Goal: Task Accomplishment & Management: Complete application form

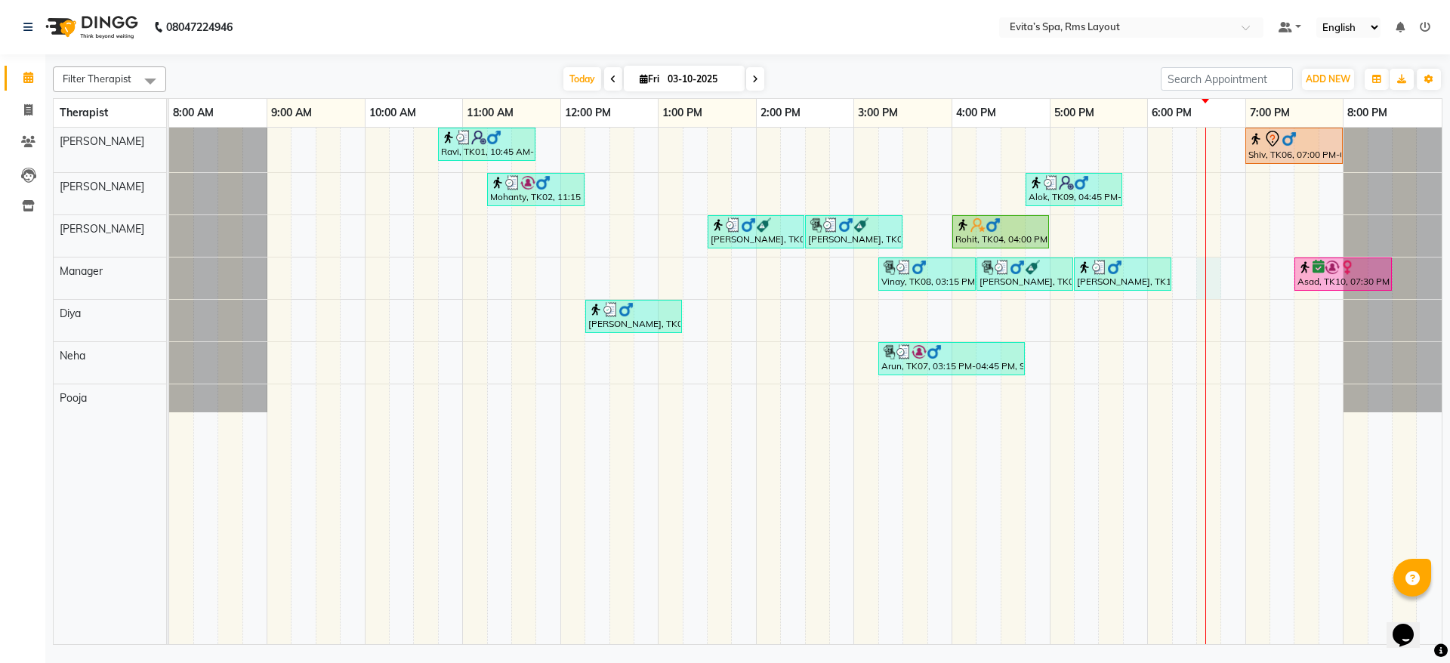
click at [1210, 266] on div "Ravi, TK01, 10:45 AM-11:45 AM, Muscle Relaxing massage Shiv, TK06, 07:00 PM-08:…" at bounding box center [805, 386] width 1272 height 517
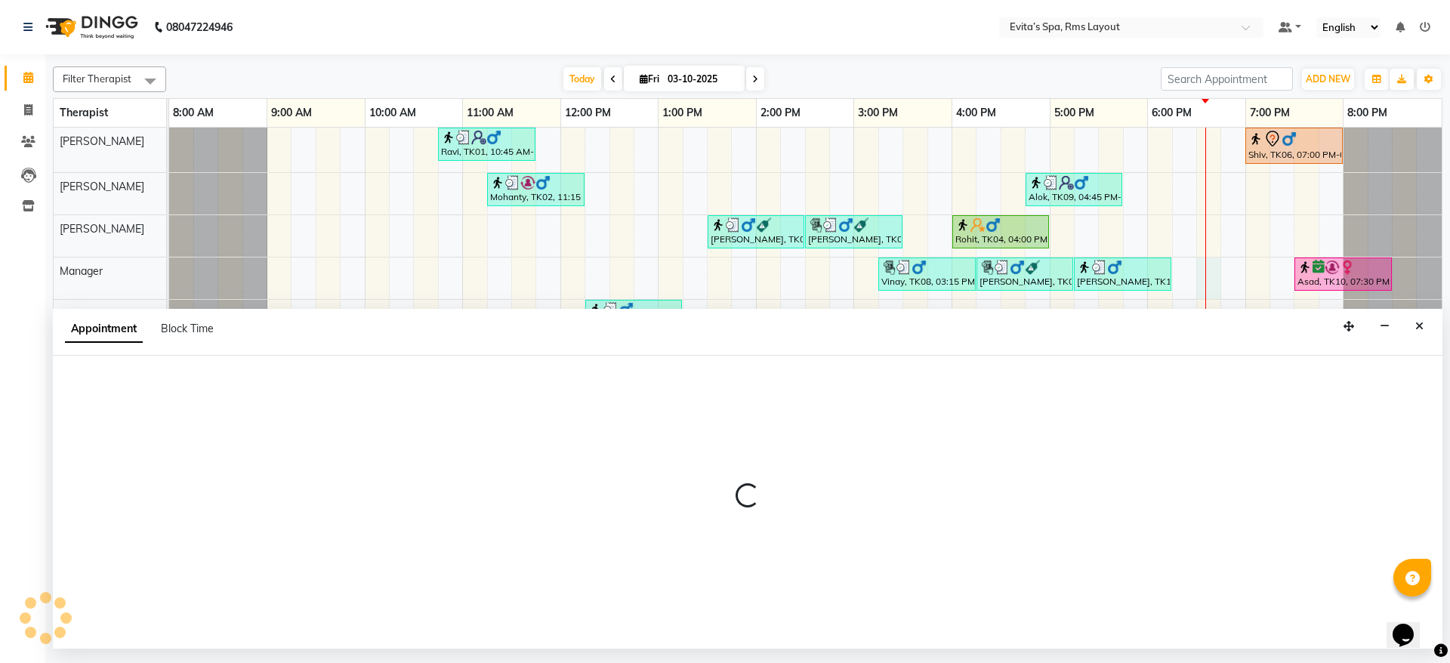
select select "71560"
select select "1110"
select select "tentative"
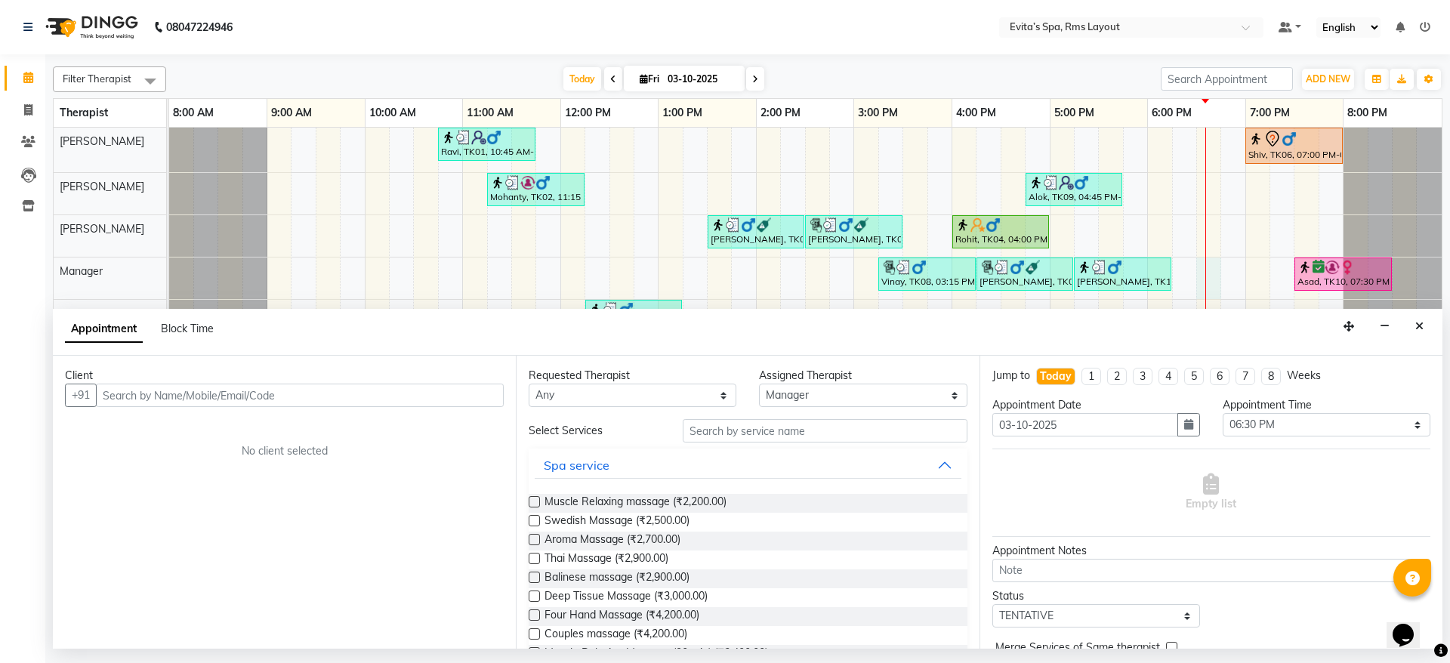
click at [368, 389] on input "text" at bounding box center [300, 395] width 408 height 23
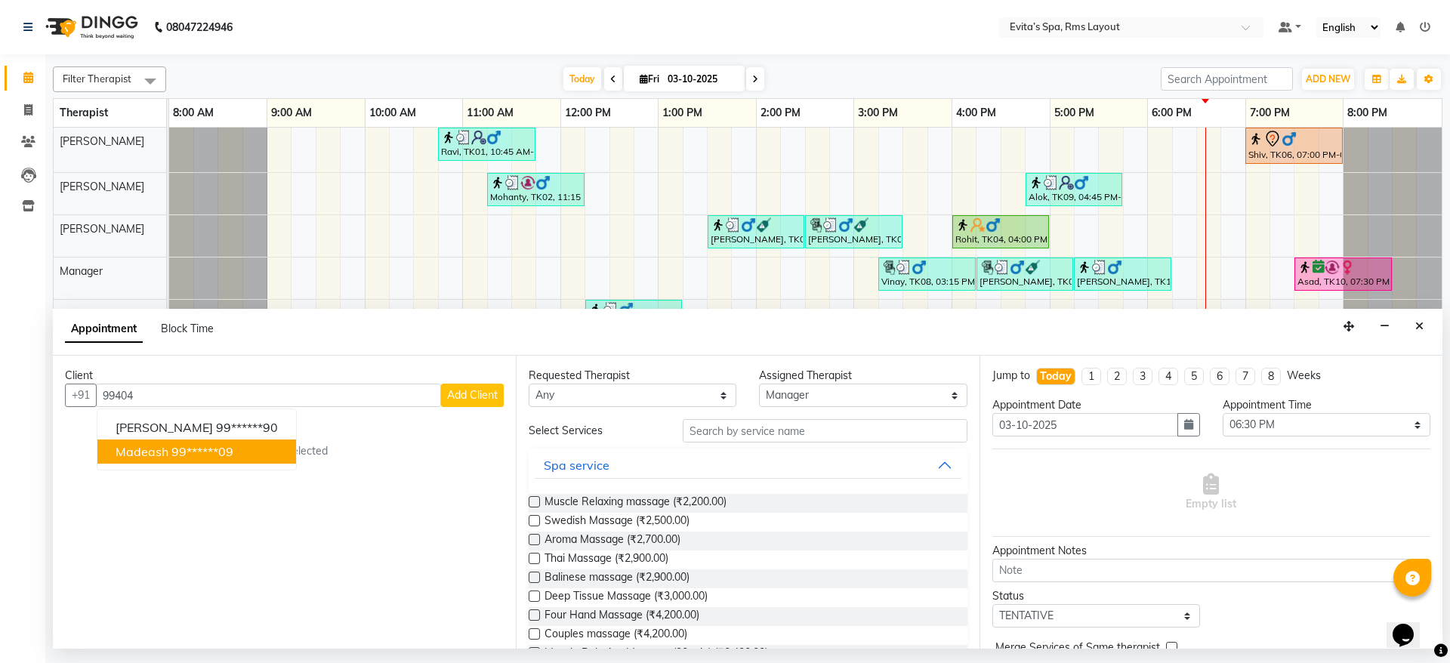
click at [223, 447] on ngb-highlight "99******09" at bounding box center [202, 451] width 62 height 15
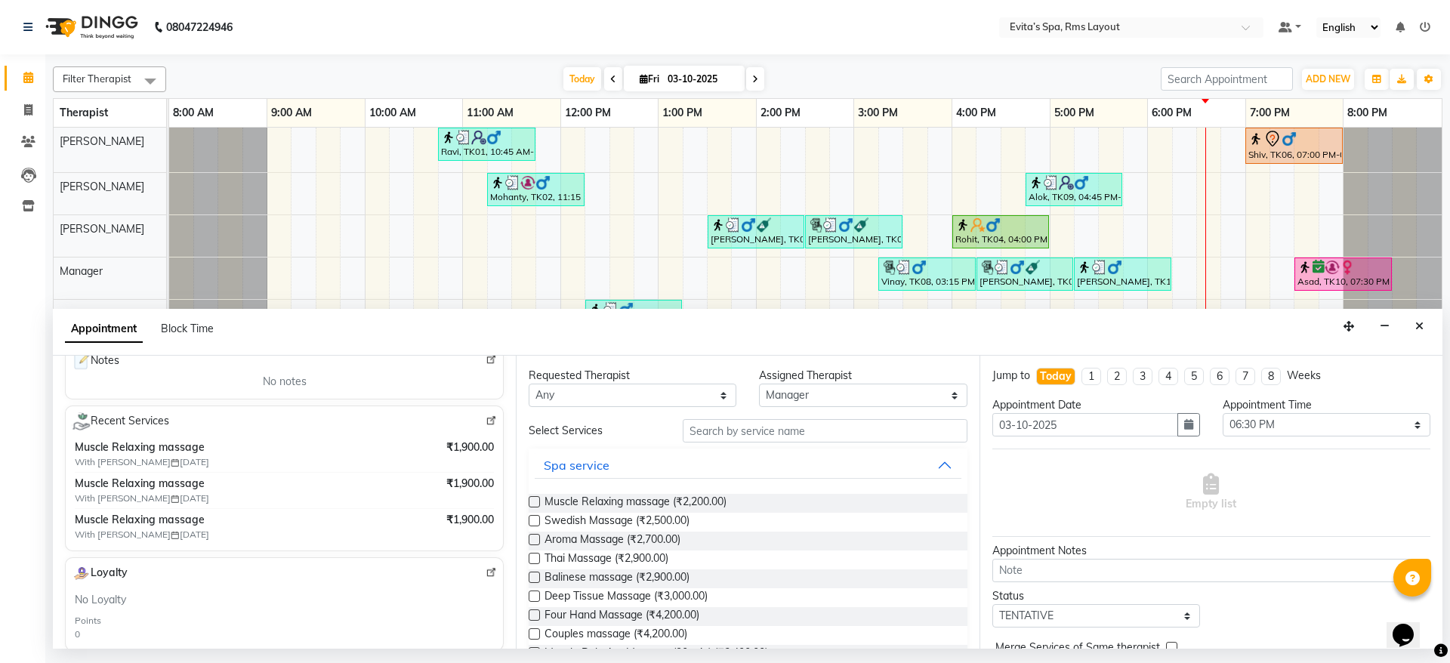
scroll to position [231, 0]
type input "99******09"
click at [699, 502] on span "Muscle Relaxing massage (₹2,200.00)" at bounding box center [635, 503] width 182 height 19
checkbox input "false"
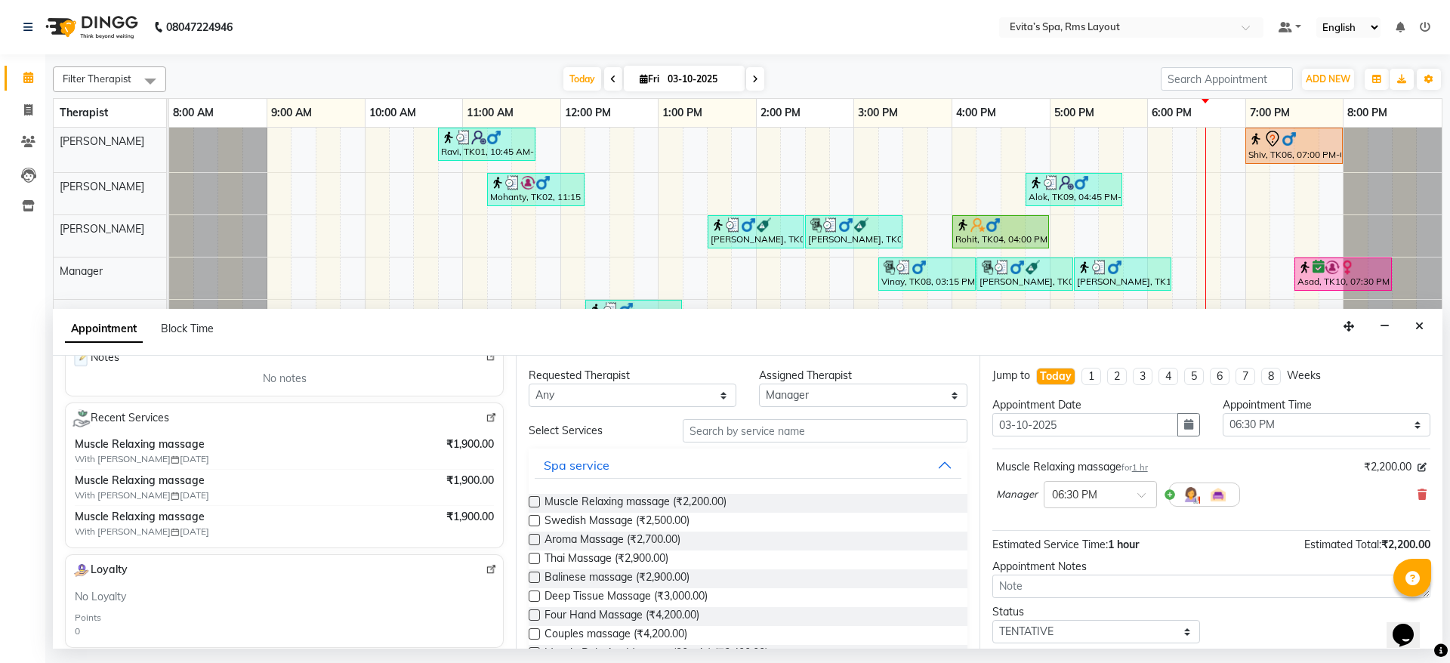
scroll to position [65, 0]
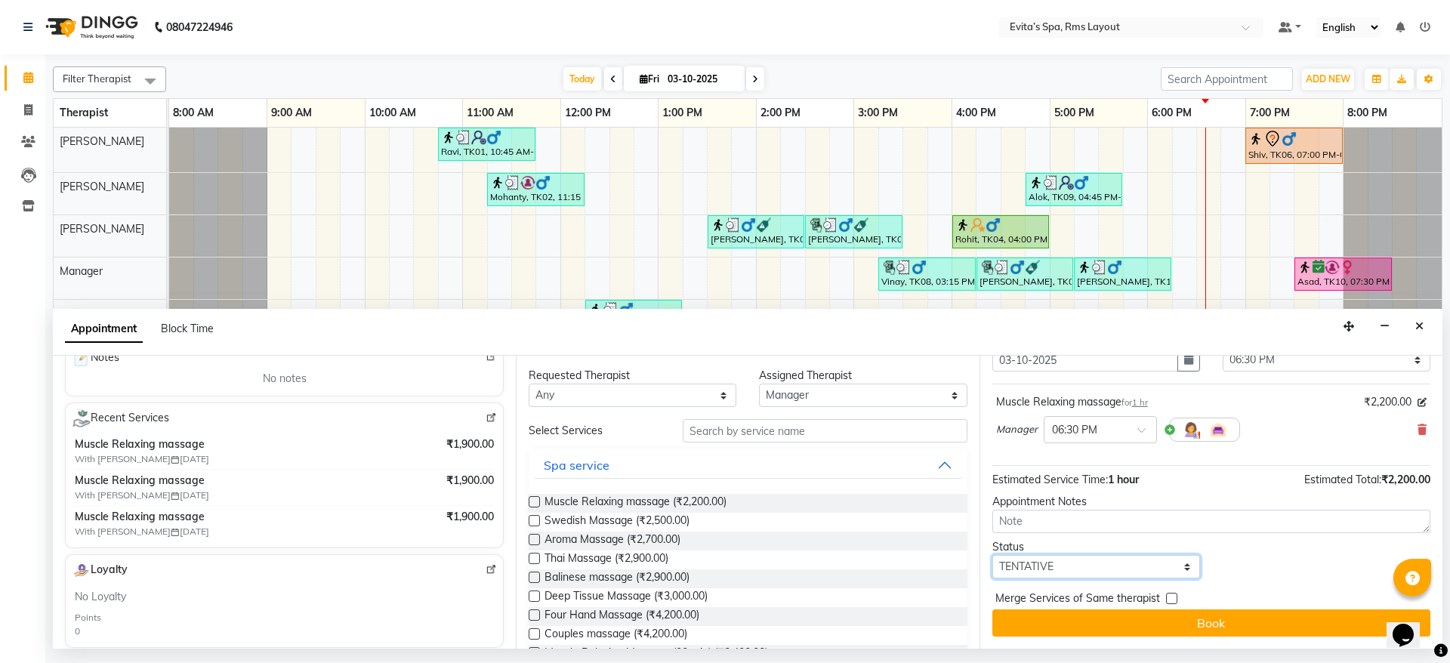
click at [1087, 563] on select "Select TENTATIVE CONFIRM CHECK-IN UPCOMING" at bounding box center [1096, 566] width 208 height 23
select select "confirm booking"
click at [992, 555] on select "Select TENTATIVE CONFIRM CHECK-IN UPCOMING" at bounding box center [1096, 566] width 208 height 23
click at [1091, 485] on span "Estimated Service Time:" at bounding box center [1050, 480] width 116 height 14
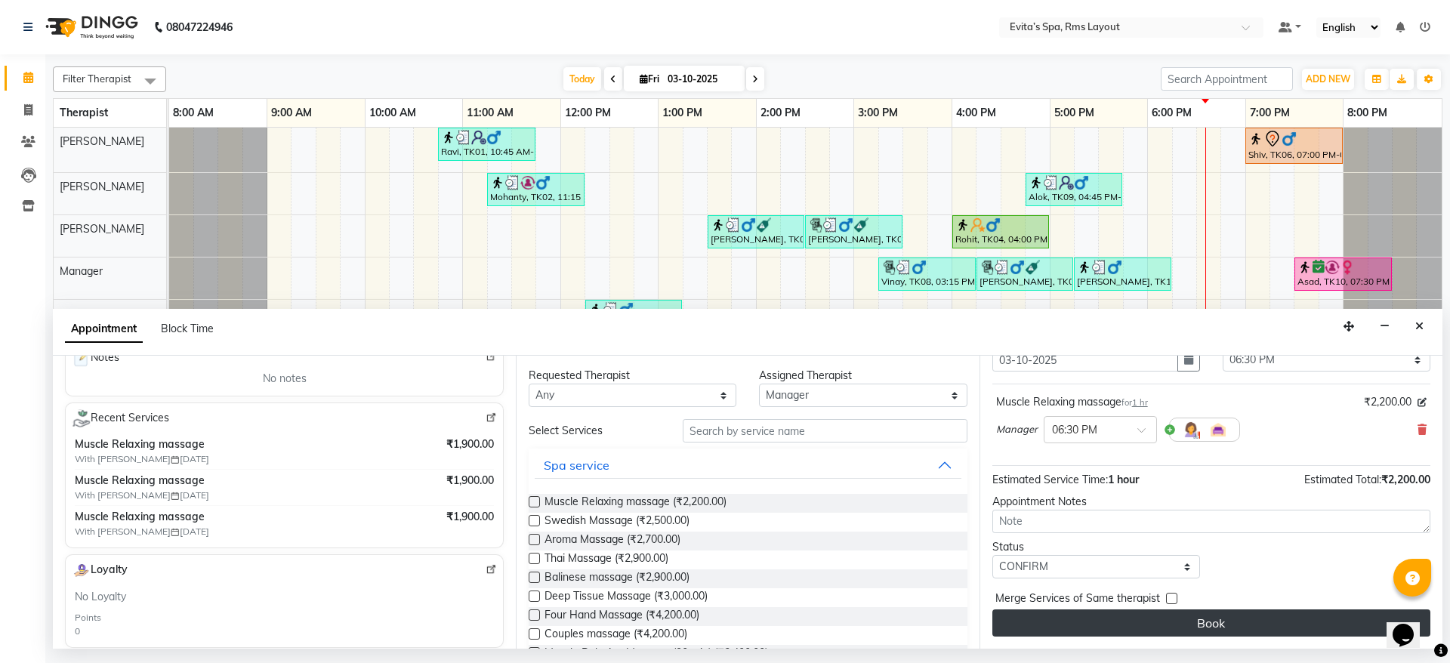
click at [1209, 612] on button "Book" at bounding box center [1211, 622] width 438 height 27
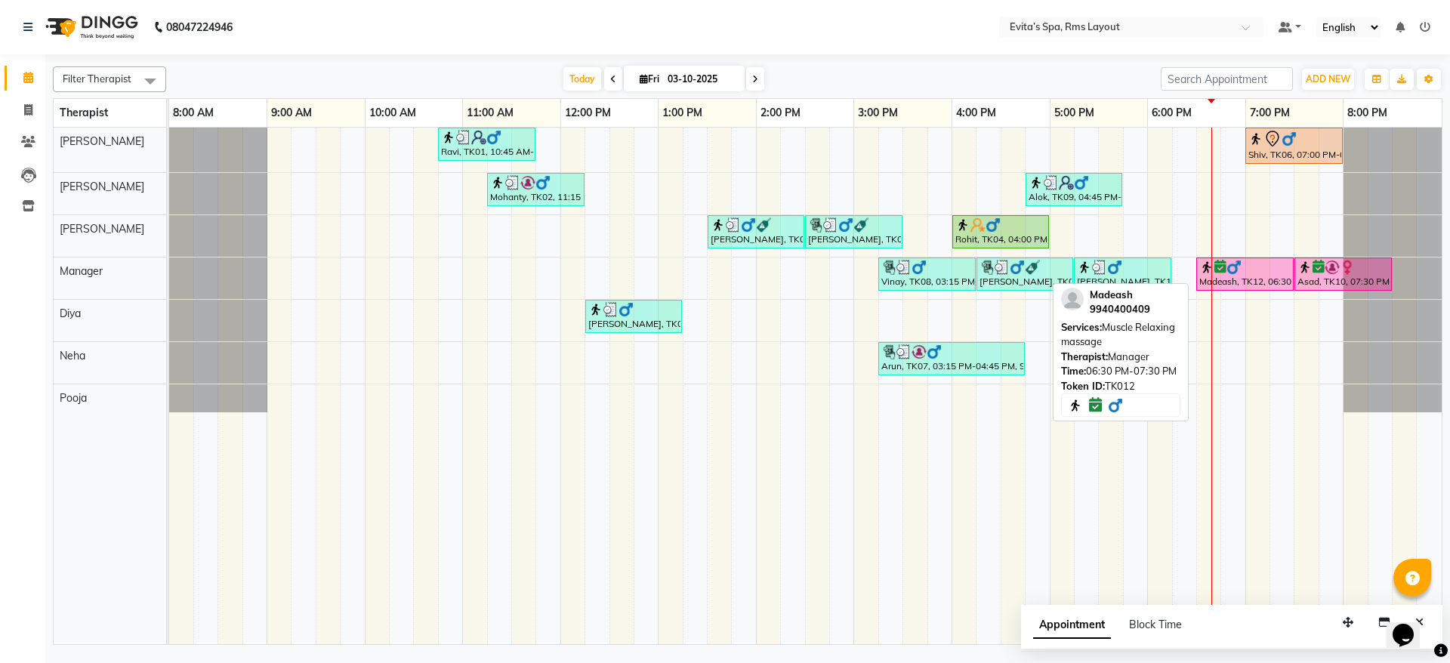
click at [1248, 274] on div "Madeash, TK12, 06:30 PM-07:30 PM, Muscle Relaxing massage" at bounding box center [1245, 274] width 94 height 29
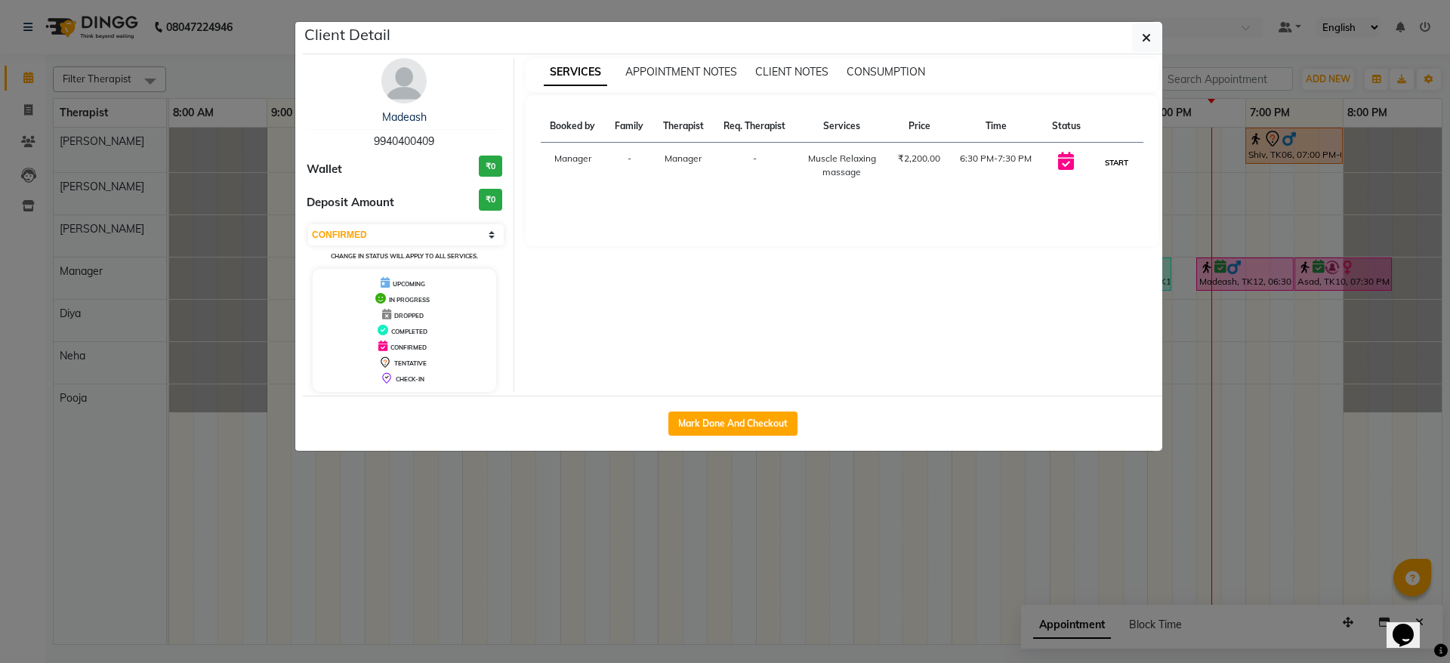
click at [1105, 158] on button "START" at bounding box center [1116, 162] width 31 height 19
select select "1"
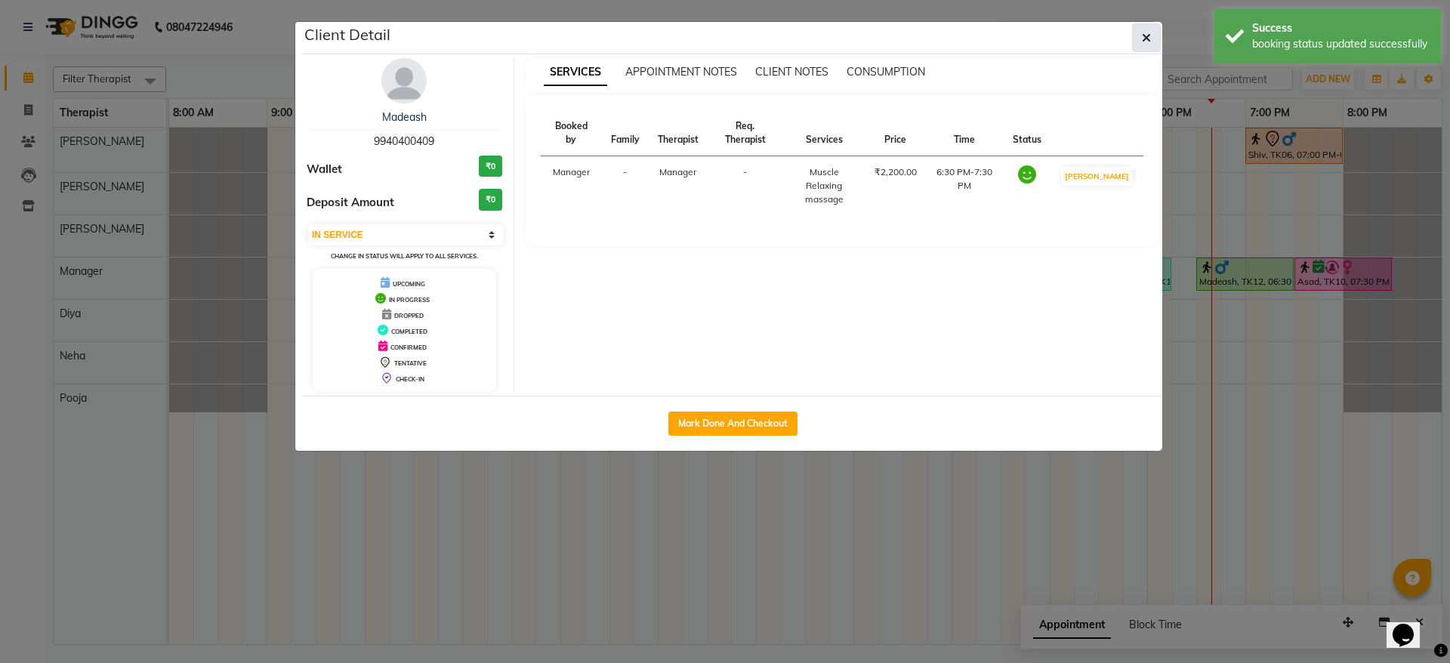
click at [1145, 43] on icon "button" at bounding box center [1146, 38] width 9 height 12
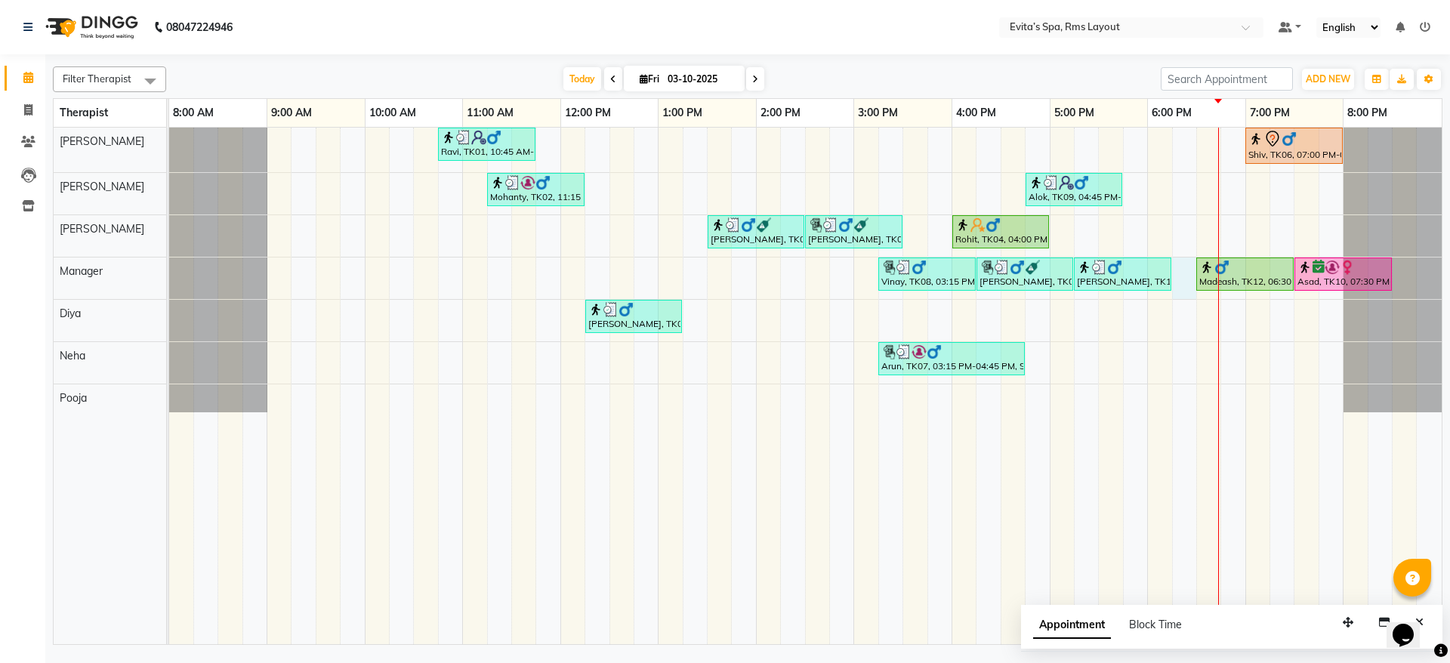
click at [1183, 279] on div "Ravi, TK01, 10:45 AM-11:45 AM, Muscle Relaxing massage Shiv, TK06, 07:00 PM-08:…" at bounding box center [805, 386] width 1272 height 517
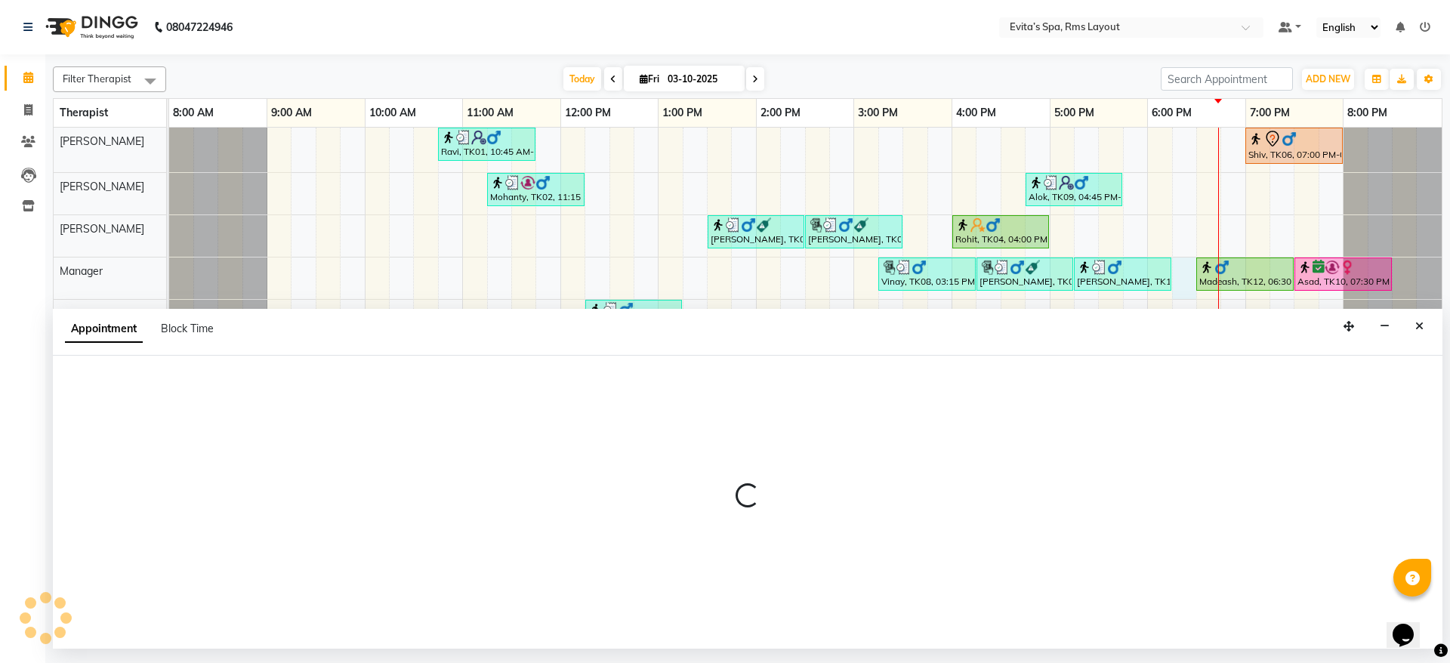
select select "71560"
select select "1095"
select select "tentative"
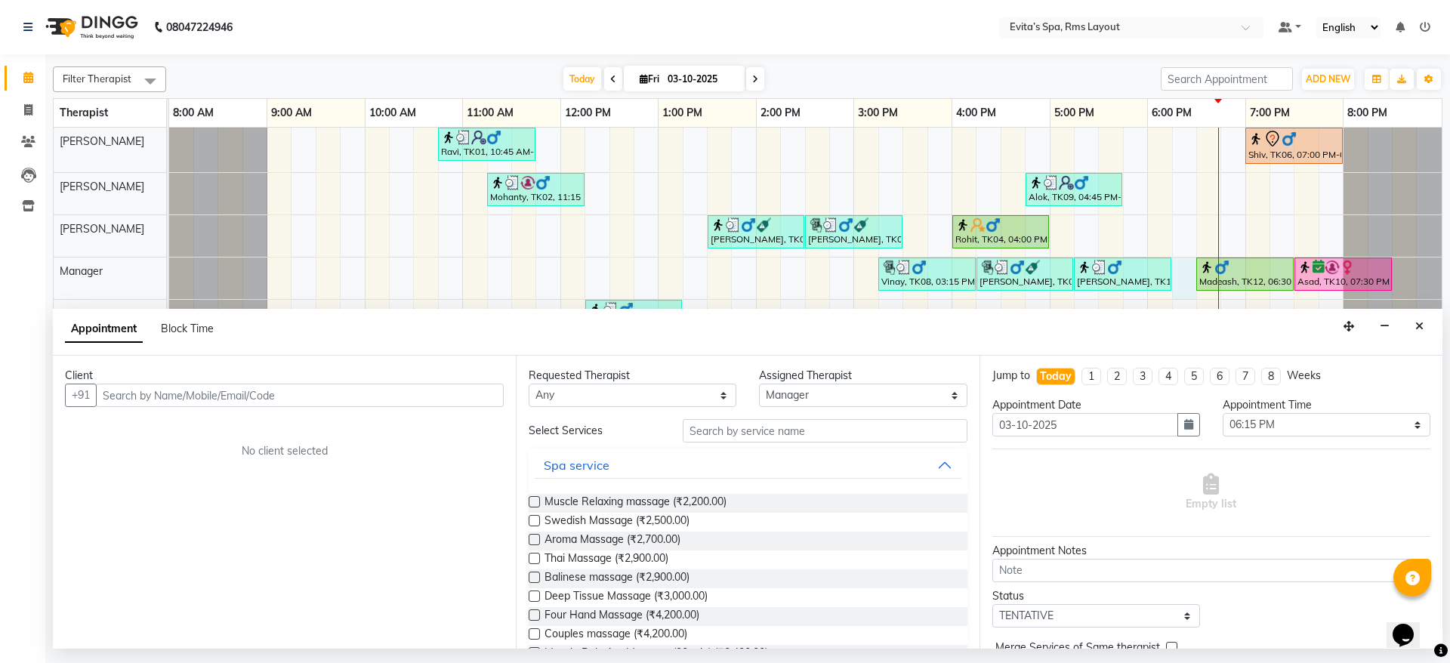
click at [412, 395] on input "text" at bounding box center [300, 395] width 408 height 23
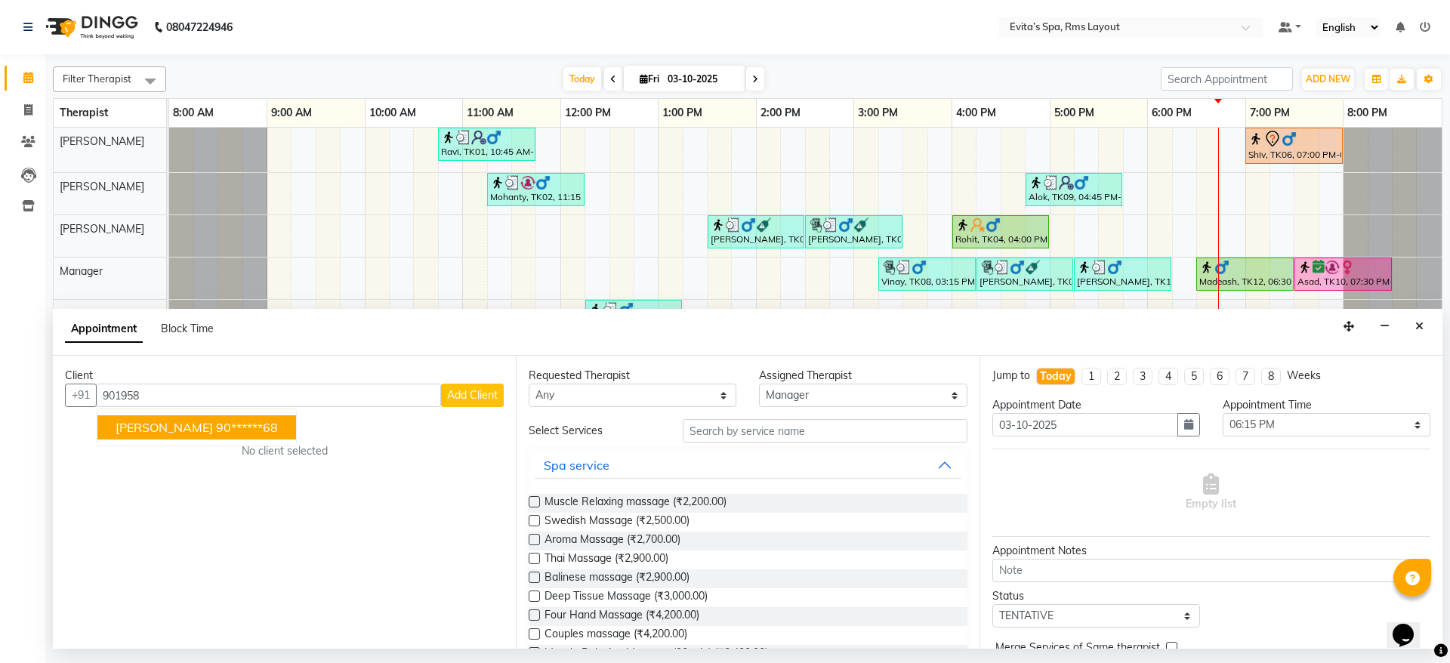
click at [216, 424] on ngb-highlight "90******68" at bounding box center [247, 427] width 62 height 15
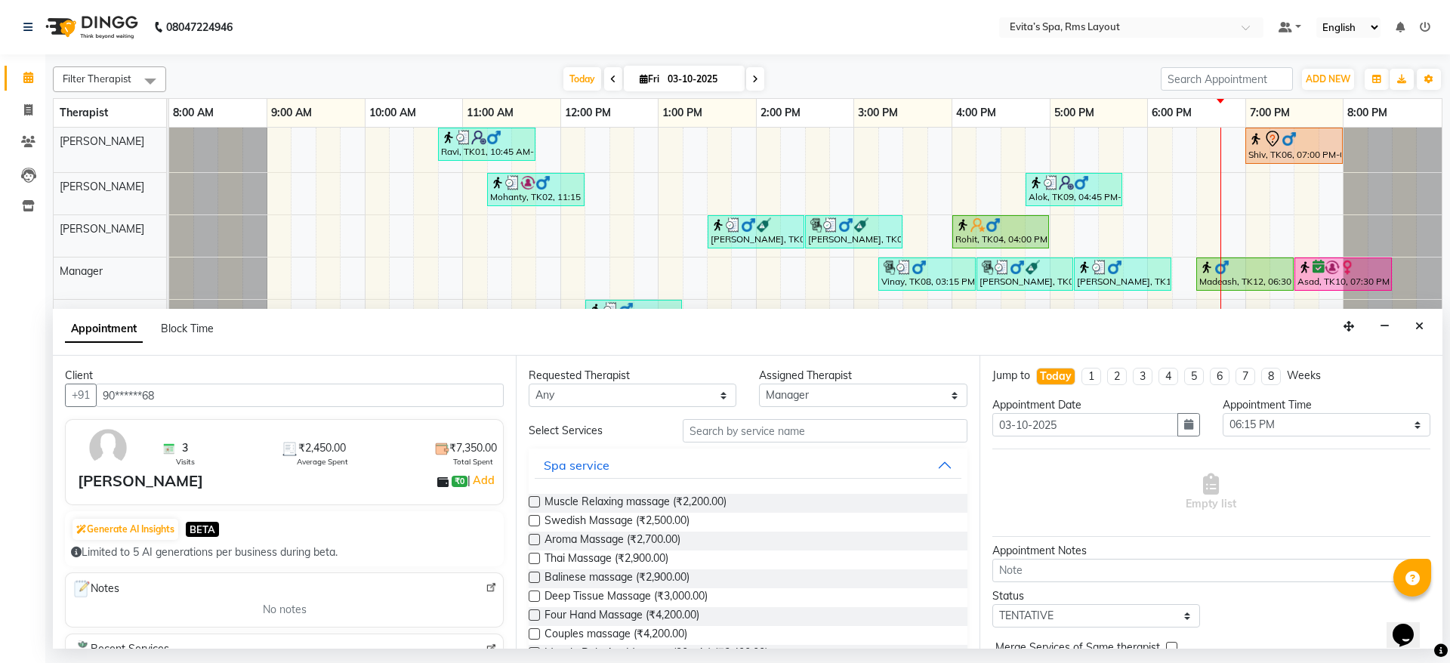
type input "90******68"
click at [532, 504] on label at bounding box center [534, 501] width 11 height 11
click at [532, 504] on input "checkbox" at bounding box center [534, 503] width 10 height 10
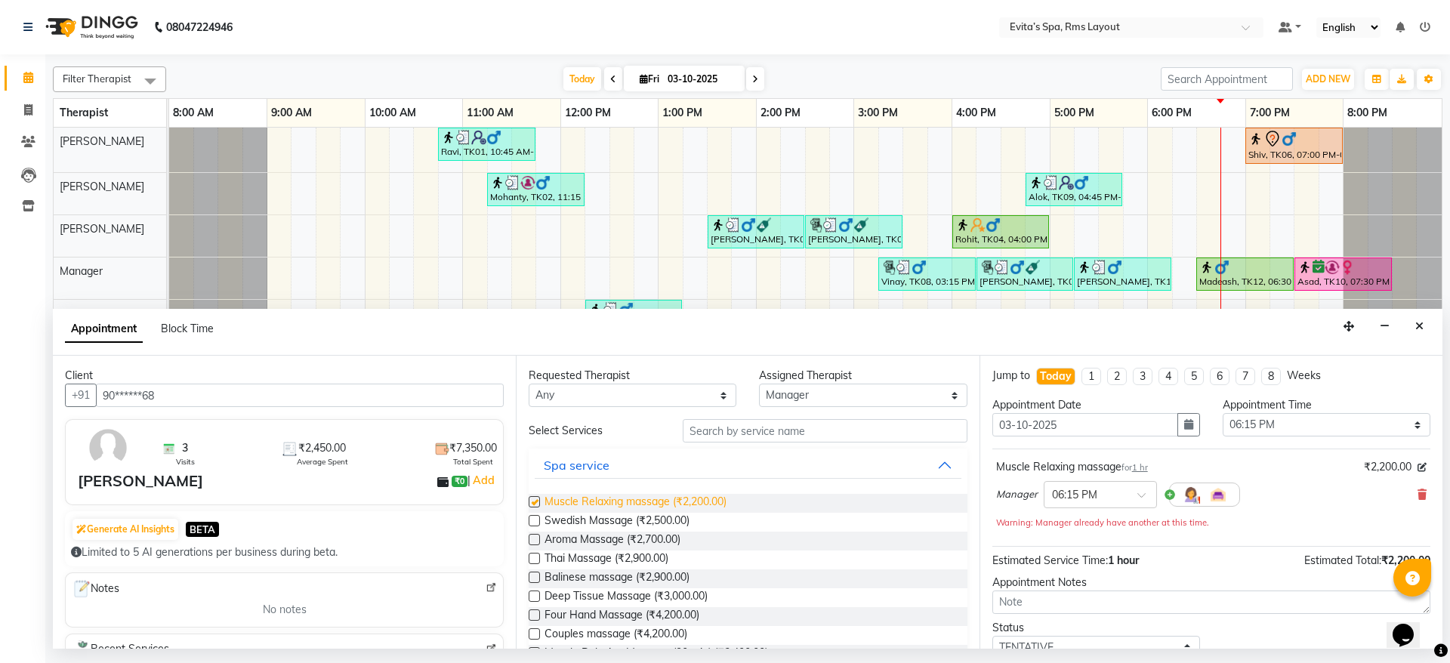
checkbox input "false"
click at [1417, 491] on icon at bounding box center [1421, 494] width 9 height 11
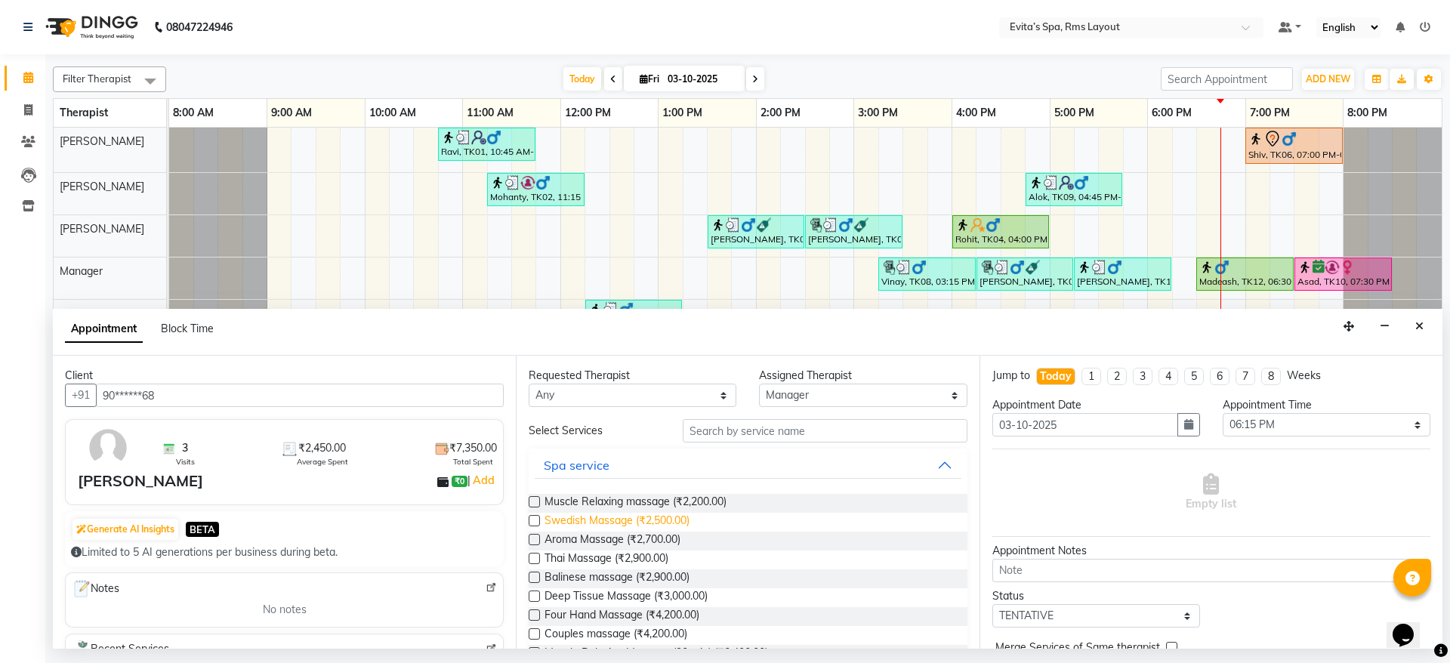
click at [658, 530] on span "Swedish Massage (₹2,500.00)" at bounding box center [616, 522] width 145 height 19
checkbox input "false"
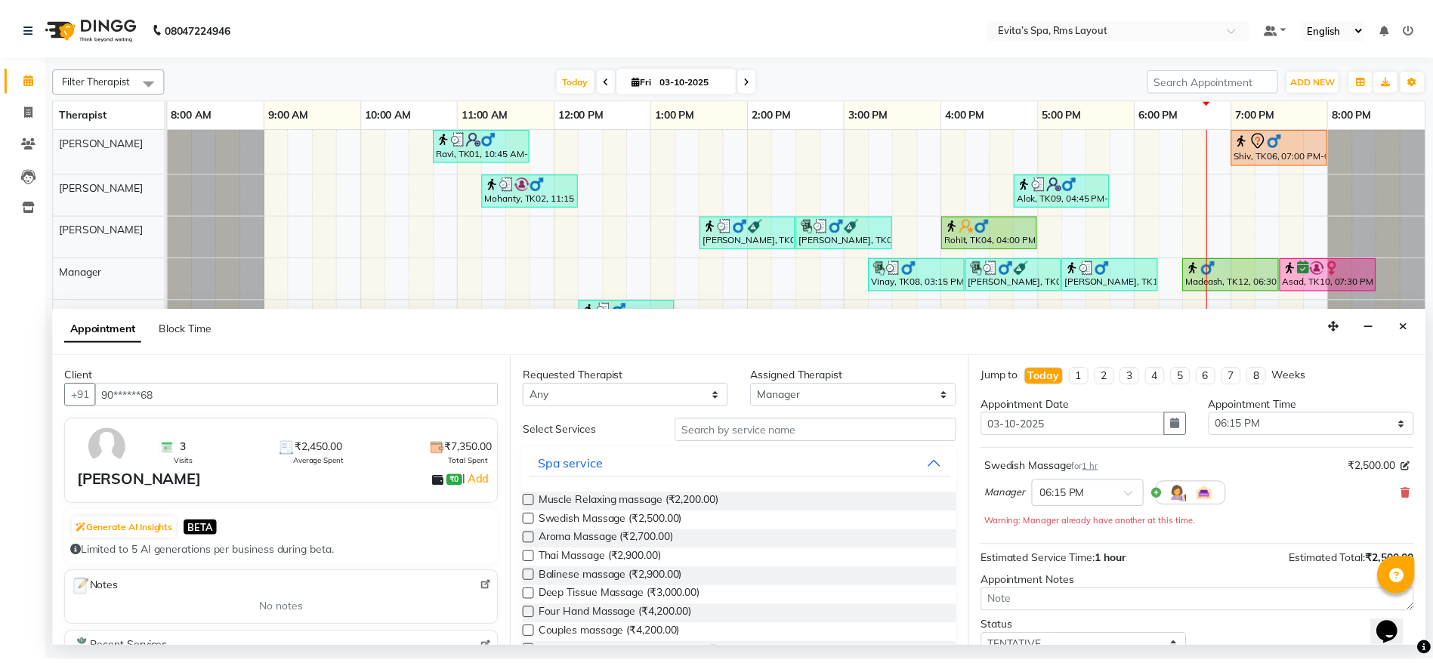
scroll to position [81, 0]
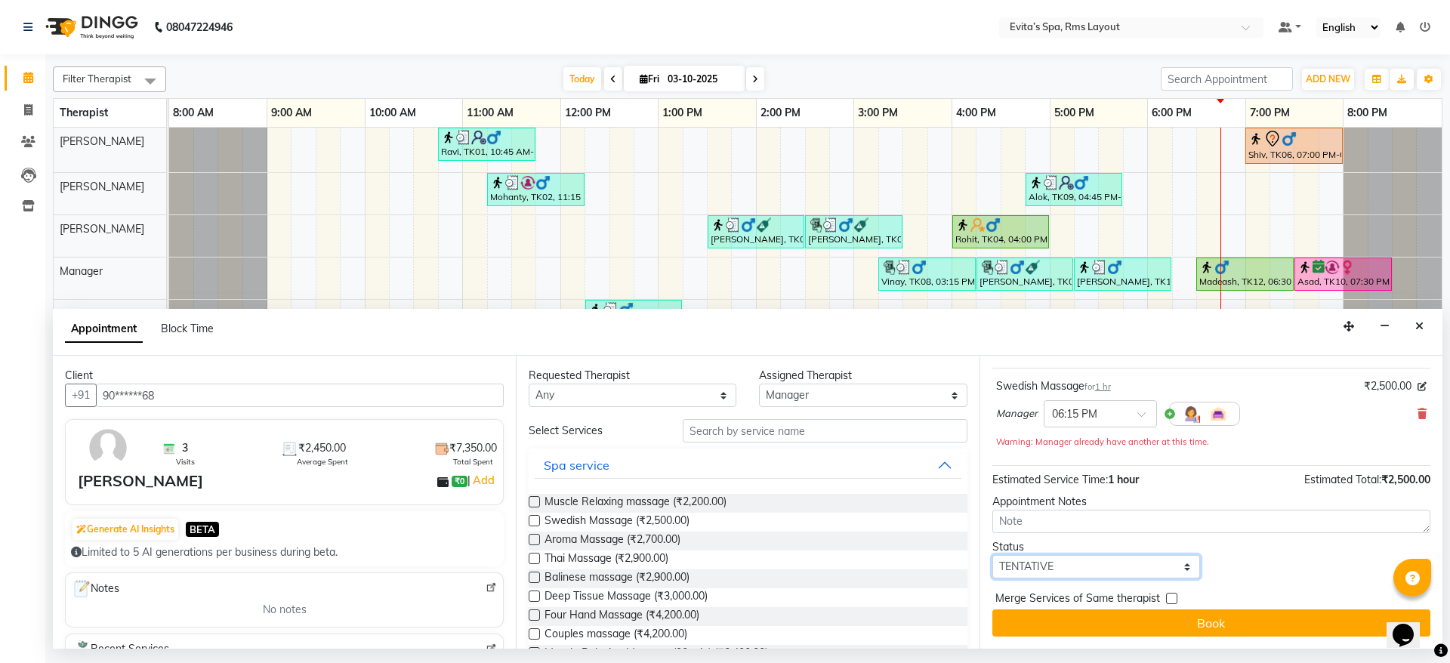
click at [1076, 561] on select "Select TENTATIVE CONFIRM CHECK-IN UPCOMING" at bounding box center [1096, 566] width 208 height 23
select select "confirm booking"
click at [992, 555] on select "Select TENTATIVE CONFIRM CHECK-IN UPCOMING" at bounding box center [1096, 566] width 208 height 23
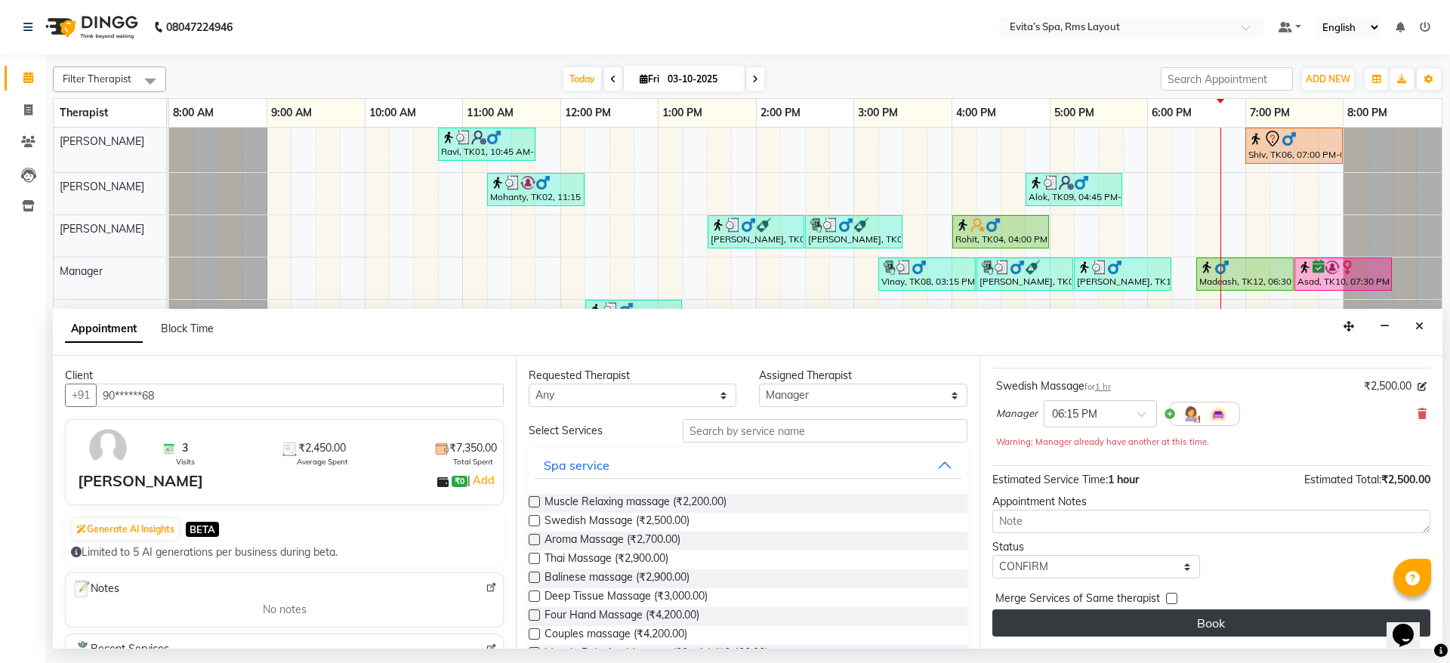
click at [1190, 625] on button "Book" at bounding box center [1211, 622] width 438 height 27
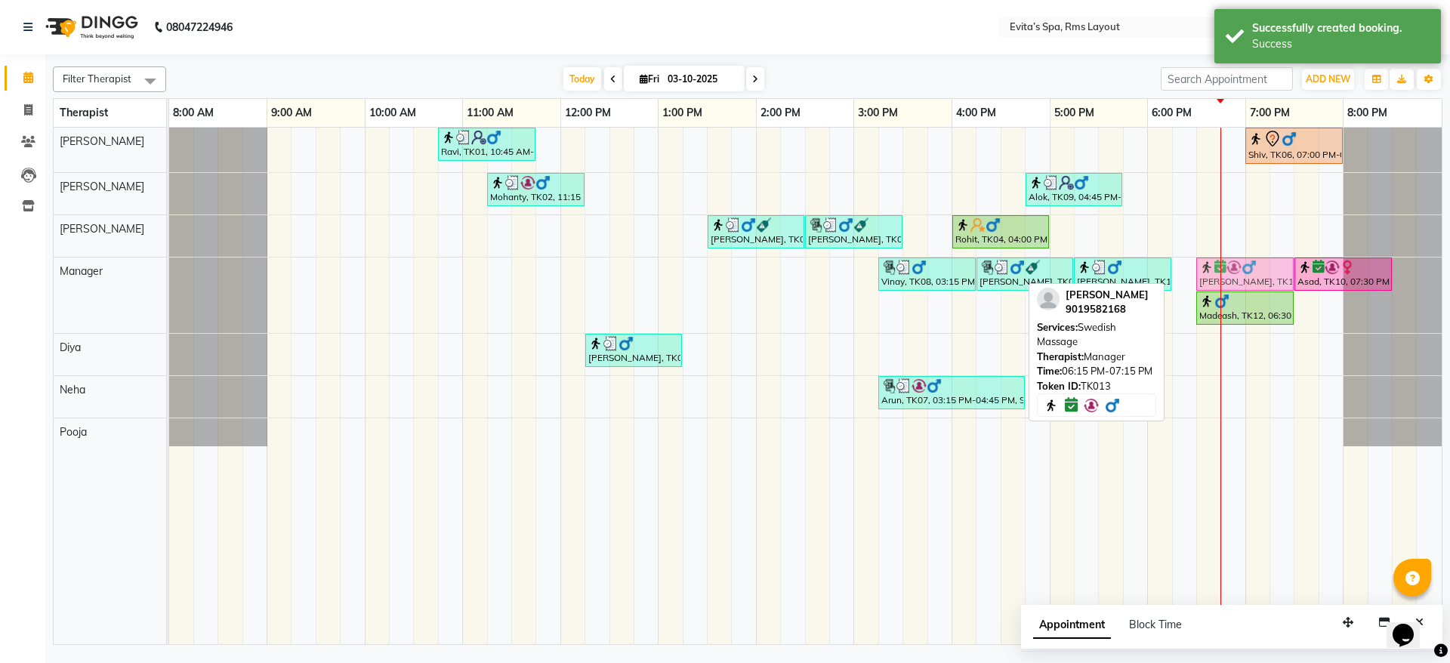
drag, startPoint x: 1243, startPoint y: 276, endPoint x: 1261, endPoint y: 272, distance: 18.5
click at [169, 272] on div "[GEOGRAPHIC_DATA], TK08, 03:15 PM-04:15 PM, Balinese massage [PERSON_NAME], TK0…" at bounding box center [169, 296] width 0 height 76
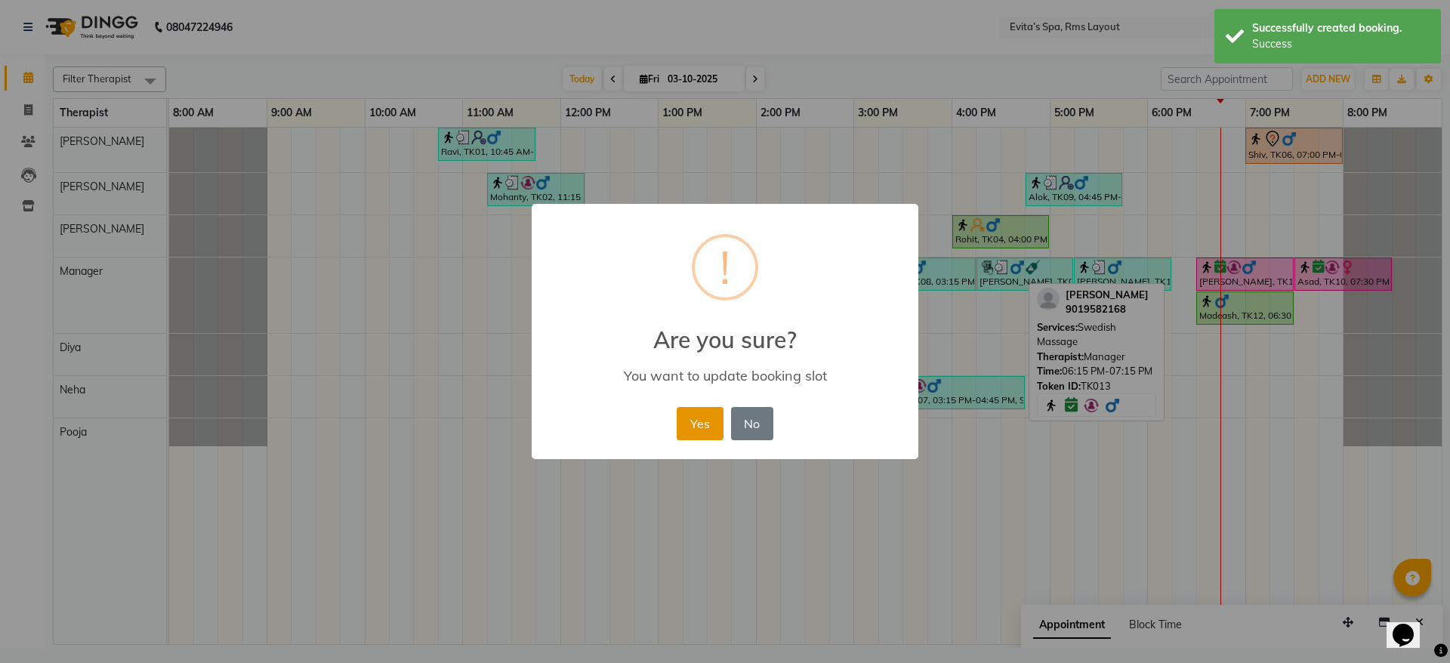
click at [693, 430] on button "Yes" at bounding box center [700, 423] width 46 height 33
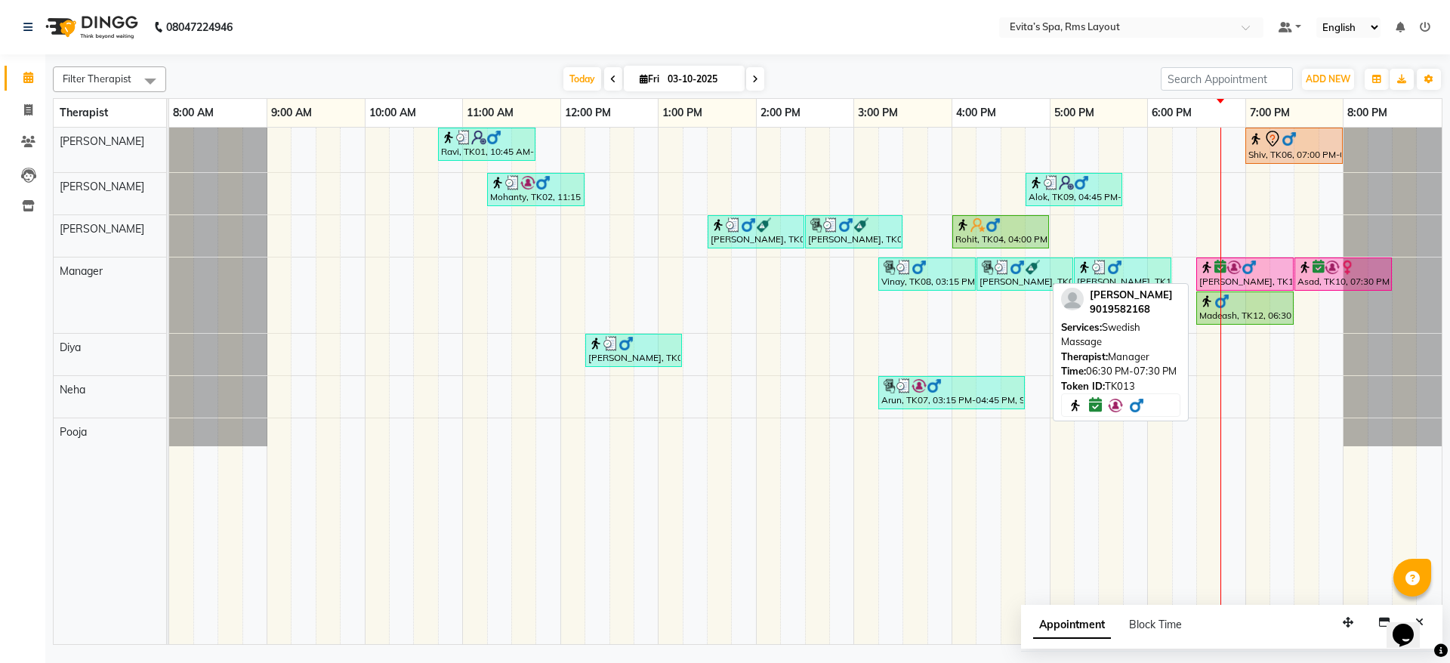
click at [1249, 273] on img at bounding box center [1248, 267] width 15 height 15
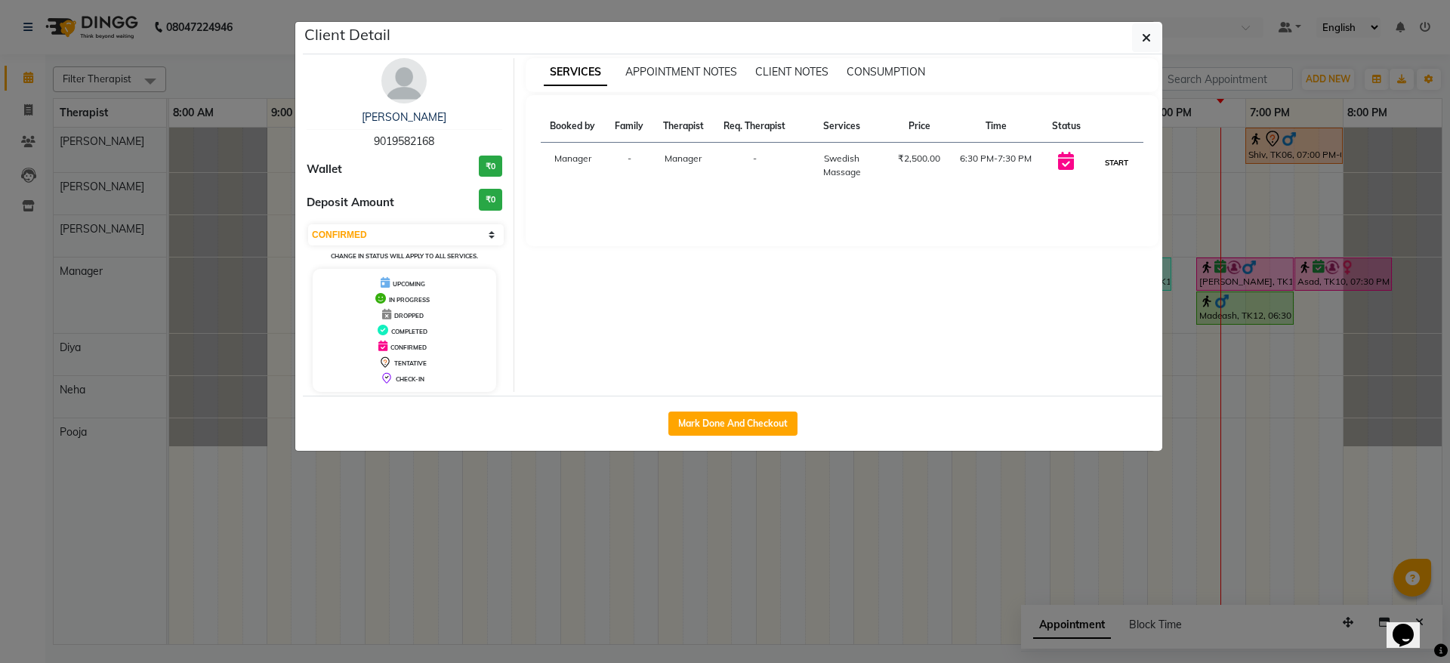
click at [1122, 160] on button "START" at bounding box center [1116, 162] width 31 height 19
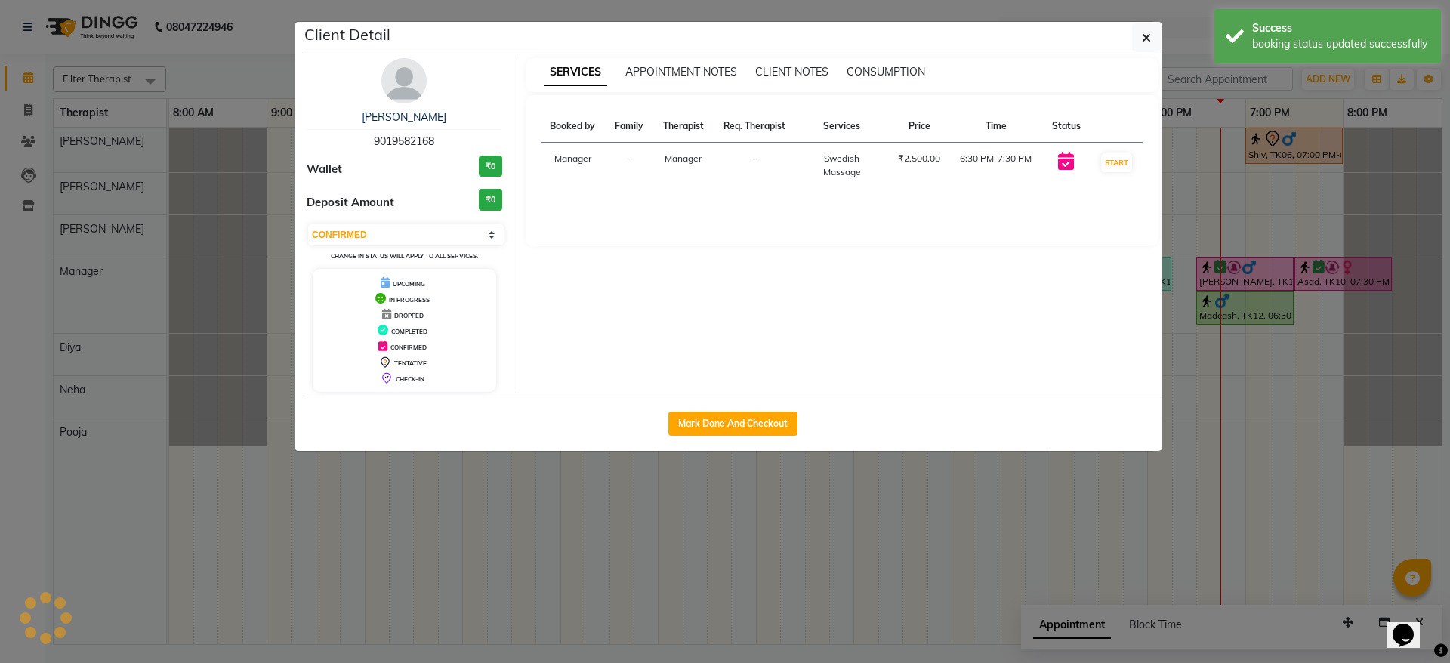
select select "1"
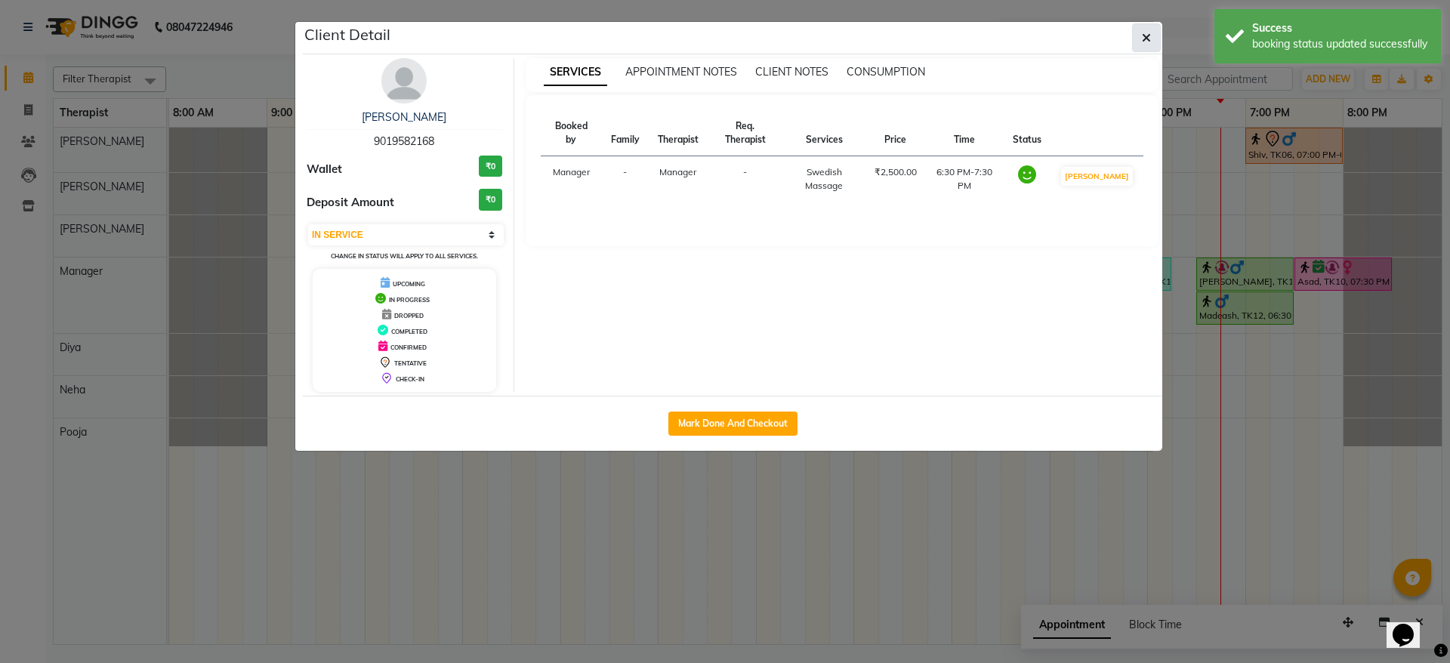
click at [1139, 37] on button "button" at bounding box center [1146, 37] width 29 height 29
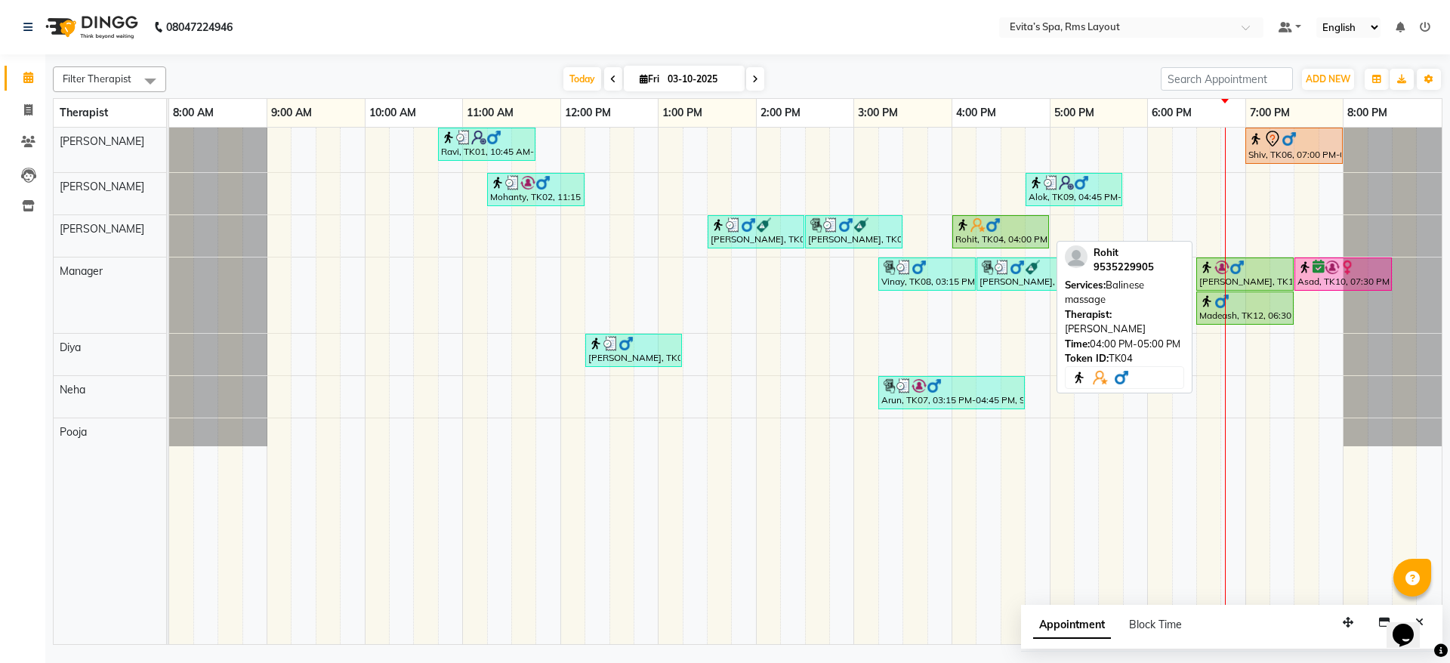
click at [1015, 238] on div "Rohit, TK04, 04:00 PM-05:00 PM, Balinese massage" at bounding box center [1001, 231] width 94 height 29
select select "1"
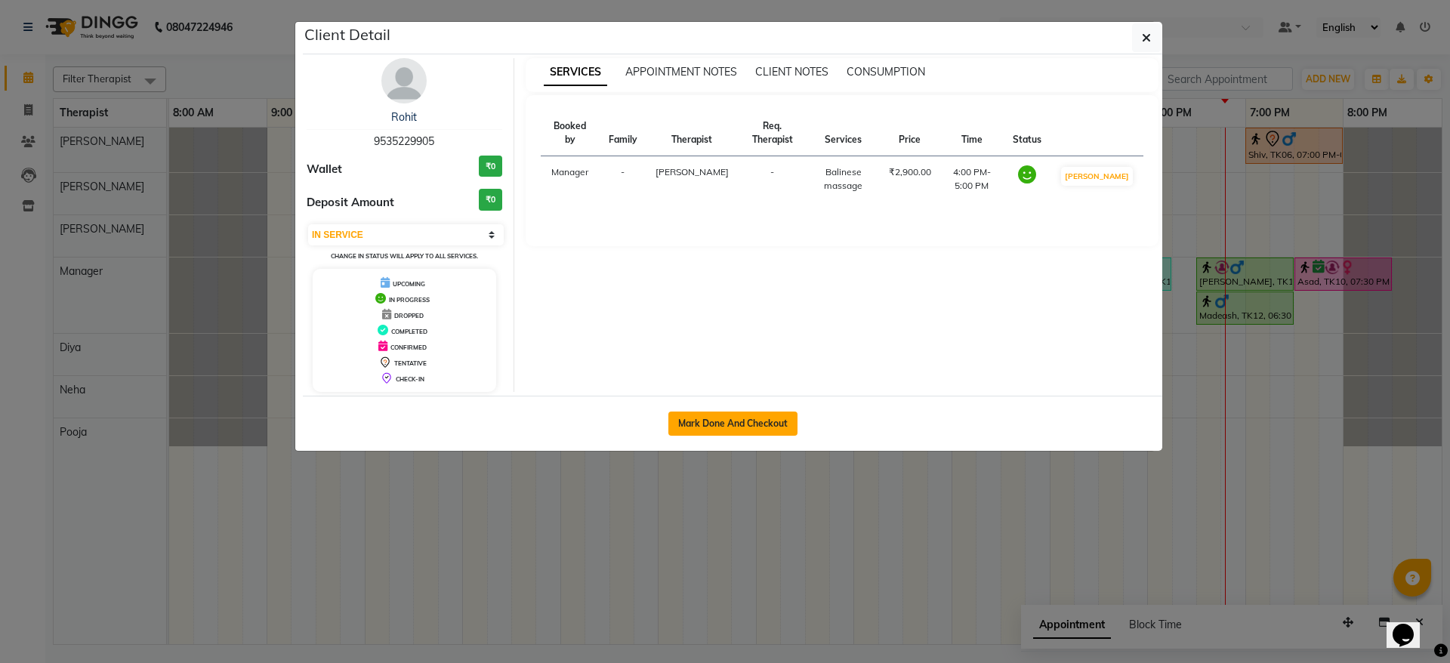
click at [755, 430] on button "Mark Done And Checkout" at bounding box center [732, 424] width 129 height 24
select select "service"
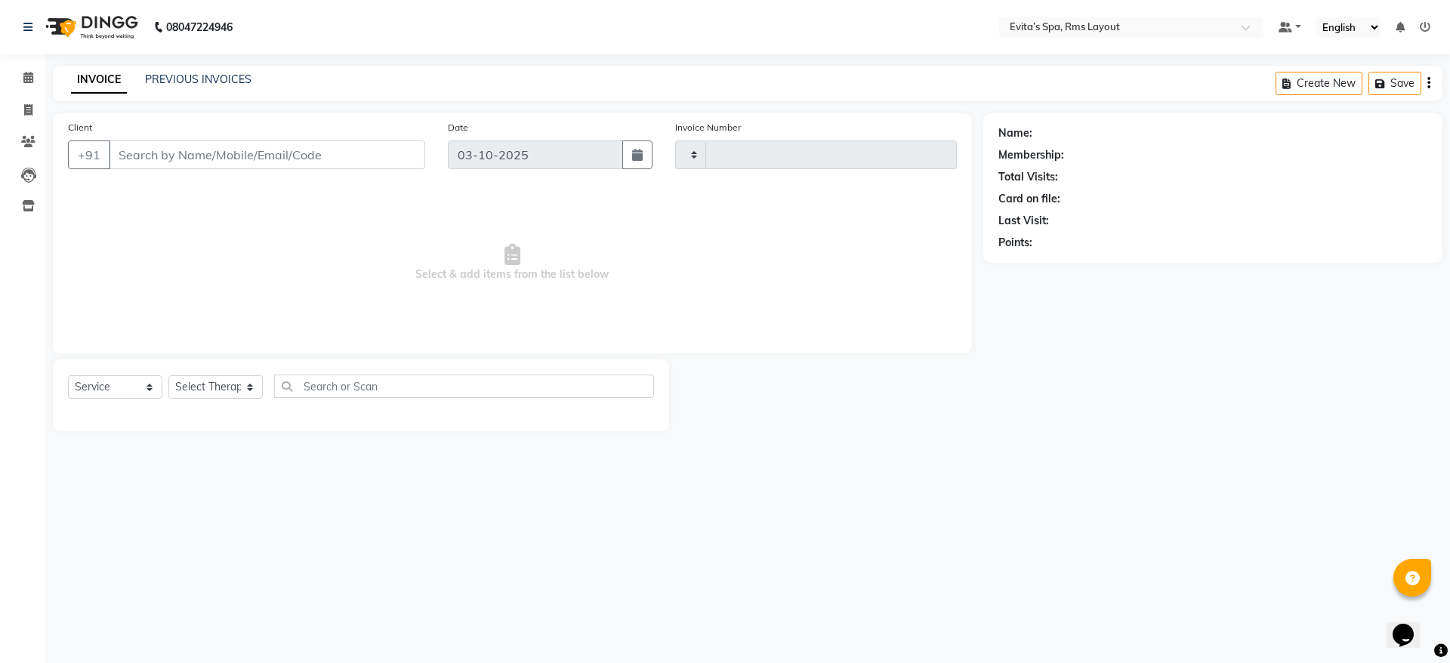
type input "1952"
select select "7850"
click at [1084, 443] on main "INVOICE PREVIOUS INVOICES Create New Save Client +91 Date [DATE] Invoice Number…" at bounding box center [747, 260] width 1405 height 388
type input "95******05"
select select "70223"
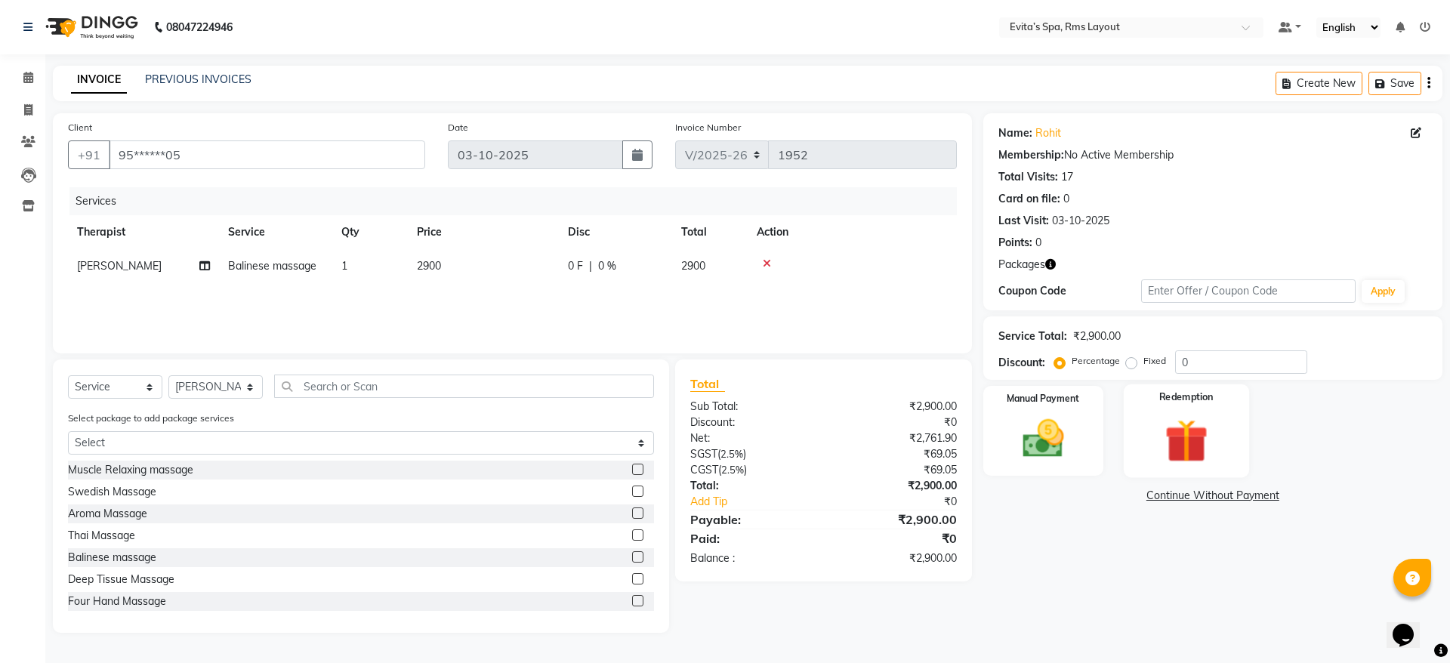
click at [1191, 428] on img at bounding box center [1186, 441] width 70 height 54
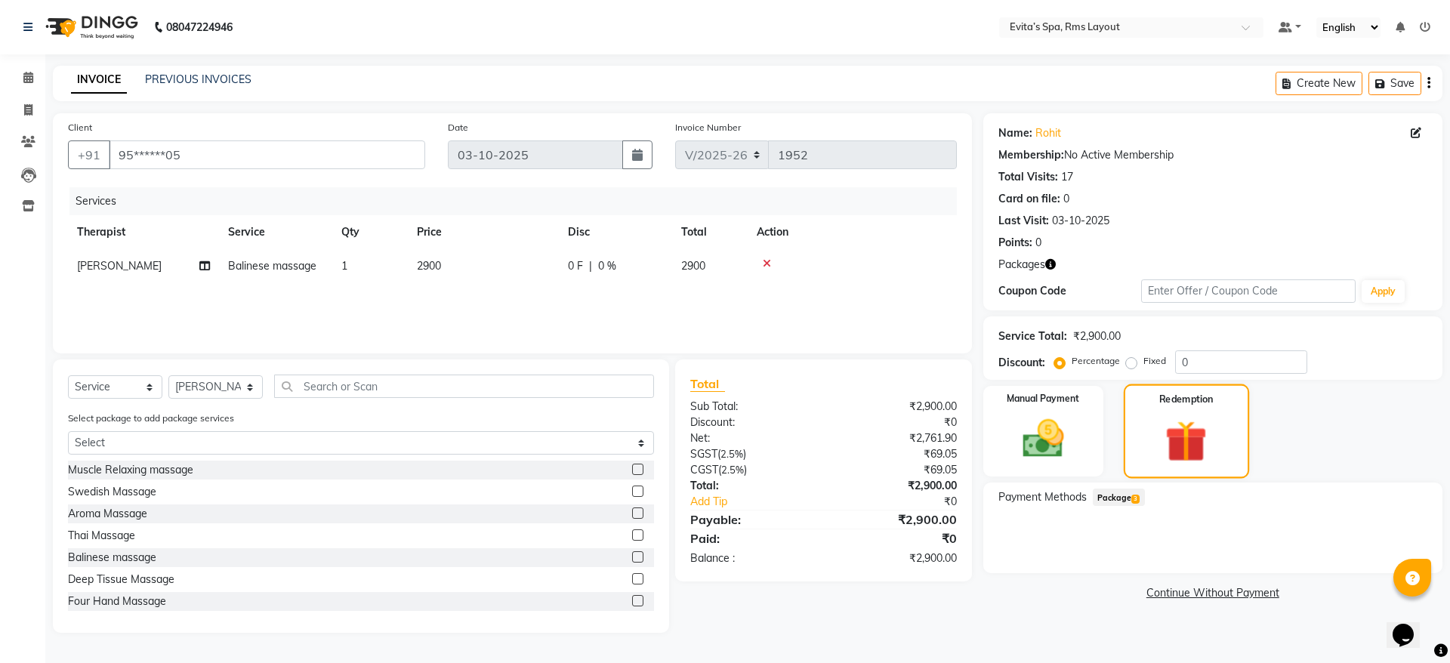
drag, startPoint x: 1191, startPoint y: 428, endPoint x: 1139, endPoint y: 447, distance: 55.4
click at [1139, 447] on div "Redemption" at bounding box center [1186, 431] width 125 height 94
click at [1127, 493] on span "Package 3" at bounding box center [1119, 497] width 52 height 17
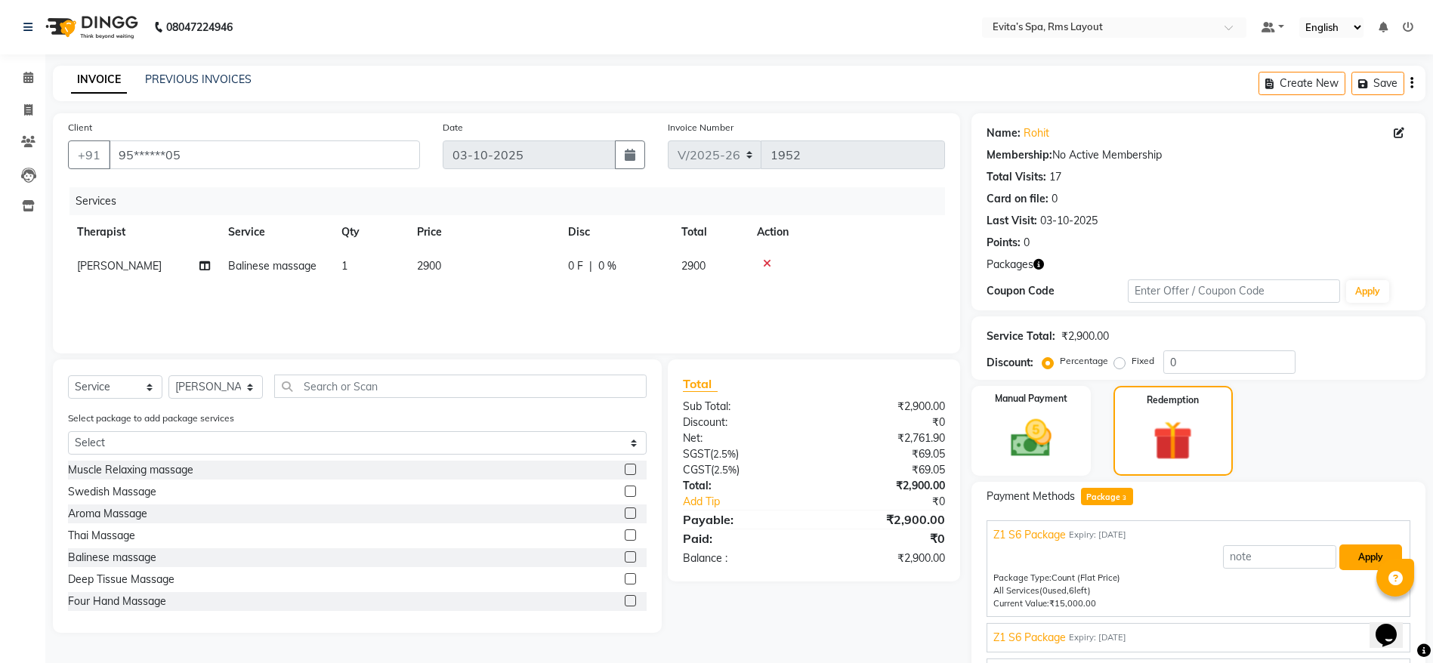
click at [1352, 564] on button "Apply" at bounding box center [1370, 557] width 63 height 26
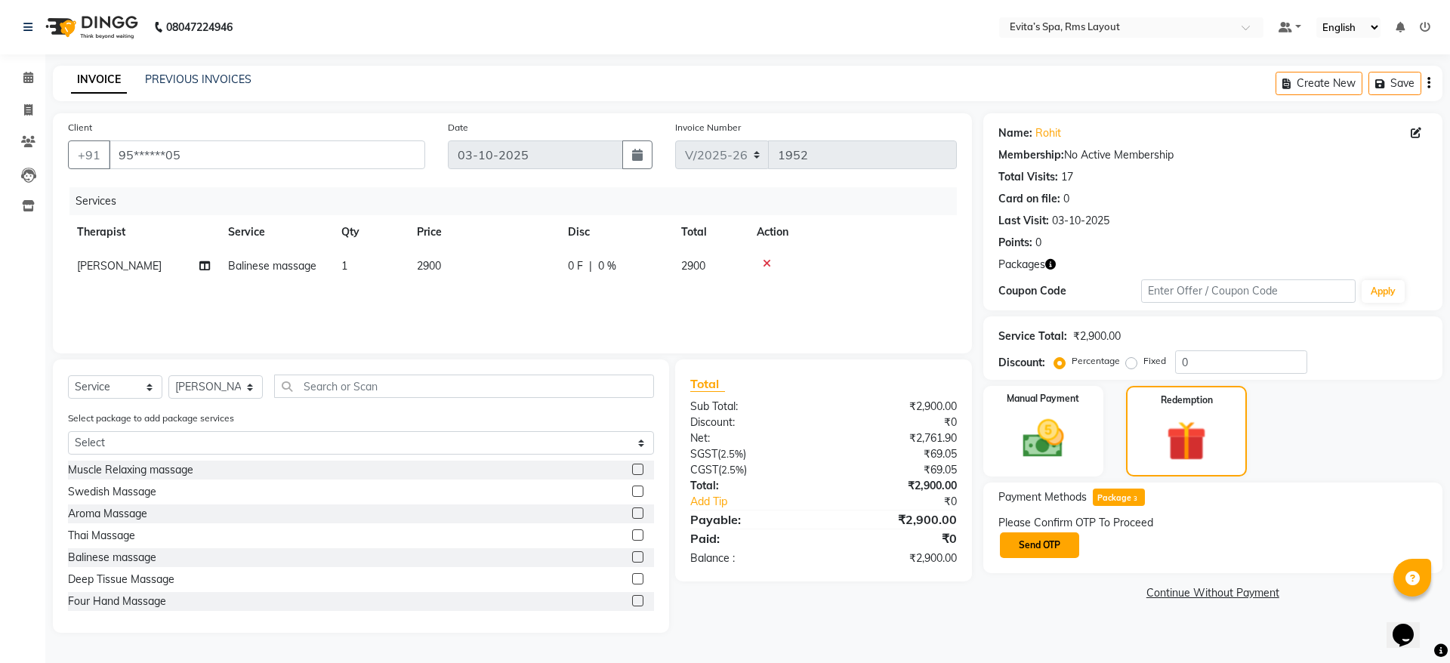
click at [1071, 536] on button "Send OTP" at bounding box center [1039, 545] width 79 height 26
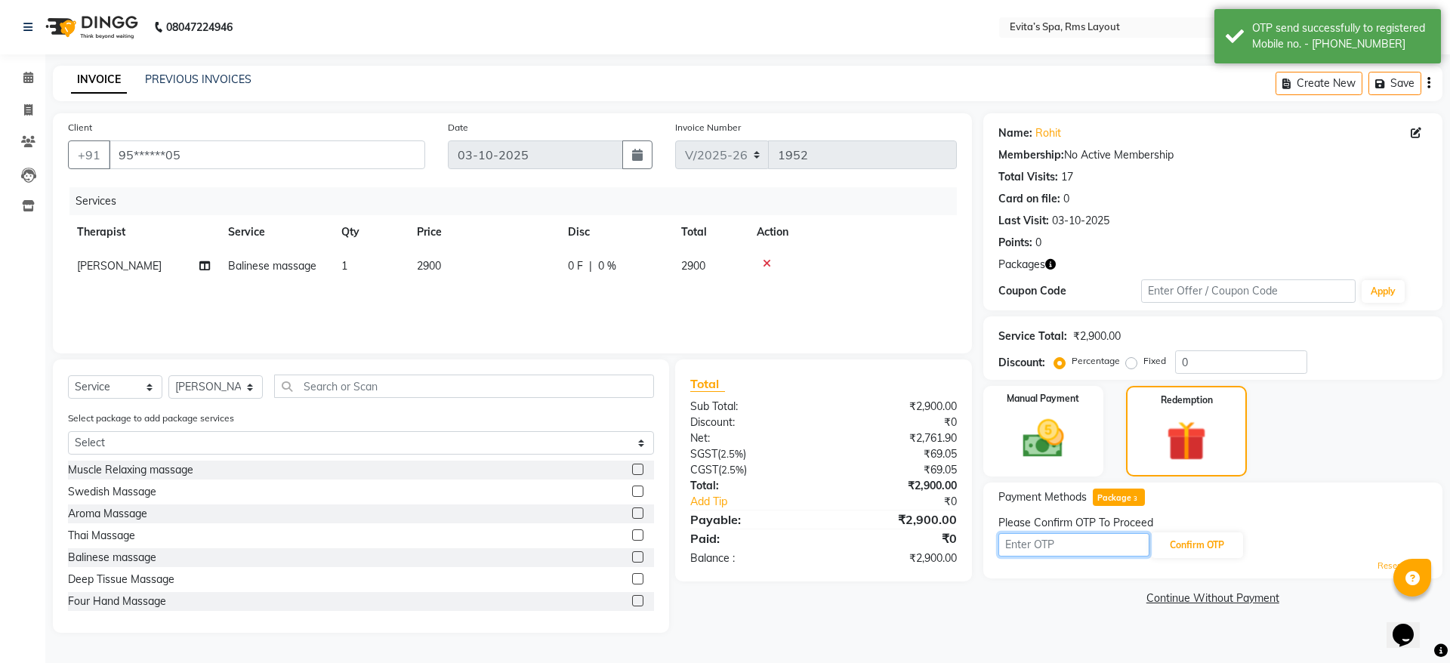
click at [1044, 537] on input "text" at bounding box center [1073, 544] width 151 height 23
type input "7204"
click at [1198, 553] on button "Confirm OTP" at bounding box center [1197, 545] width 92 height 26
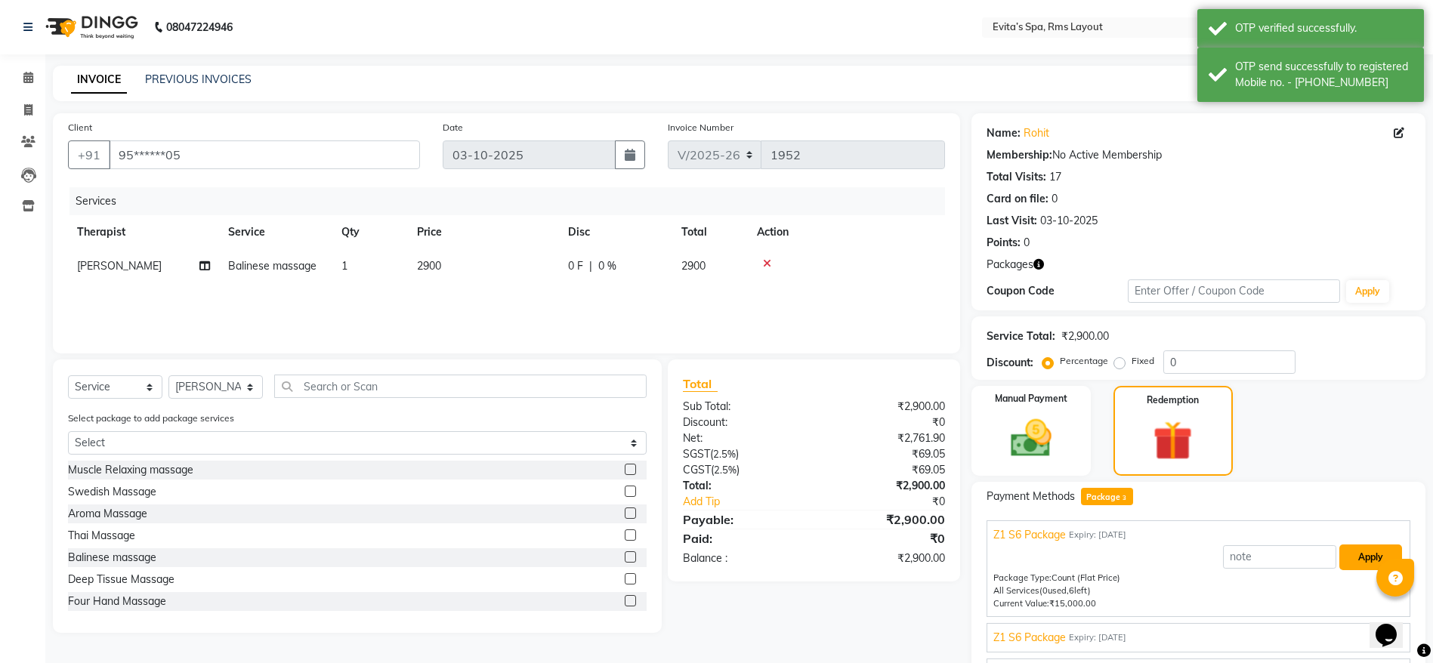
click at [1379, 551] on button "Apply" at bounding box center [1370, 557] width 63 height 26
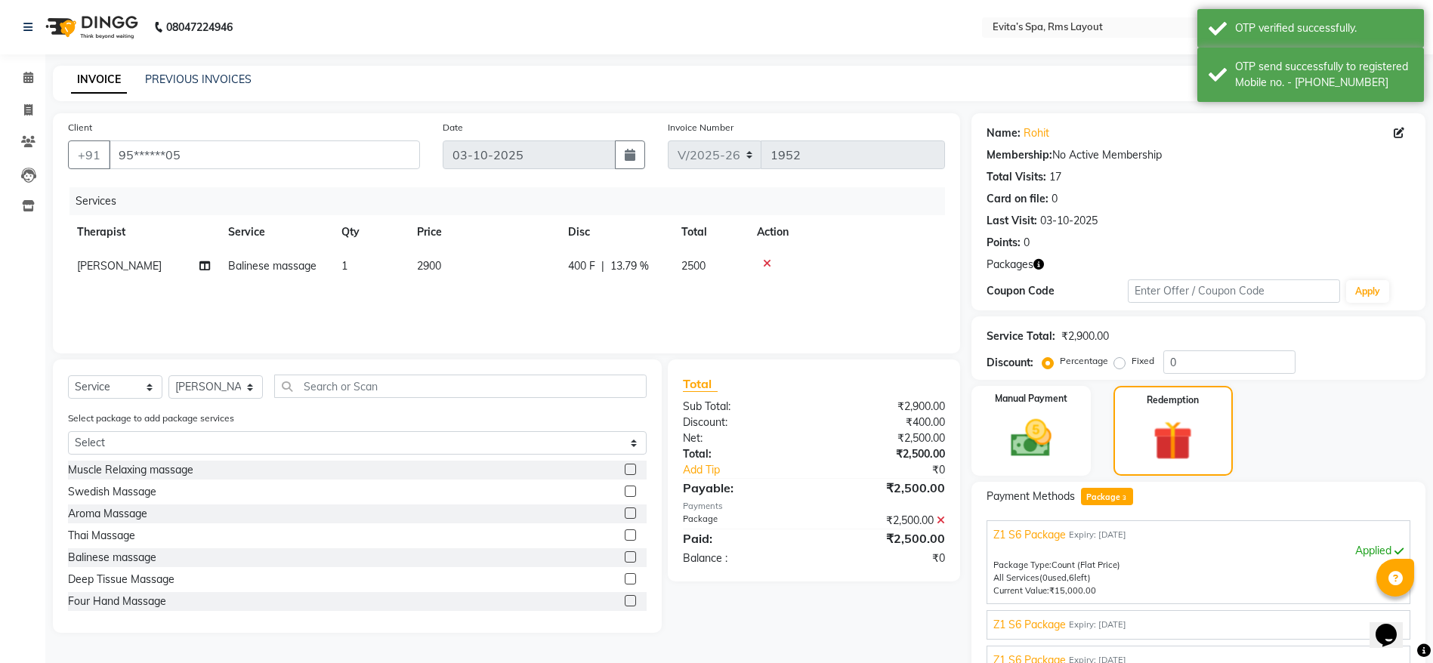
scroll to position [118, 0]
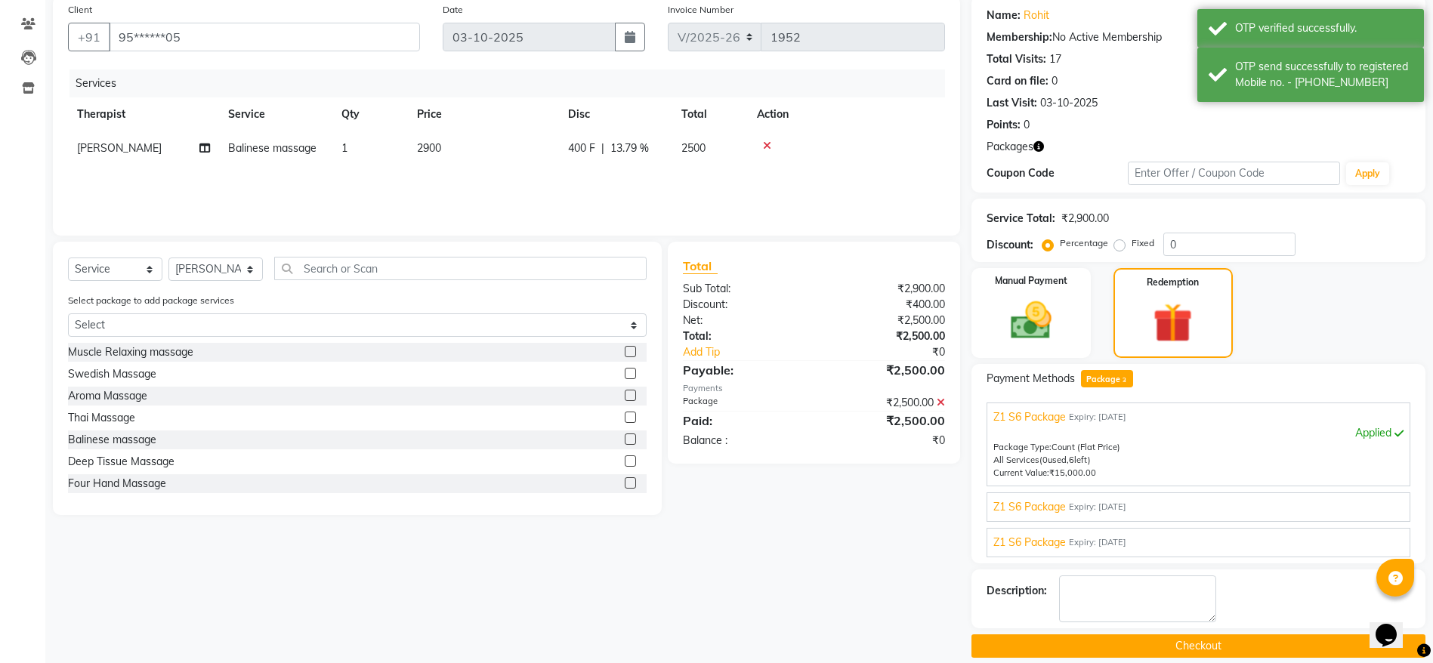
click at [1130, 635] on button "Checkout" at bounding box center [1198, 645] width 454 height 23
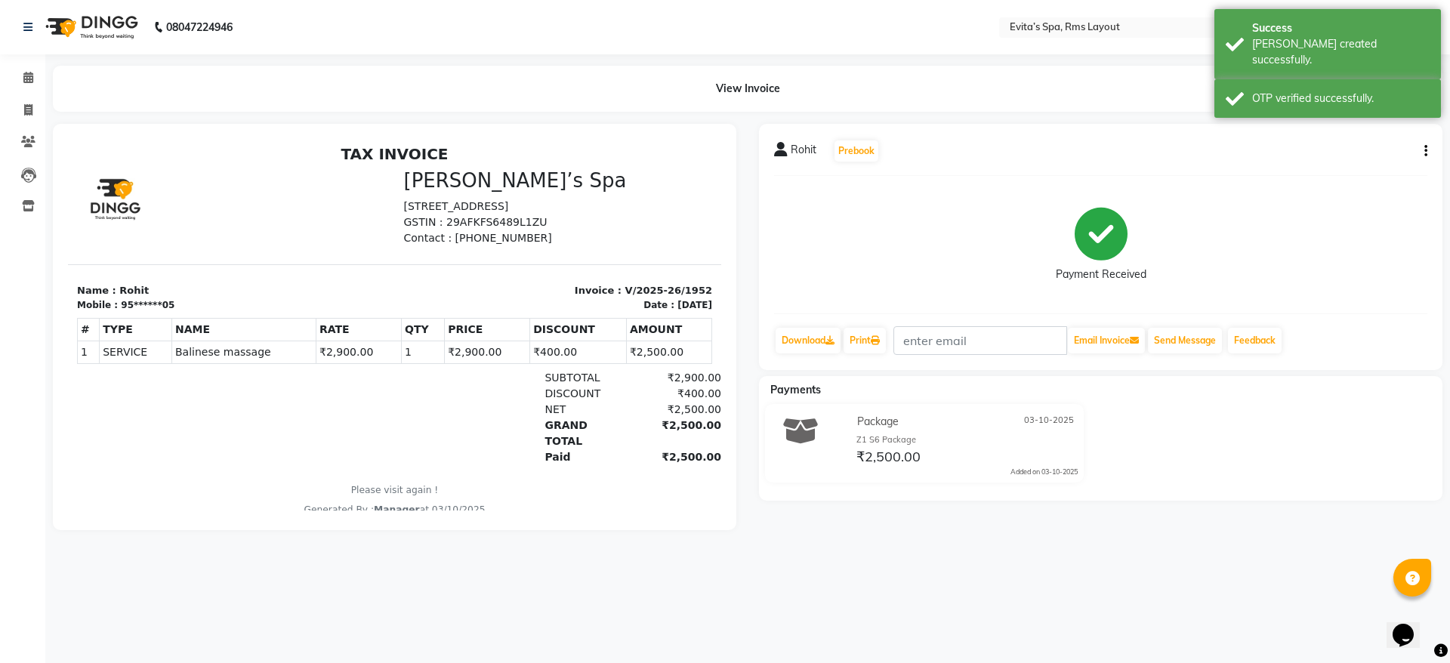
click at [105, 38] on img at bounding box center [90, 27] width 103 height 42
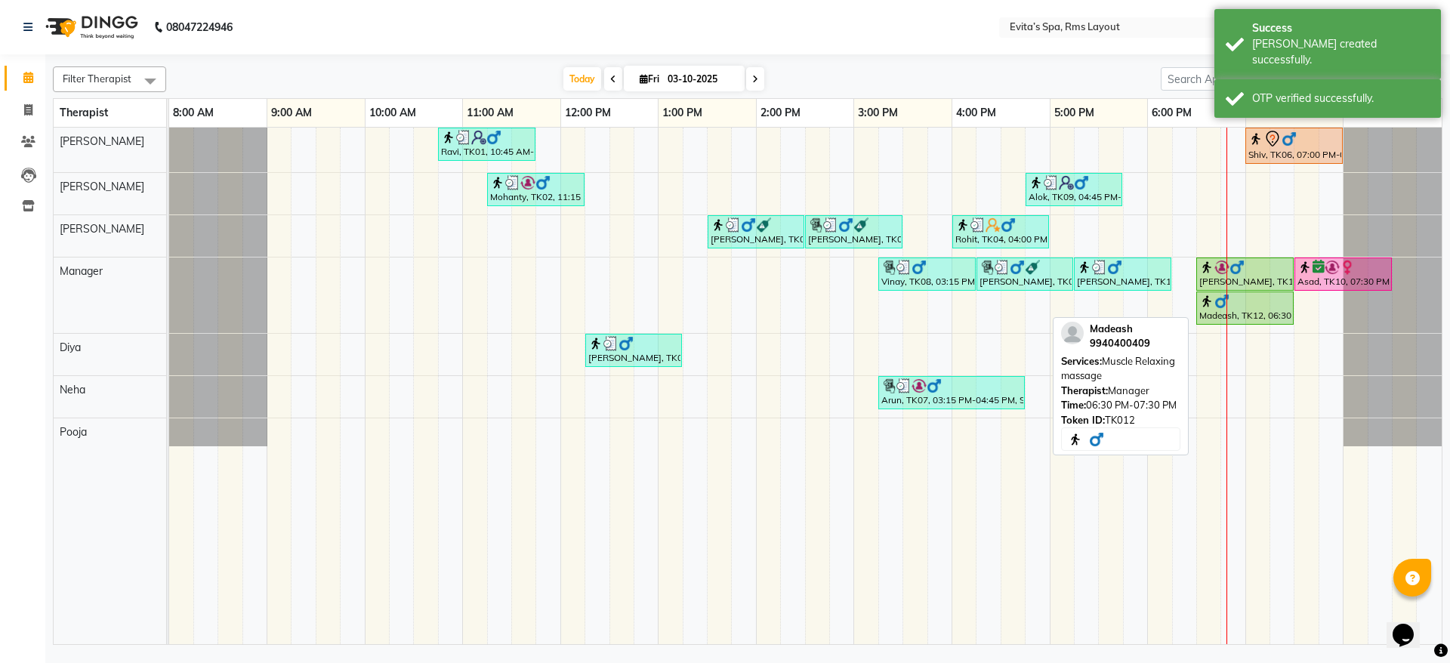
click at [1240, 303] on div at bounding box center [1244, 301] width 91 height 15
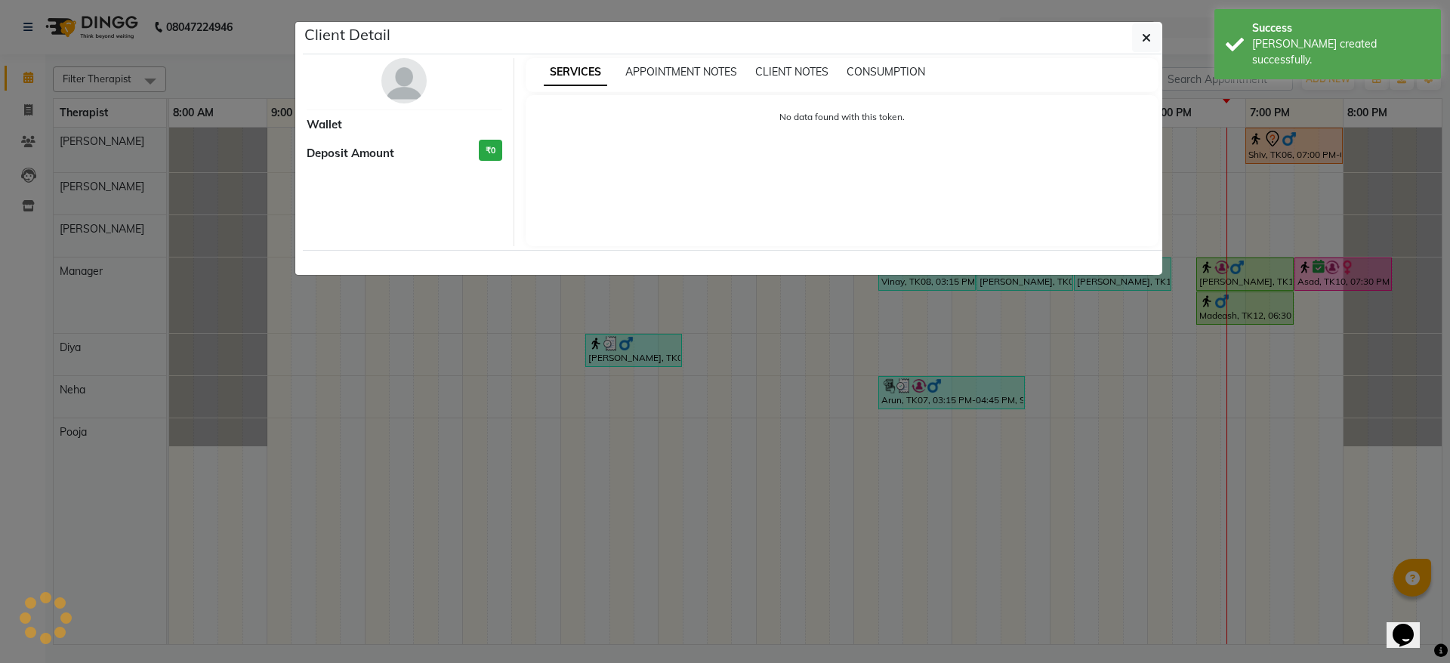
select select "1"
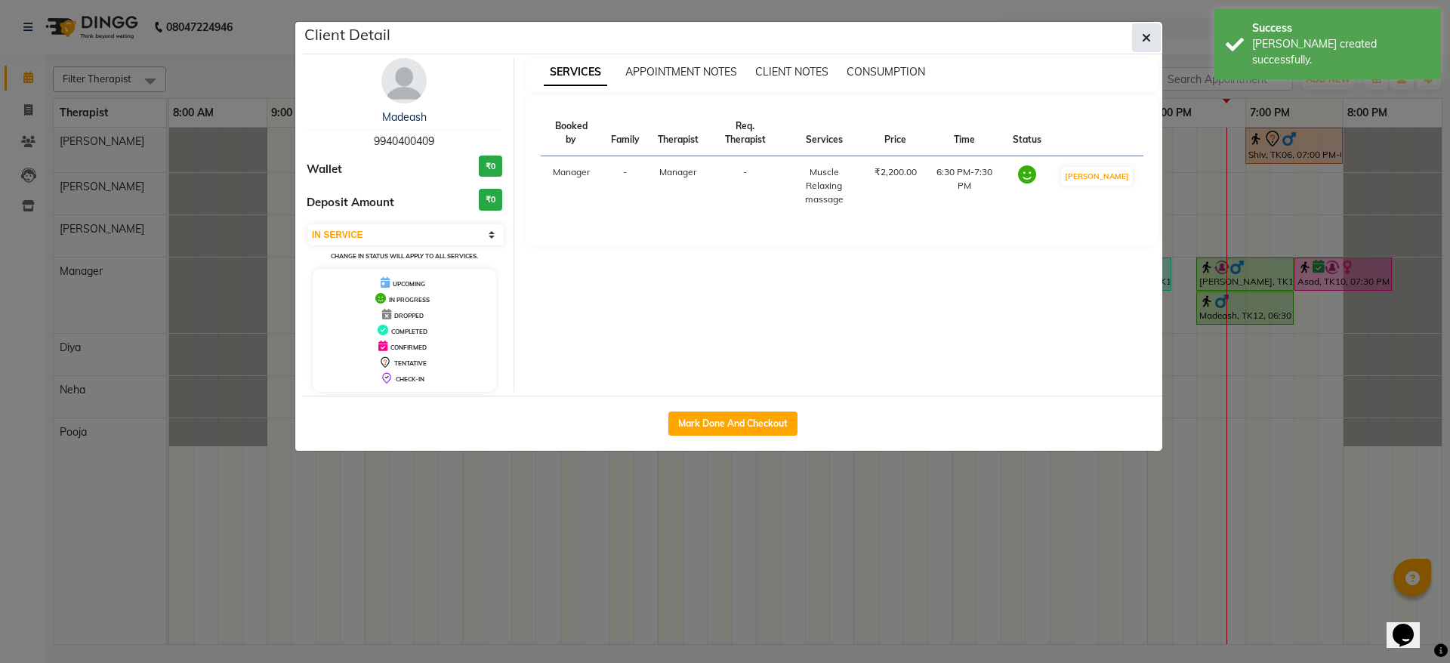
click at [1138, 40] on button "button" at bounding box center [1146, 37] width 29 height 29
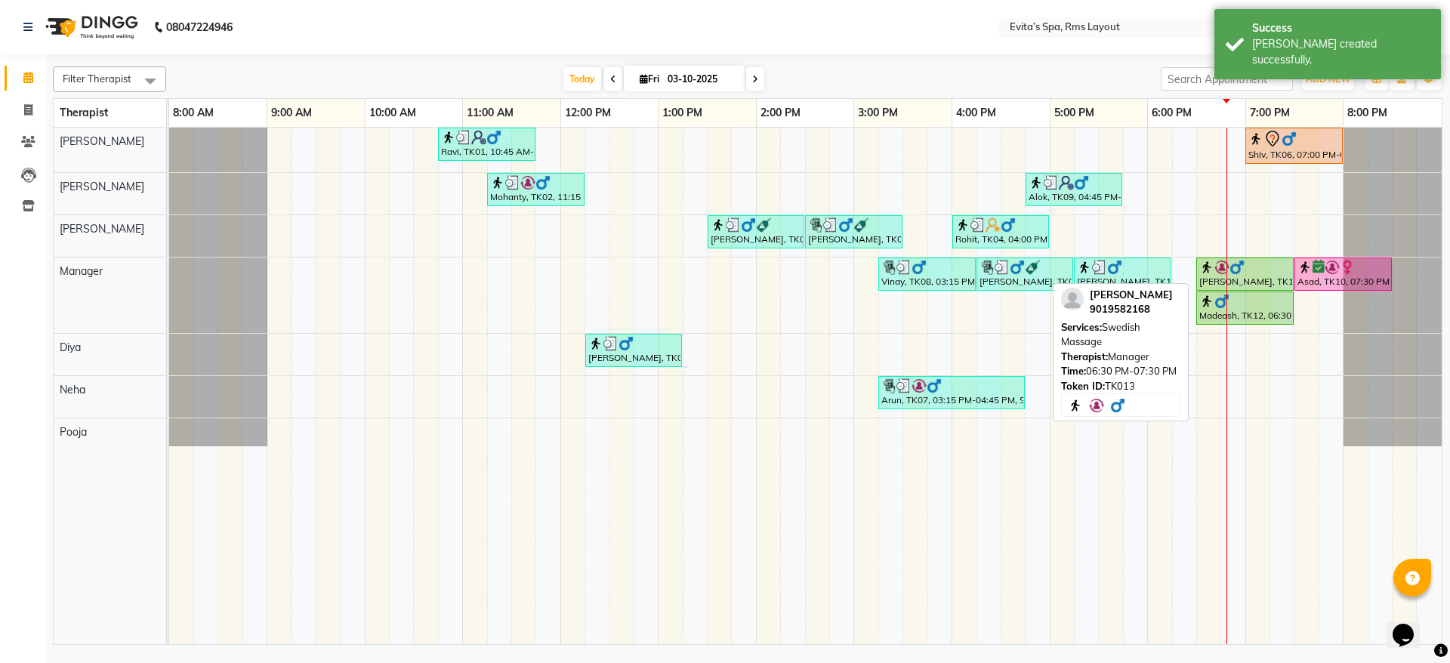
click at [1232, 270] on img at bounding box center [1236, 267] width 15 height 15
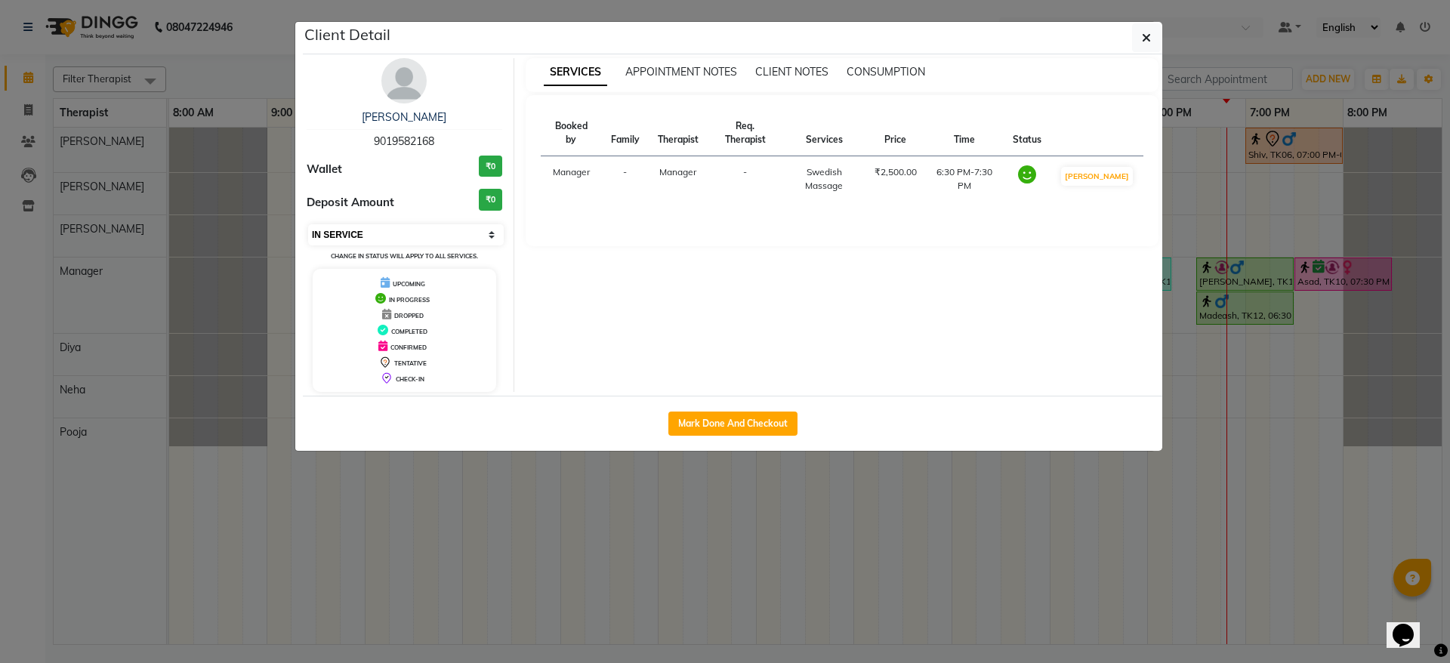
click at [434, 233] on select "Select IN SERVICE CONFIRMED TENTATIVE CHECK IN MARK DONE DROPPED UPCOMING" at bounding box center [406, 234] width 196 height 21
select select "5"
click at [308, 224] on select "Select IN SERVICE CONFIRMED TENTATIVE CHECK IN MARK DONE DROPPED UPCOMING" at bounding box center [406, 234] width 196 height 21
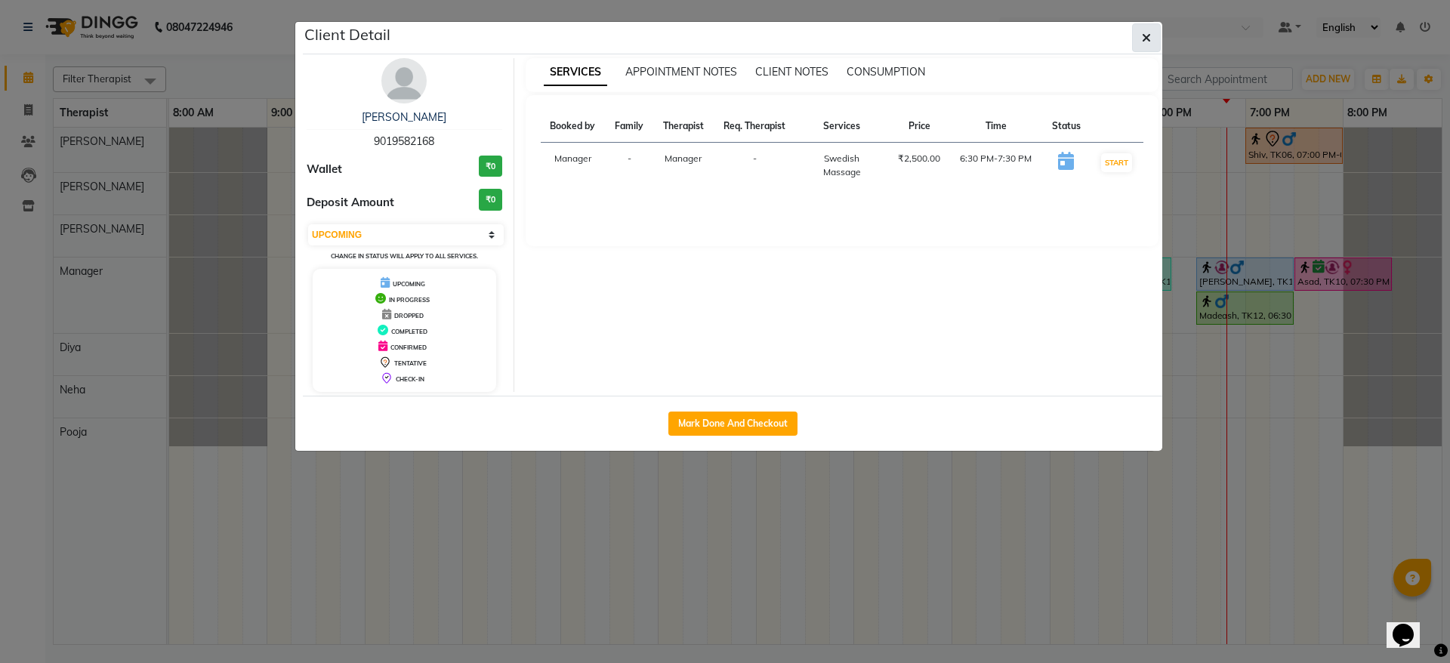
click at [1142, 36] on icon "button" at bounding box center [1146, 38] width 9 height 12
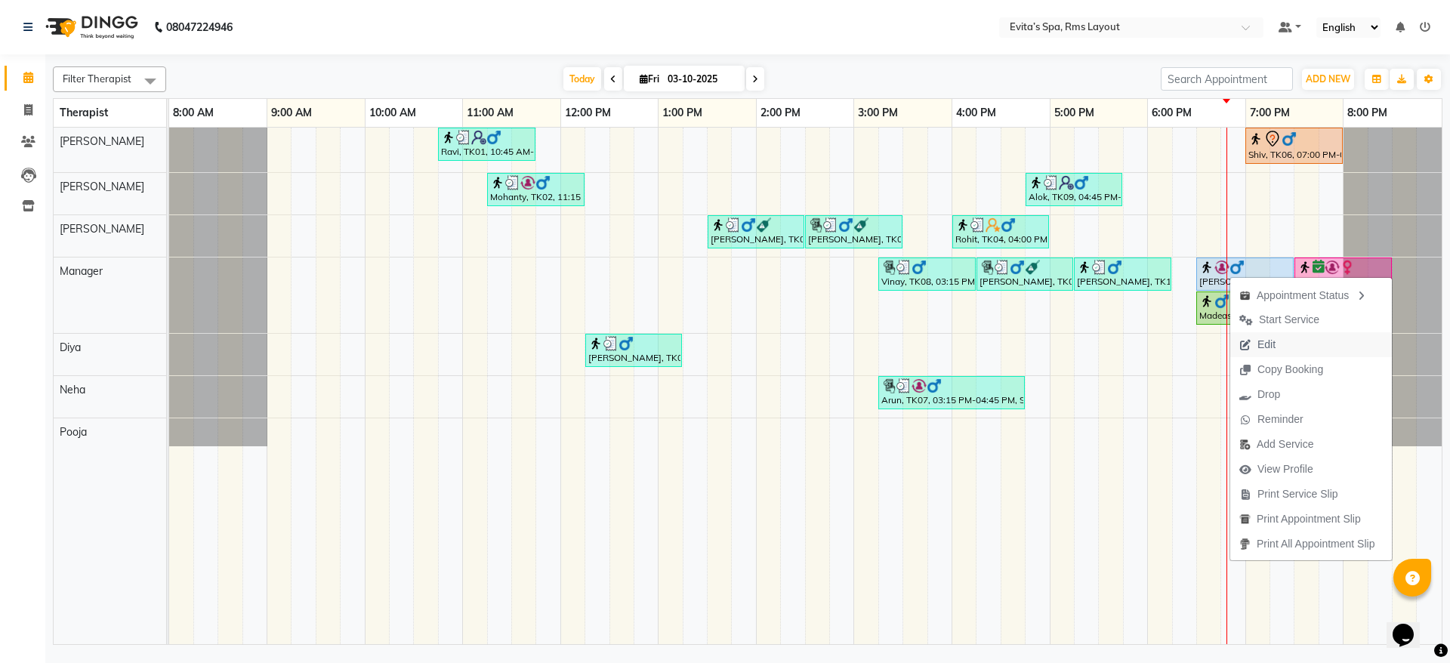
click at [1261, 341] on span "Edit" at bounding box center [1266, 345] width 18 height 16
select select "tentative"
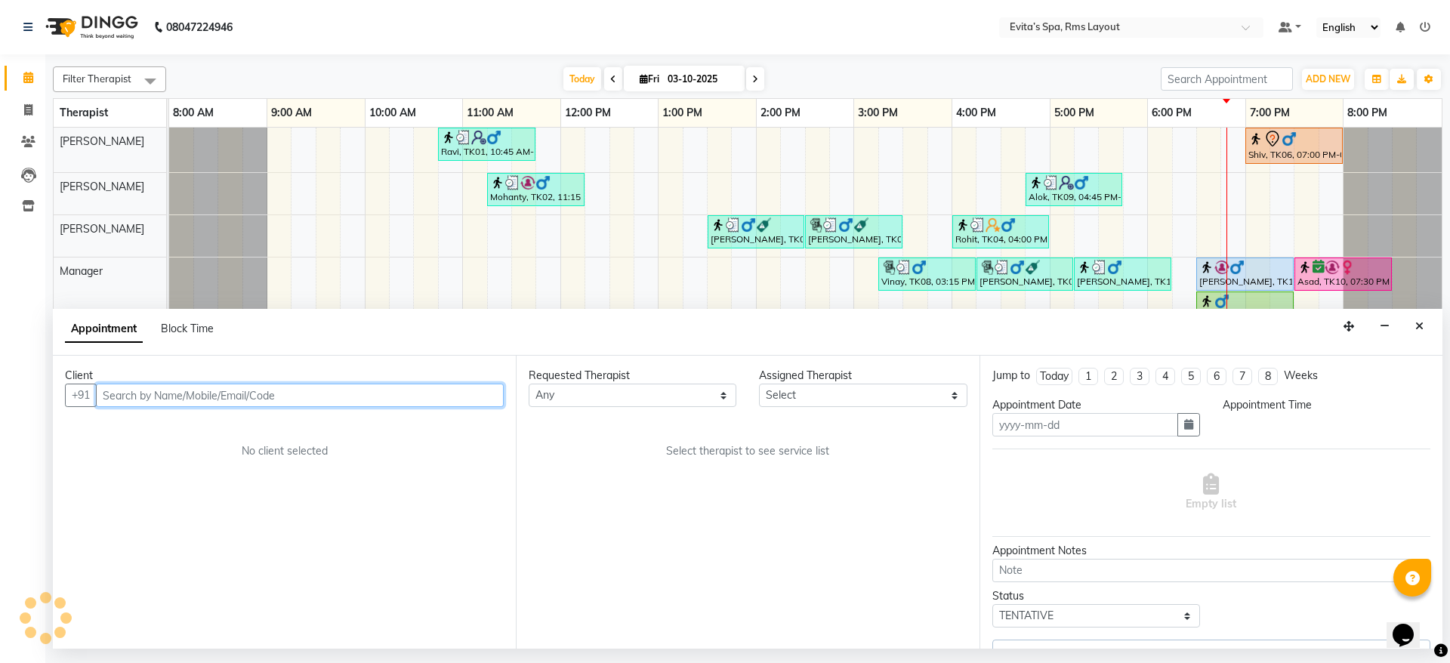
type input "03-10-2025"
select select "71560"
select select "upcoming"
select select "1110"
select select "4258"
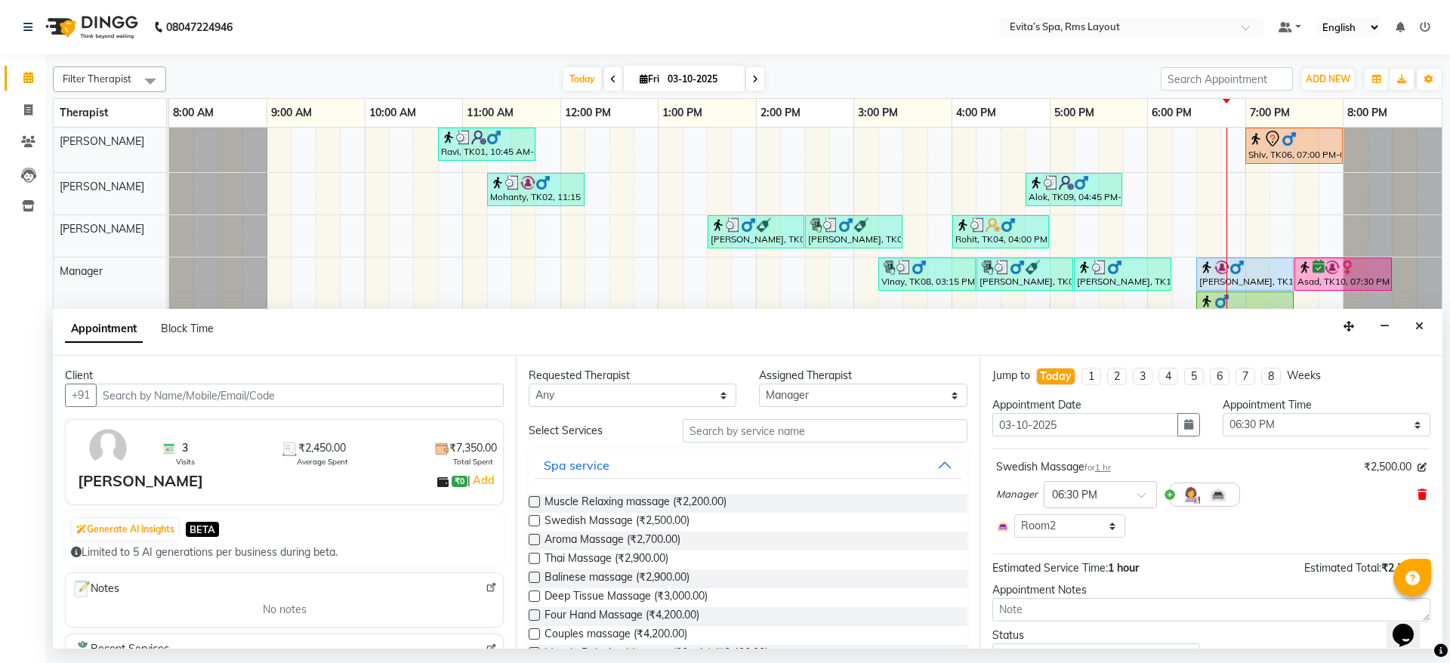
click at [1417, 495] on icon at bounding box center [1421, 494] width 9 height 11
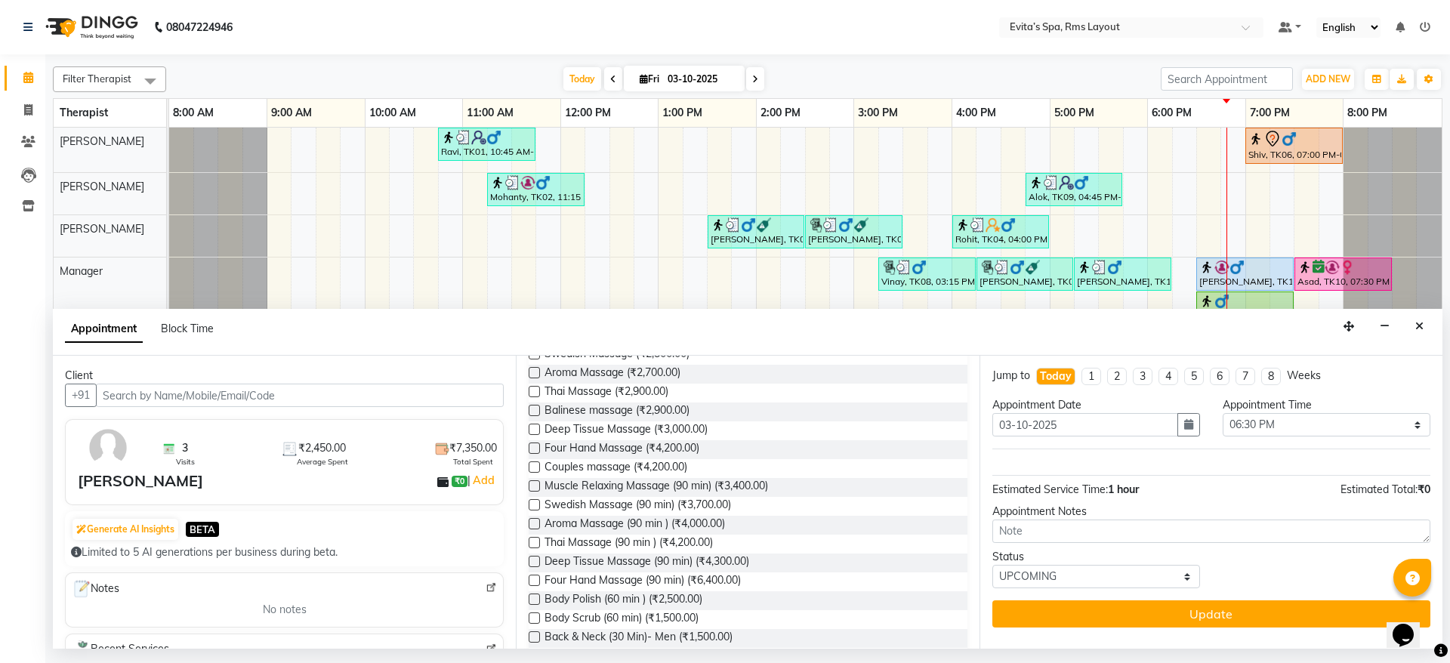
scroll to position [168, 0]
click at [708, 501] on span "Swedish Massage (90 min) (₹3,700.00)" at bounding box center [637, 505] width 187 height 19
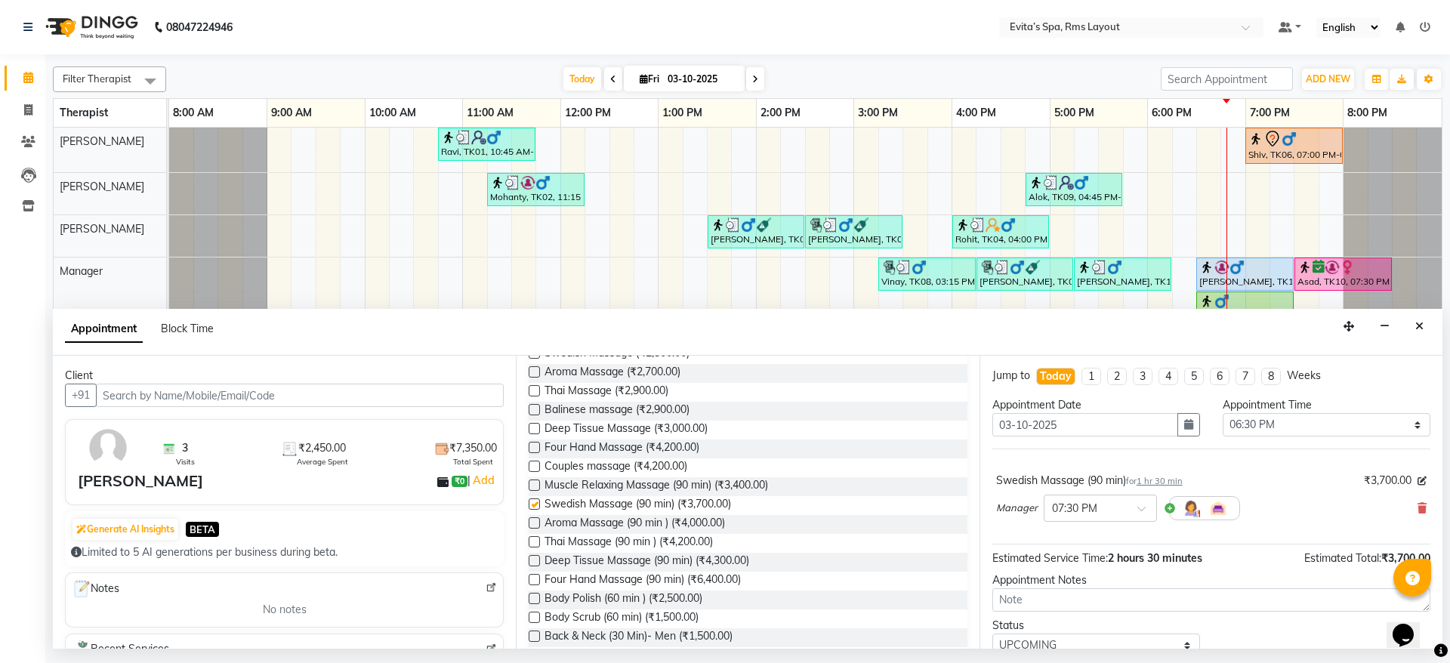
checkbox input "false"
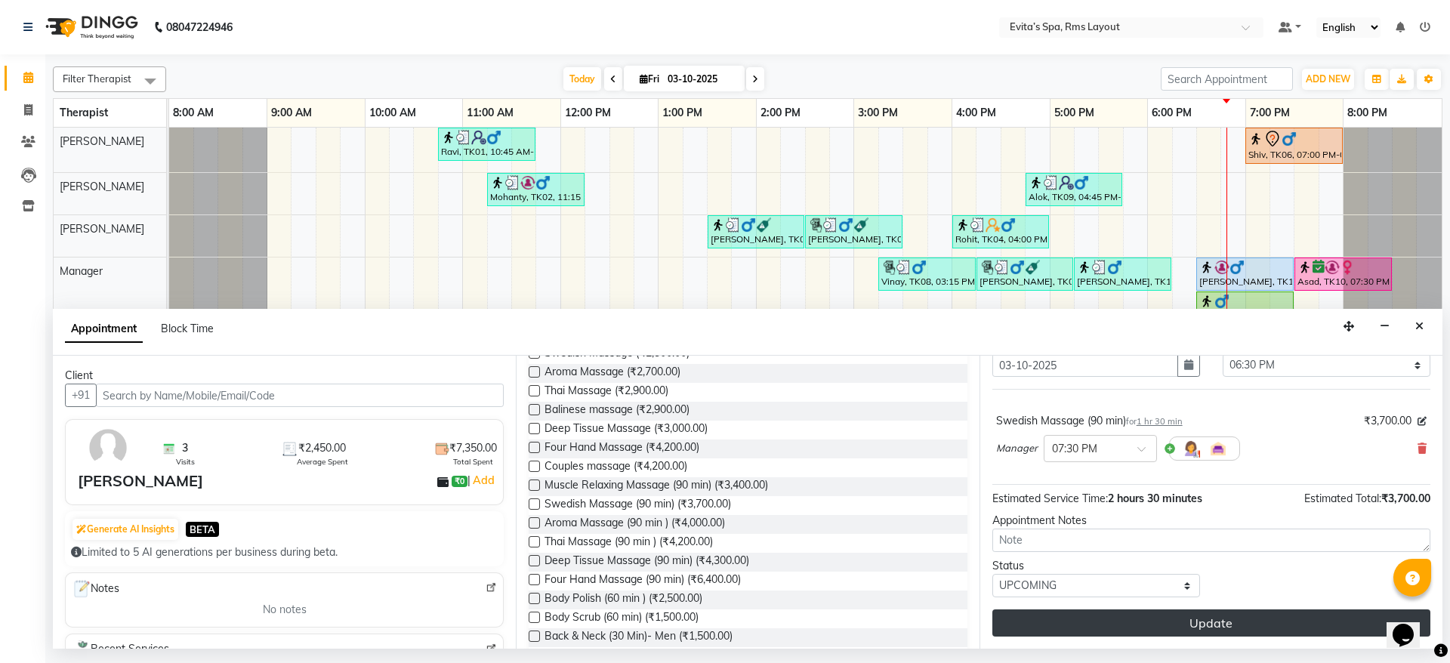
click at [1063, 620] on button "Update" at bounding box center [1211, 622] width 438 height 27
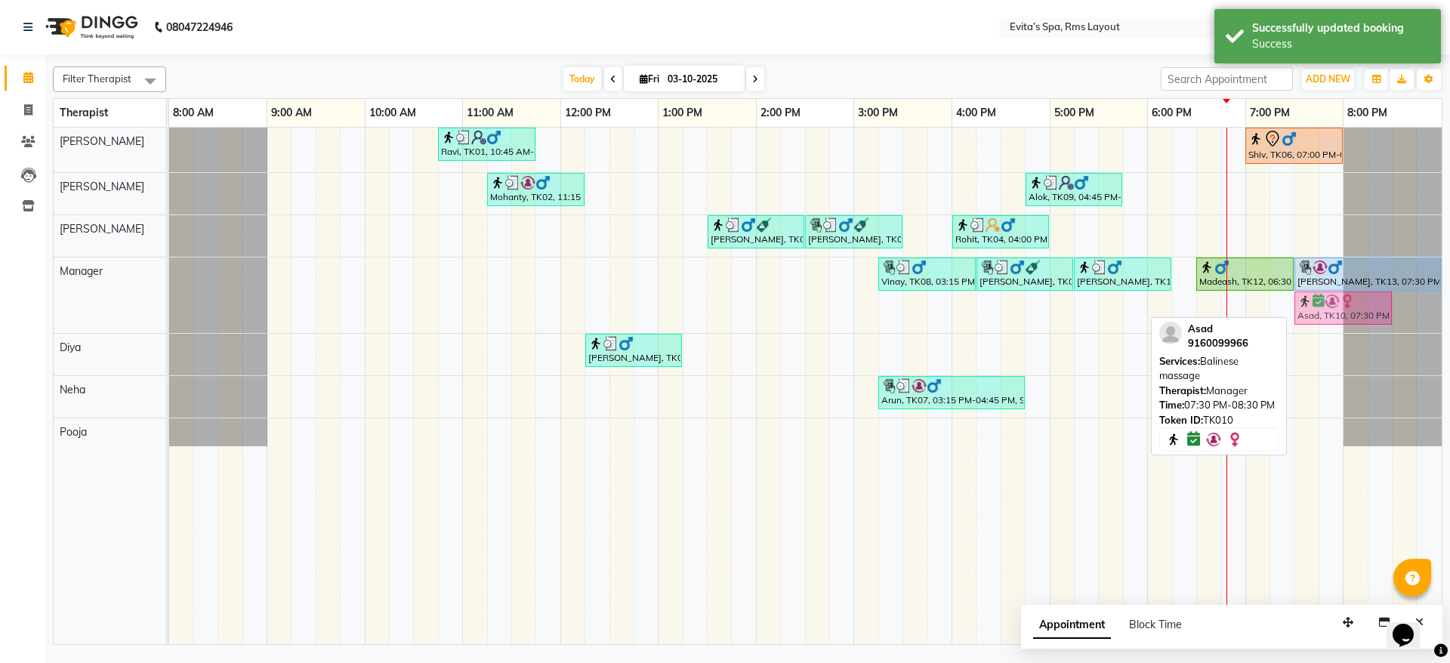
drag, startPoint x: 1315, startPoint y: 313, endPoint x: 1307, endPoint y: 312, distance: 7.7
click at [169, 312] on div "[GEOGRAPHIC_DATA], TK08, 03:15 PM-04:15 PM, Balinese massage [PERSON_NAME], TK0…" at bounding box center [169, 296] width 0 height 76
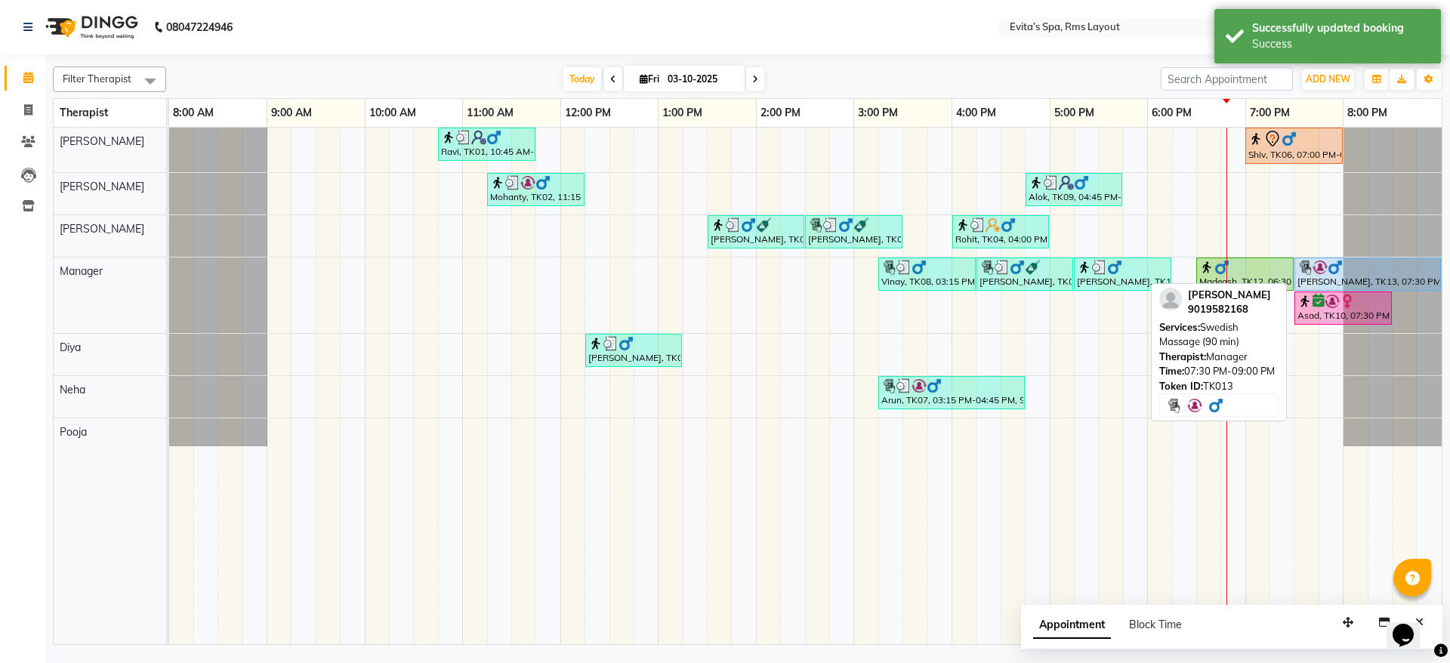
click at [1323, 276] on div "[PERSON_NAME], TK13, 07:30 PM-09:00 PM, Swedish Massage (90 min)" at bounding box center [1367, 274] width 143 height 29
select select "5"
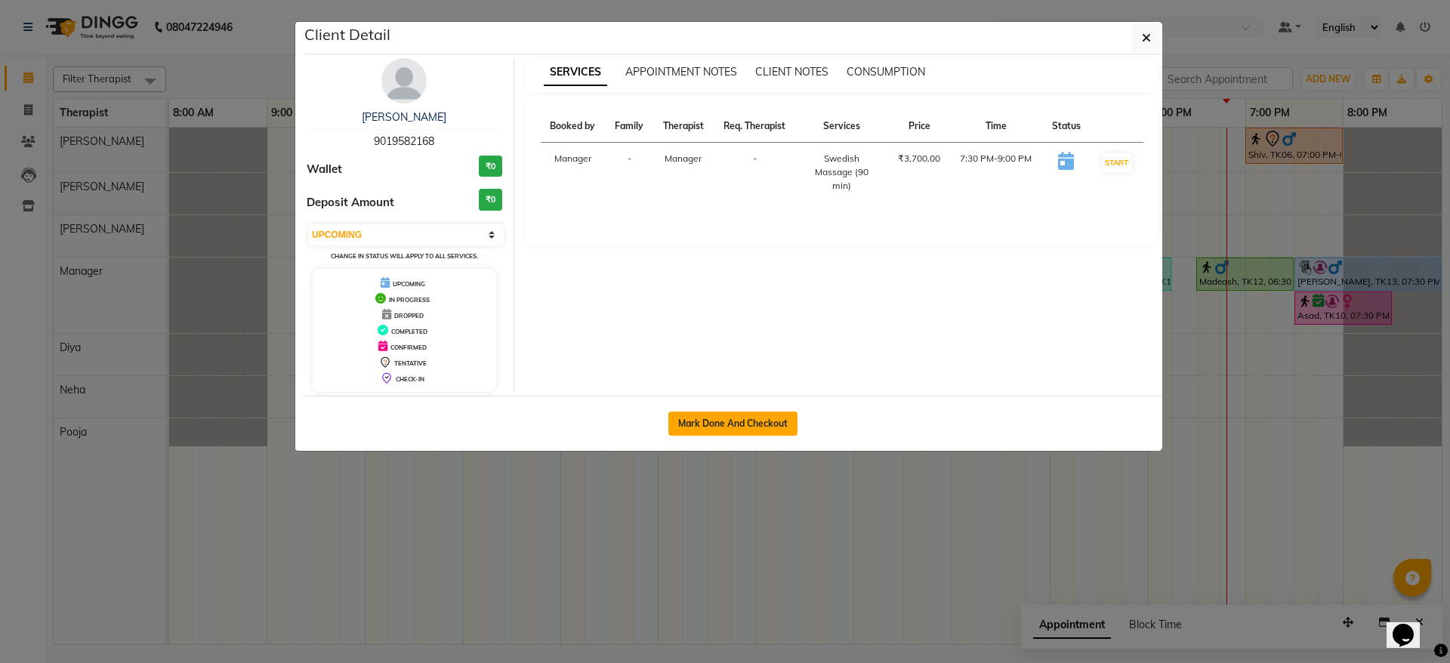
click at [723, 418] on button "Mark Done And Checkout" at bounding box center [732, 424] width 129 height 24
select select "7850"
select select "service"
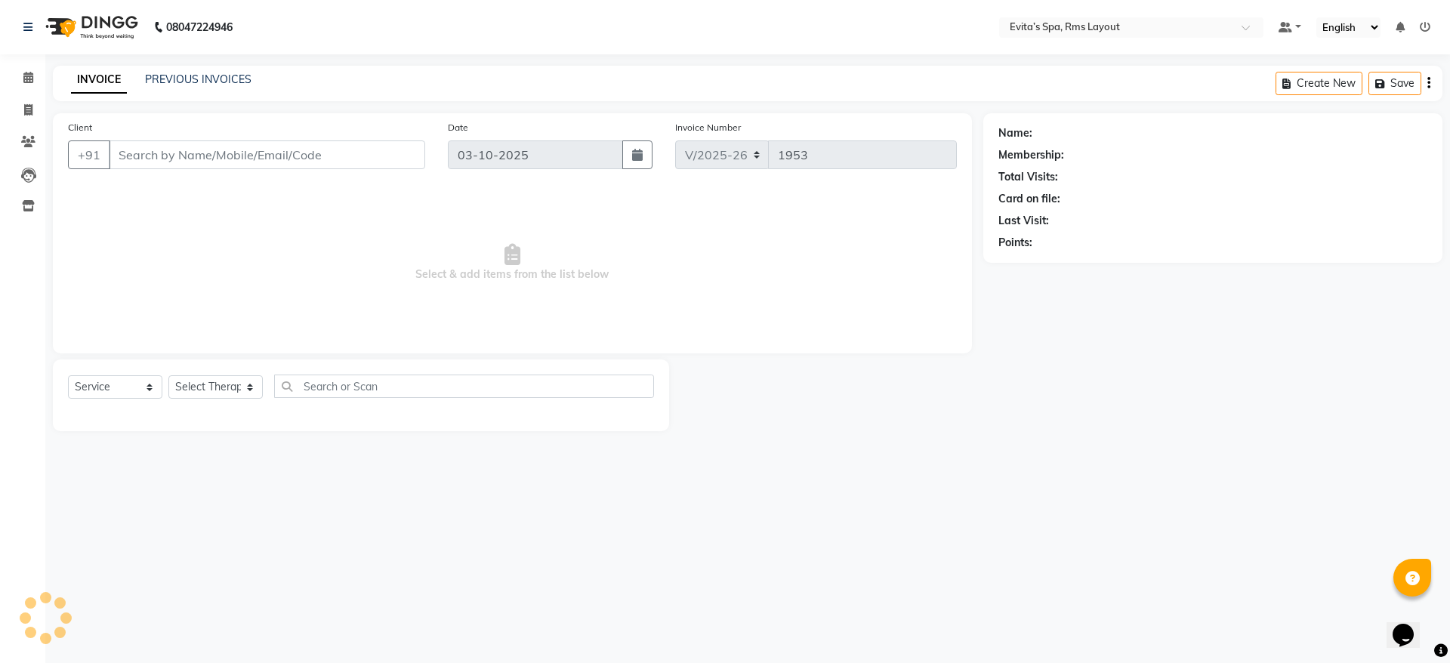
type input "90******68"
select select "71560"
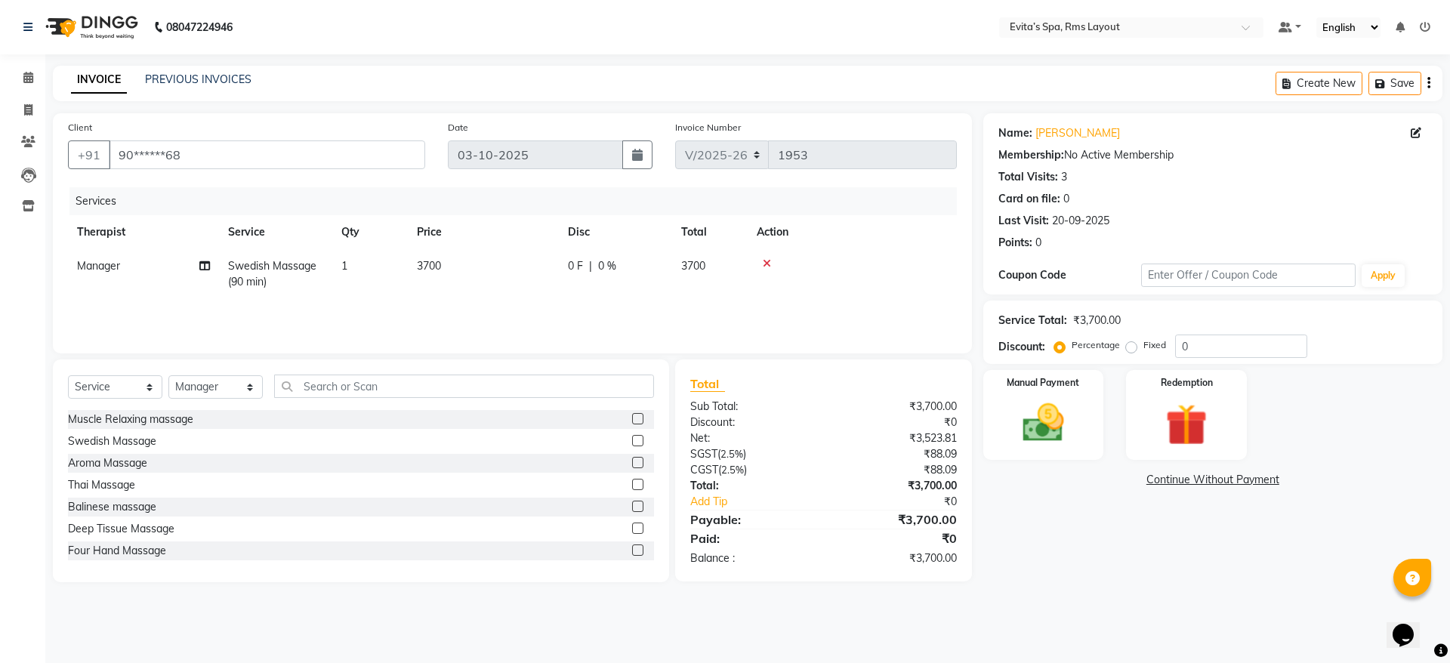
click at [1128, 353] on div "Percentage Fixed" at bounding box center [1116, 346] width 118 height 20
click at [1143, 341] on label "Fixed" at bounding box center [1154, 345] width 23 height 14
click at [1129, 341] on input "Fixed" at bounding box center [1134, 345] width 11 height 11
radio input "true"
click at [1204, 344] on input "0" at bounding box center [1241, 346] width 132 height 23
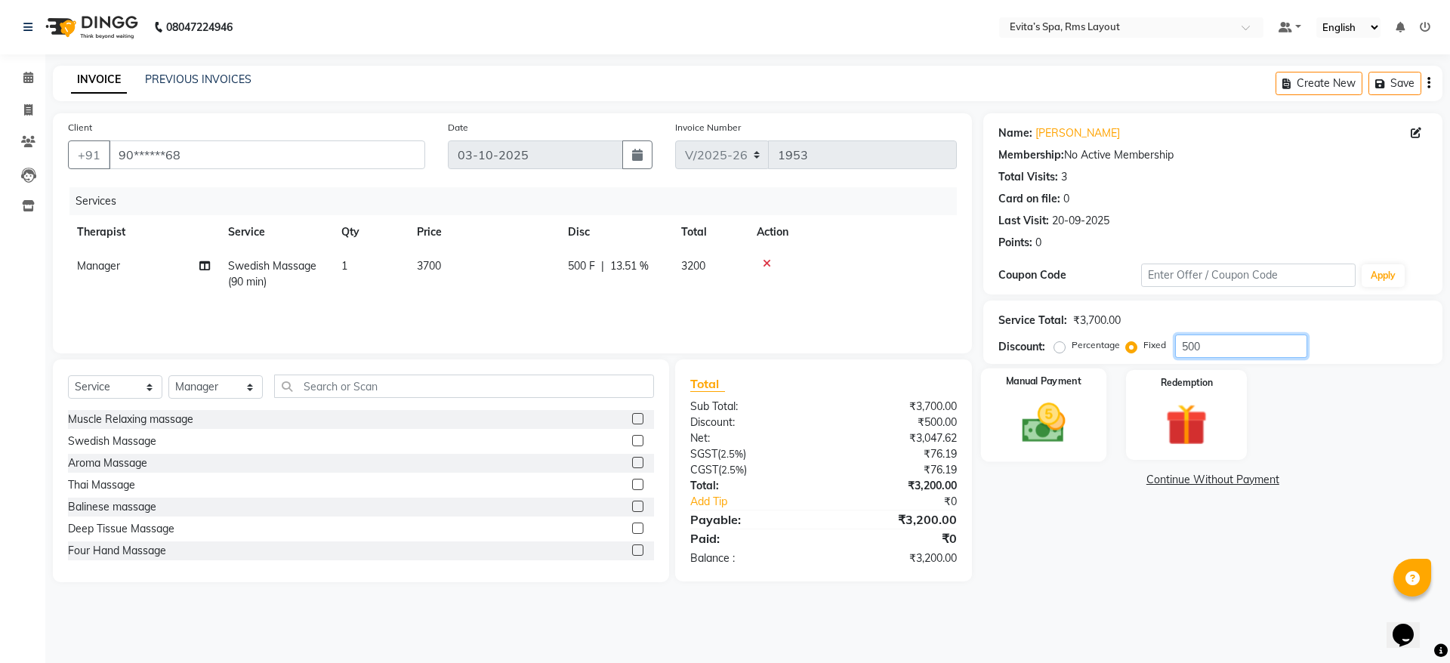
type input "500"
click at [1075, 436] on img at bounding box center [1043, 423] width 70 height 50
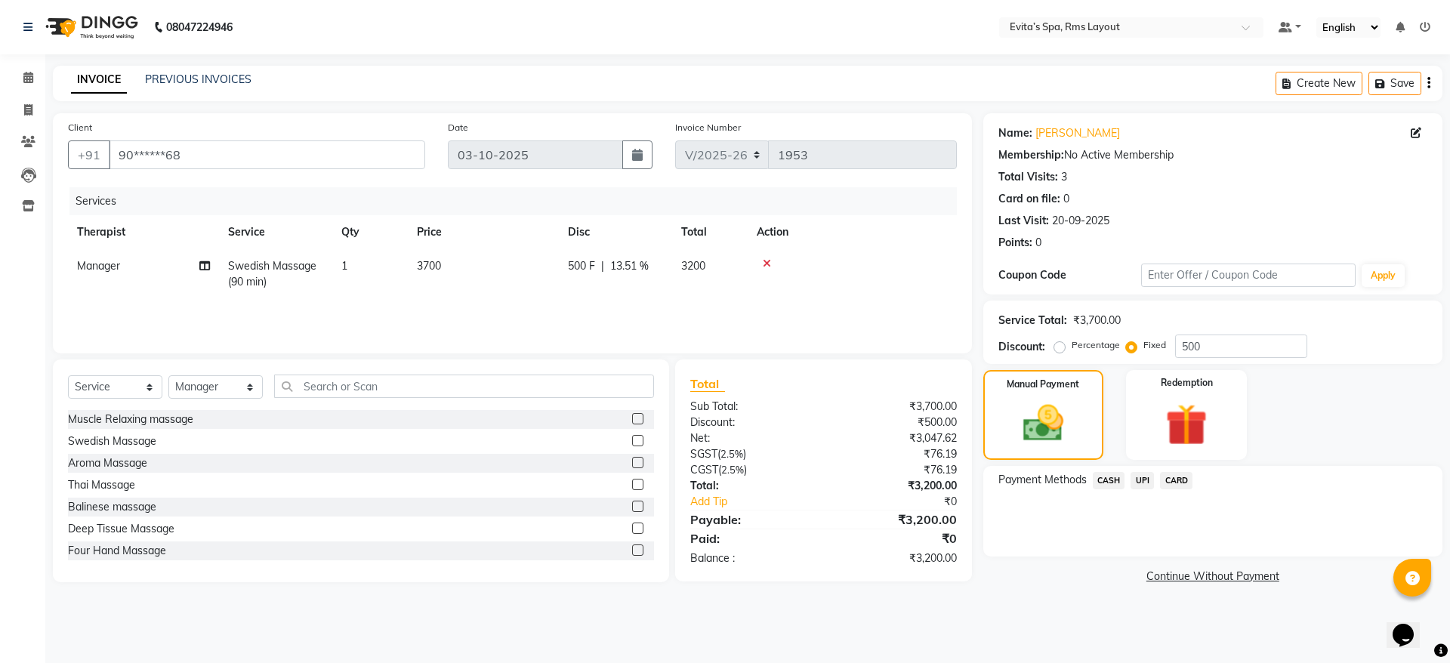
click at [1103, 483] on span "CASH" at bounding box center [1109, 480] width 32 height 17
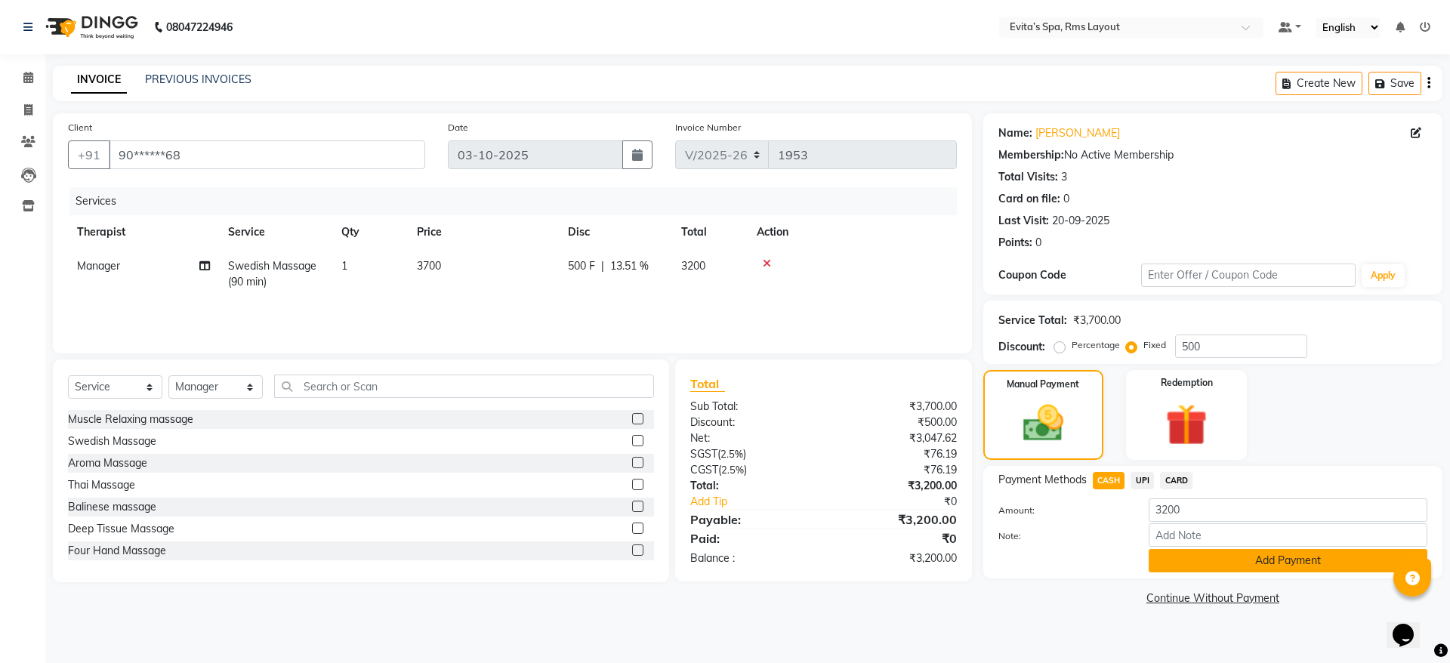
click at [1182, 555] on button "Add Payment" at bounding box center [1288, 560] width 279 height 23
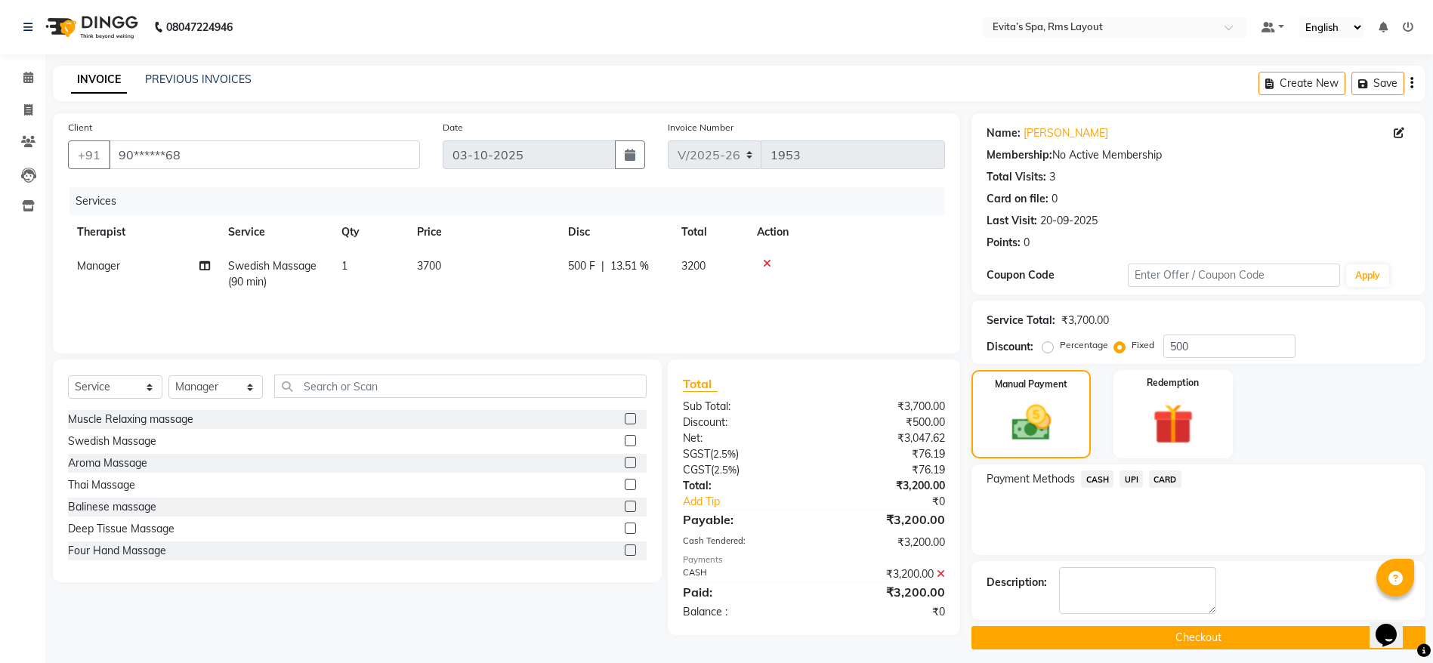
click at [1135, 636] on button "Checkout" at bounding box center [1198, 637] width 454 height 23
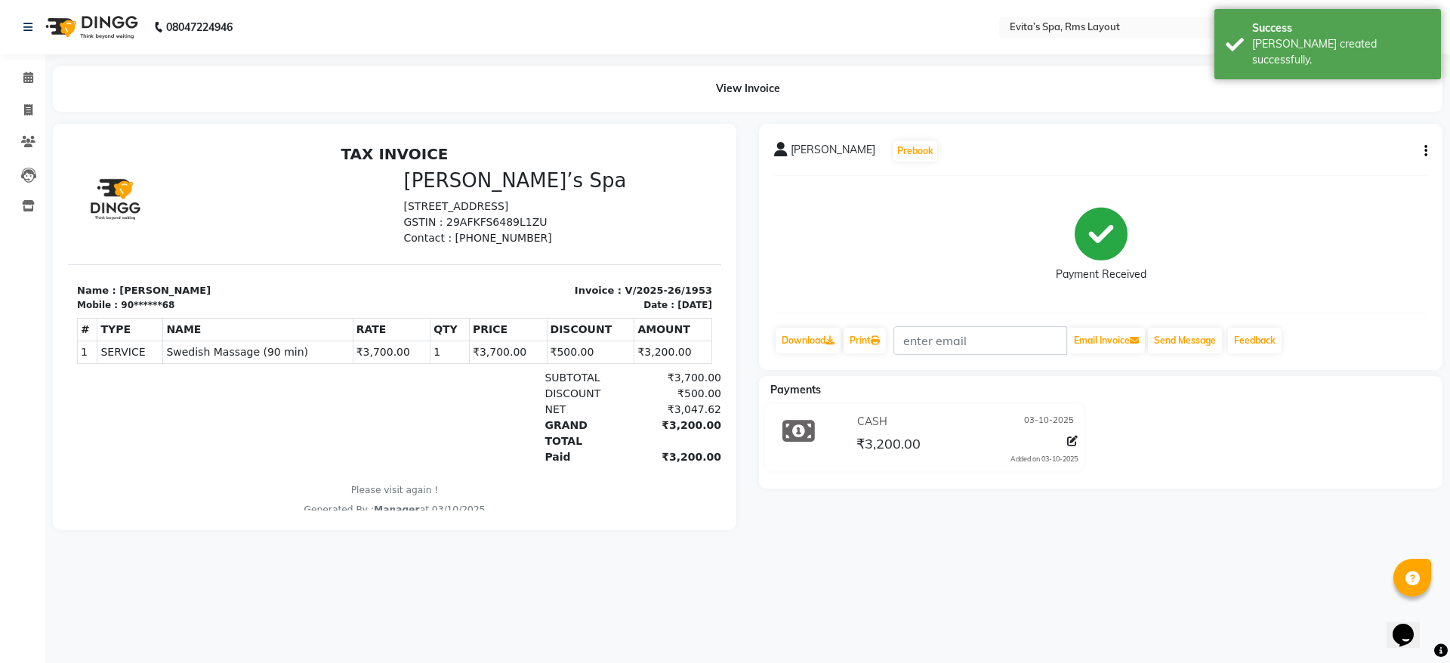
click at [105, 21] on img at bounding box center [90, 27] width 103 height 42
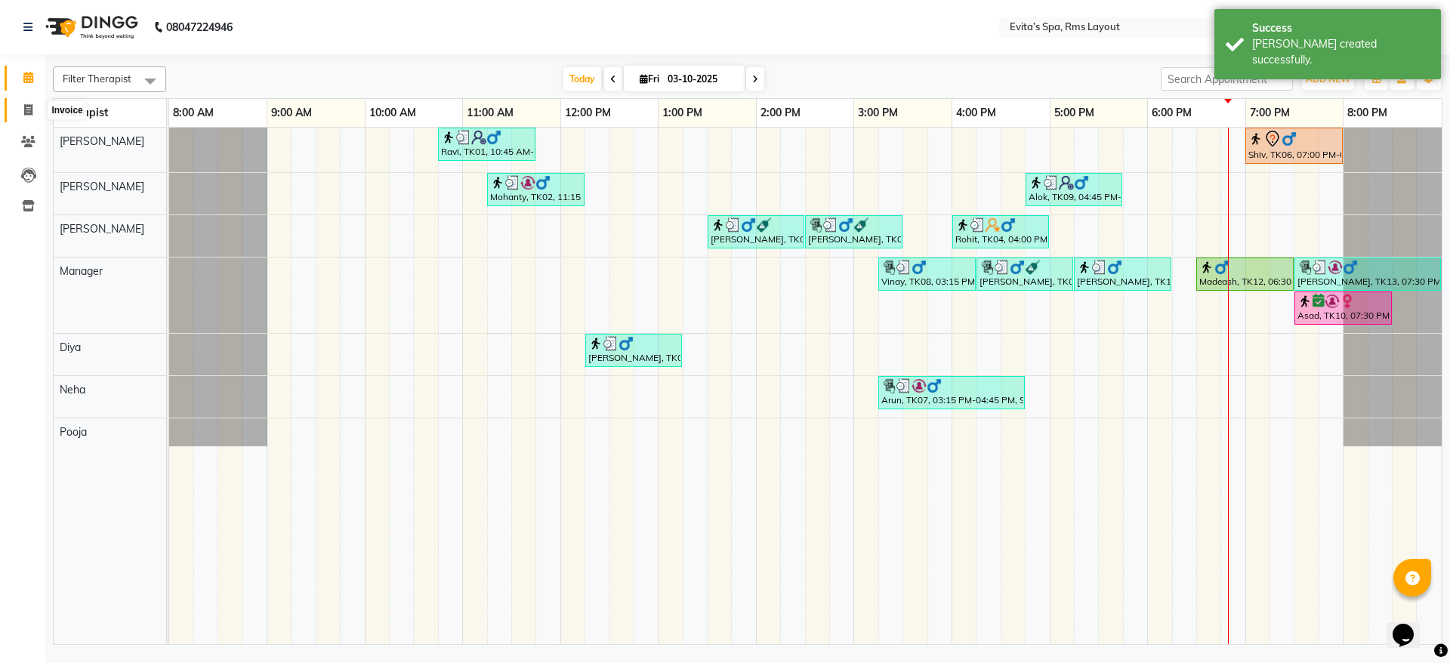
click at [26, 107] on icon at bounding box center [28, 109] width 8 height 11
select select "service"
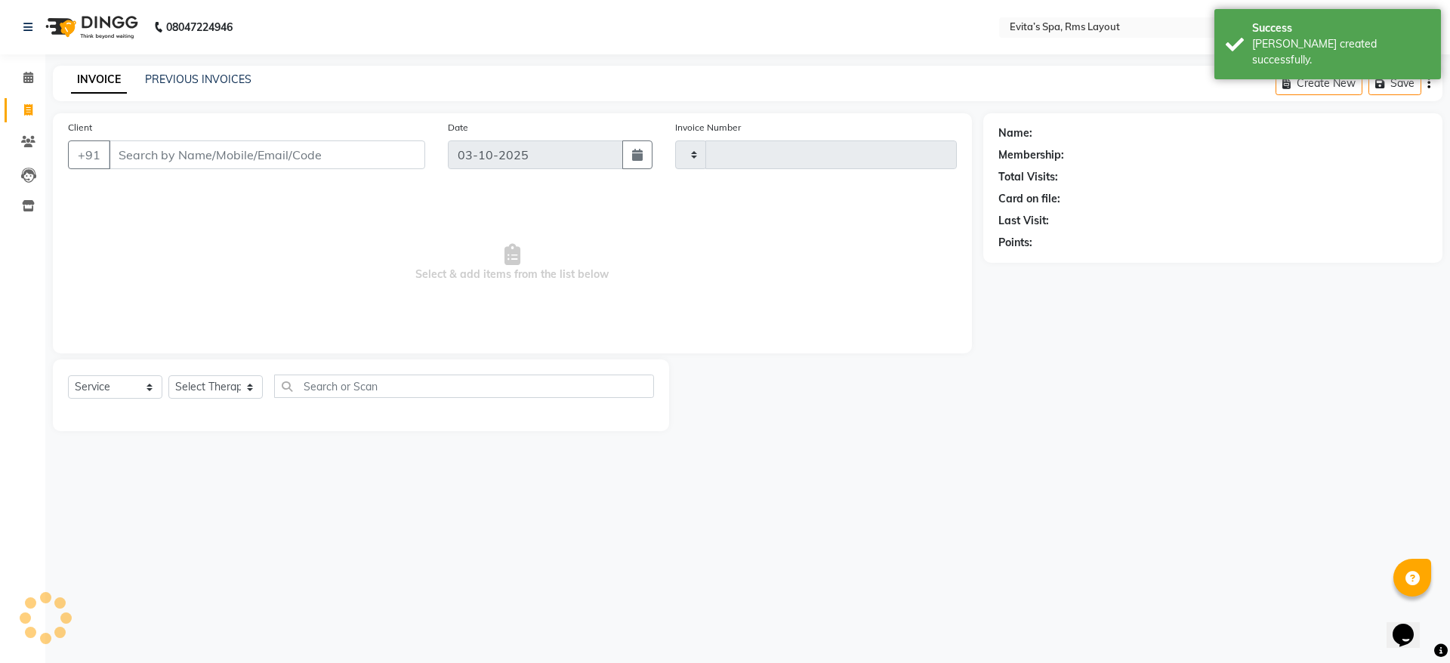
type input "1954"
select select "7850"
click at [166, 82] on link "PREVIOUS INVOICES" at bounding box center [198, 79] width 106 height 14
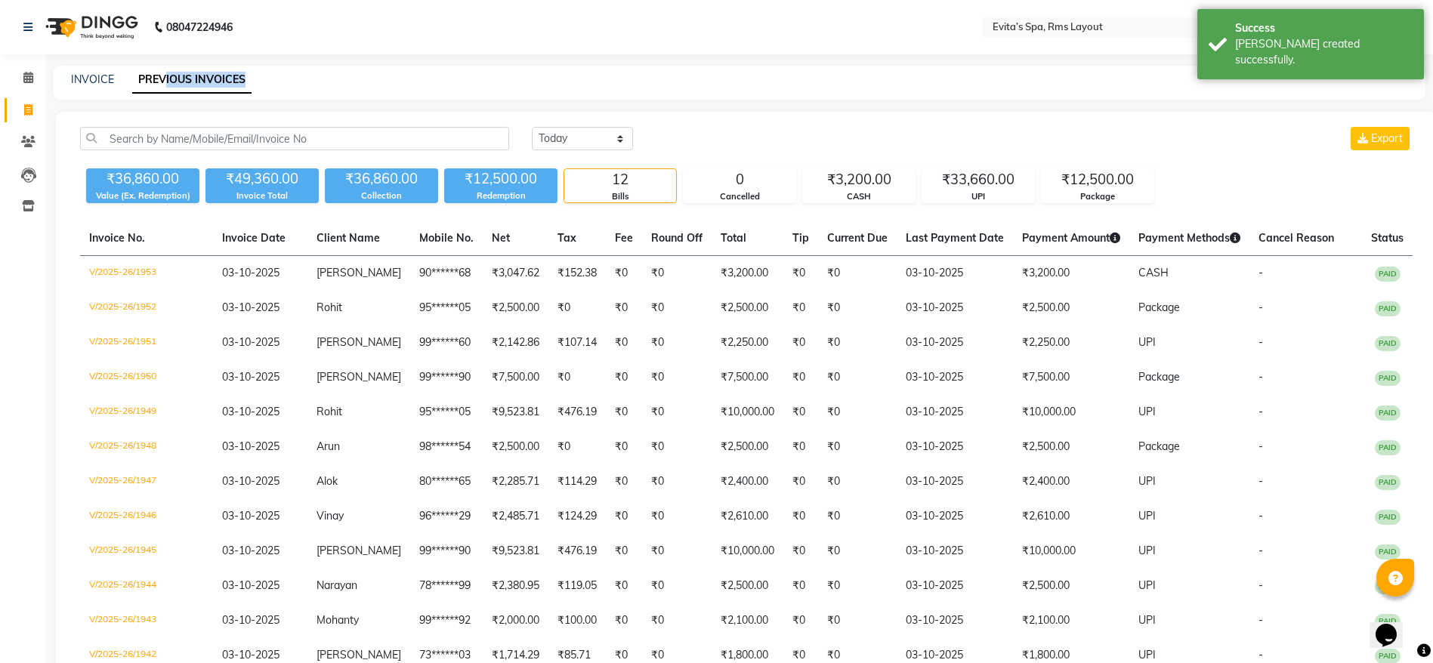
drag, startPoint x: 166, startPoint y: 82, endPoint x: 509, endPoint y: 88, distance: 342.9
click at [509, 88] on div "INVOICE PREVIOUS INVOICES" at bounding box center [739, 83] width 1372 height 34
click at [692, 129] on div "[DATE] [DATE] Custom Range Export" at bounding box center [972, 138] width 881 height 23
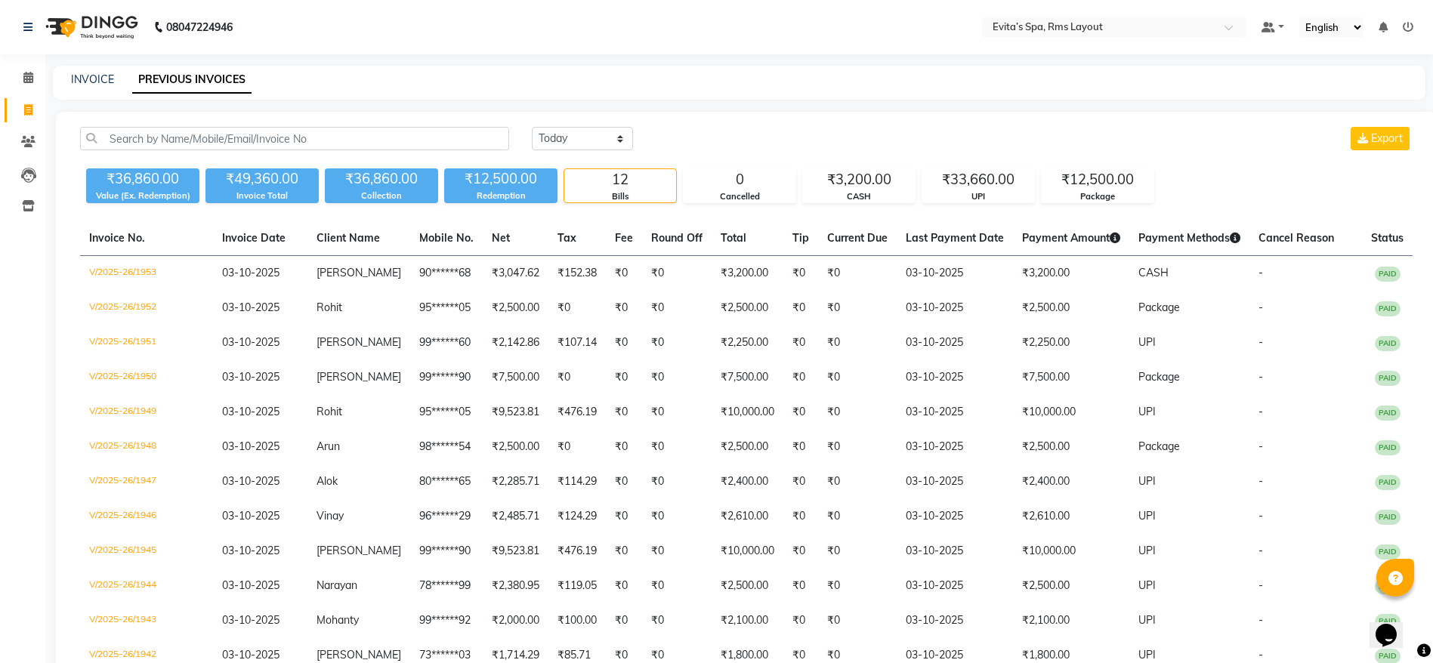
click at [103, 22] on img at bounding box center [90, 27] width 103 height 42
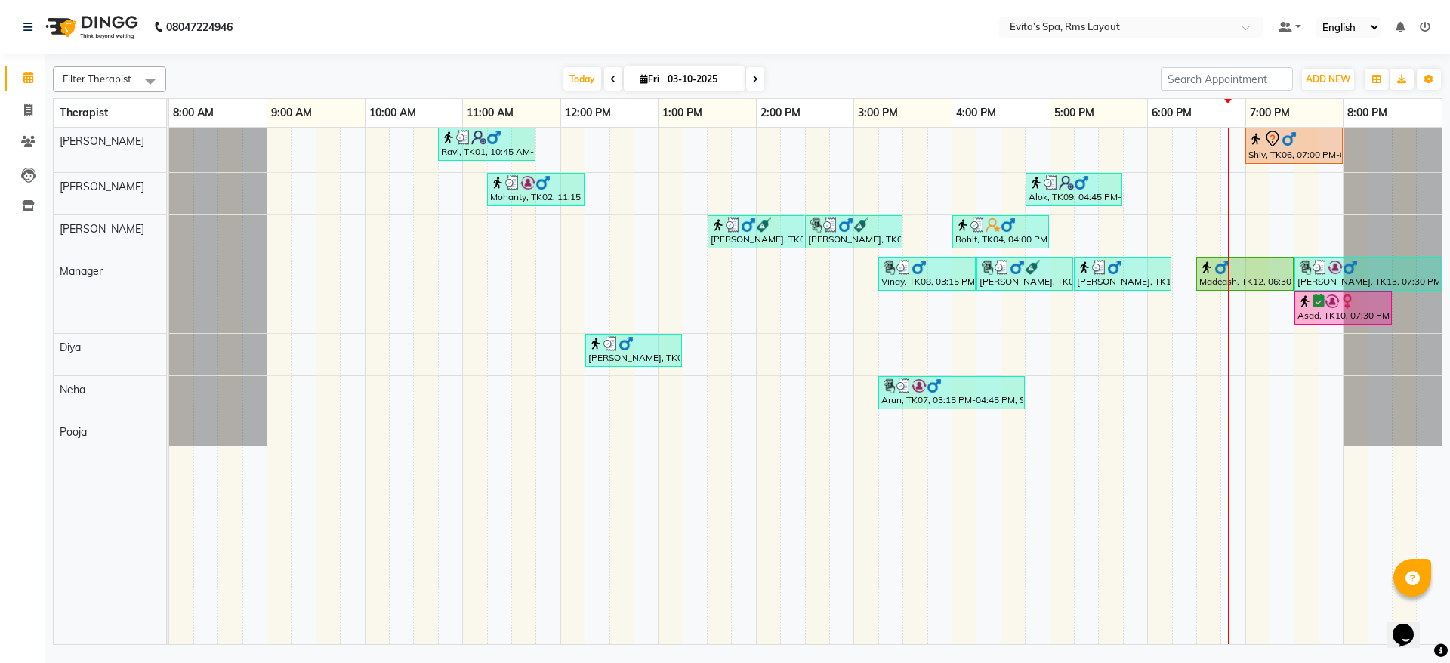
click at [750, 85] on span at bounding box center [755, 78] width 18 height 23
type input "04-10-2025"
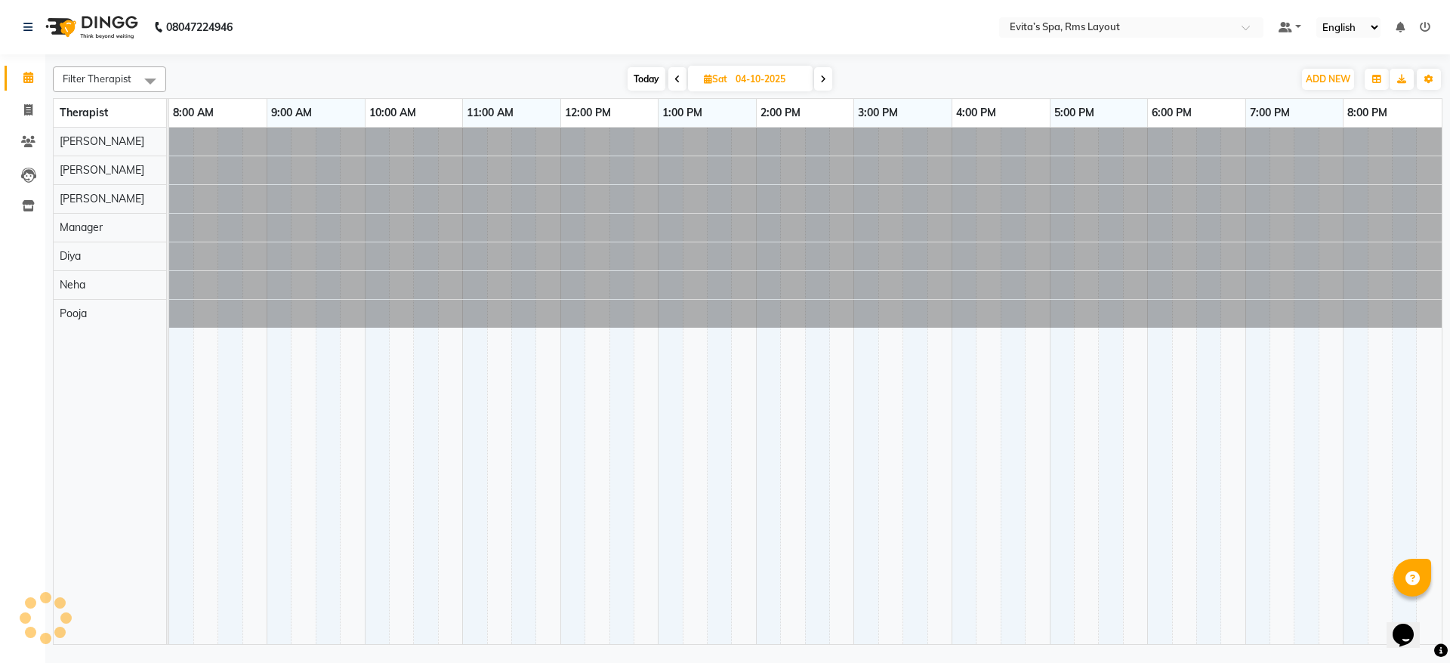
click at [750, 85] on input "04-10-2025" at bounding box center [769, 79] width 76 height 23
select select "10"
select select "2025"
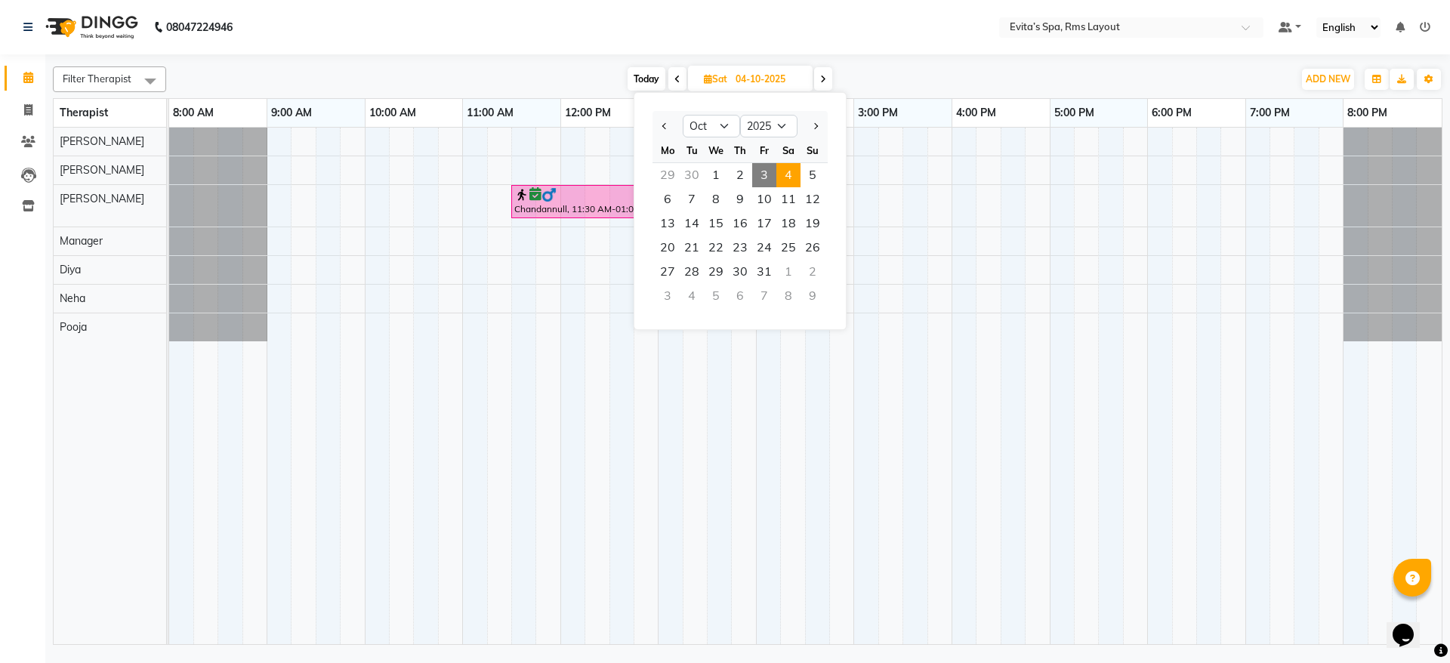
click at [777, 33] on nav "08047224946 Select Location × Evita’s Spa, Rms Layout Default Panel My Panel En…" at bounding box center [725, 27] width 1450 height 54
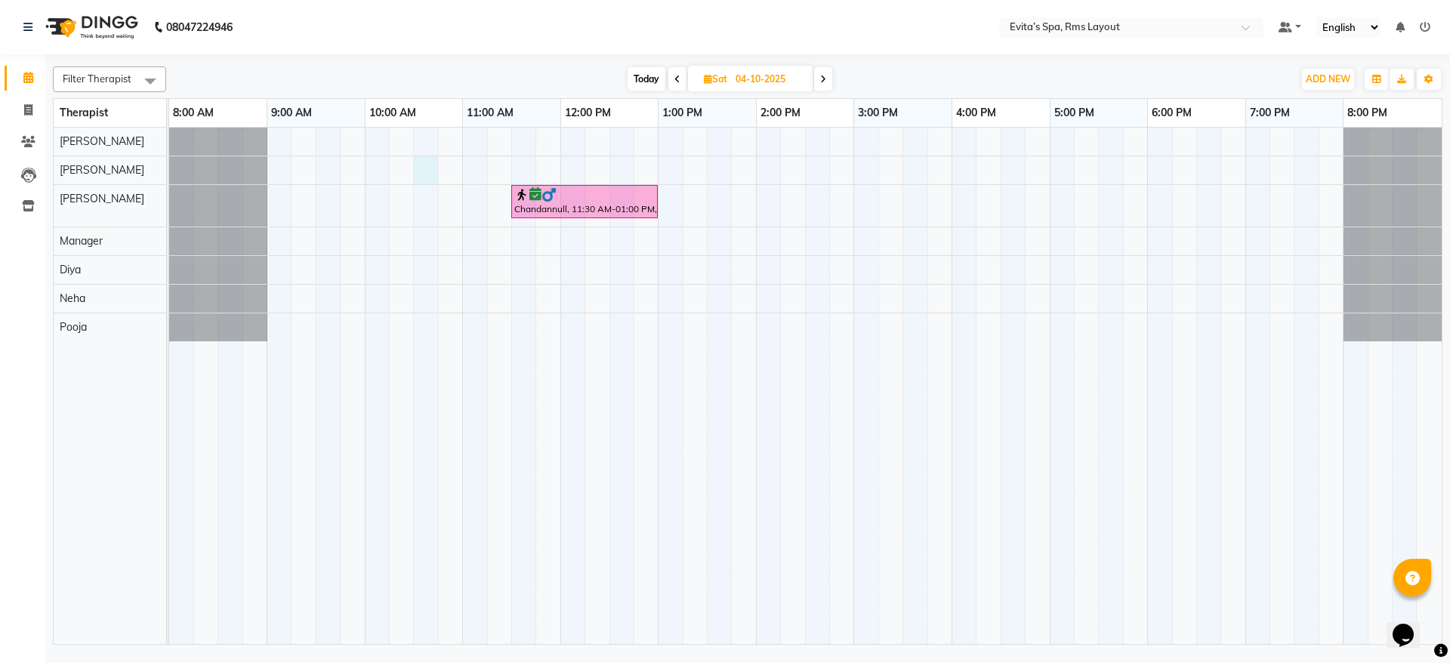
click at [424, 172] on div "Chandannull, 11:30 AM-01:00 PM, Aroma Massage (90 min )" at bounding box center [805, 386] width 1272 height 517
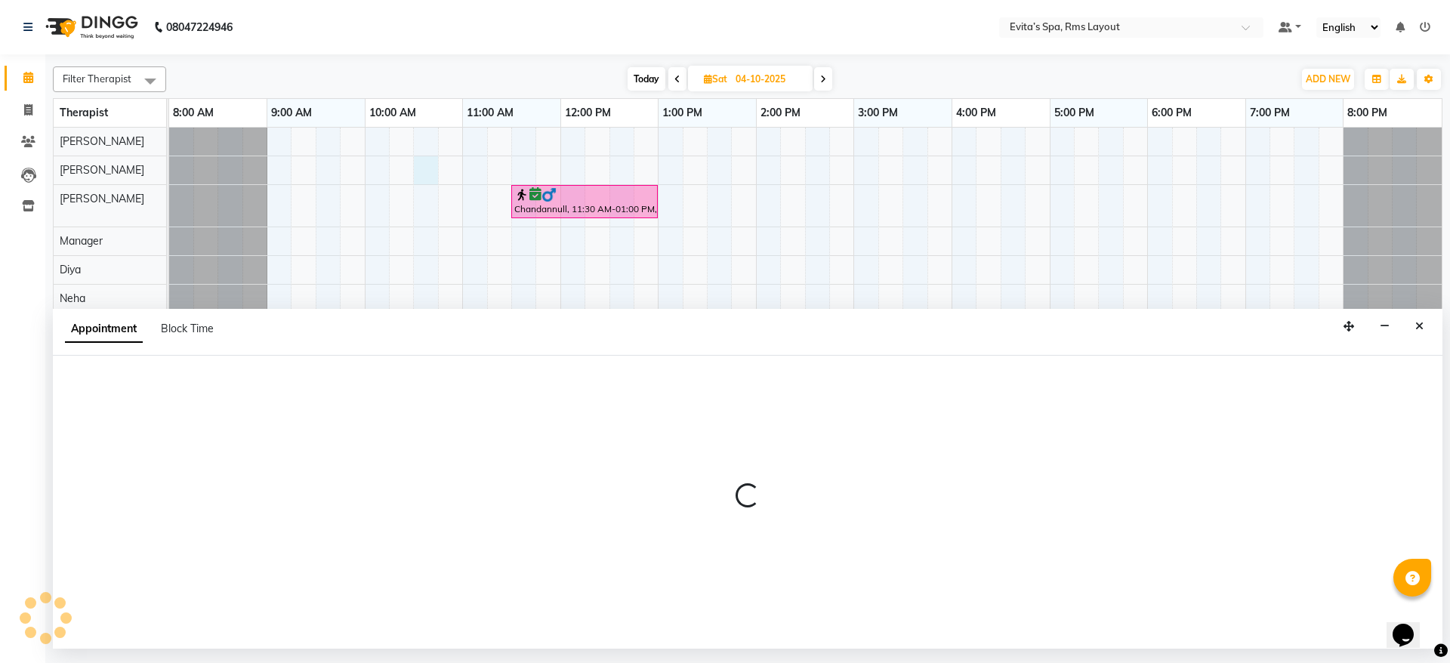
select select "70222"
select select "630"
select select "tentative"
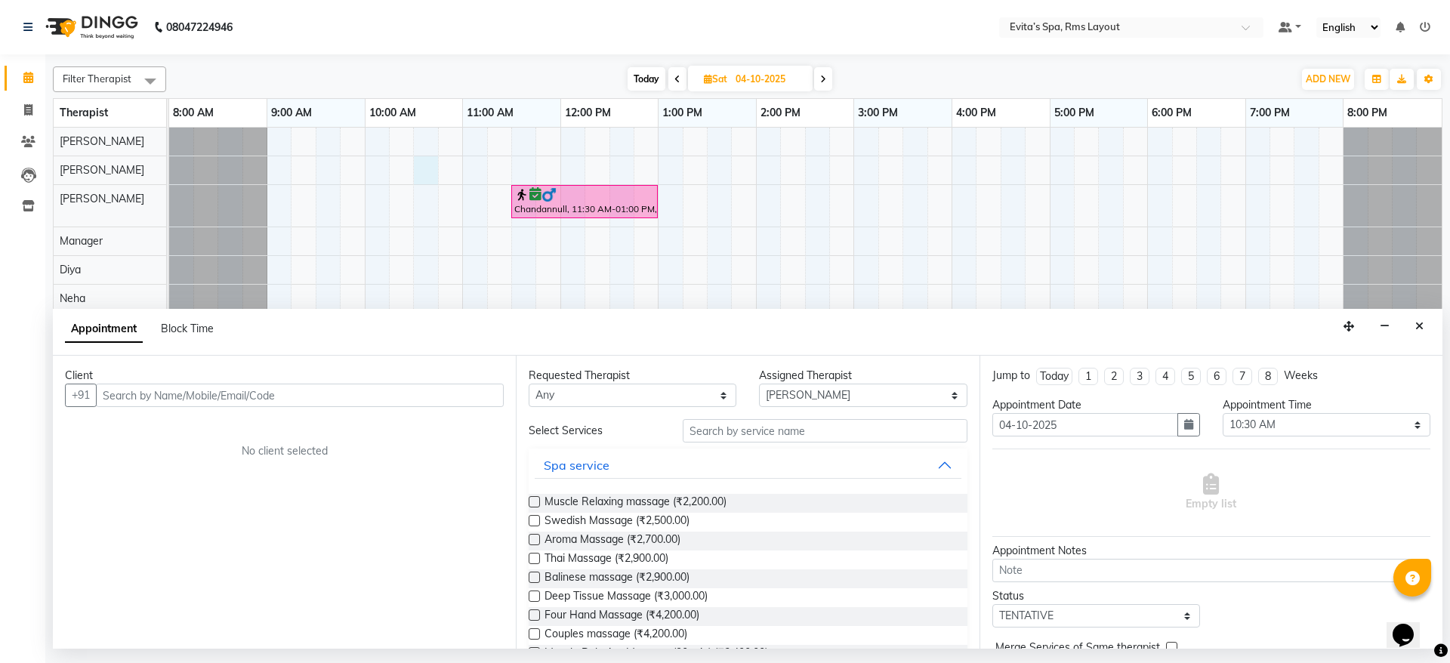
click at [335, 391] on input "text" at bounding box center [300, 395] width 408 height 23
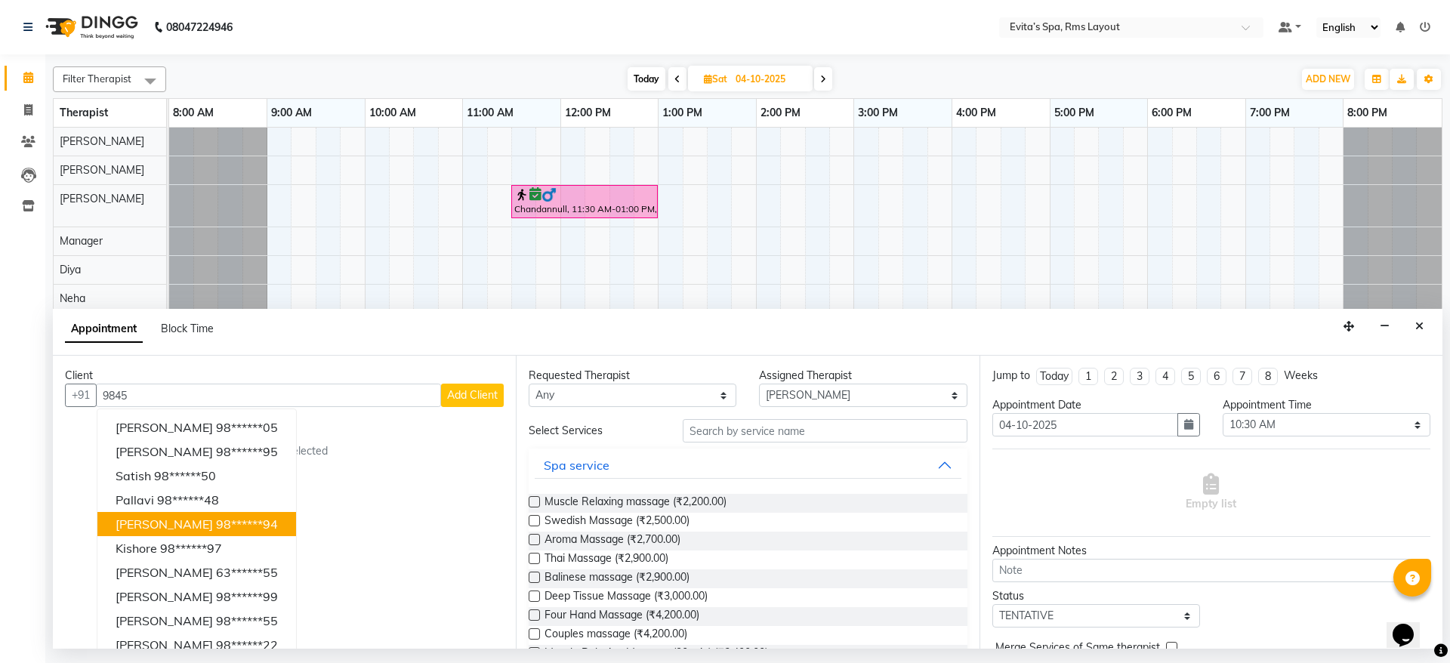
click at [216, 526] on ngb-highlight "98******94" at bounding box center [247, 524] width 62 height 15
type input "98******94"
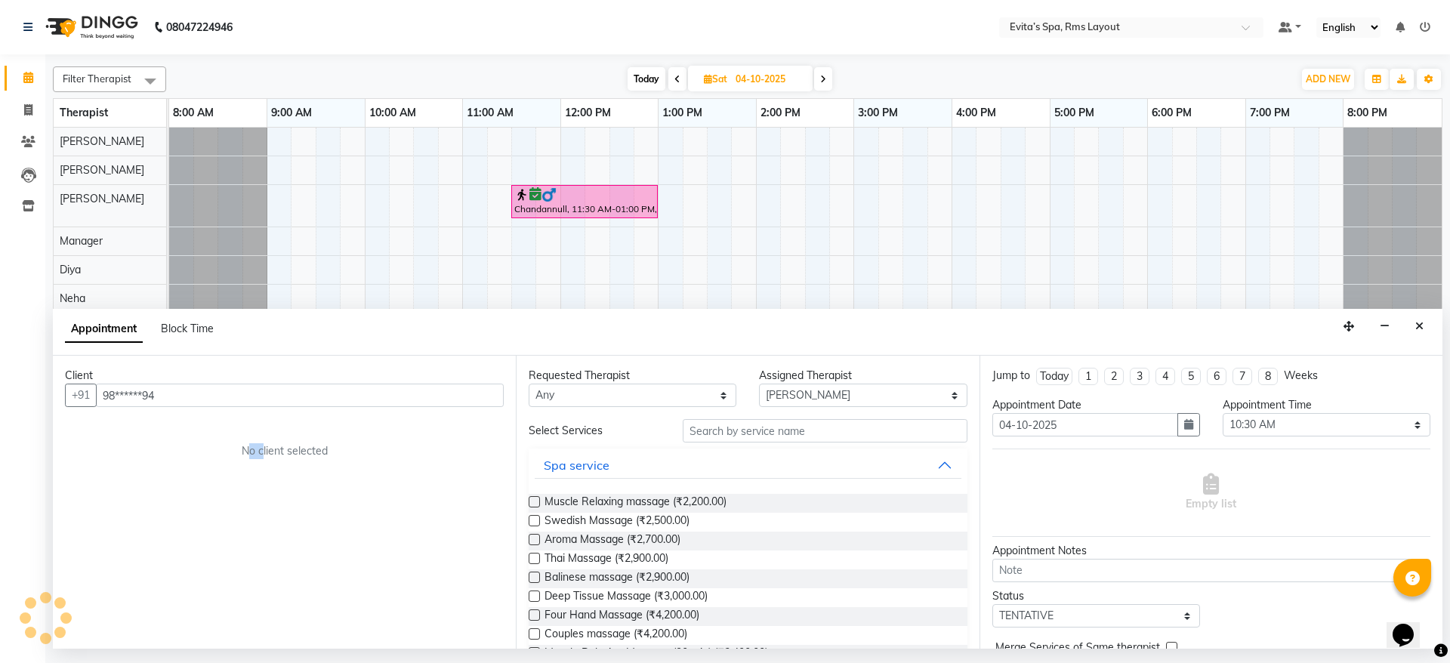
click at [191, 526] on div "Client +91 98******94 No client selected" at bounding box center [284, 502] width 463 height 293
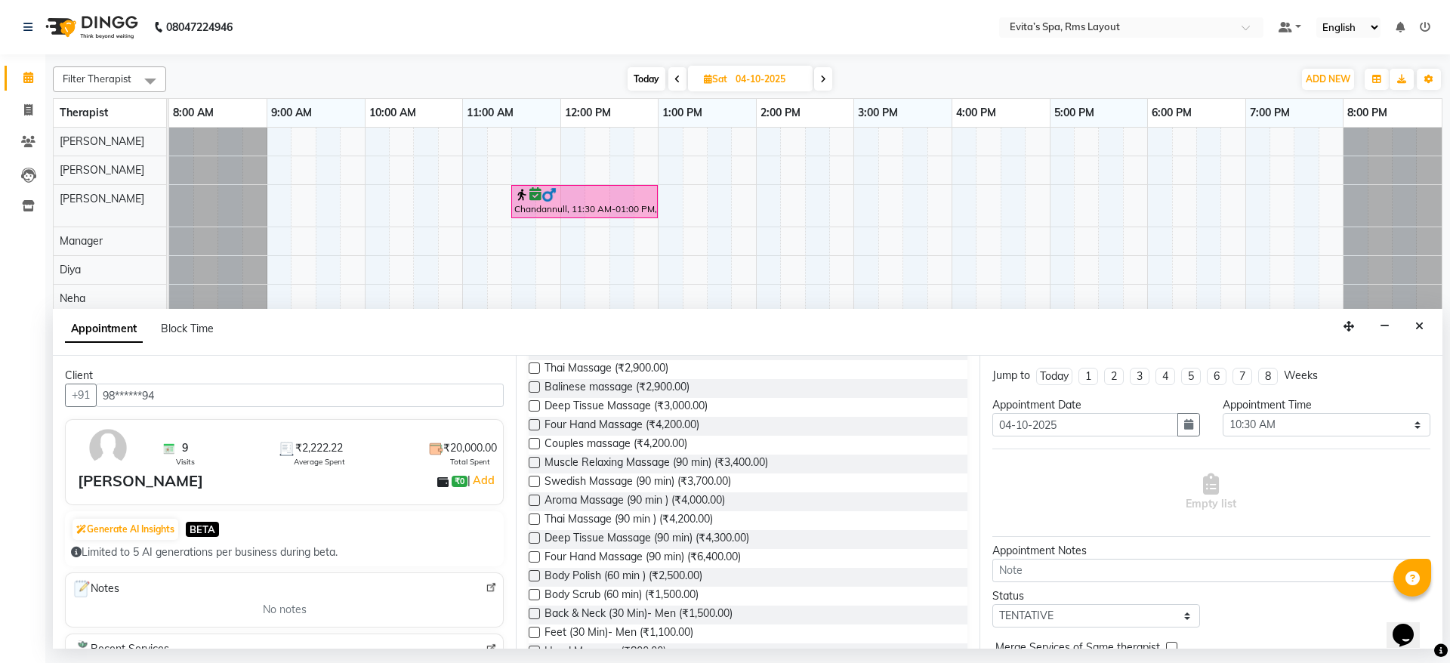
scroll to position [227, 0]
click at [717, 485] on span "Swedish Massage (90 min) (₹3,700.00)" at bounding box center [637, 482] width 187 height 19
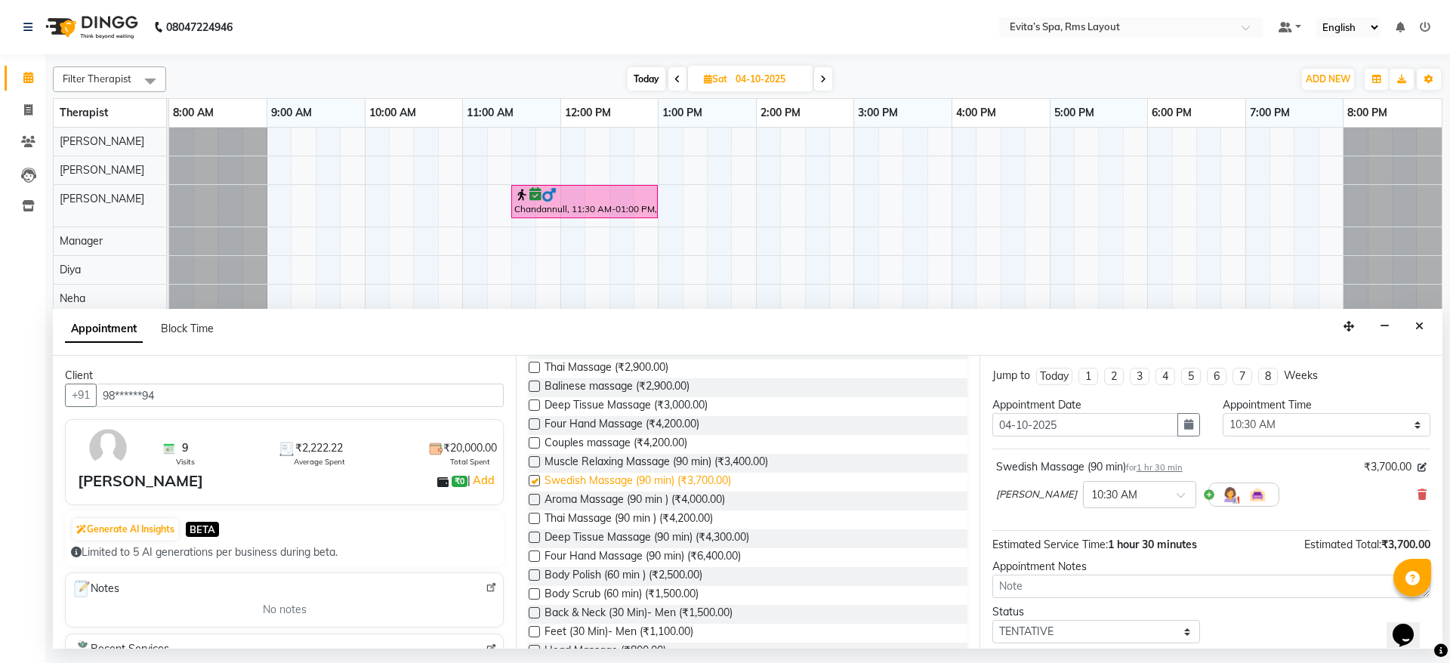
checkbox input "false"
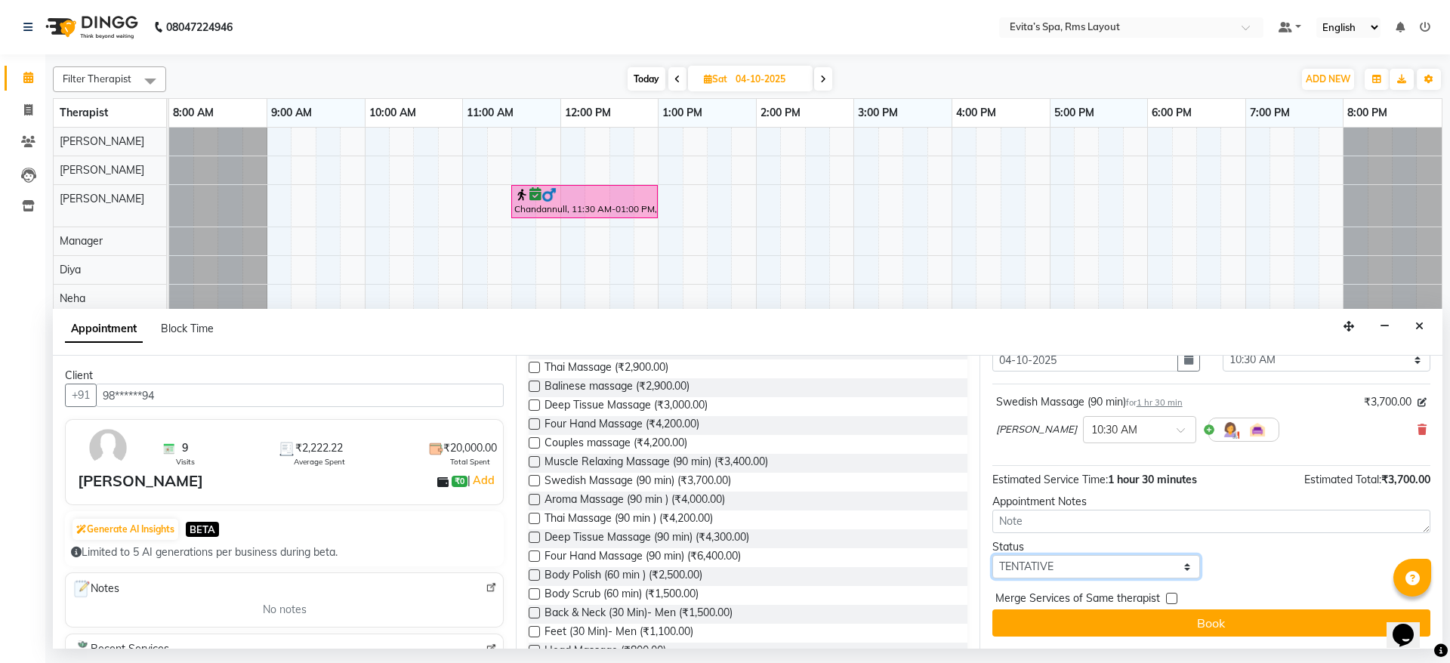
click at [1130, 566] on select "Select TENTATIVE CONFIRM UPCOMING" at bounding box center [1096, 566] width 208 height 23
select select "confirm booking"
click at [992, 555] on select "Select TENTATIVE CONFIRM UPCOMING" at bounding box center [1096, 566] width 208 height 23
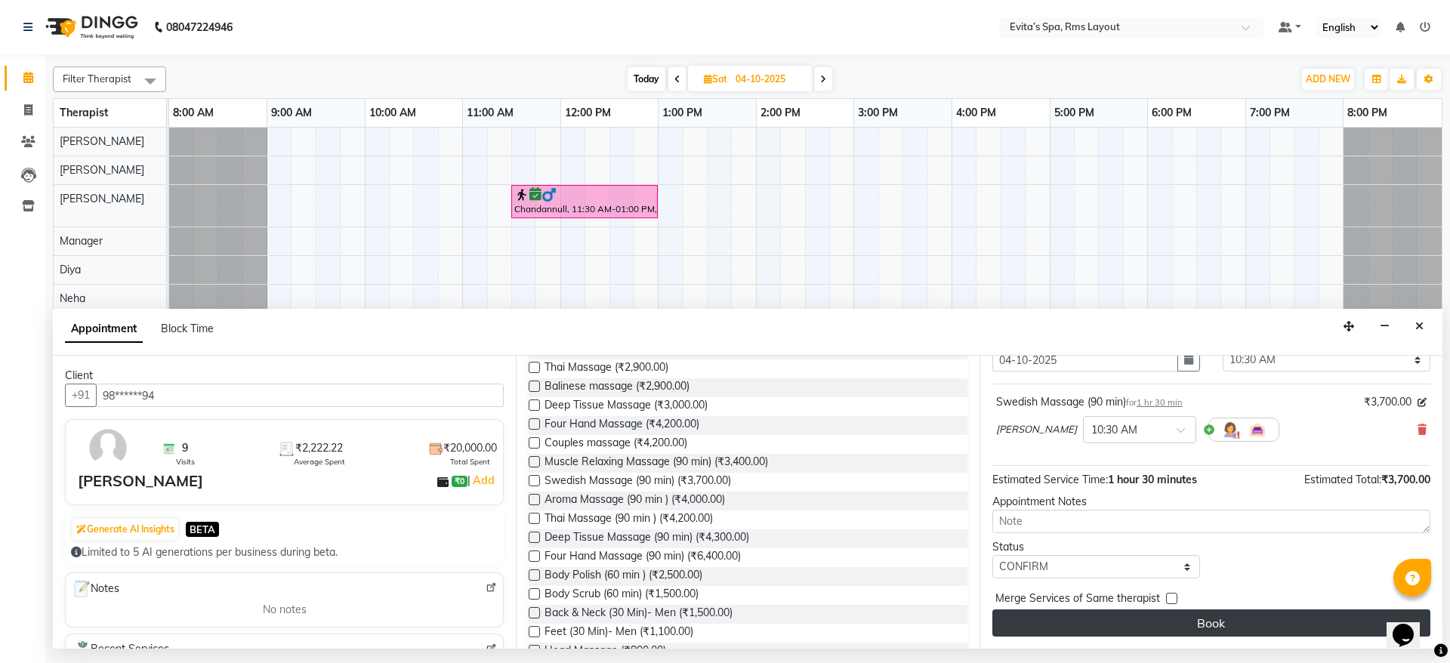
click at [1211, 620] on button "Book" at bounding box center [1211, 622] width 438 height 27
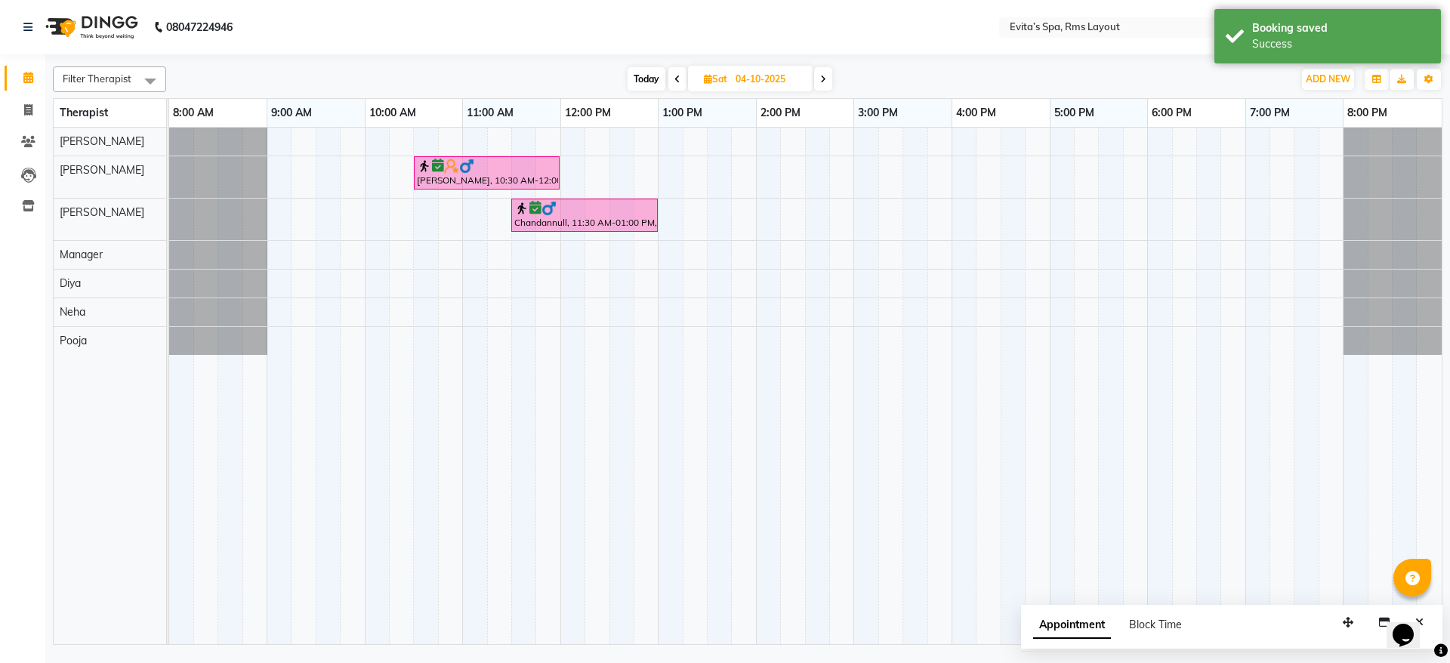
drag, startPoint x: 689, startPoint y: 60, endPoint x: 670, endPoint y: 85, distance: 31.3
click at [670, 85] on div "Filter Therapist Select All [PERSON_NAME] Manager [PERSON_NAME] [PERSON_NAME] […" at bounding box center [747, 352] width 1389 height 584
click at [670, 85] on span at bounding box center [677, 78] width 18 height 23
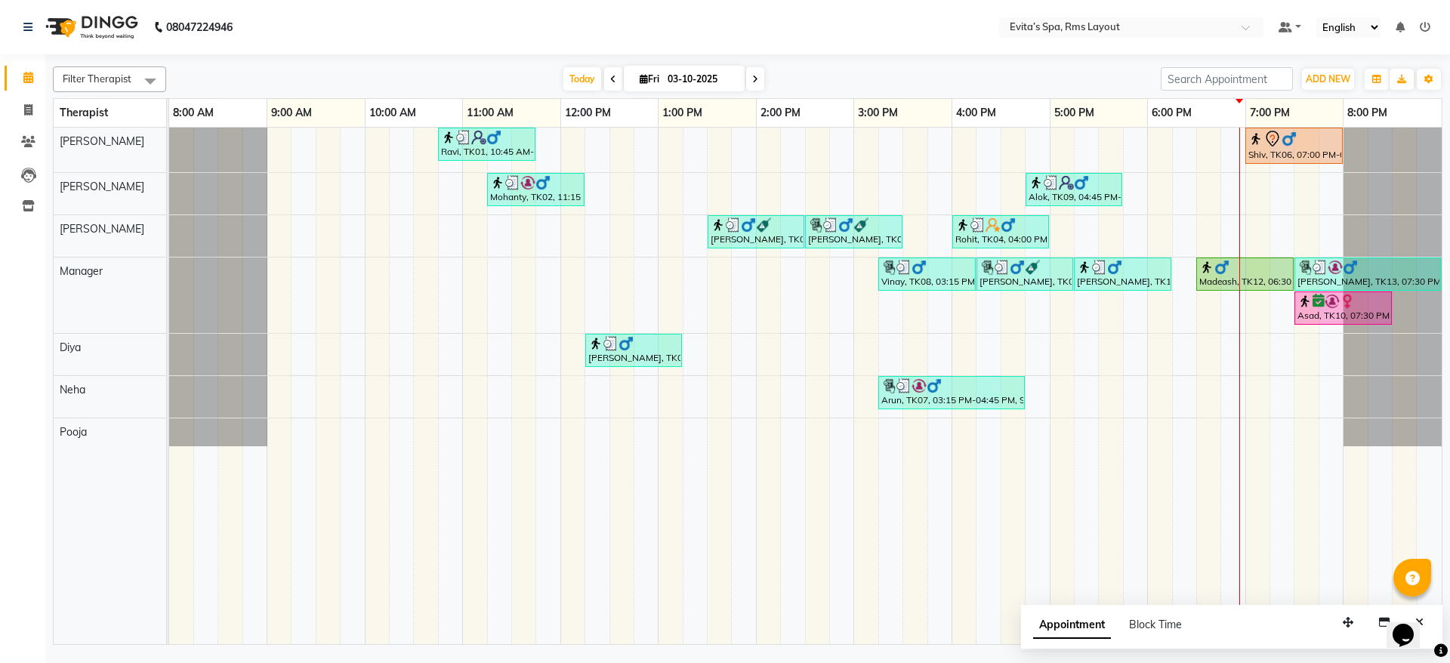
click at [755, 82] on icon at bounding box center [755, 79] width 6 height 9
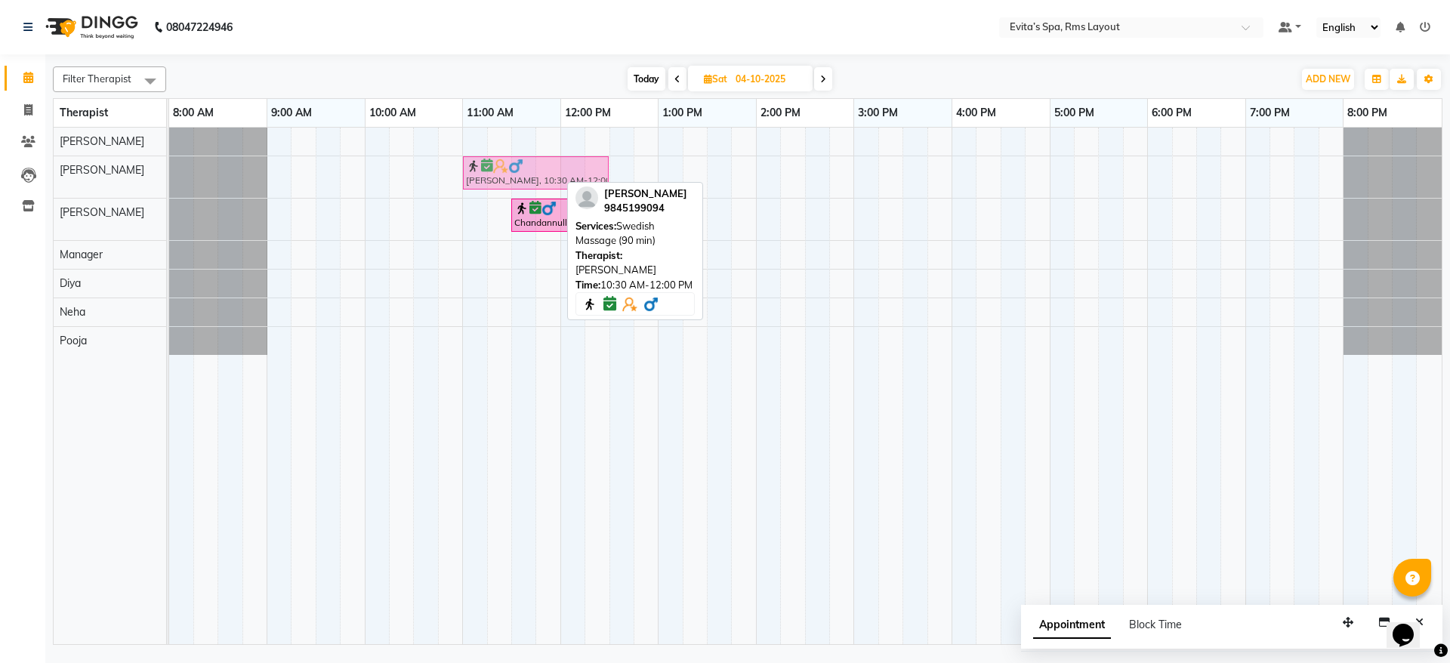
drag, startPoint x: 503, startPoint y: 177, endPoint x: 555, endPoint y: 178, distance: 52.1
click at [169, 178] on div "Srikanthnull, 10:30 AM-12:00 PM, Swedish Massage (90 min) [PERSON_NAME], 10:30 …" at bounding box center [169, 177] width 0 height 42
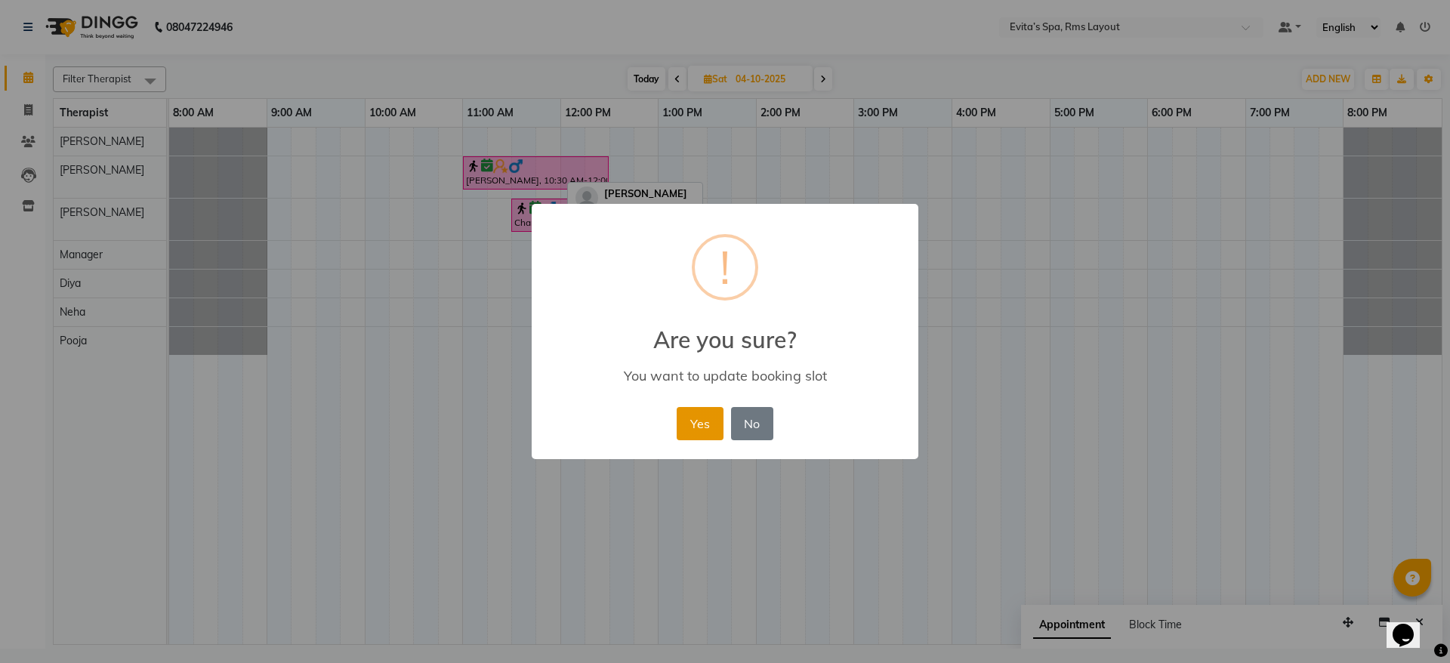
click at [686, 434] on button "Yes" at bounding box center [700, 423] width 46 height 33
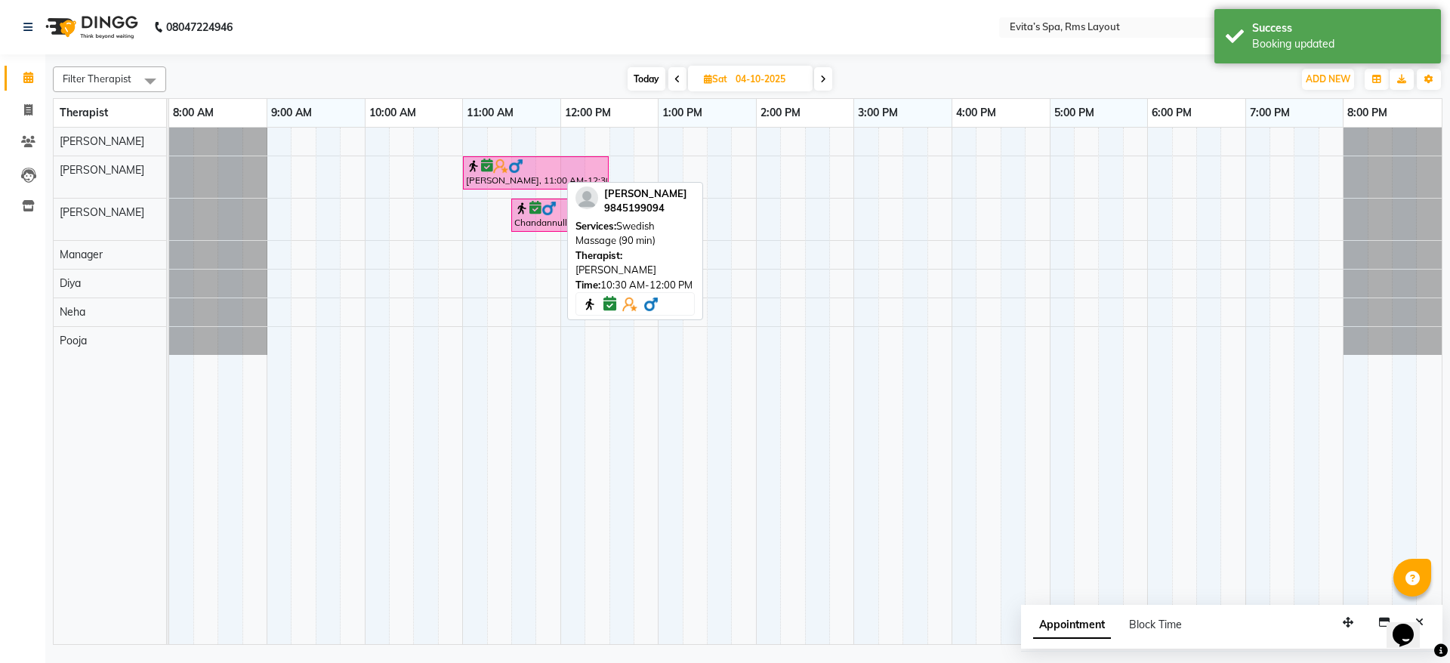
click at [677, 82] on icon at bounding box center [677, 79] width 6 height 9
type input "03-10-2025"
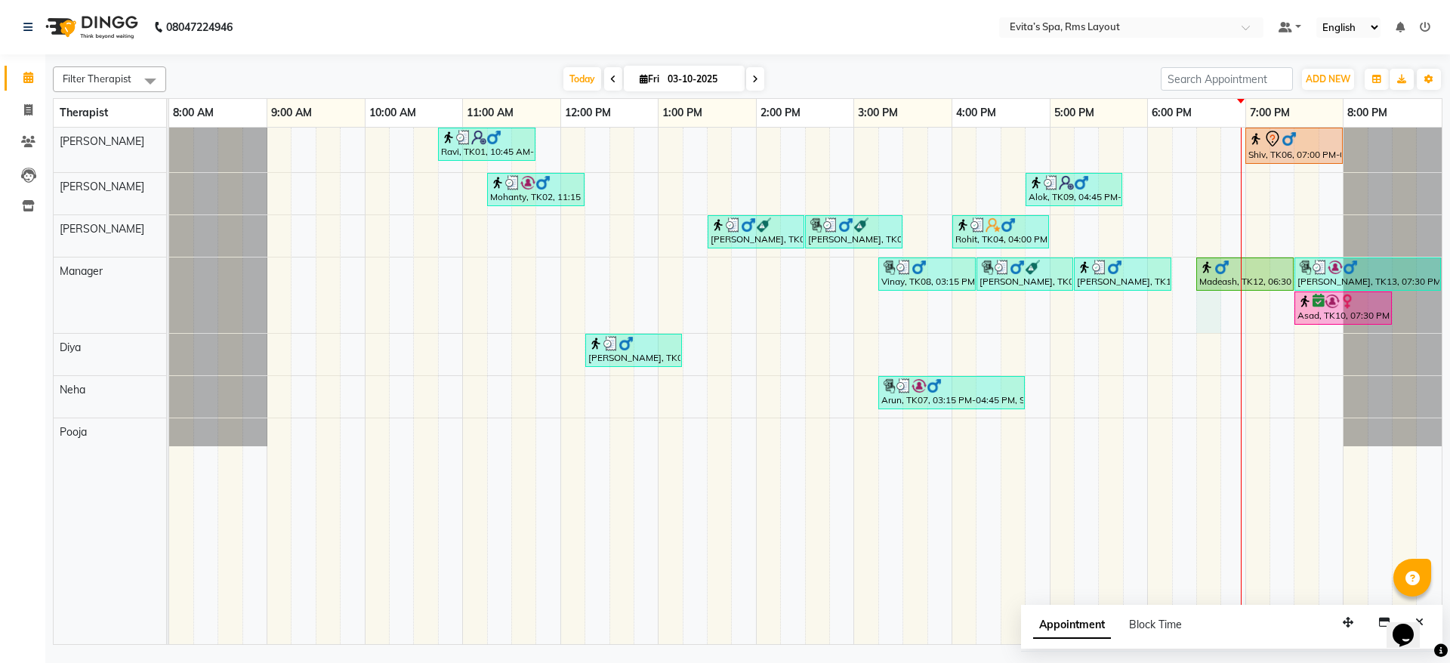
click at [1208, 313] on div "Ravi, TK01, 10:45 AM-11:45 AM, Muscle Relaxing massage Shiv, TK06, 07:00 PM-08:…" at bounding box center [805, 386] width 1272 height 517
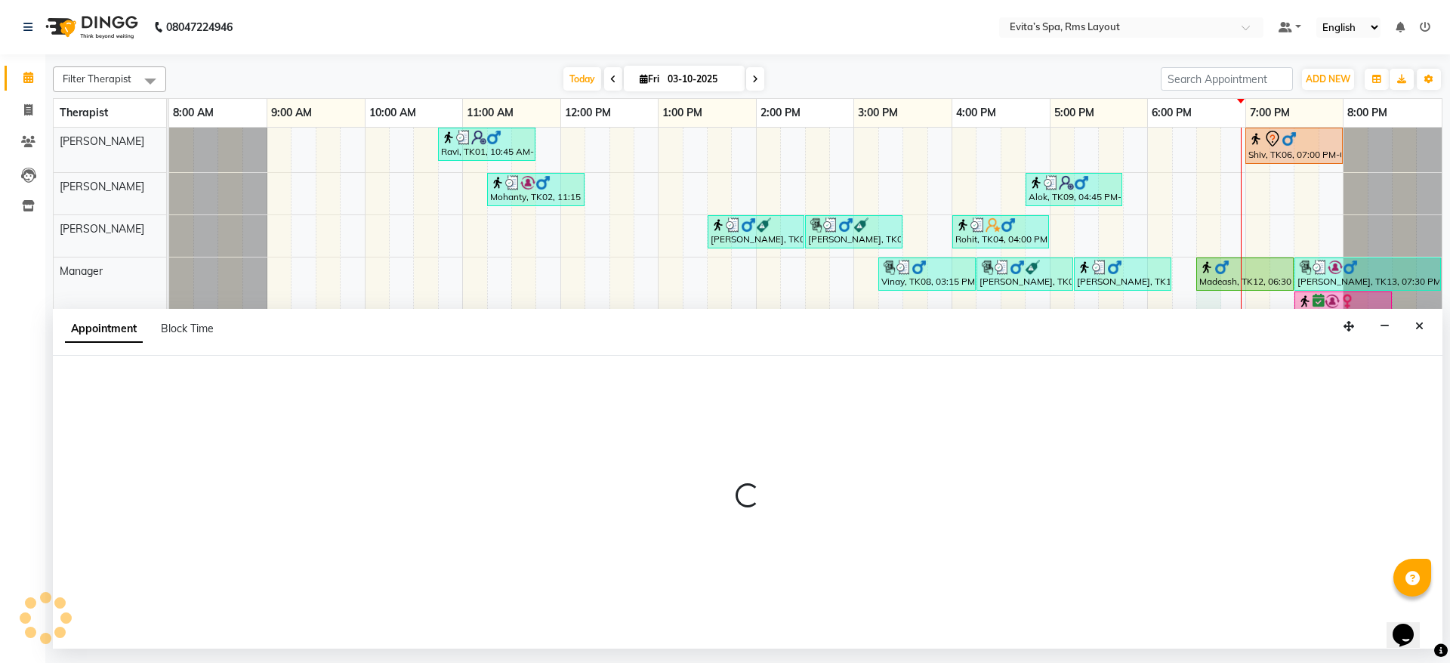
select select "71560"
select select "1110"
select select "tentative"
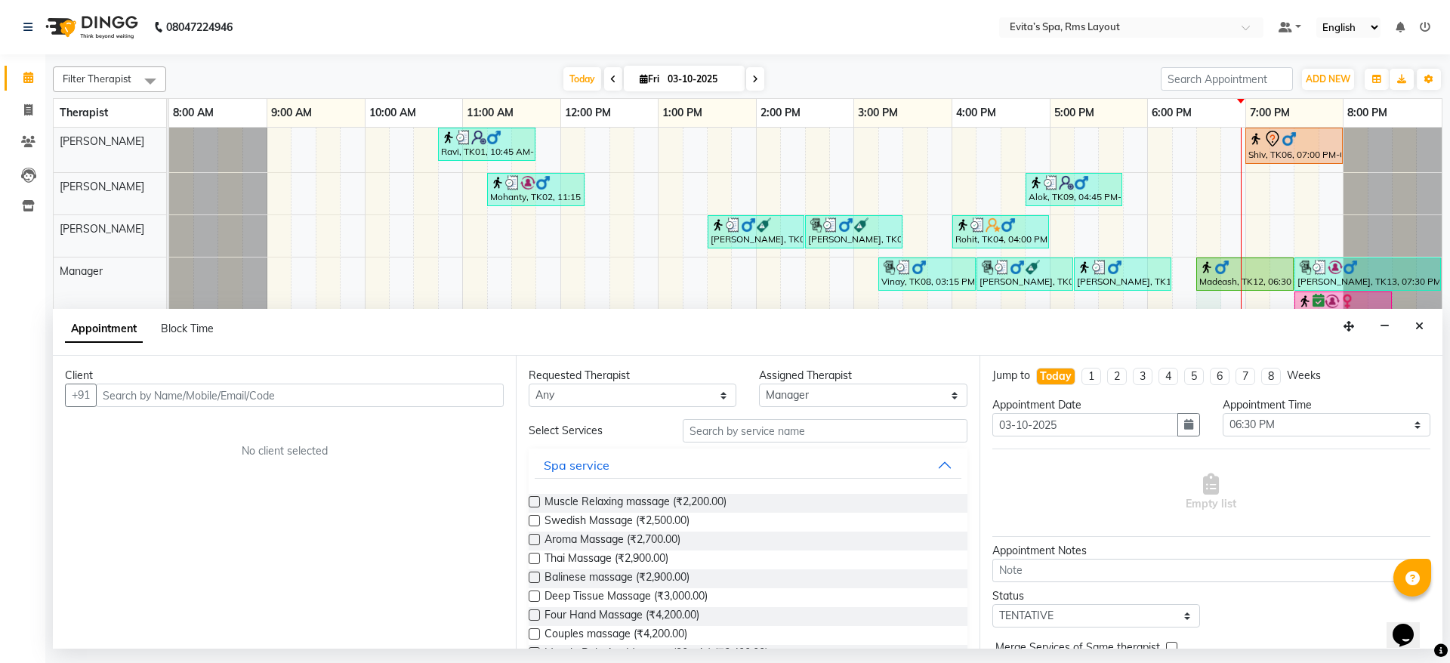
click at [485, 391] on input "text" at bounding box center [300, 395] width 408 height 23
click at [207, 427] on ngb-highlight "97******81" at bounding box center [183, 427] width 62 height 15
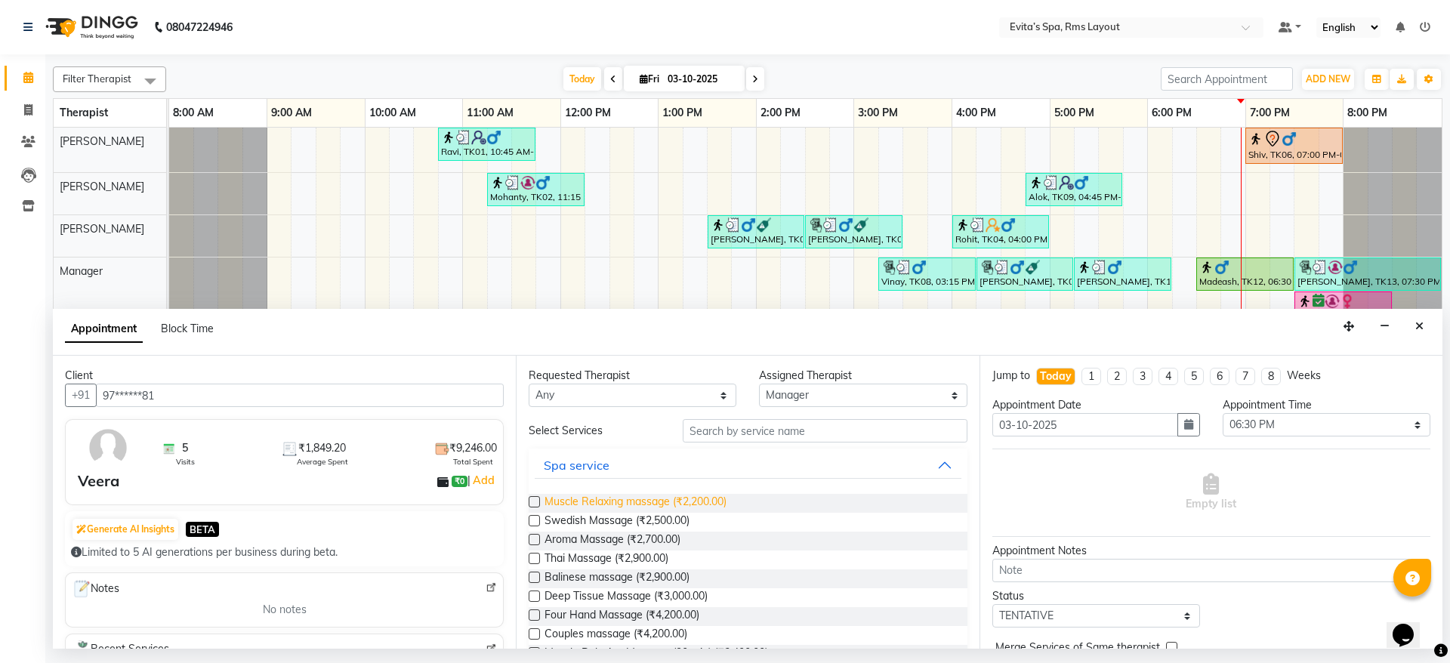
type input "97******81"
click at [624, 499] on span "Muscle Relaxing massage (₹2,200.00)" at bounding box center [635, 503] width 182 height 19
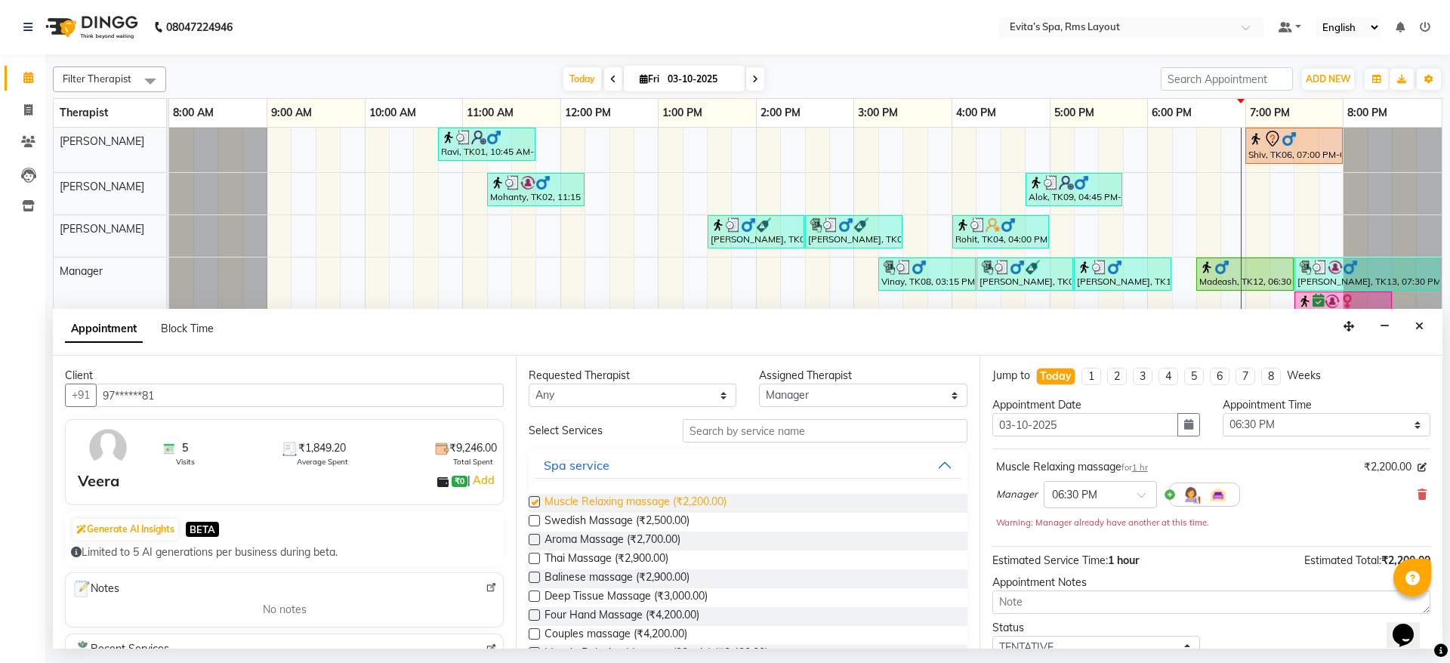
checkbox input "false"
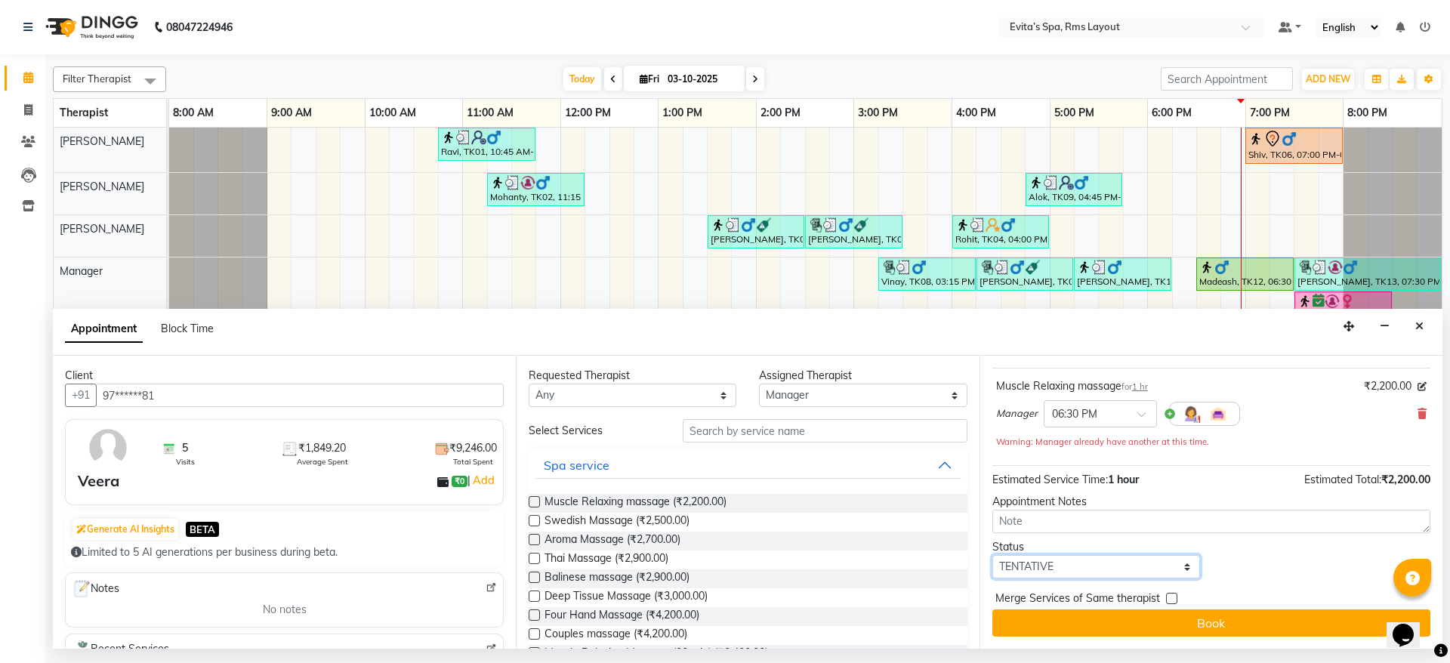
click at [1084, 566] on select "Select TENTATIVE CONFIRM CHECK-IN UPCOMING" at bounding box center [1096, 566] width 208 height 23
select select "confirm booking"
click at [992, 555] on select "Select TENTATIVE CONFIRM CHECK-IN UPCOMING" at bounding box center [1096, 566] width 208 height 23
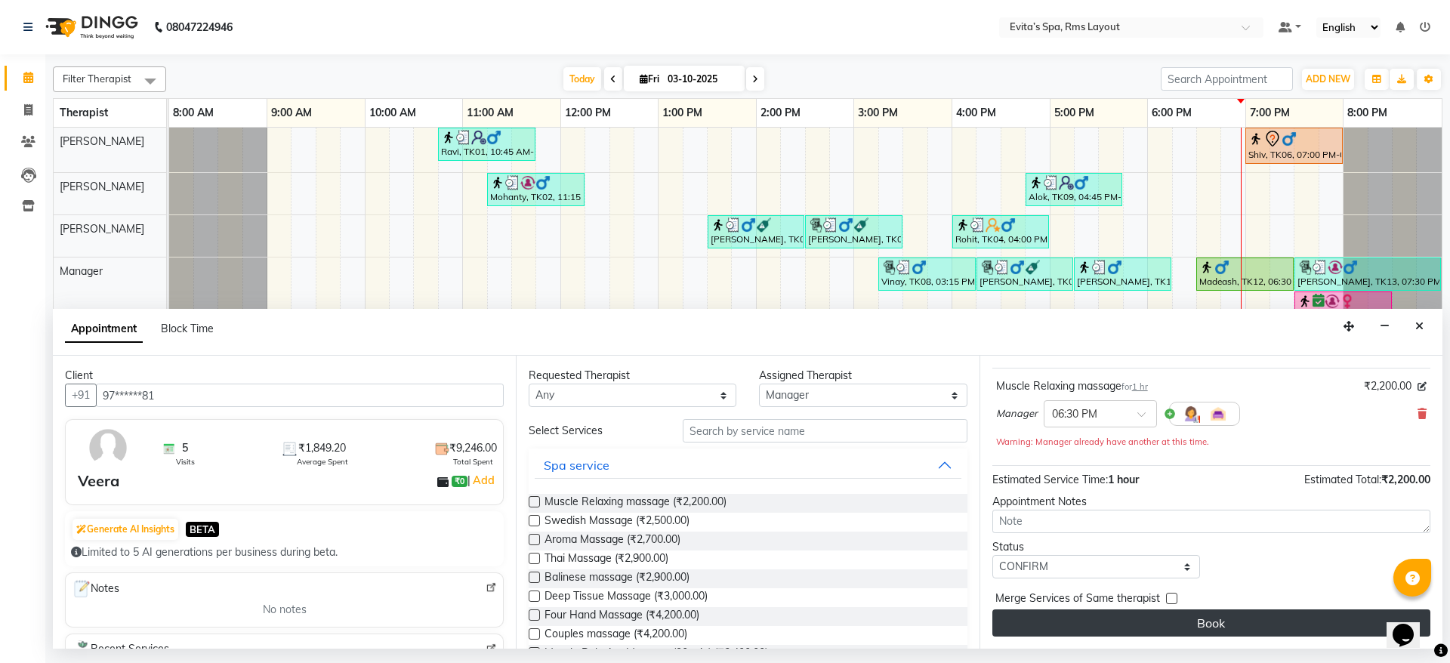
click at [1245, 617] on button "Book" at bounding box center [1211, 622] width 438 height 27
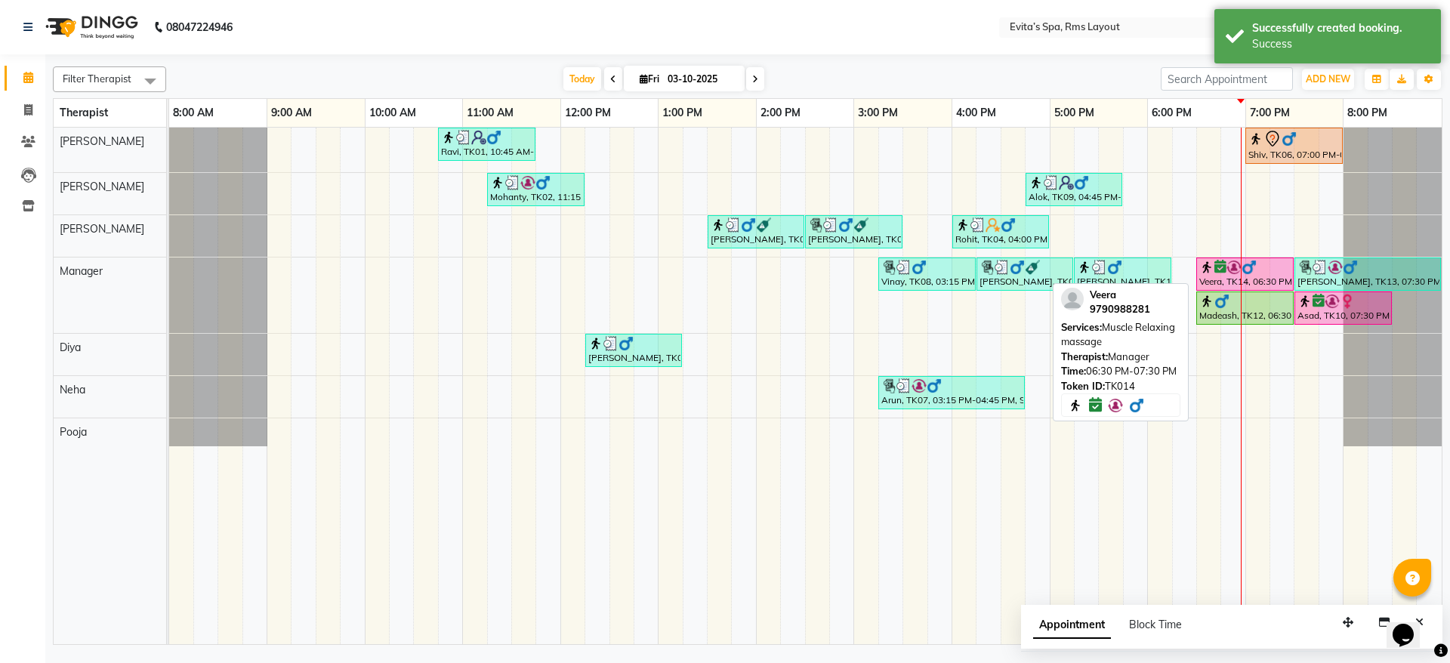
click at [1232, 276] on div "Veera, TK14, 06:30 PM-07:30 PM, Muscle Relaxing massage" at bounding box center [1245, 274] width 94 height 29
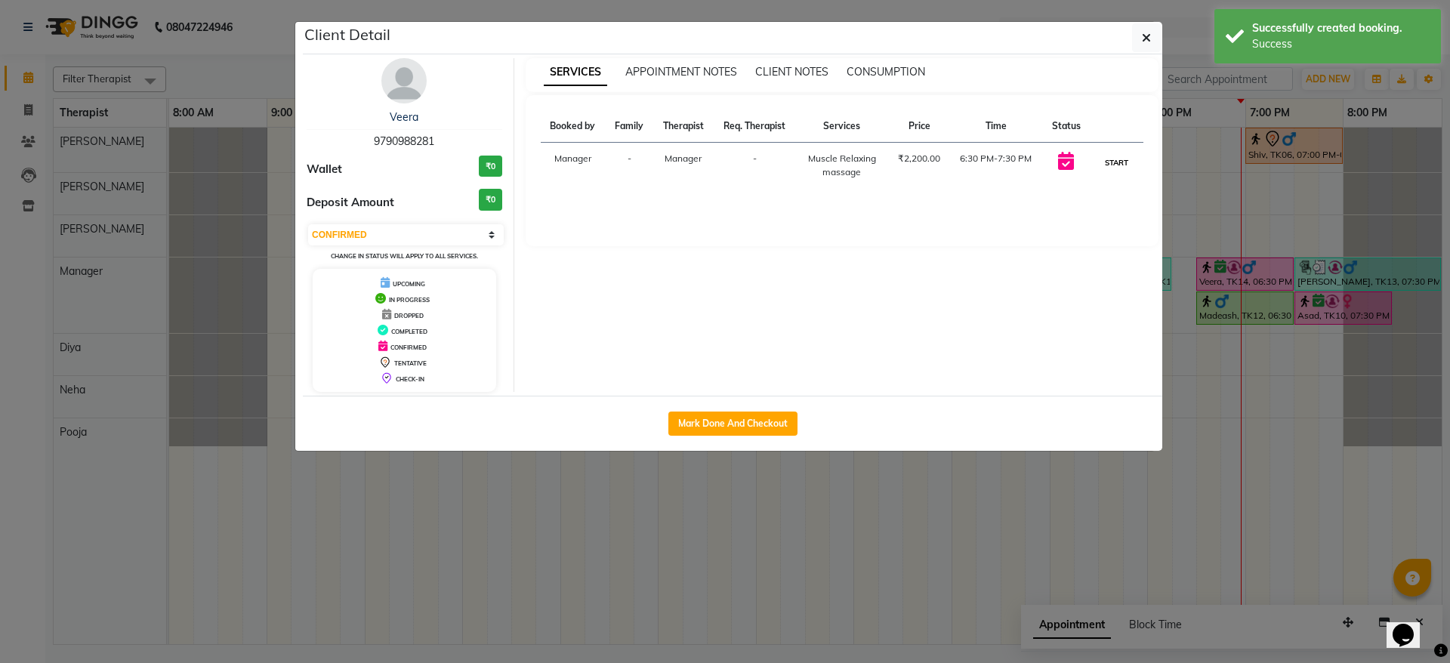
click at [1112, 154] on button "START" at bounding box center [1116, 162] width 31 height 19
select select "1"
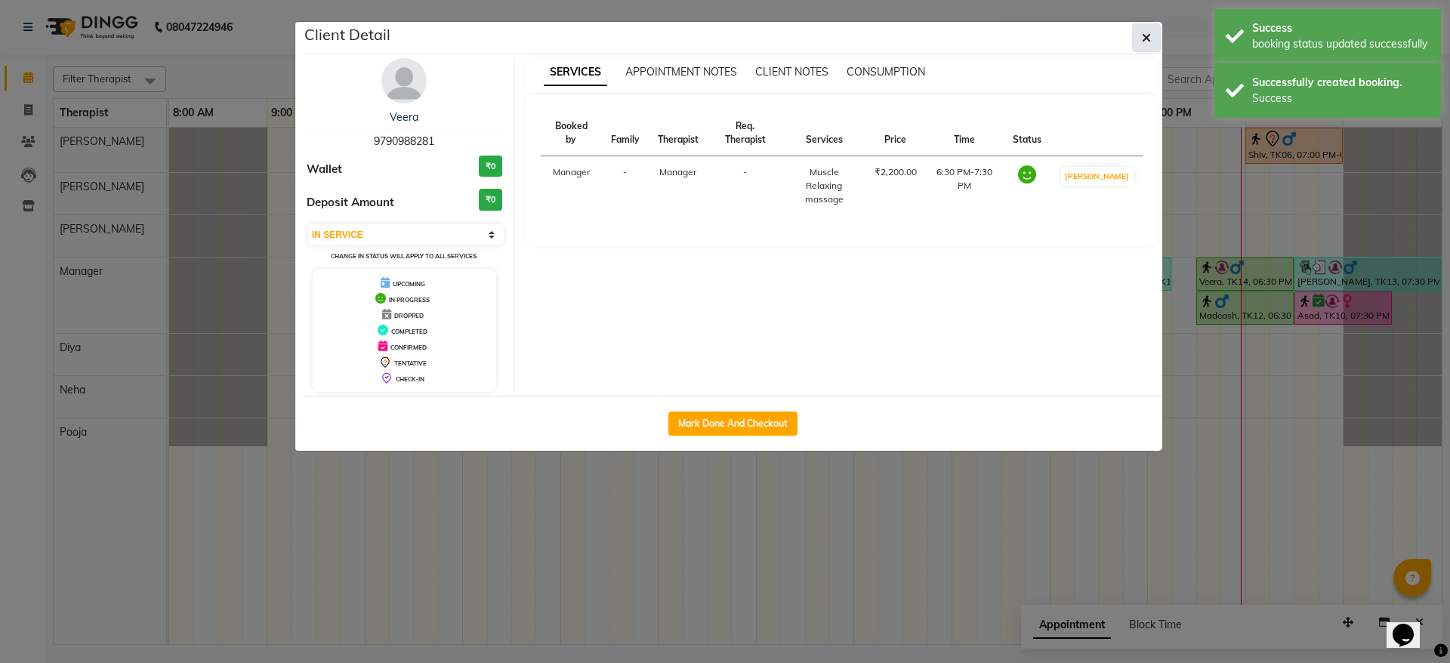
click at [1154, 31] on button "button" at bounding box center [1146, 37] width 29 height 29
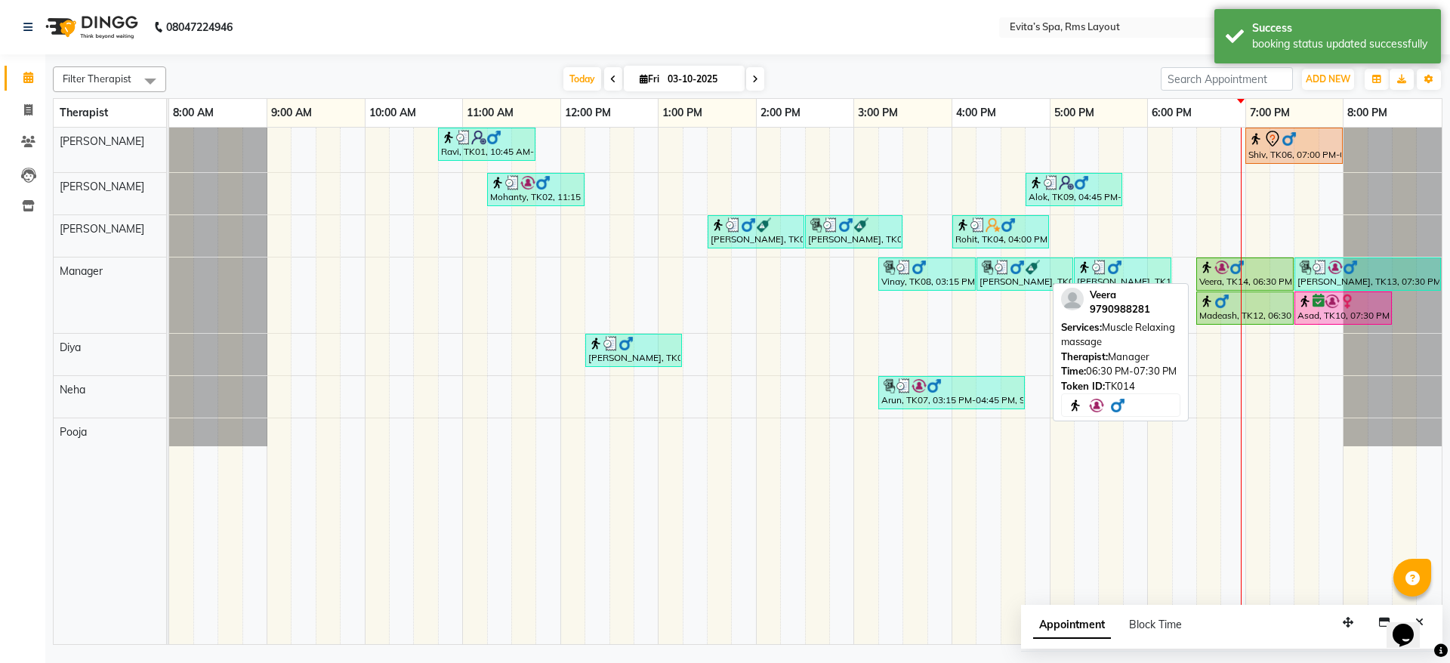
click at [1238, 280] on div "Veera, TK14, 06:30 PM-07:30 PM, Muscle Relaxing massage" at bounding box center [1245, 274] width 94 height 29
select select "1"
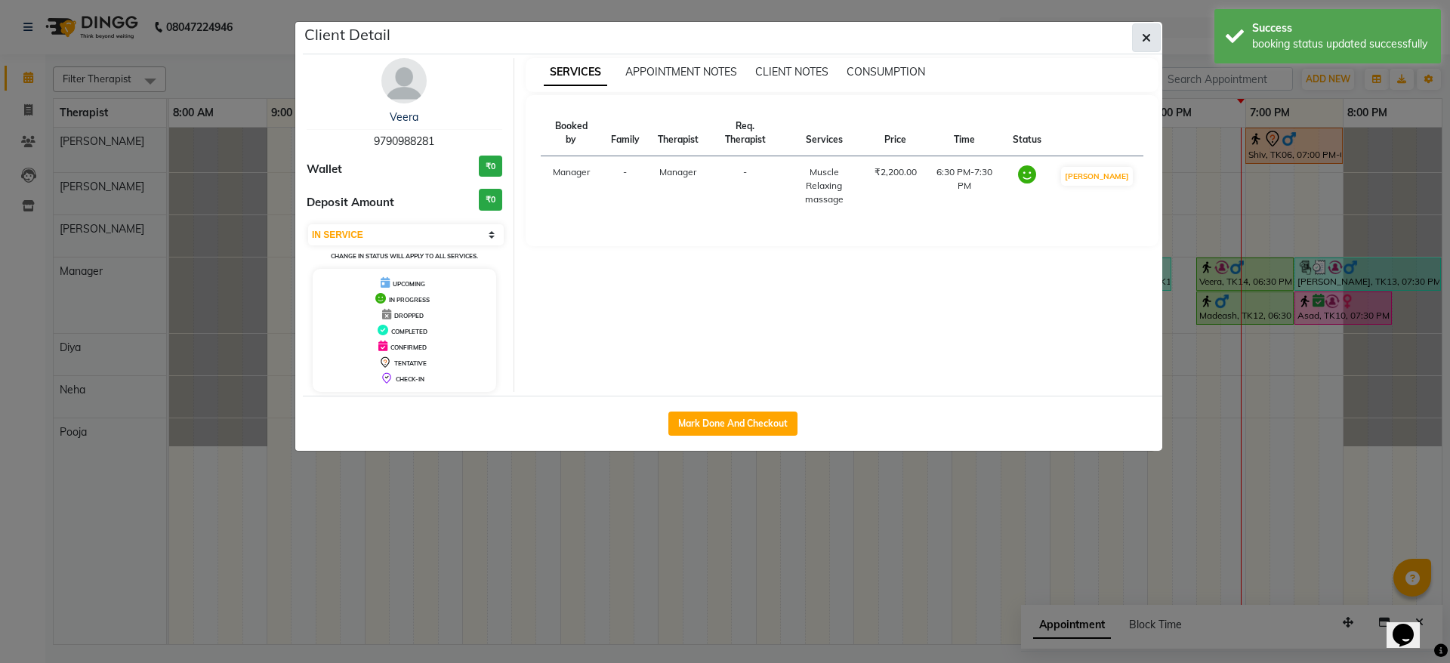
click at [1139, 43] on button "button" at bounding box center [1146, 37] width 29 height 29
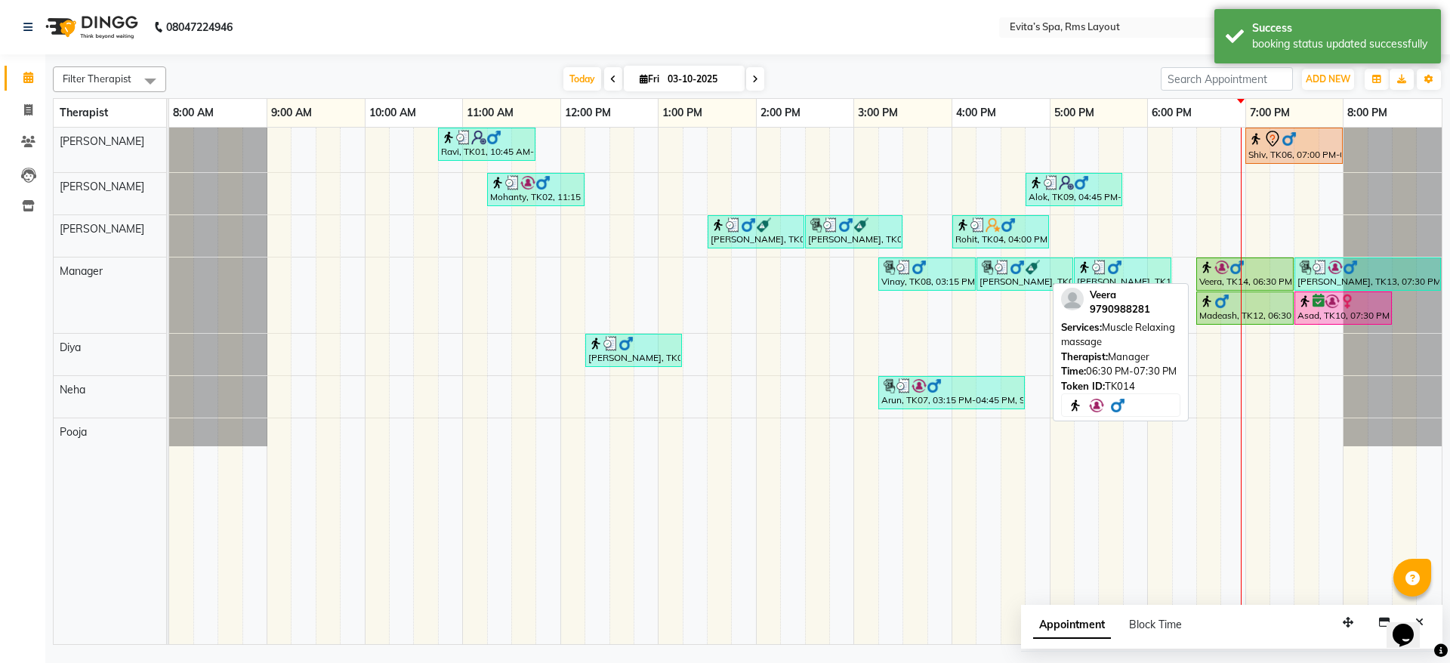
click at [1254, 273] on div at bounding box center [1244, 267] width 91 height 15
select select "1"
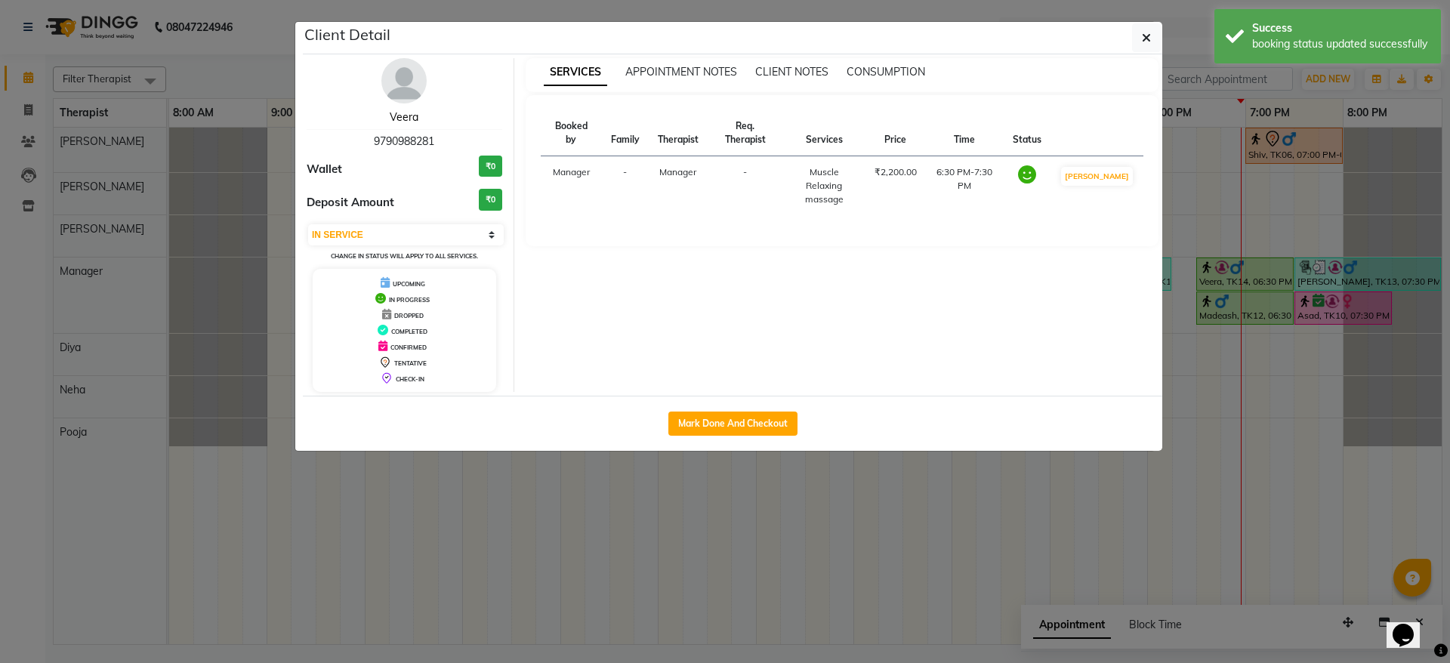
click at [411, 122] on link "Veera" at bounding box center [404, 117] width 29 height 14
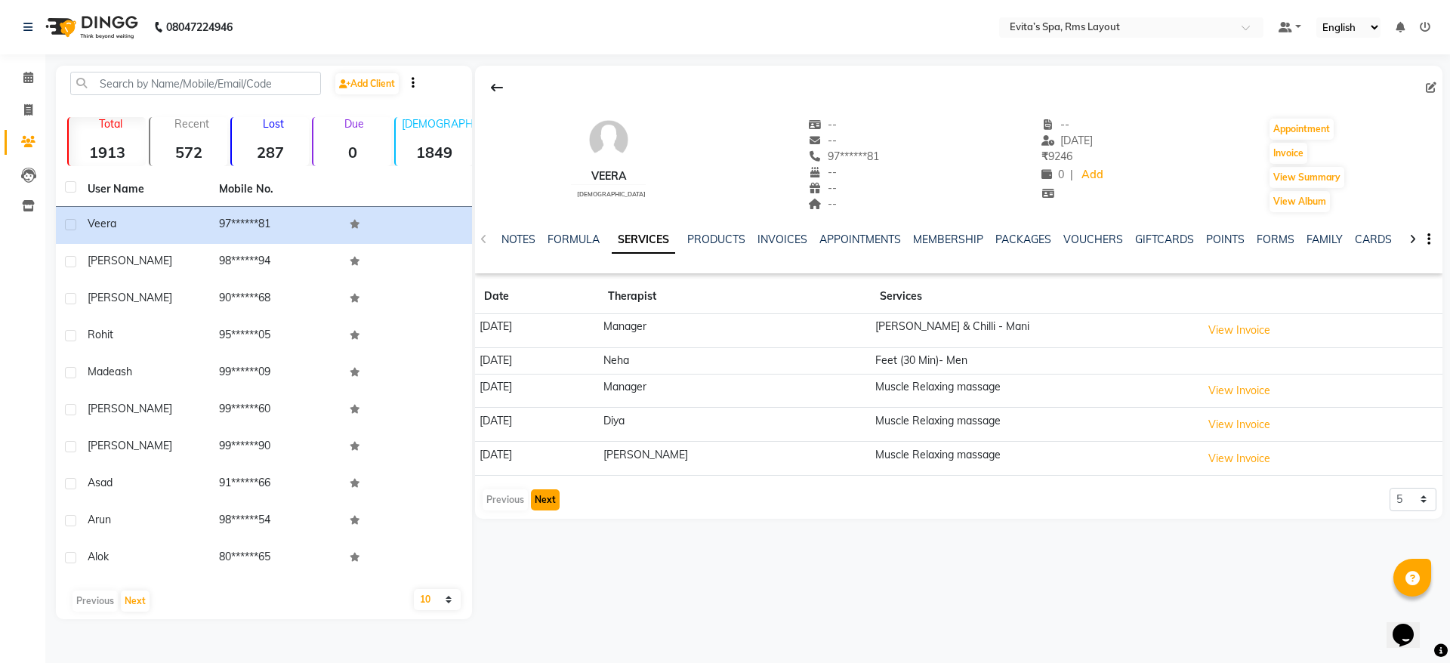
click at [556, 501] on button "Next" at bounding box center [545, 499] width 29 height 21
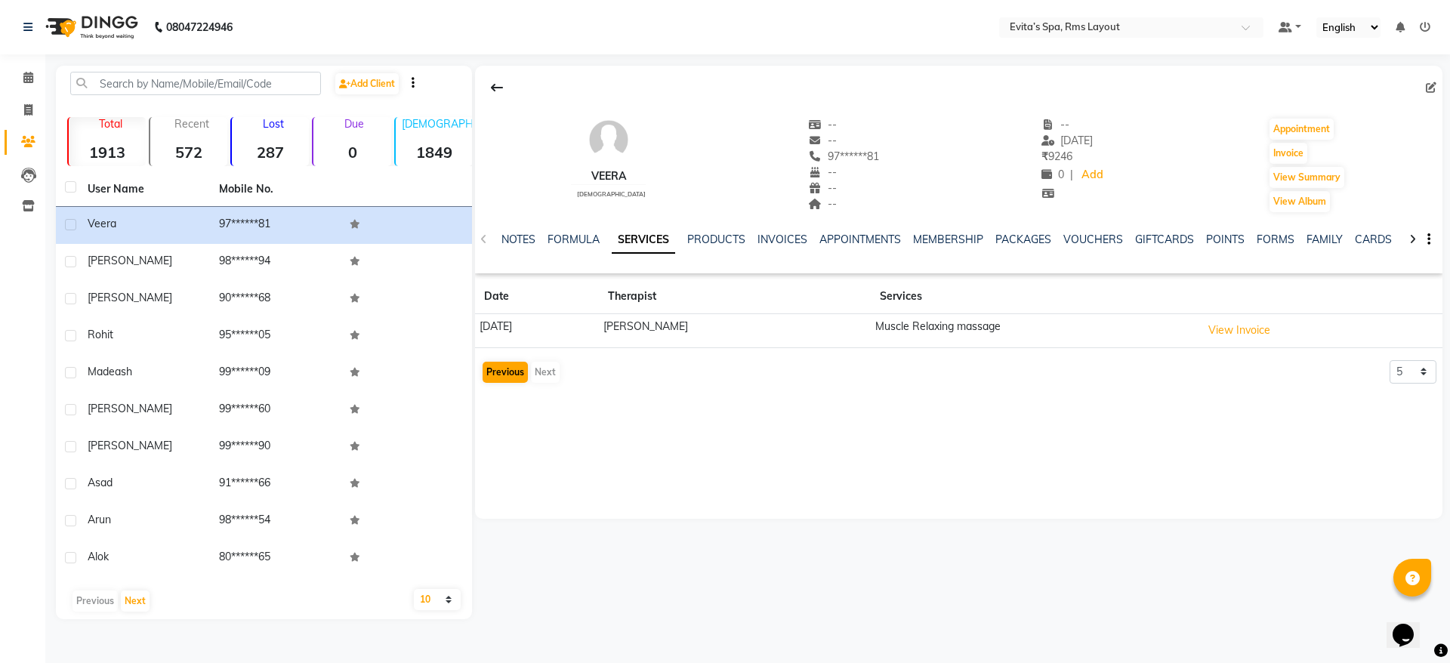
drag, startPoint x: 502, startPoint y: 356, endPoint x: 502, endPoint y: 364, distance: 8.3
click at [502, 364] on app-client-history "Date Therapist Services [DATE] [PERSON_NAME] Muscle Relaxing massage View Invoi…" at bounding box center [958, 331] width 967 height 105
click at [502, 364] on button "Previous" at bounding box center [505, 372] width 45 height 21
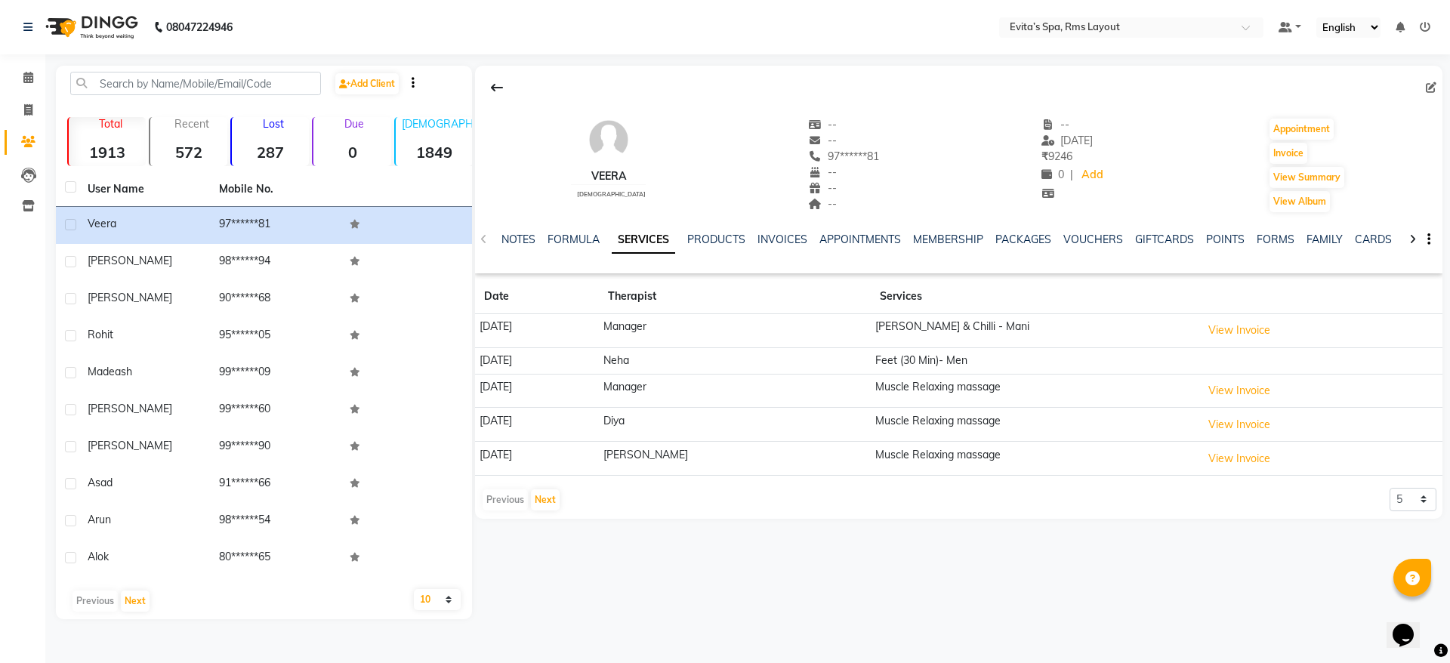
click at [91, 27] on img at bounding box center [90, 27] width 103 height 42
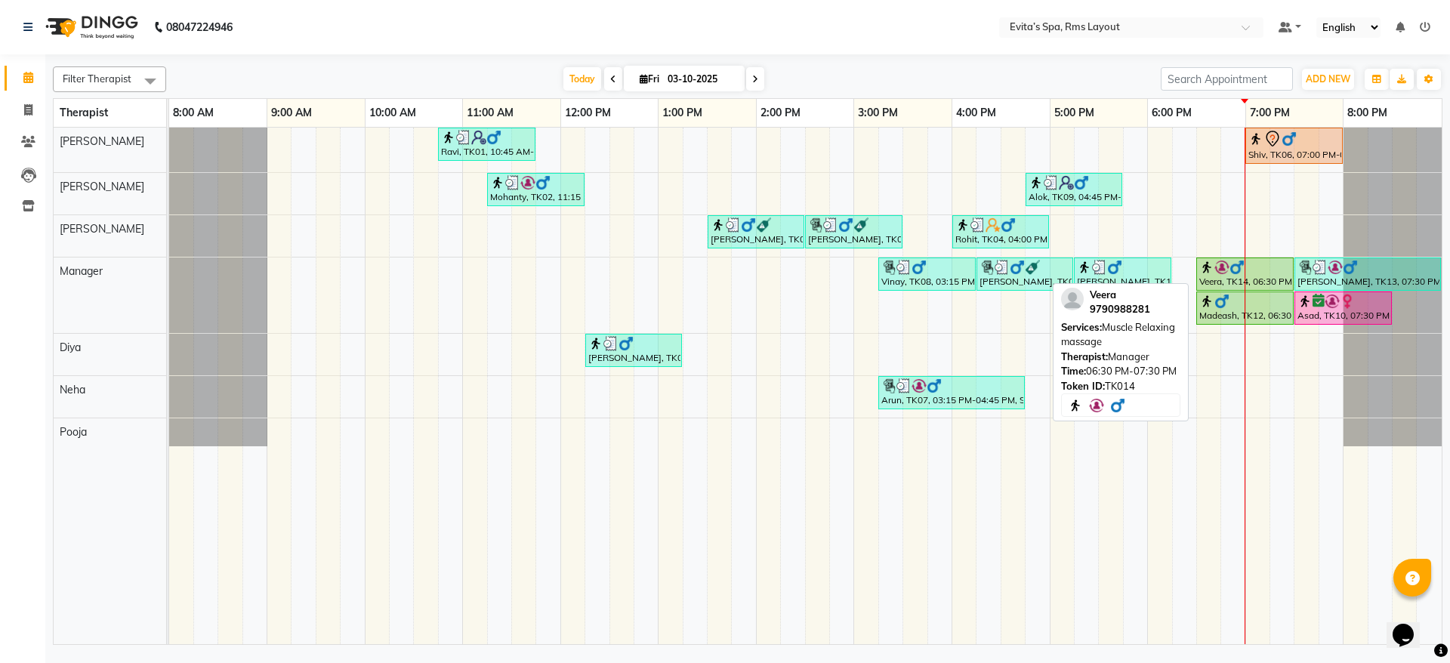
click at [1238, 265] on img at bounding box center [1236, 267] width 15 height 15
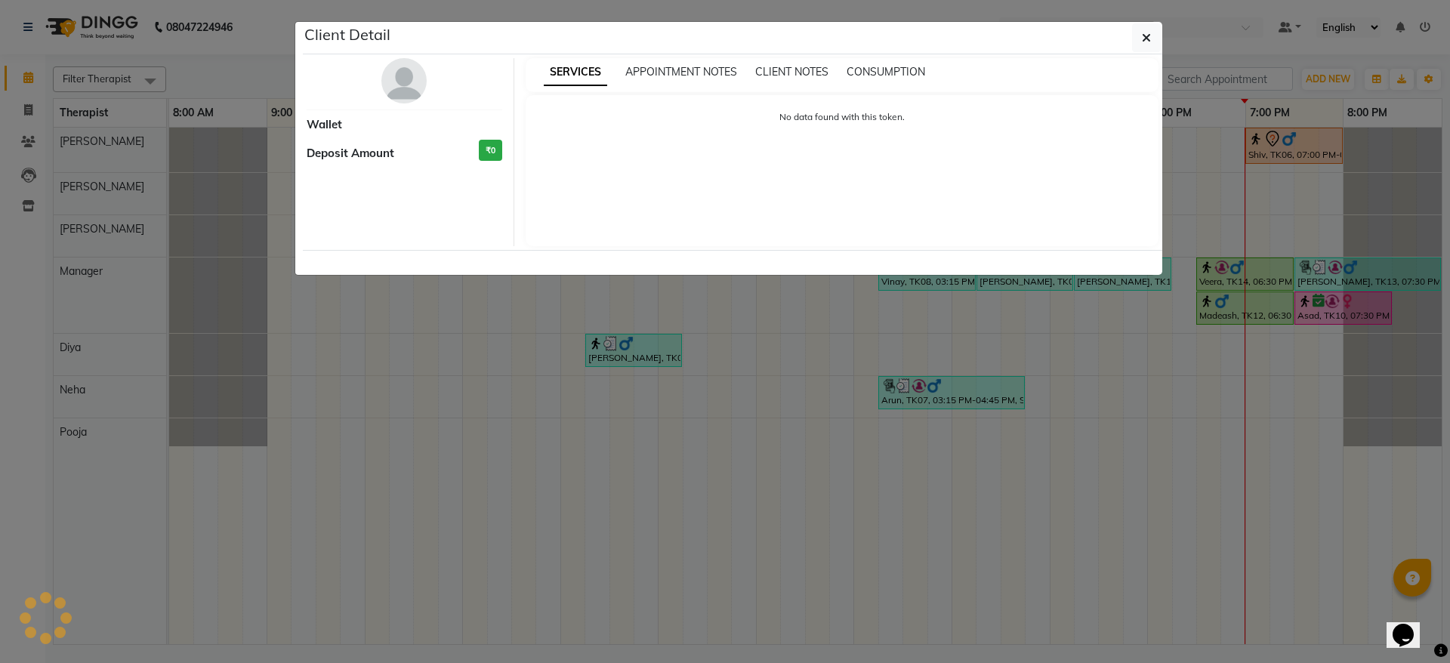
select select "1"
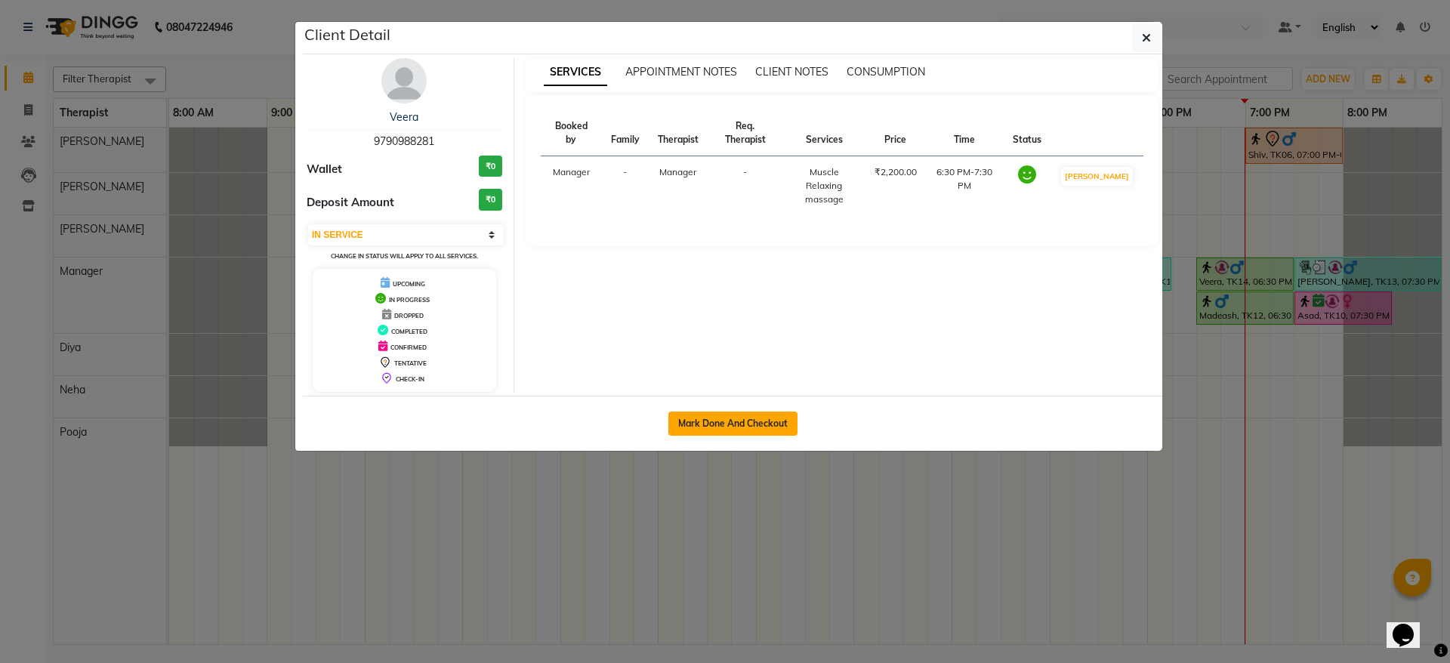
click at [782, 422] on button "Mark Done And Checkout" at bounding box center [732, 424] width 129 height 24
select select "service"
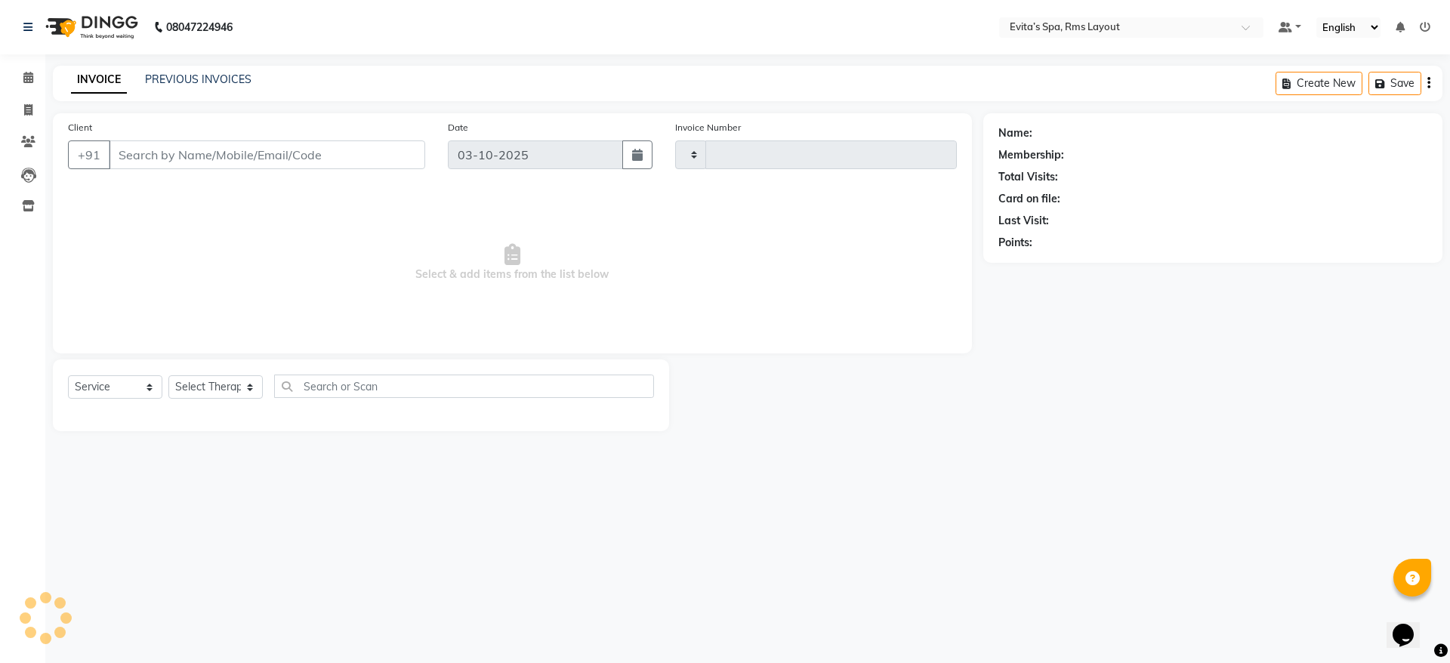
type input "1954"
select select "7850"
type input "97******81"
select select "71560"
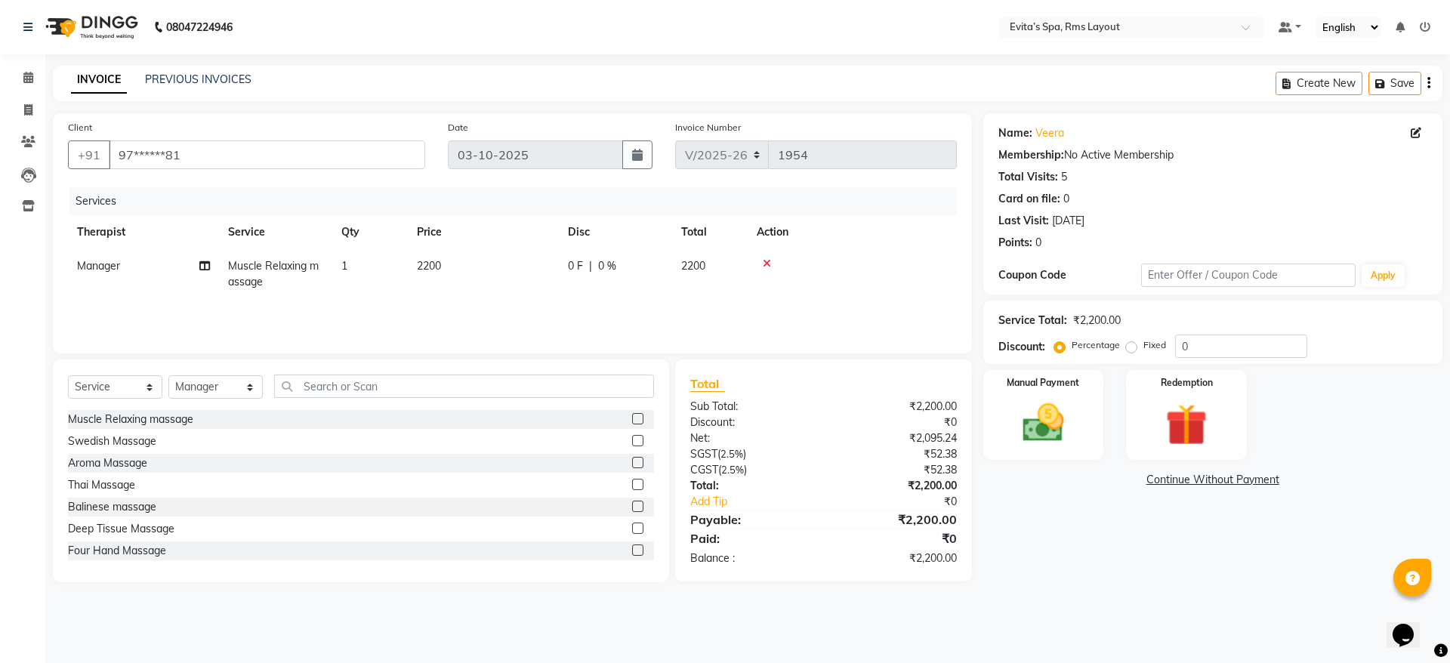
click at [1143, 349] on label "Fixed" at bounding box center [1154, 345] width 23 height 14
click at [1129, 349] on input "Fixed" at bounding box center [1134, 345] width 11 height 11
radio input "true"
click at [1211, 347] on input "0" at bounding box center [1241, 346] width 132 height 23
type input "0300"
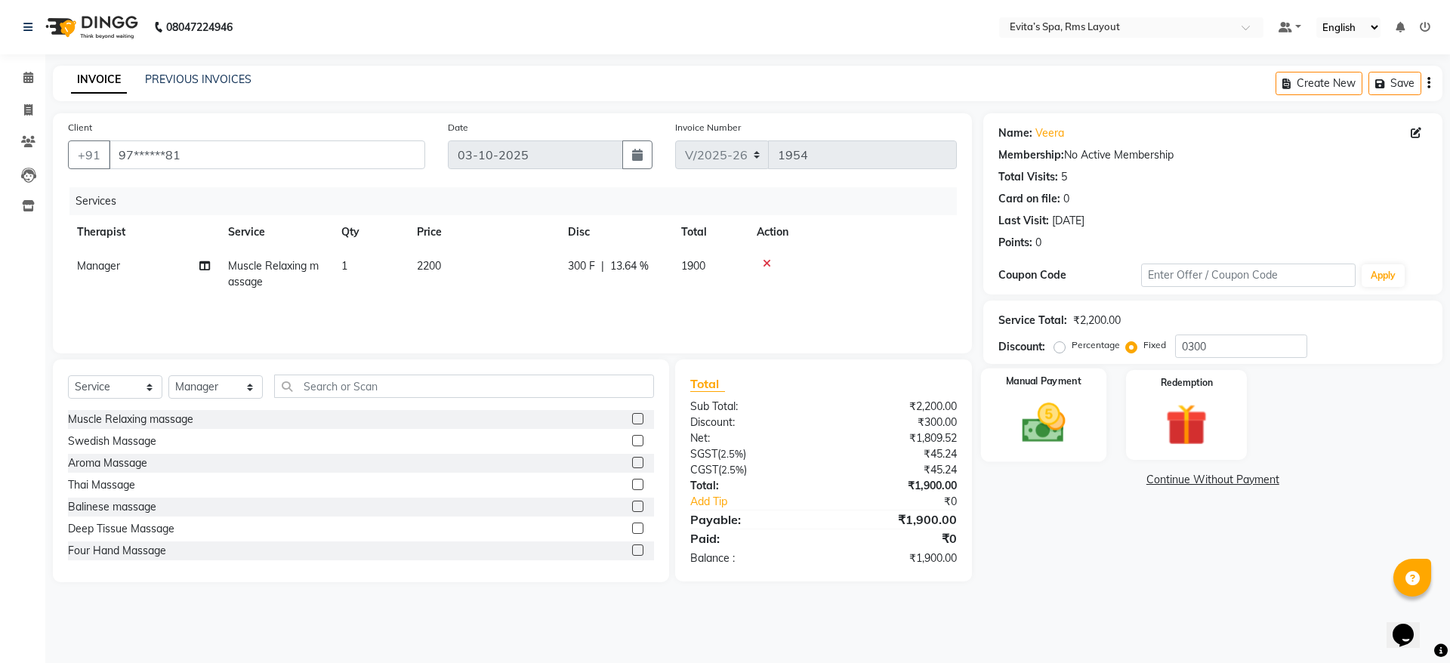
click at [1072, 421] on img at bounding box center [1043, 423] width 70 height 50
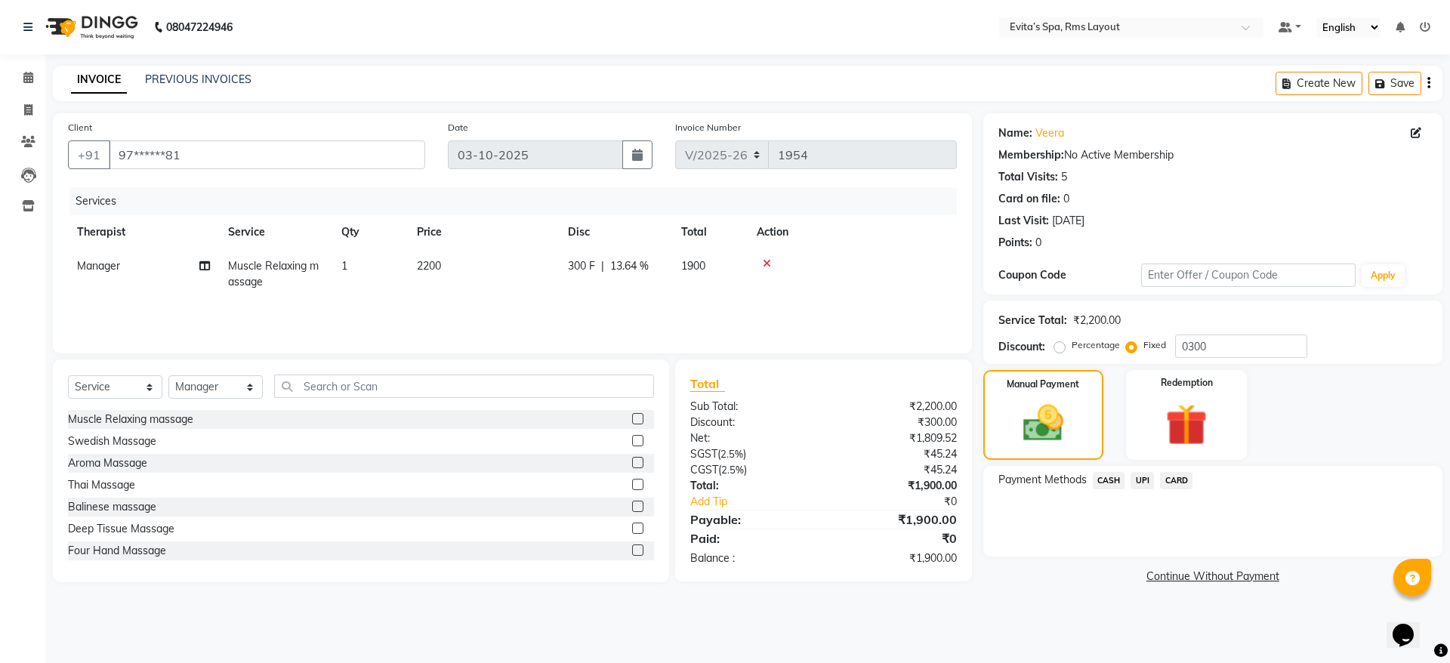
click at [1101, 483] on span "CASH" at bounding box center [1109, 480] width 32 height 17
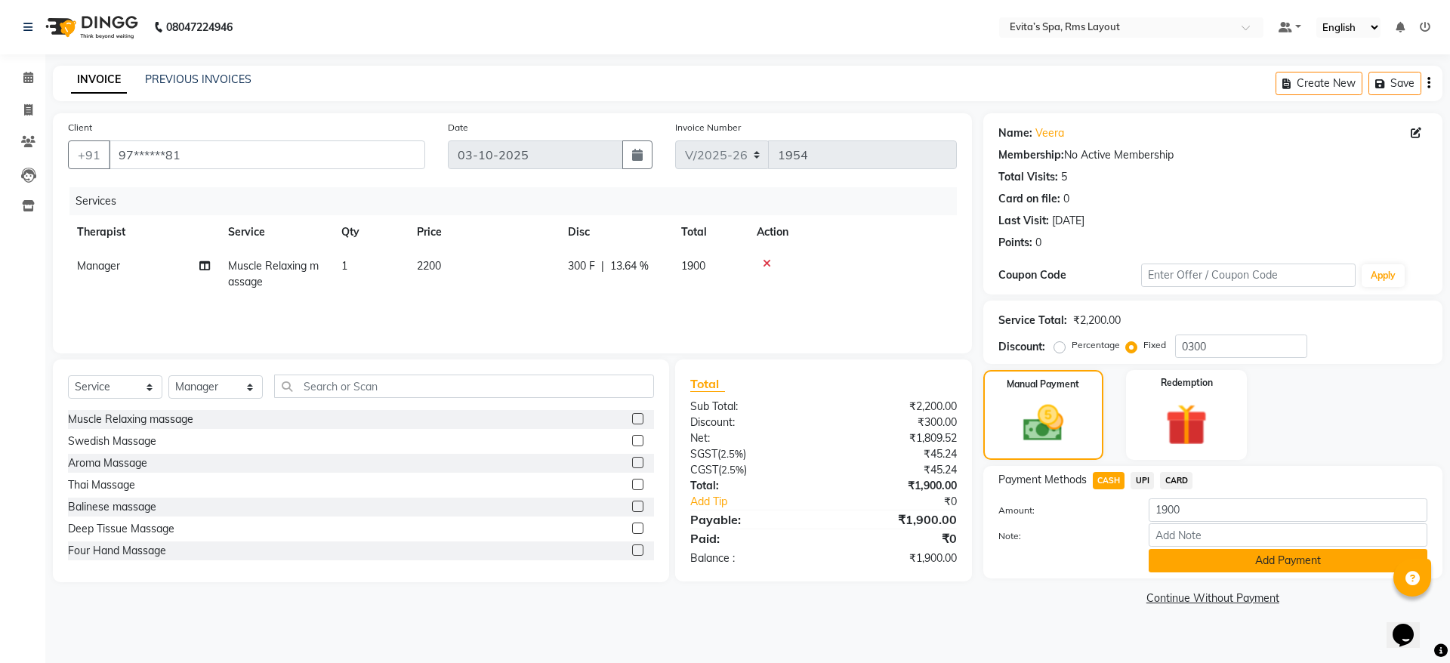
click at [1160, 561] on button "Add Payment" at bounding box center [1288, 560] width 279 height 23
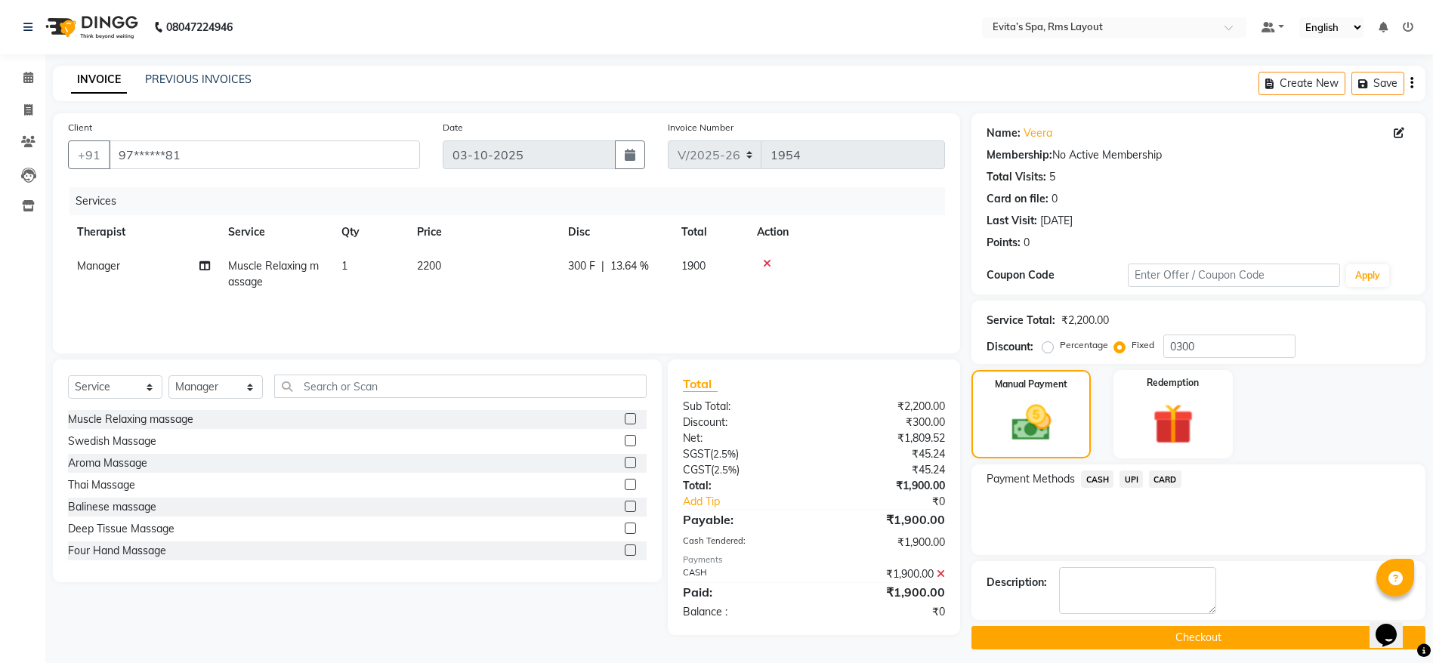
click at [1098, 637] on button "Checkout" at bounding box center [1198, 637] width 454 height 23
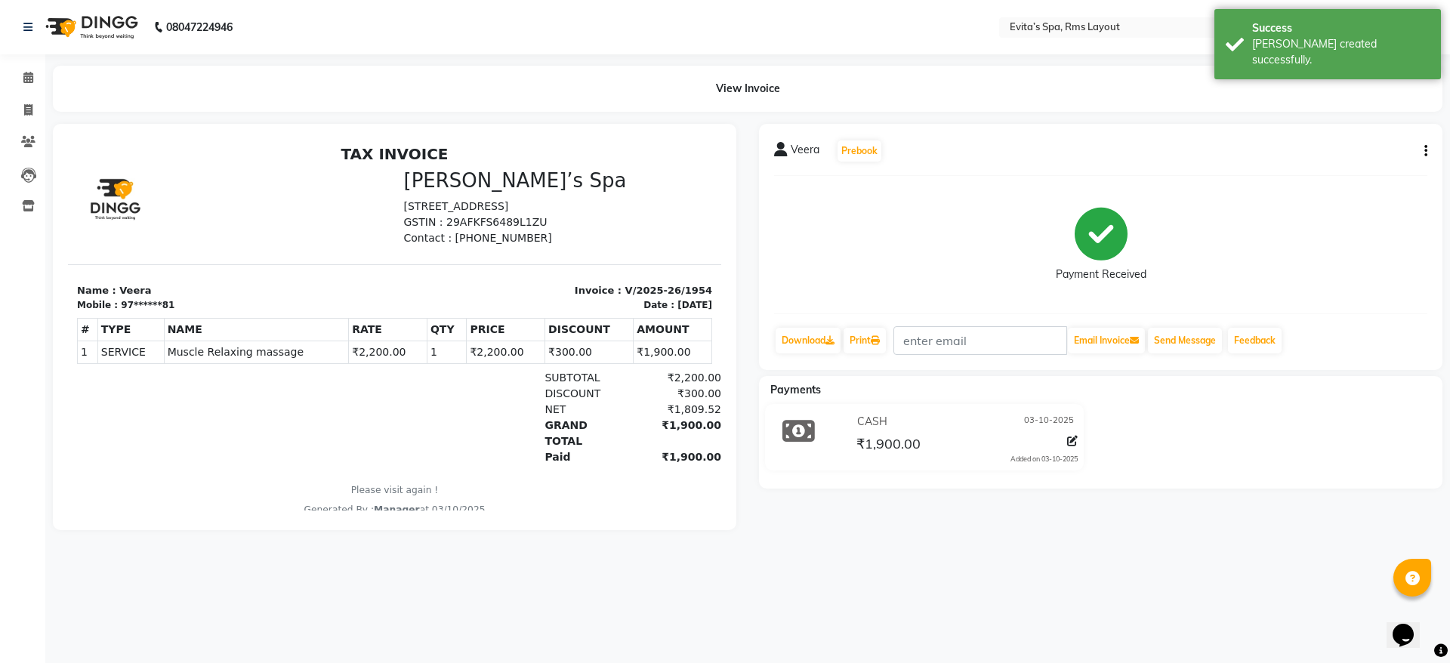
click at [119, 33] on img at bounding box center [90, 27] width 103 height 42
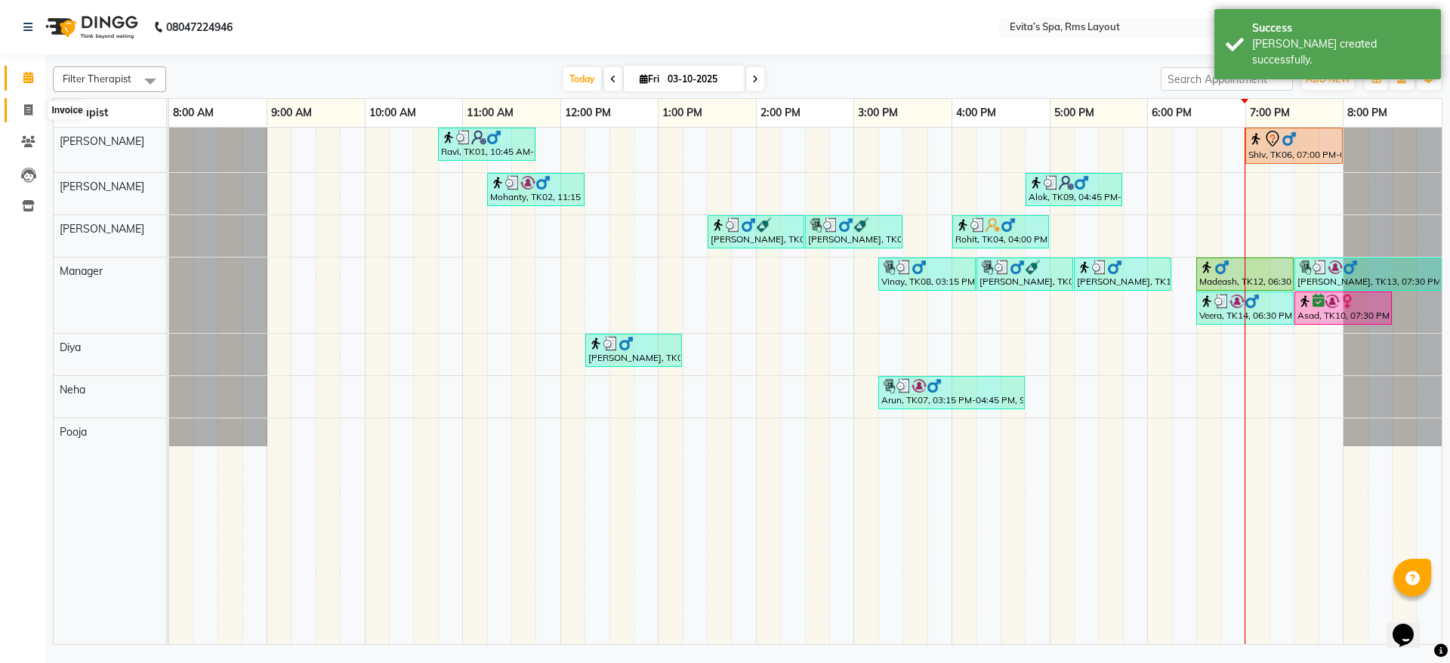
click at [29, 110] on icon at bounding box center [28, 109] width 8 height 11
select select "7850"
select select "service"
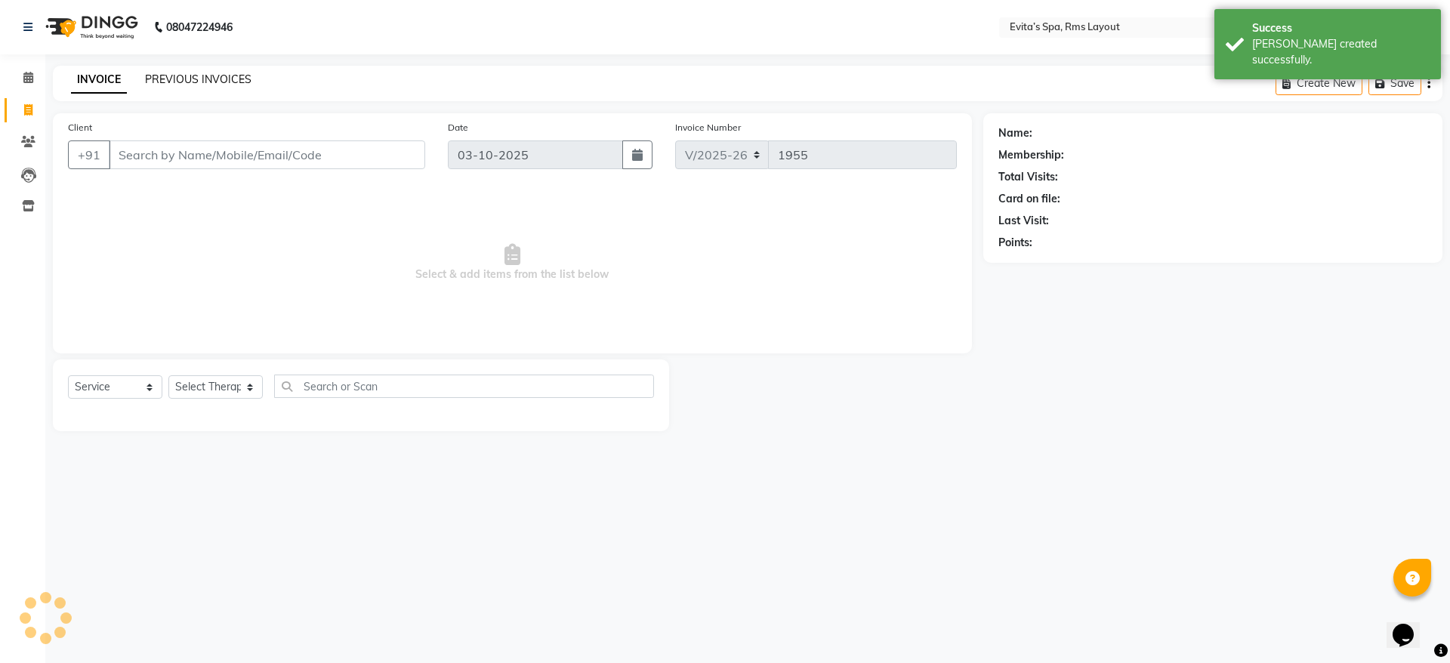
click at [227, 78] on link "PREVIOUS INVOICES" at bounding box center [198, 79] width 106 height 14
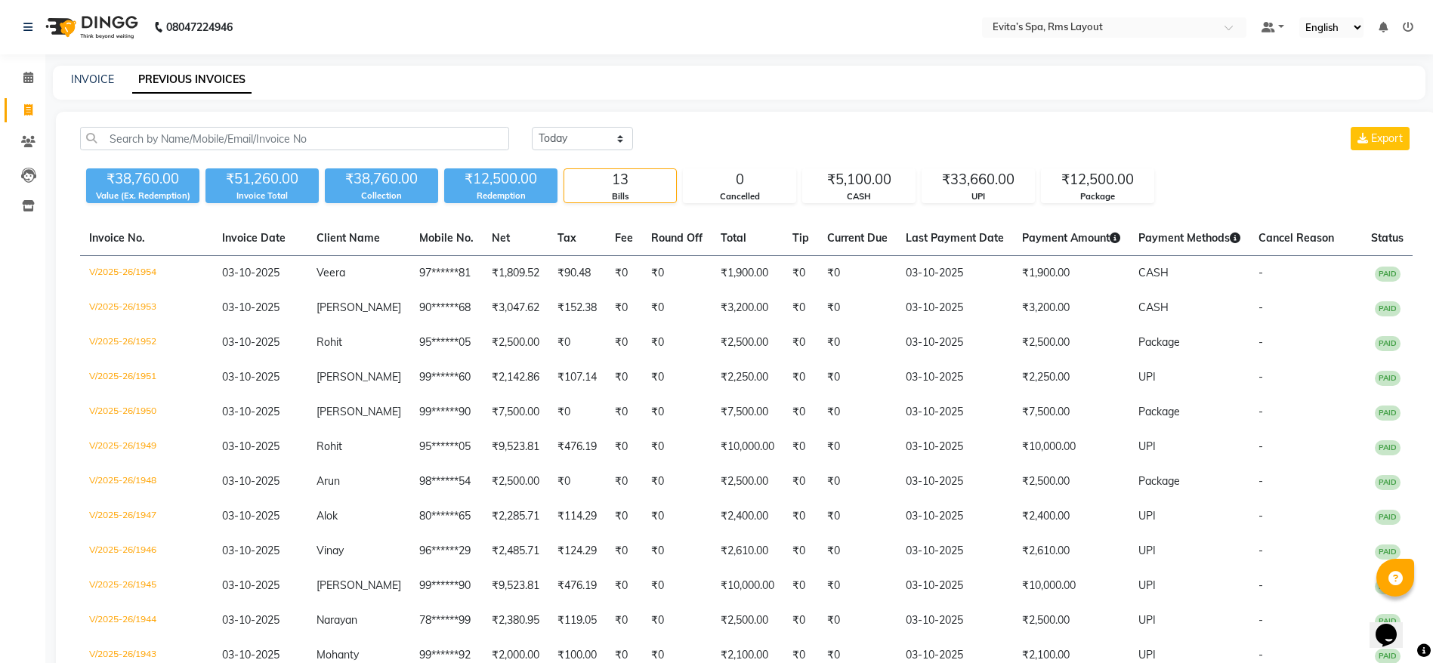
click at [95, 27] on img at bounding box center [90, 27] width 103 height 42
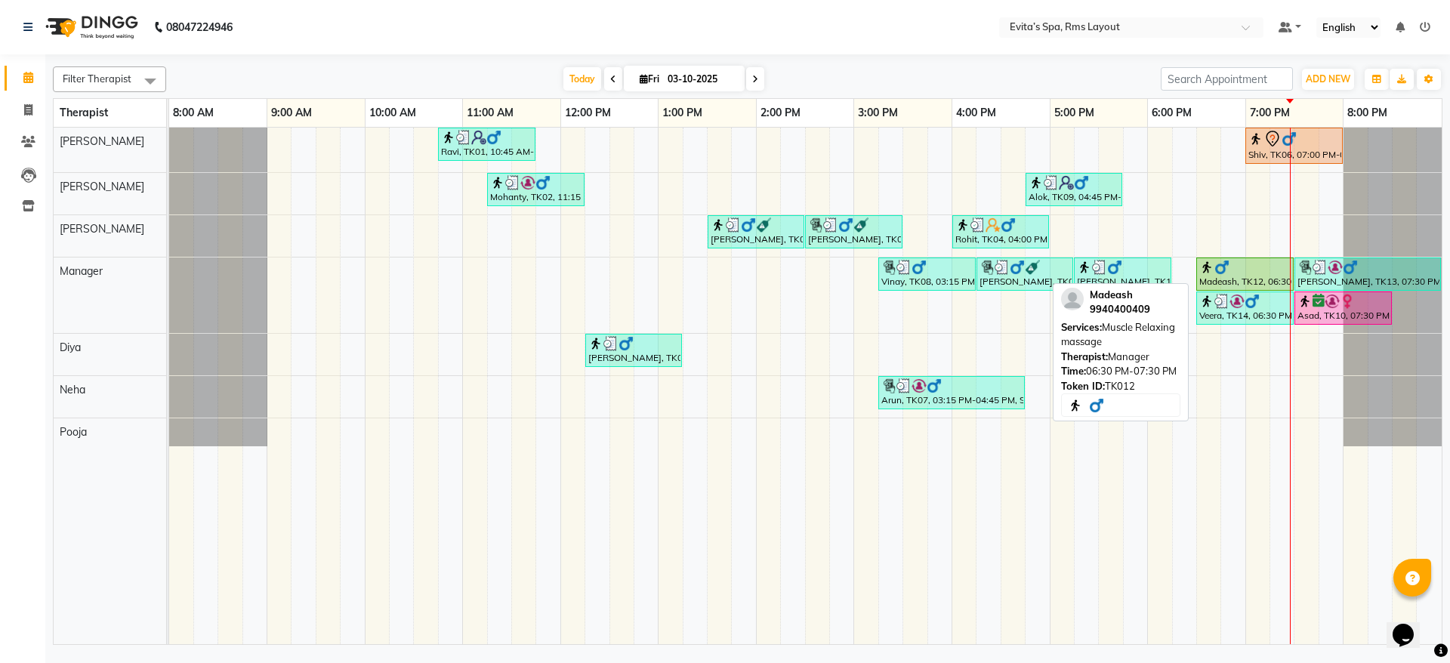
click at [1229, 279] on div "Madeash, TK12, 06:30 PM-07:30 PM, Muscle Relaxing massage" at bounding box center [1245, 274] width 94 height 29
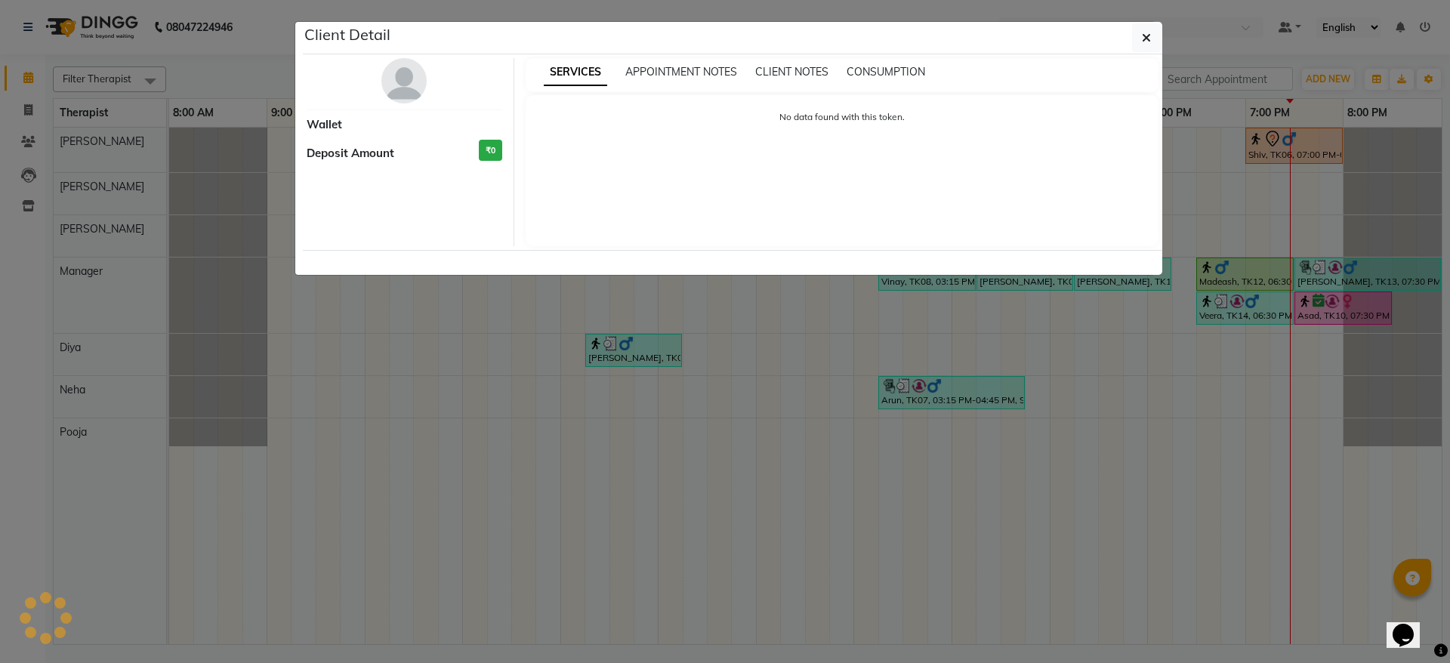
select select "1"
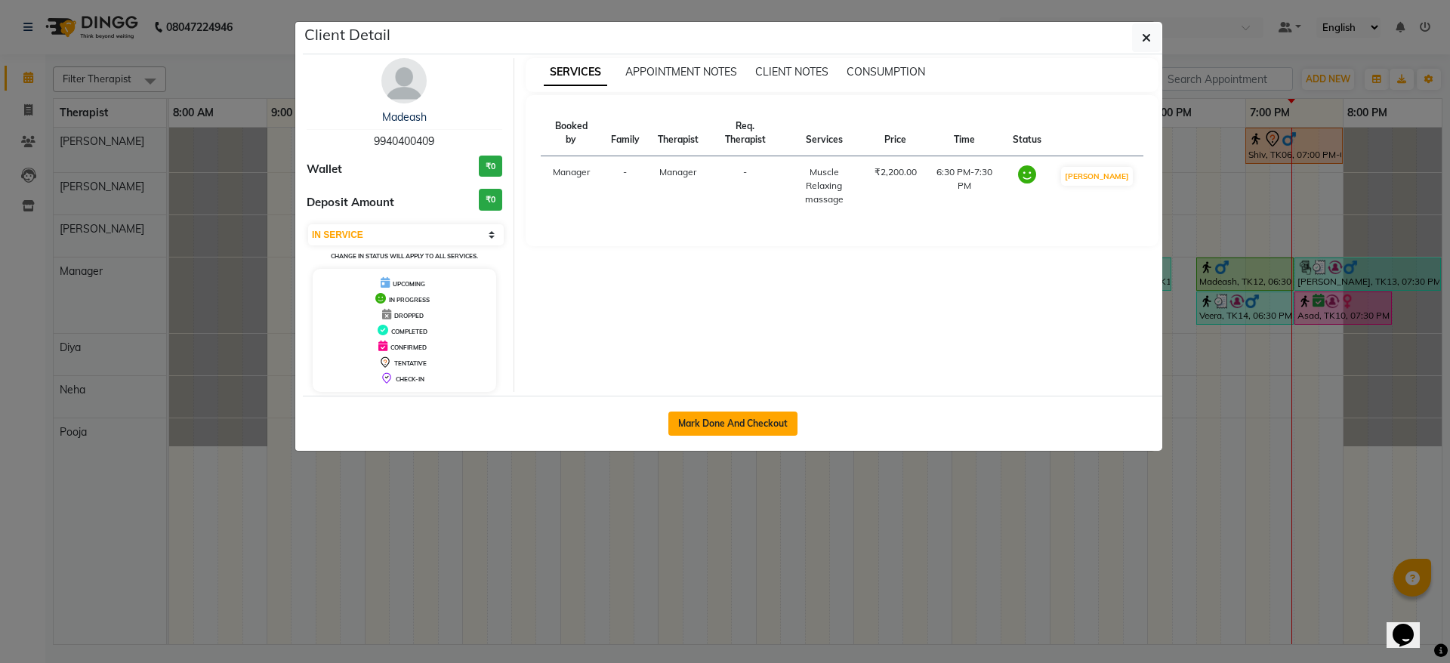
click at [743, 420] on button "Mark Done And Checkout" at bounding box center [732, 424] width 129 height 24
select select "service"
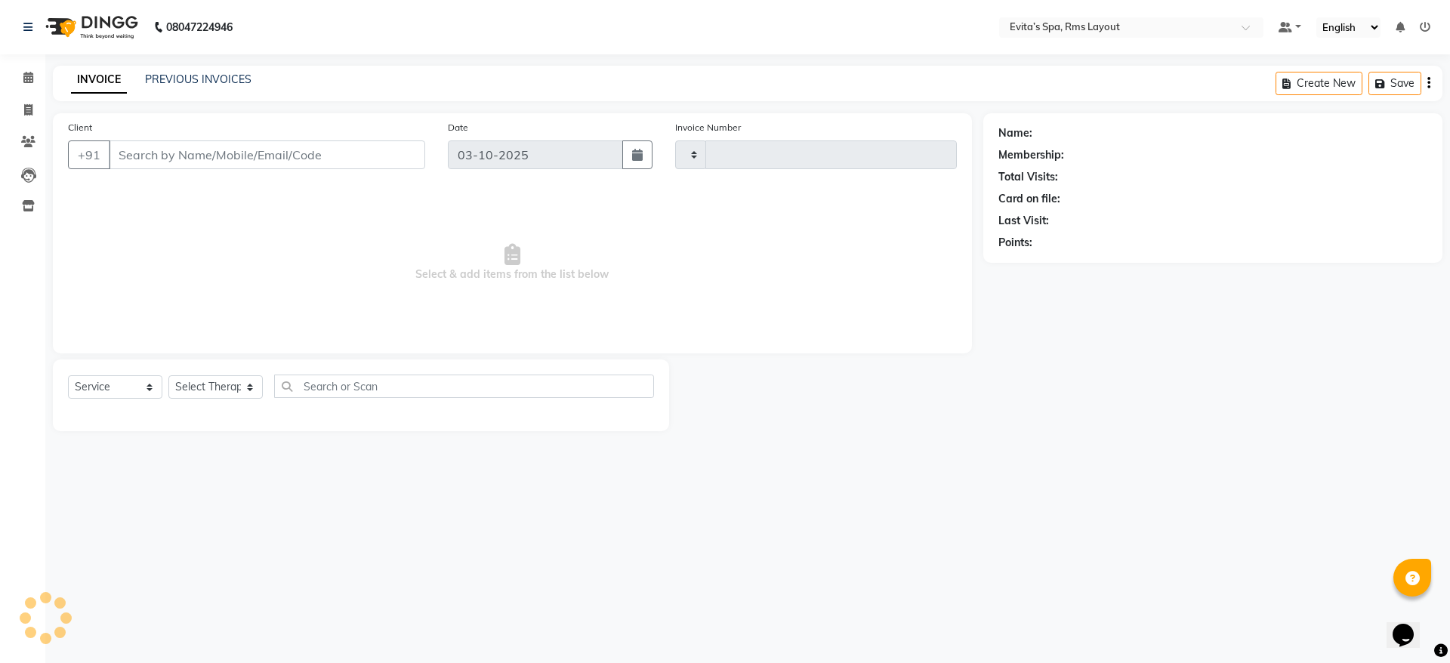
type input "1955"
select select "7850"
type input "99******09"
select select "71560"
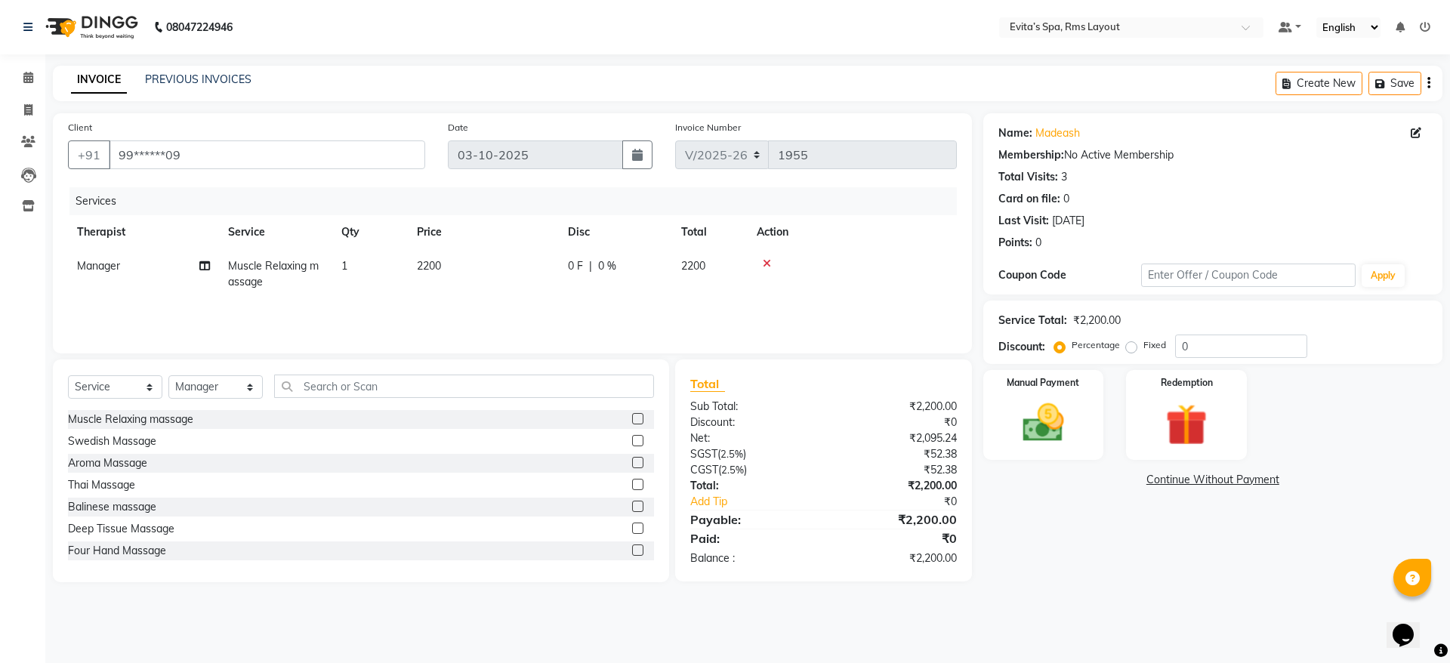
click at [1143, 350] on label "Fixed" at bounding box center [1154, 345] width 23 height 14
click at [1129, 350] on input "Fixed" at bounding box center [1134, 345] width 11 height 11
radio input "true"
click at [1216, 353] on input "0" at bounding box center [1241, 346] width 132 height 23
type input "300"
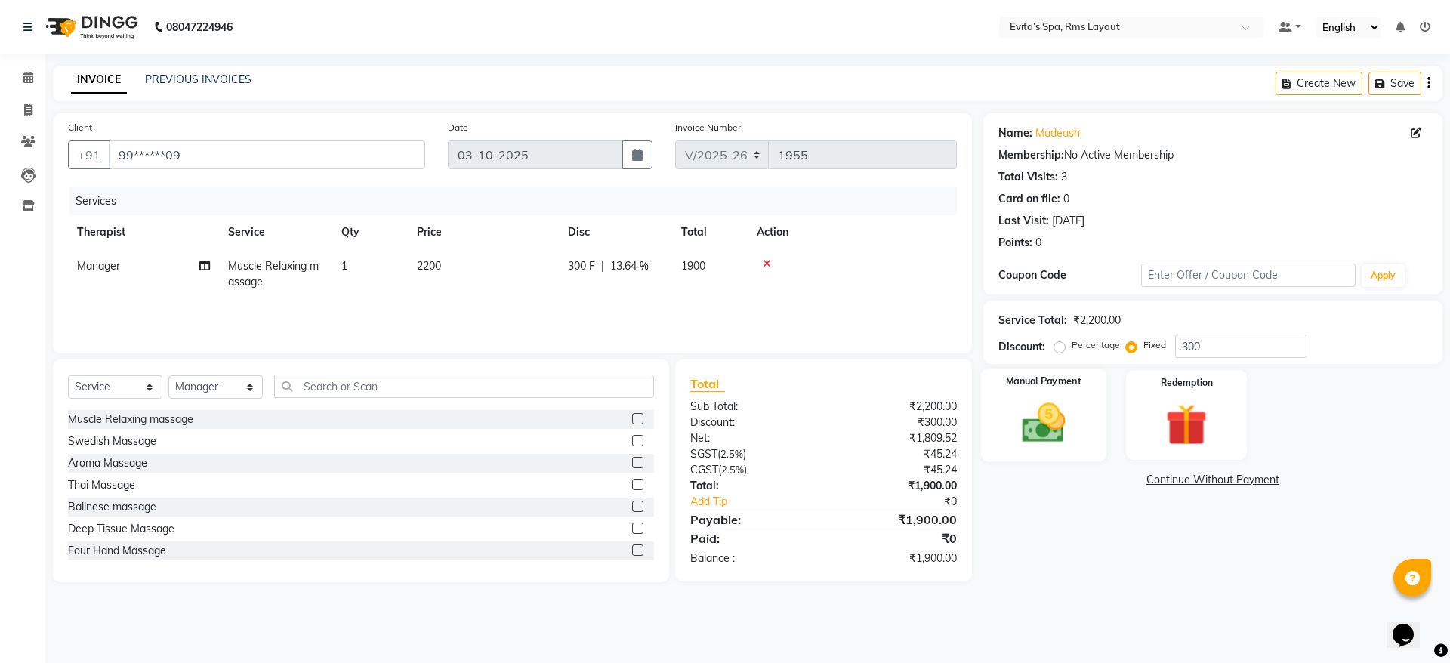
click at [1096, 414] on div "Manual Payment" at bounding box center [1042, 415] width 125 height 93
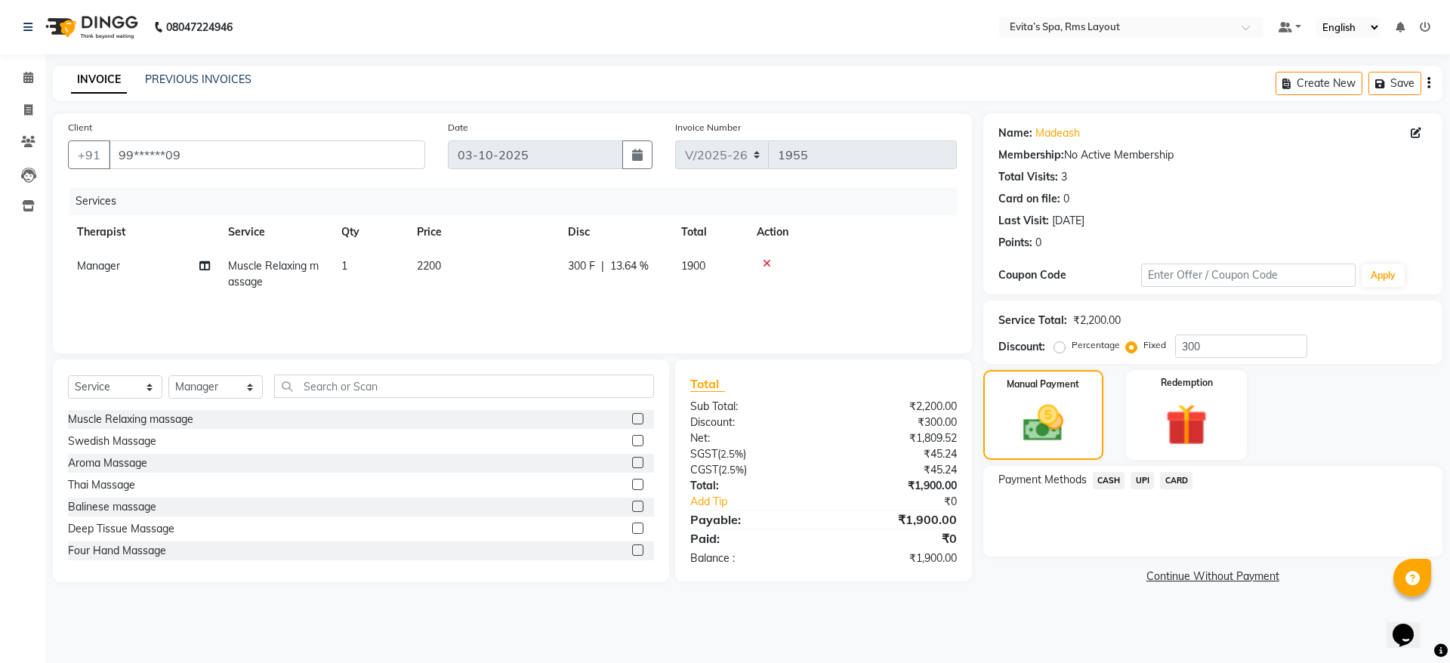
click at [1174, 480] on span "CARD" at bounding box center [1176, 480] width 32 height 17
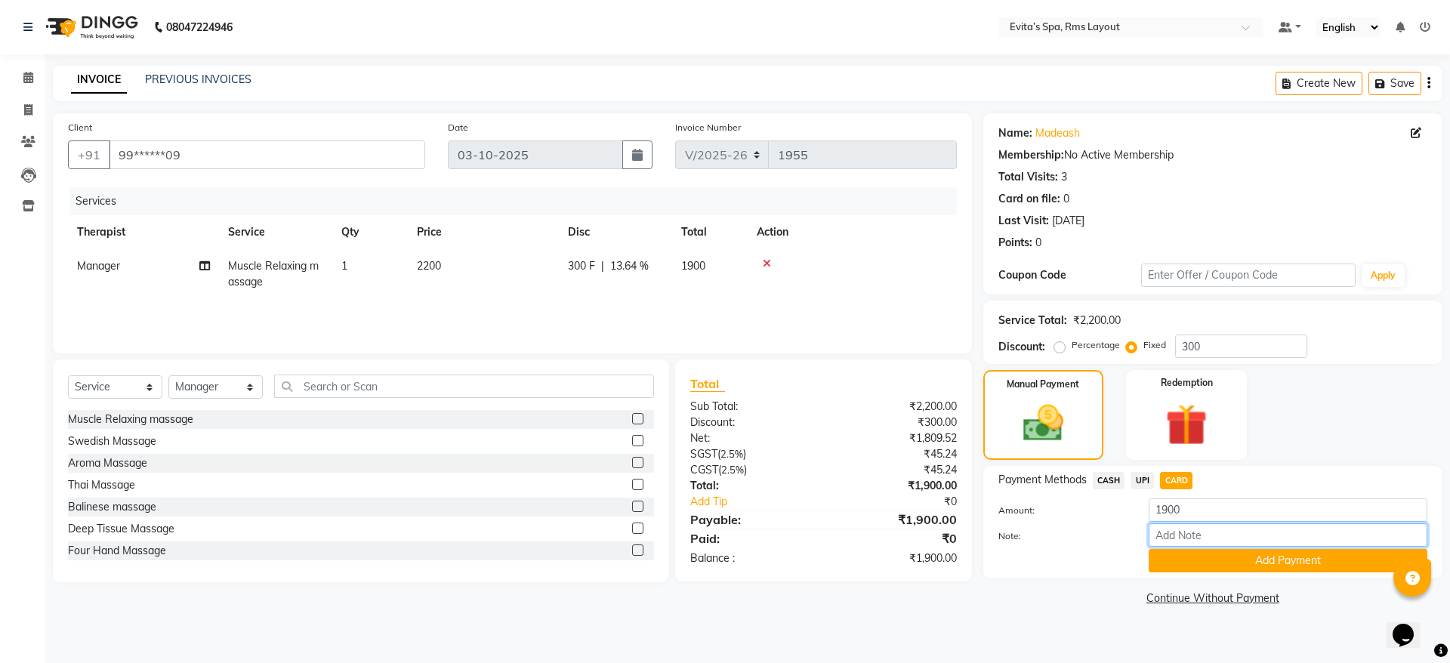
click at [1176, 544] on input "Note:" at bounding box center [1288, 534] width 279 height 23
type input "2060"
click at [1201, 557] on button "Add Payment" at bounding box center [1288, 560] width 279 height 23
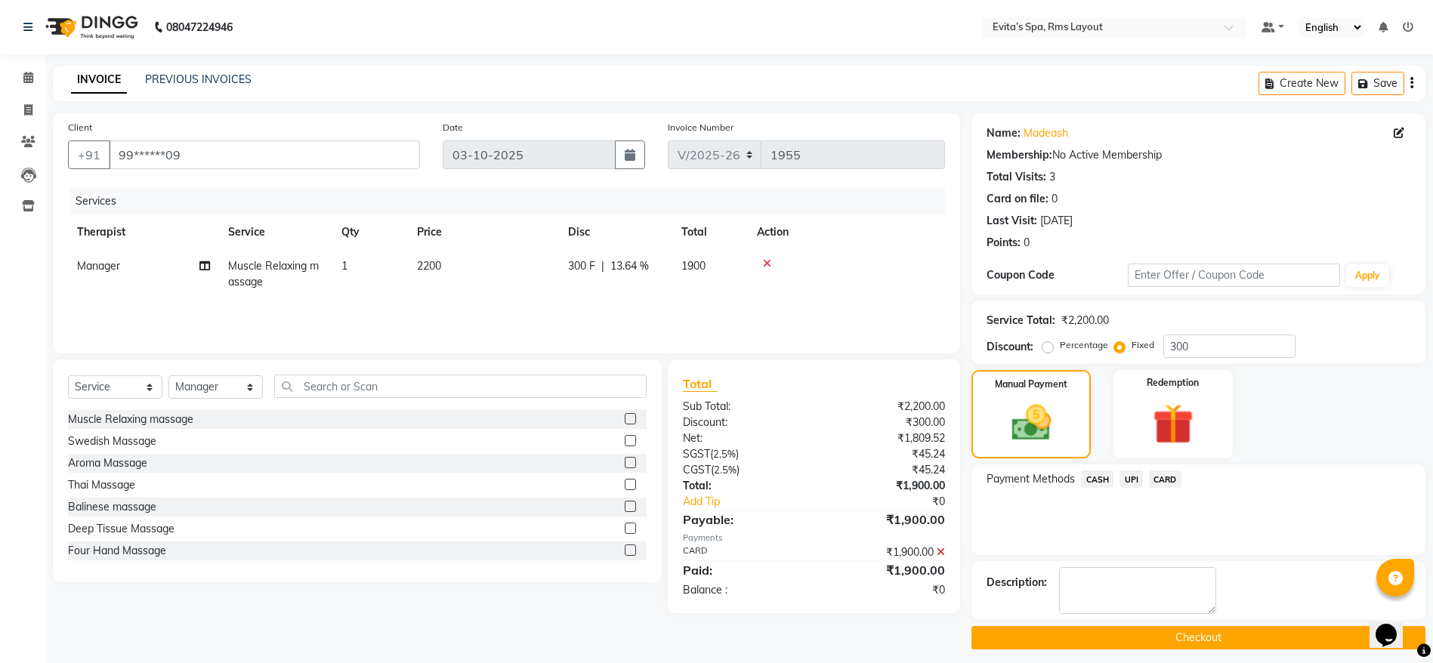
click at [1234, 637] on button "Checkout" at bounding box center [1198, 637] width 454 height 23
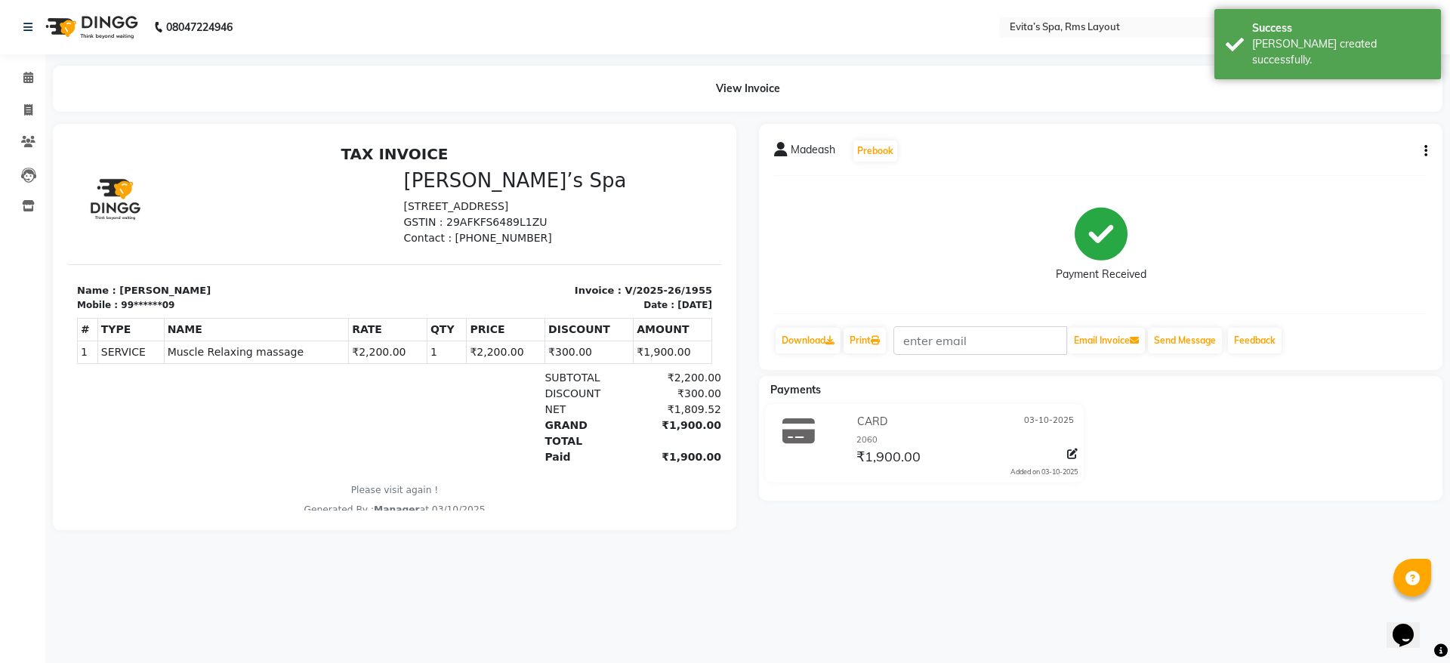
click at [92, 28] on img at bounding box center [90, 27] width 103 height 42
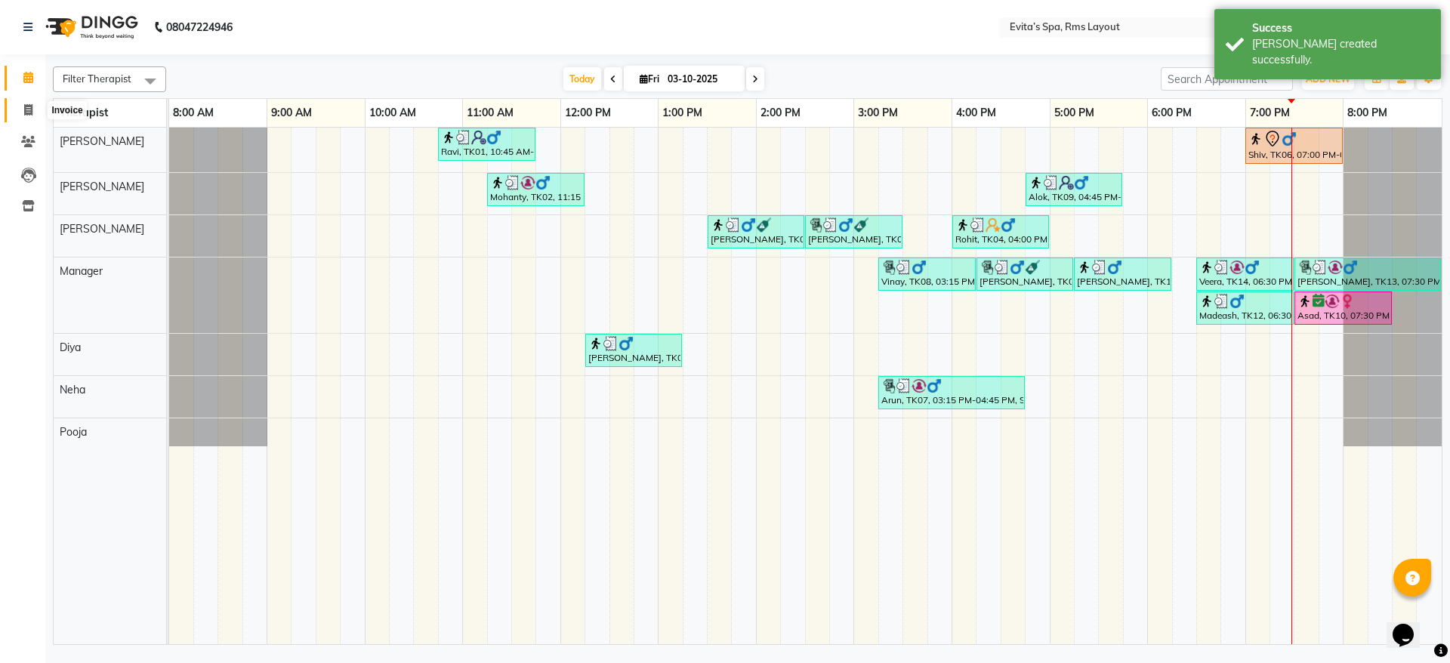
click at [22, 116] on span at bounding box center [28, 110] width 26 height 17
select select "service"
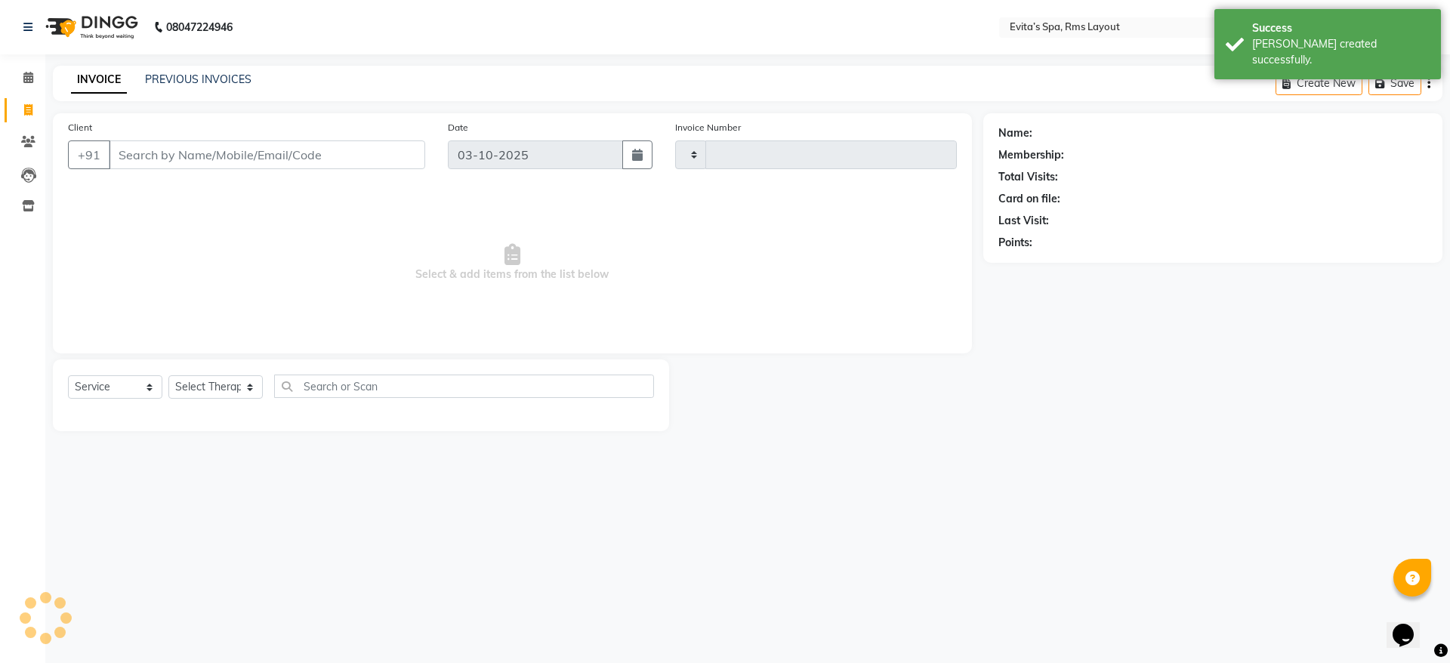
type input "1956"
select select "7850"
click at [164, 83] on link "PREVIOUS INVOICES" at bounding box center [198, 79] width 106 height 14
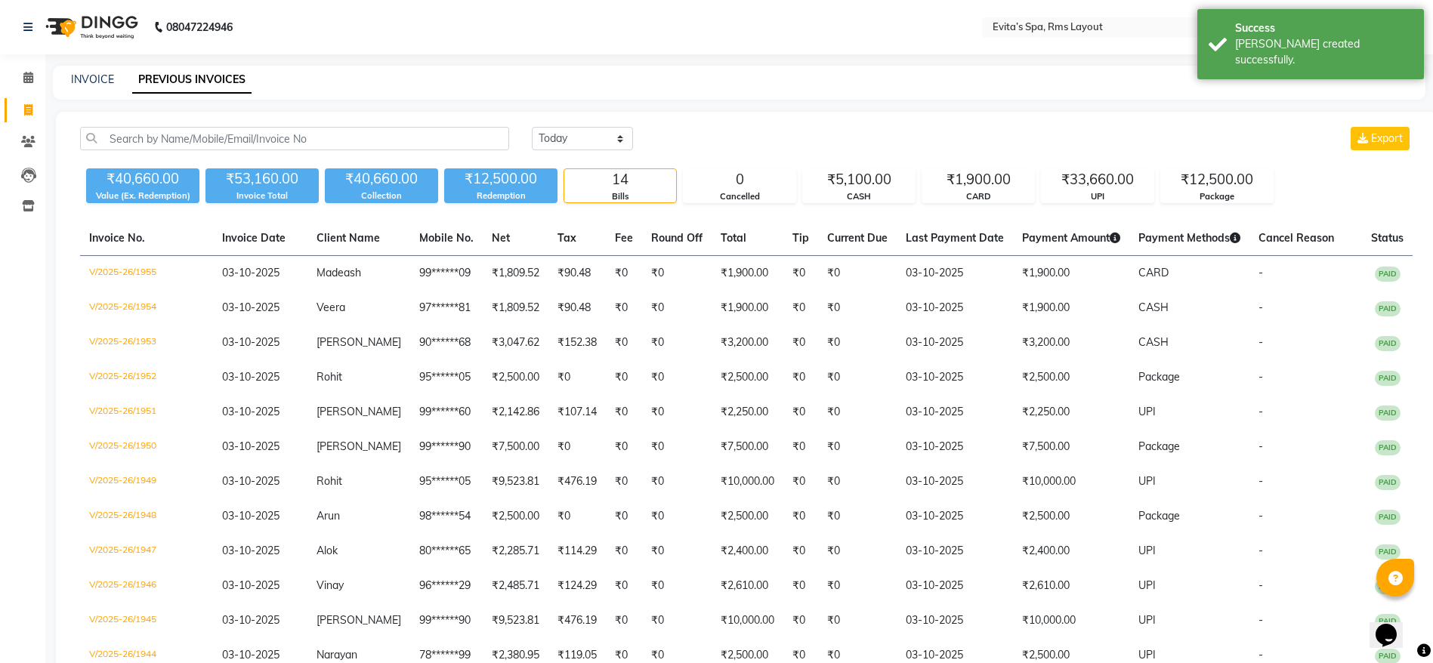
click at [120, 30] on img at bounding box center [90, 27] width 103 height 42
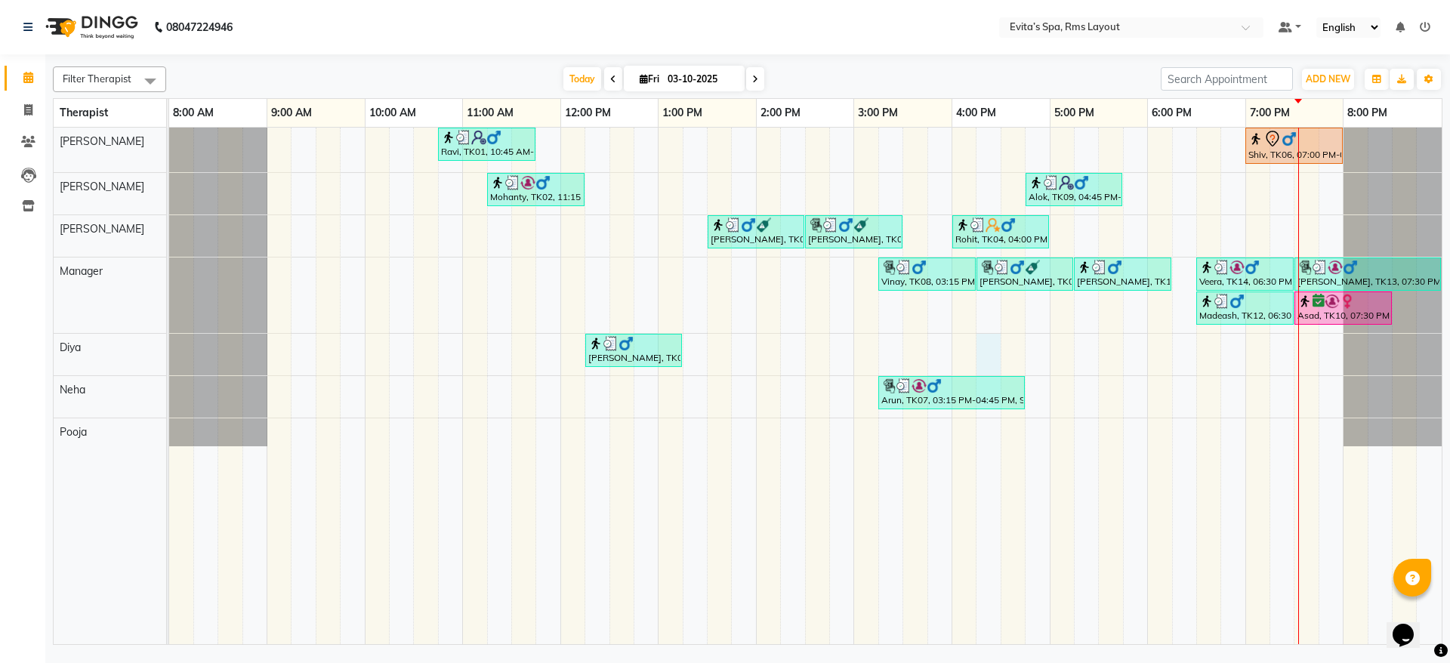
click at [1001, 348] on td at bounding box center [1013, 386] width 24 height 517
select select "81022"
select select "tentative"
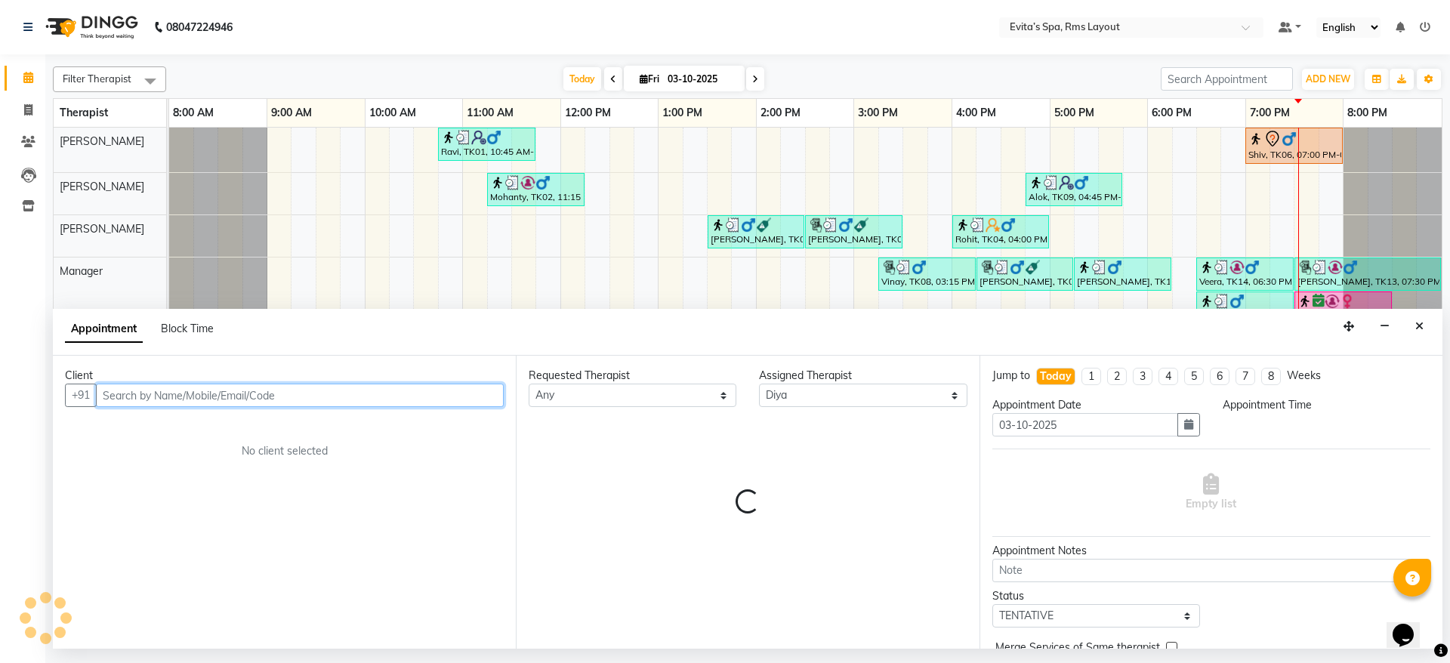
select select "975"
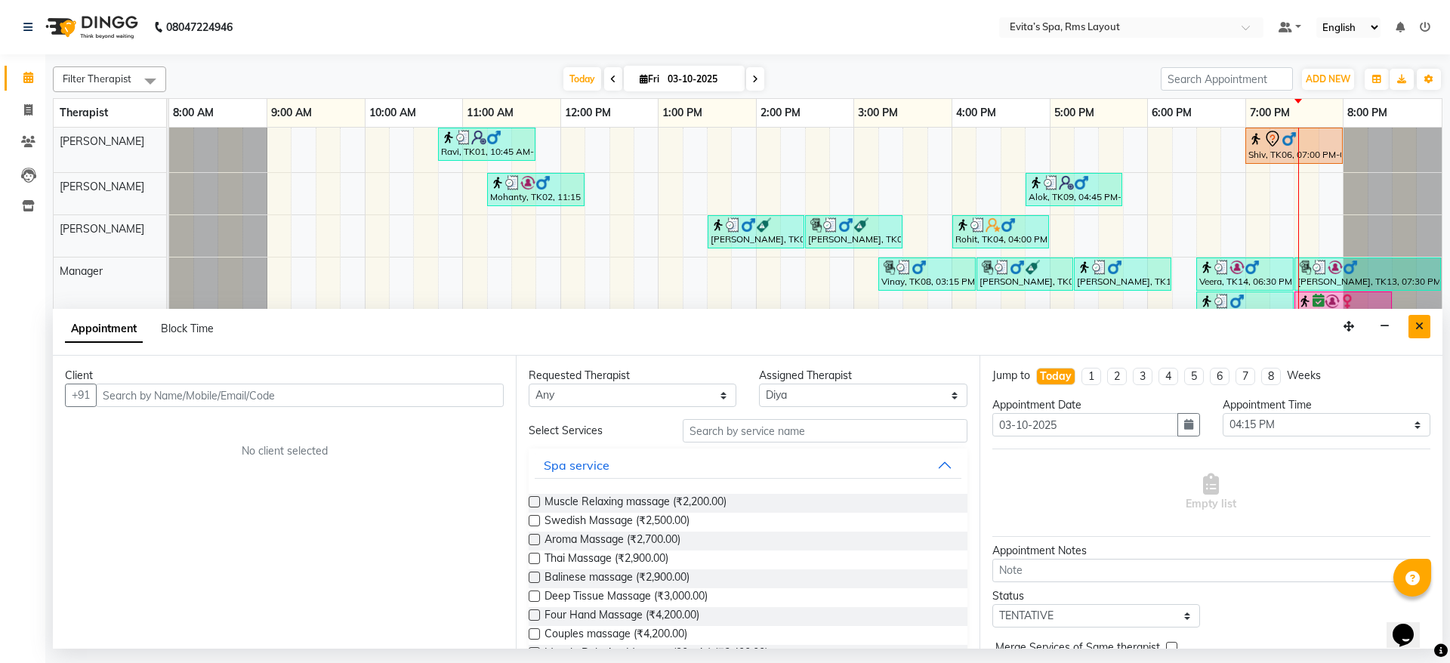
click at [1423, 325] on icon "Close" at bounding box center [1419, 326] width 8 height 11
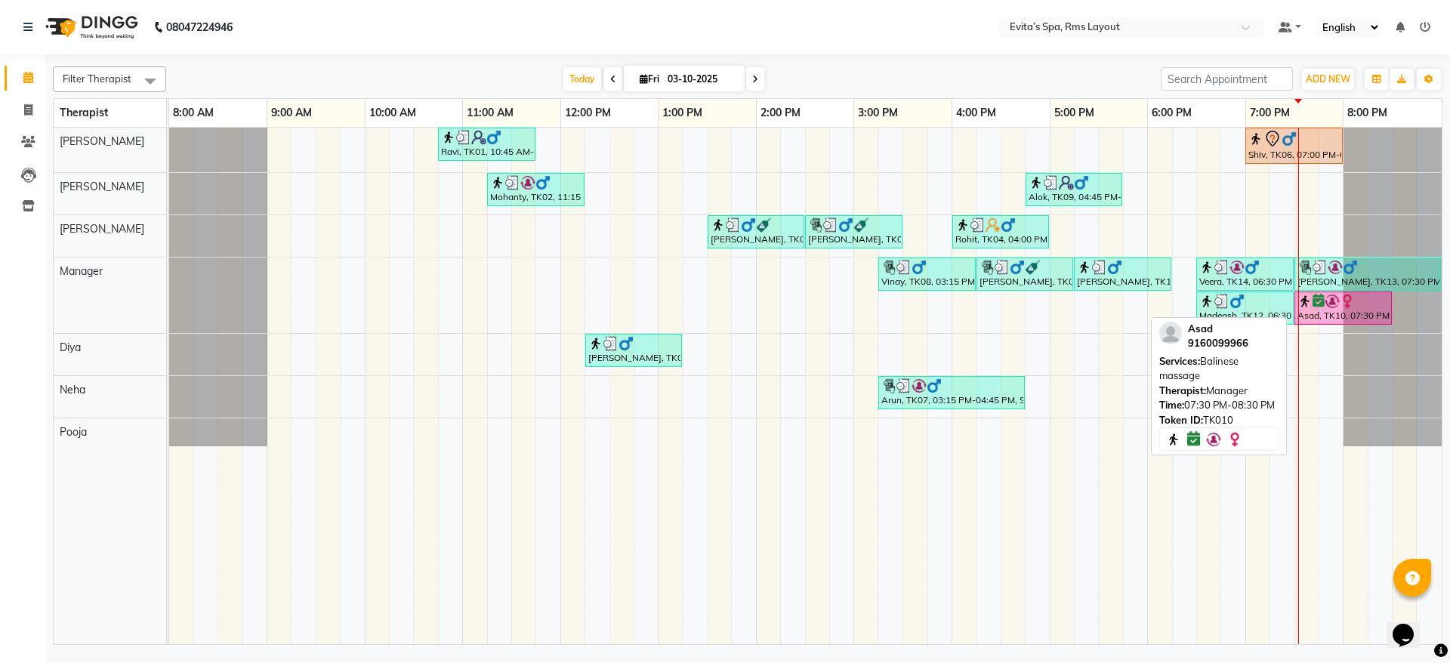
click at [1354, 295] on img at bounding box center [1347, 301] width 15 height 15
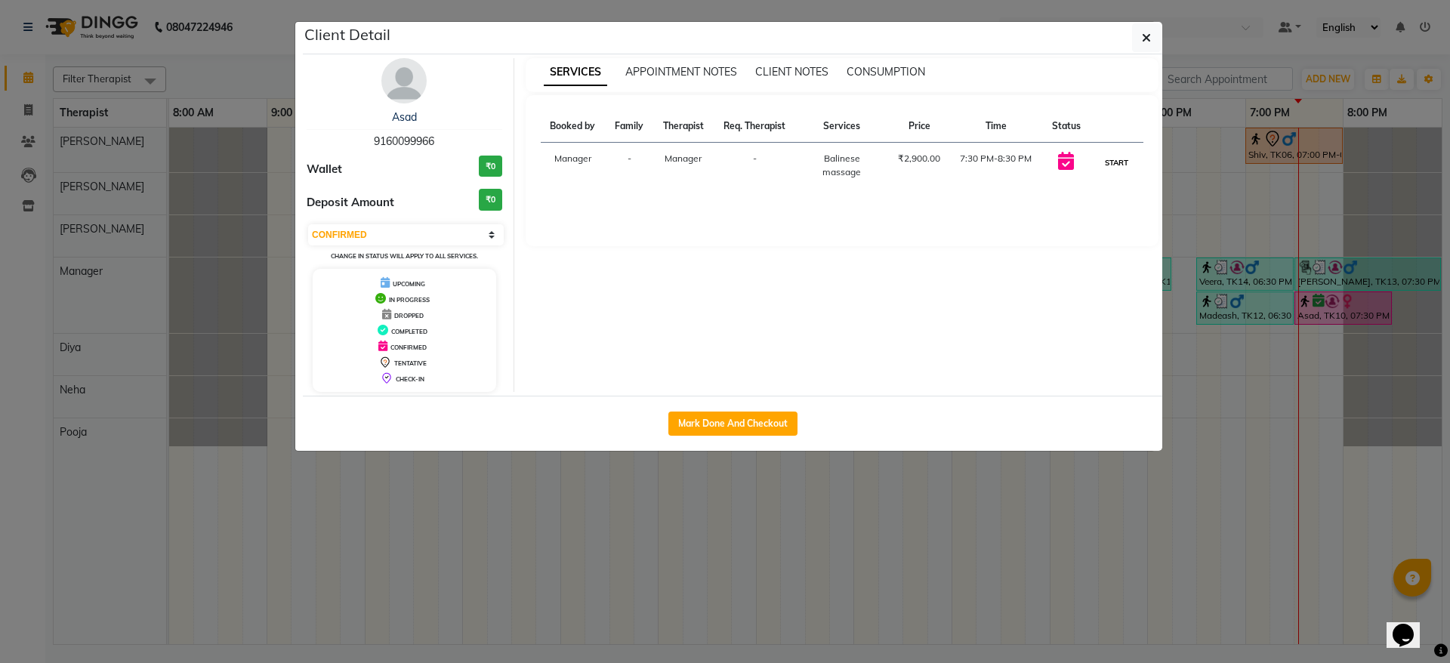
click at [1125, 164] on button "START" at bounding box center [1116, 162] width 31 height 19
select select "1"
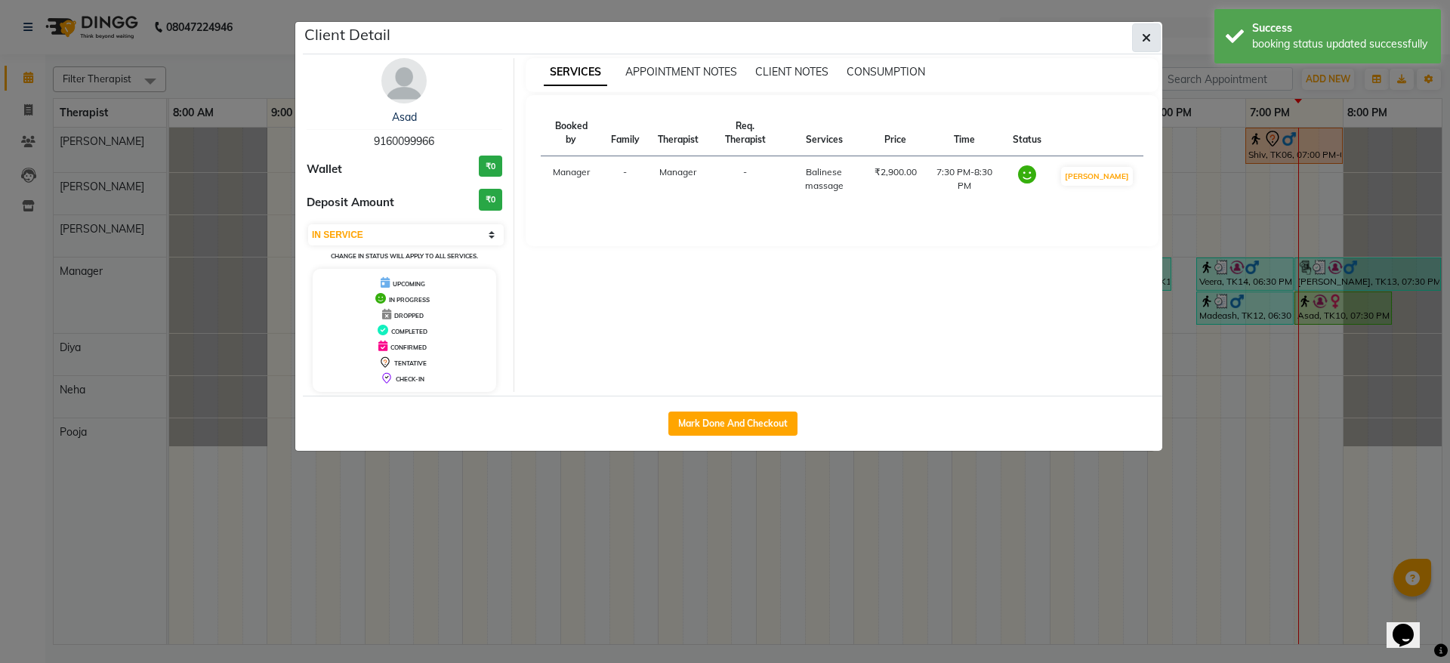
click at [1141, 32] on button "button" at bounding box center [1146, 37] width 29 height 29
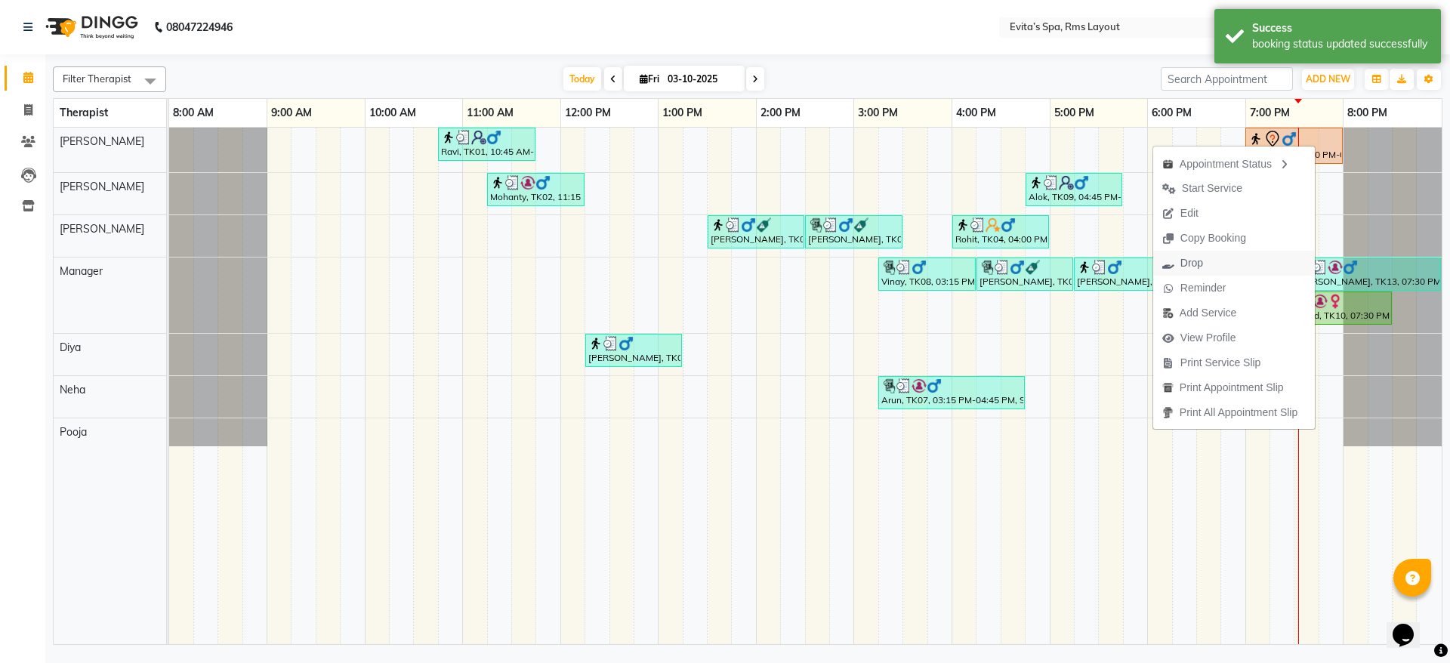
click at [1198, 255] on span "Drop" at bounding box center [1182, 263] width 59 height 25
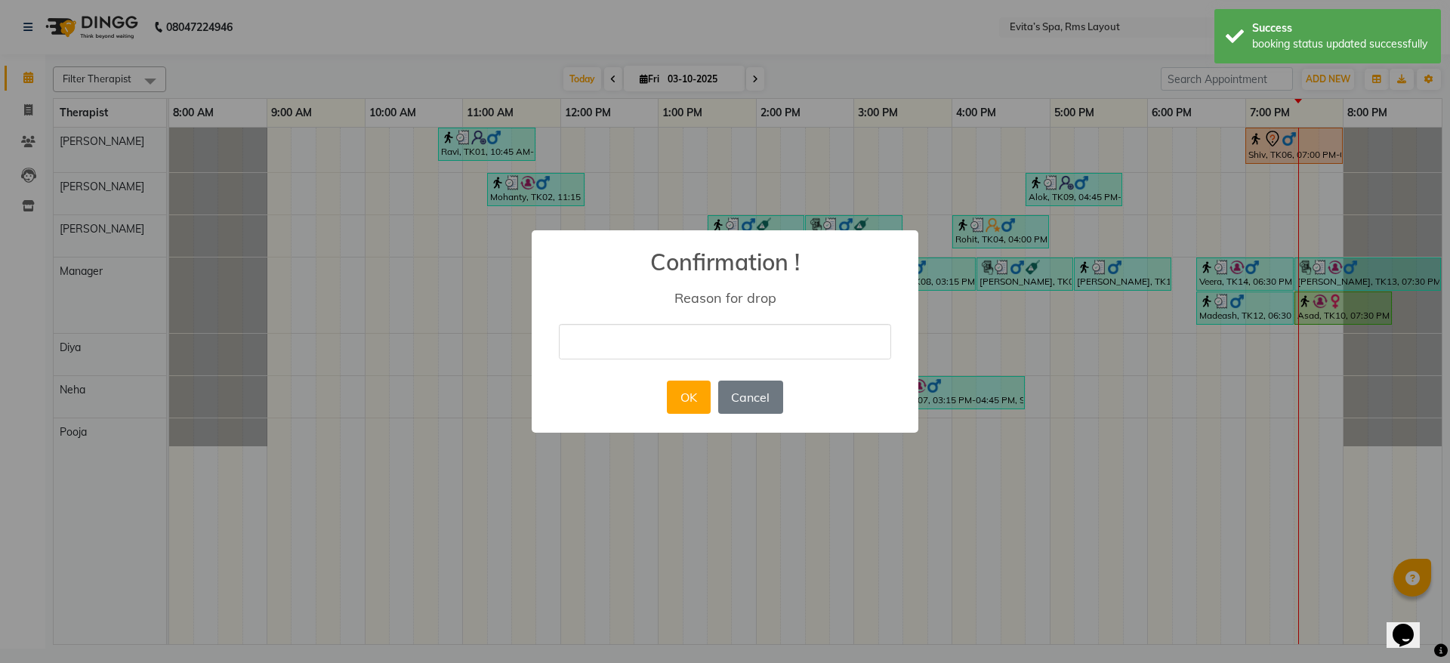
click at [832, 330] on input "text" at bounding box center [725, 341] width 332 height 35
type input "no show"
click at [684, 399] on button "OK" at bounding box center [688, 397] width 43 height 33
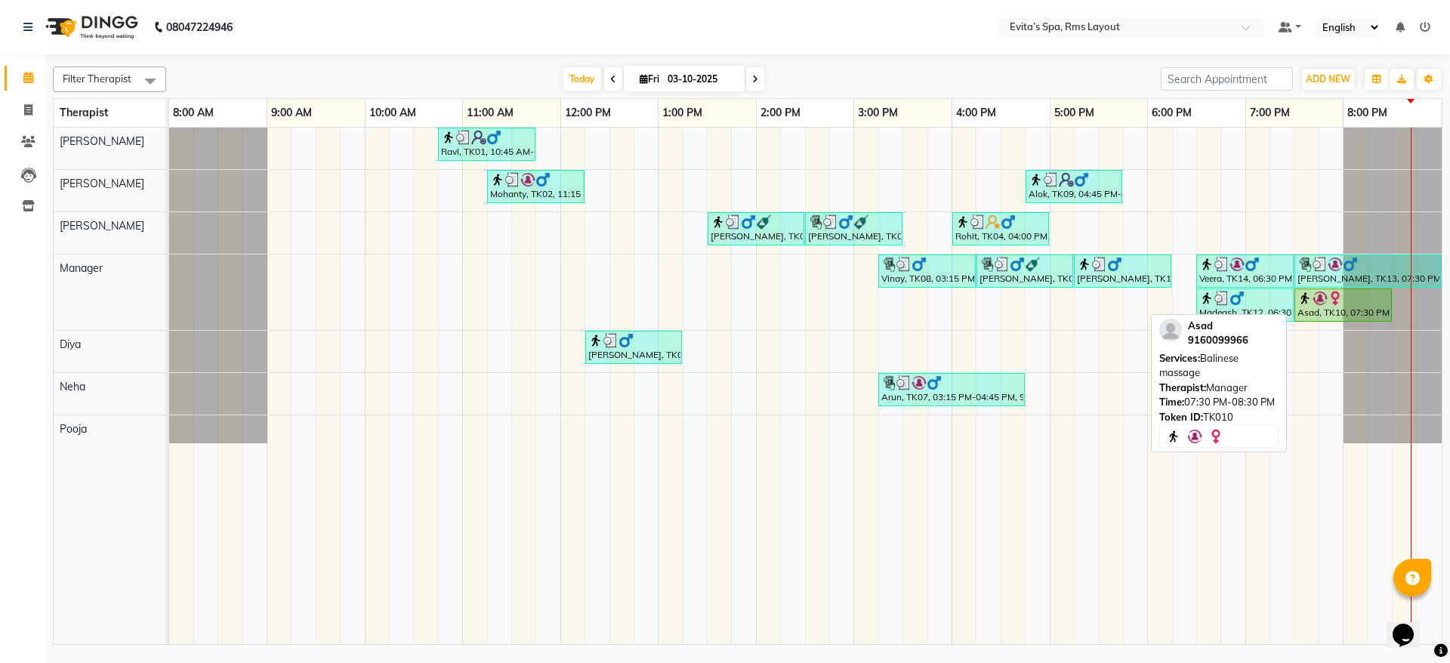
click at [1318, 310] on div "Asad, TK10, 07:30 PM-08:30 PM, Balinese massage" at bounding box center [1343, 305] width 94 height 29
select select "1"
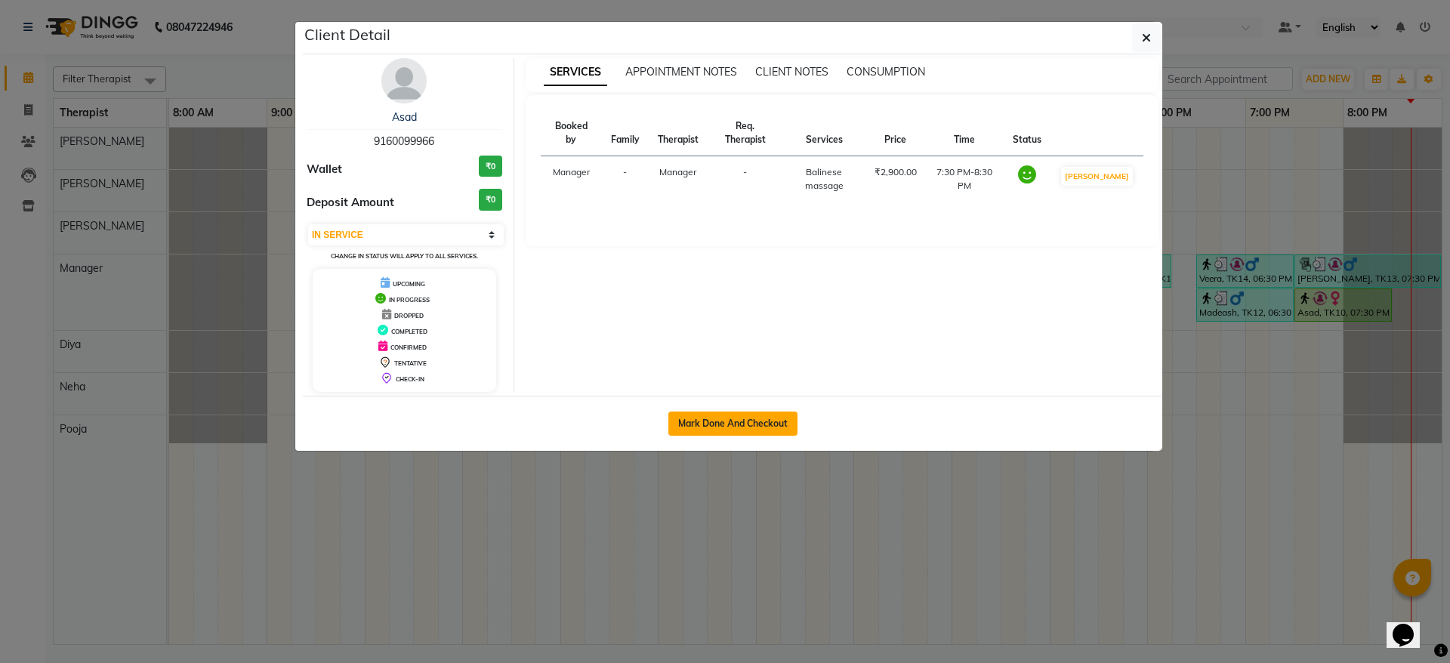
click at [792, 420] on button "Mark Done And Checkout" at bounding box center [732, 424] width 129 height 24
select select "service"
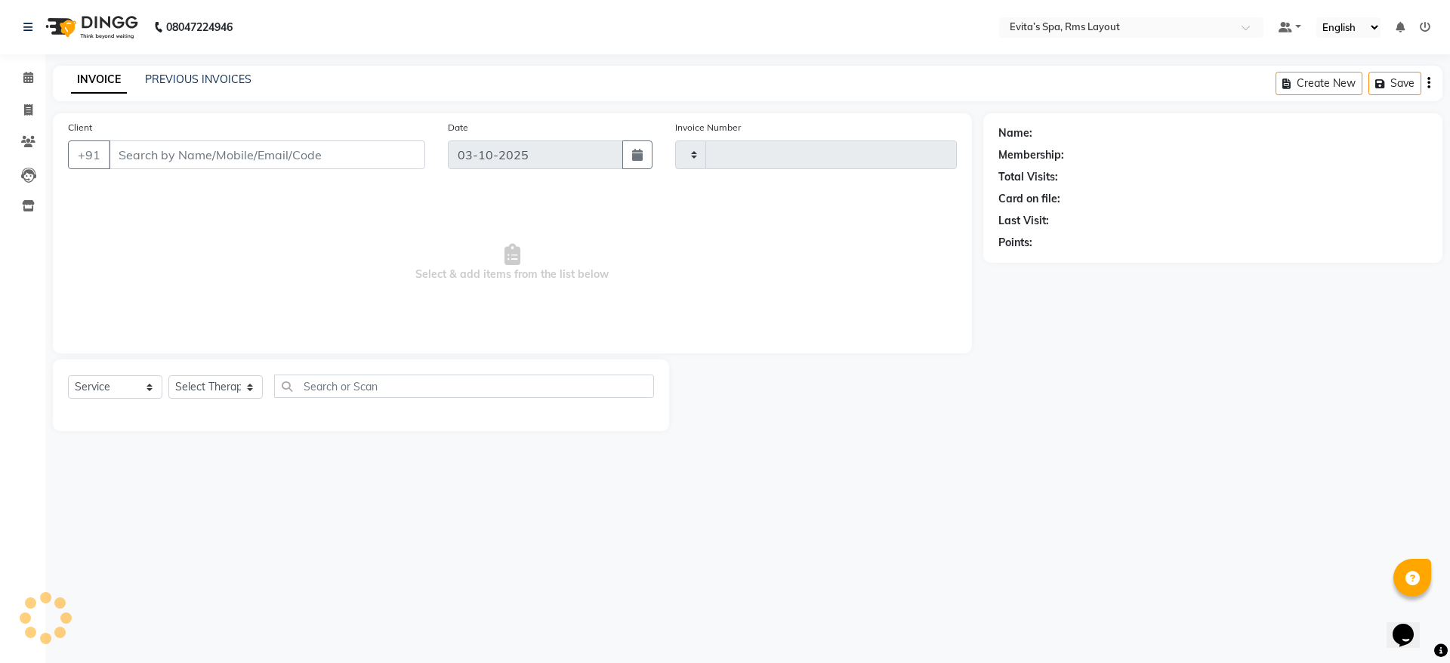
type input "1956"
select select "7850"
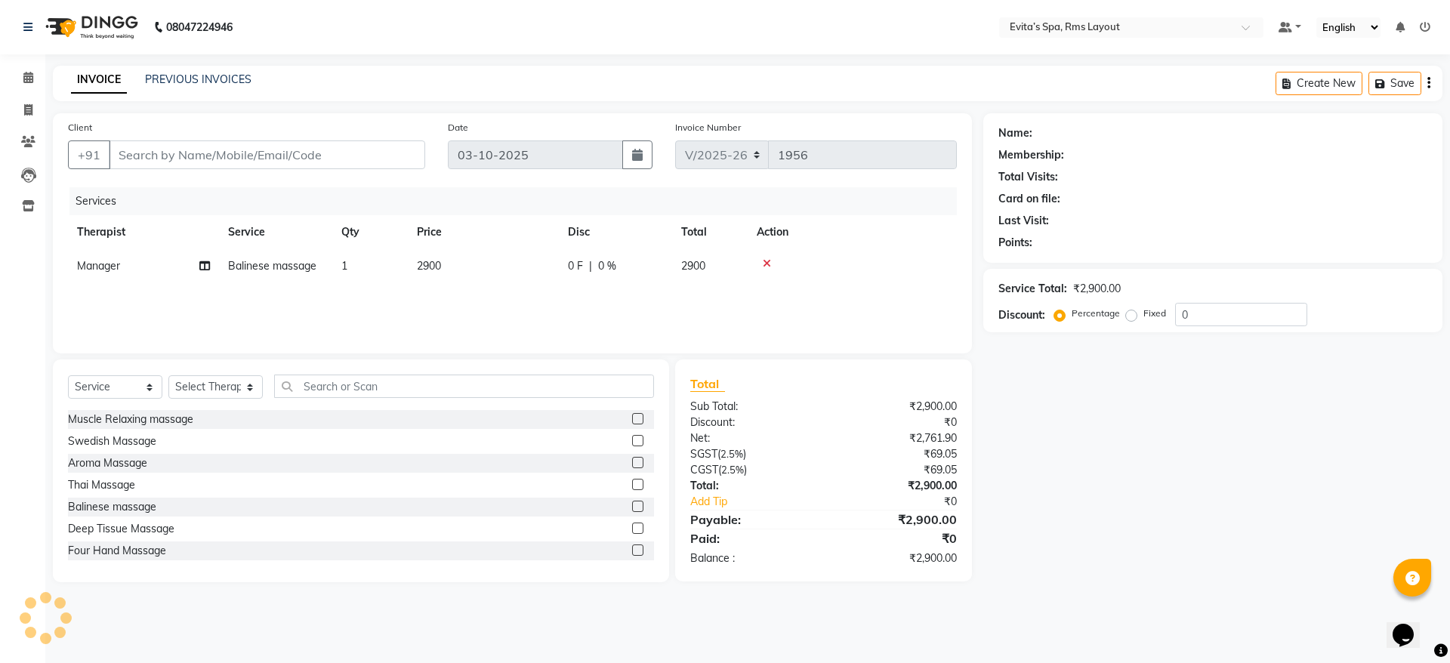
type input "91******66"
select select "71560"
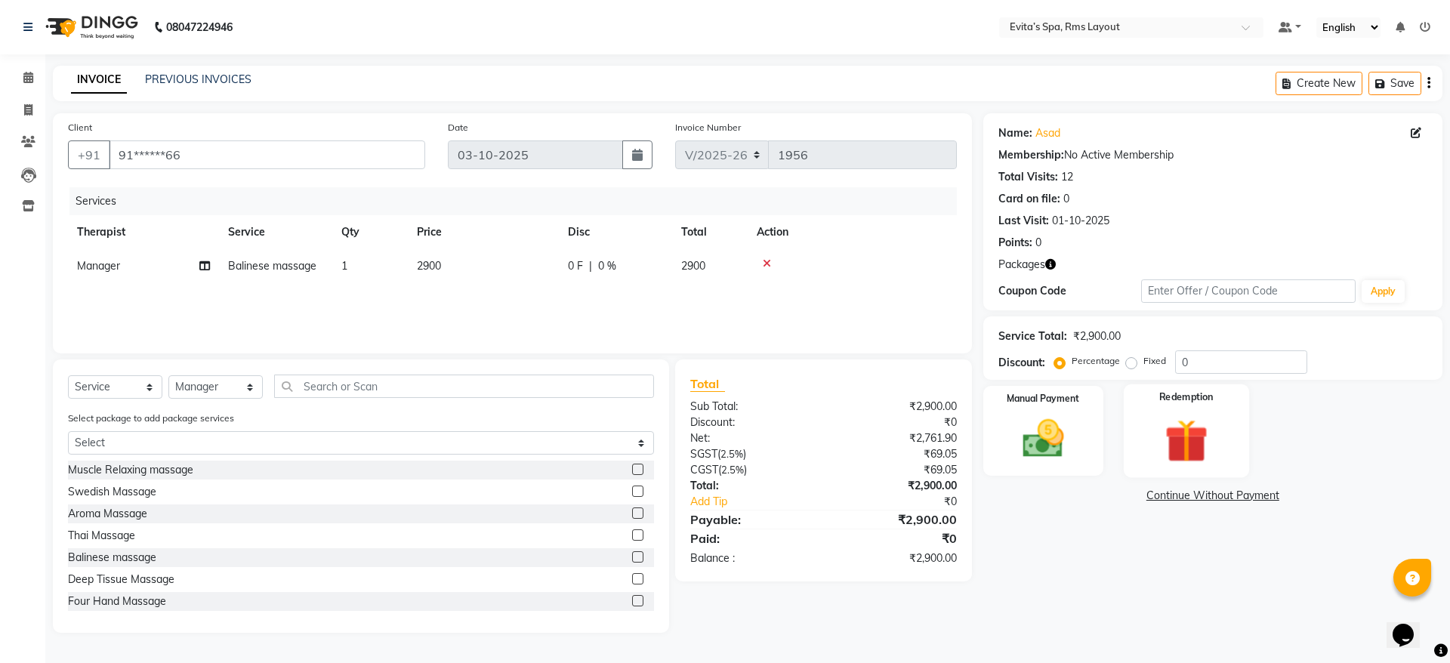
click at [1178, 387] on div "Redemption" at bounding box center [1186, 430] width 125 height 93
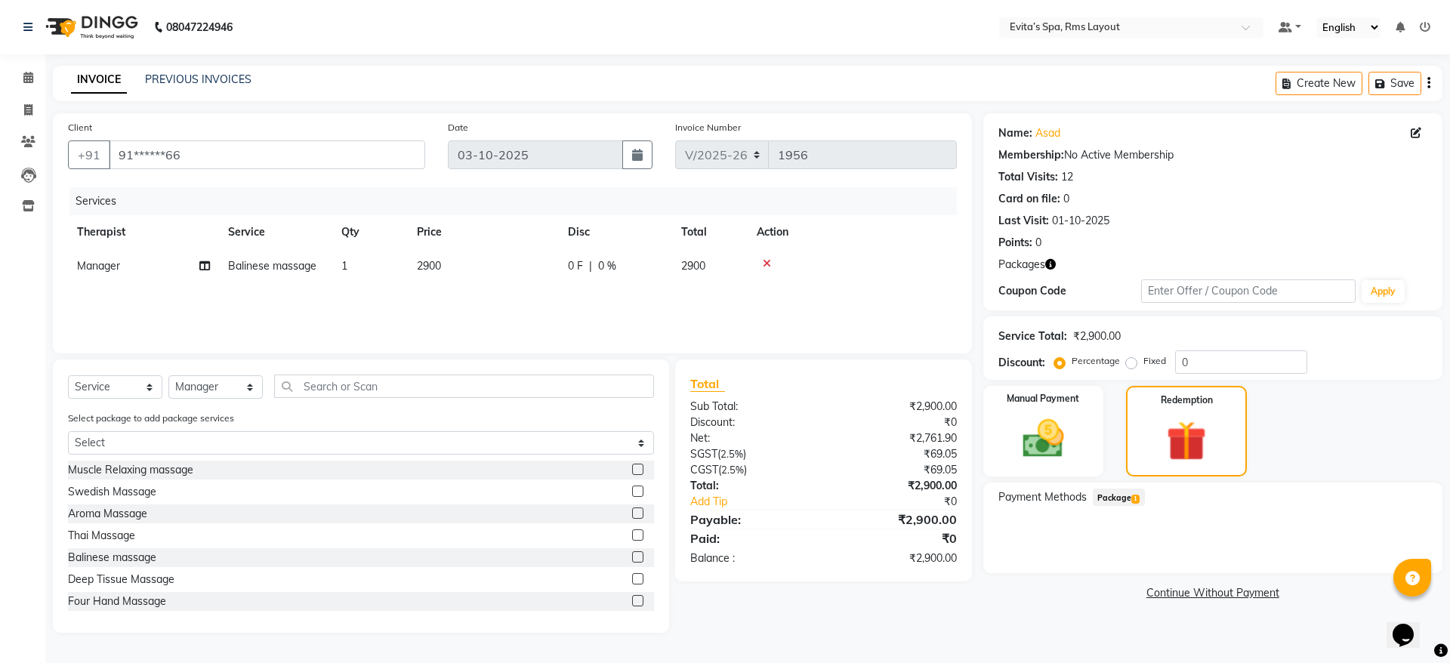
click at [1106, 498] on span "Package 1" at bounding box center [1119, 497] width 52 height 17
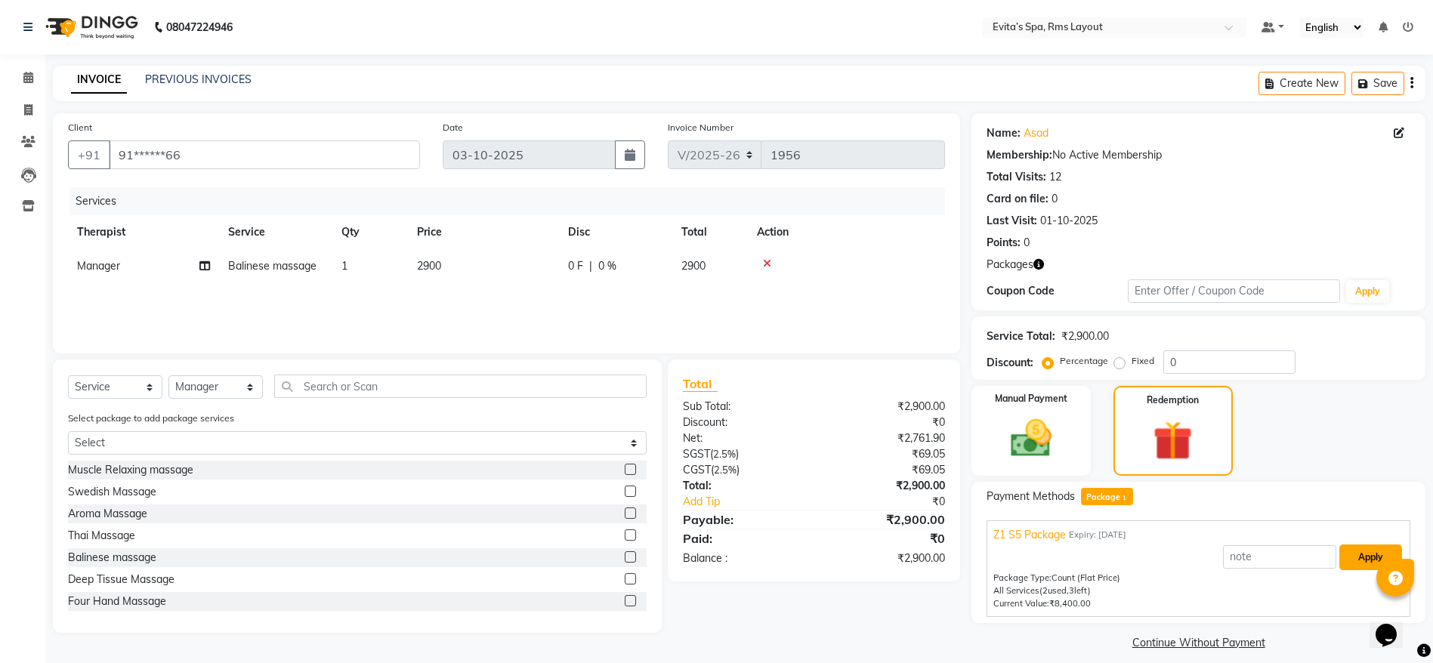
click at [1349, 566] on button "Apply" at bounding box center [1370, 557] width 63 height 26
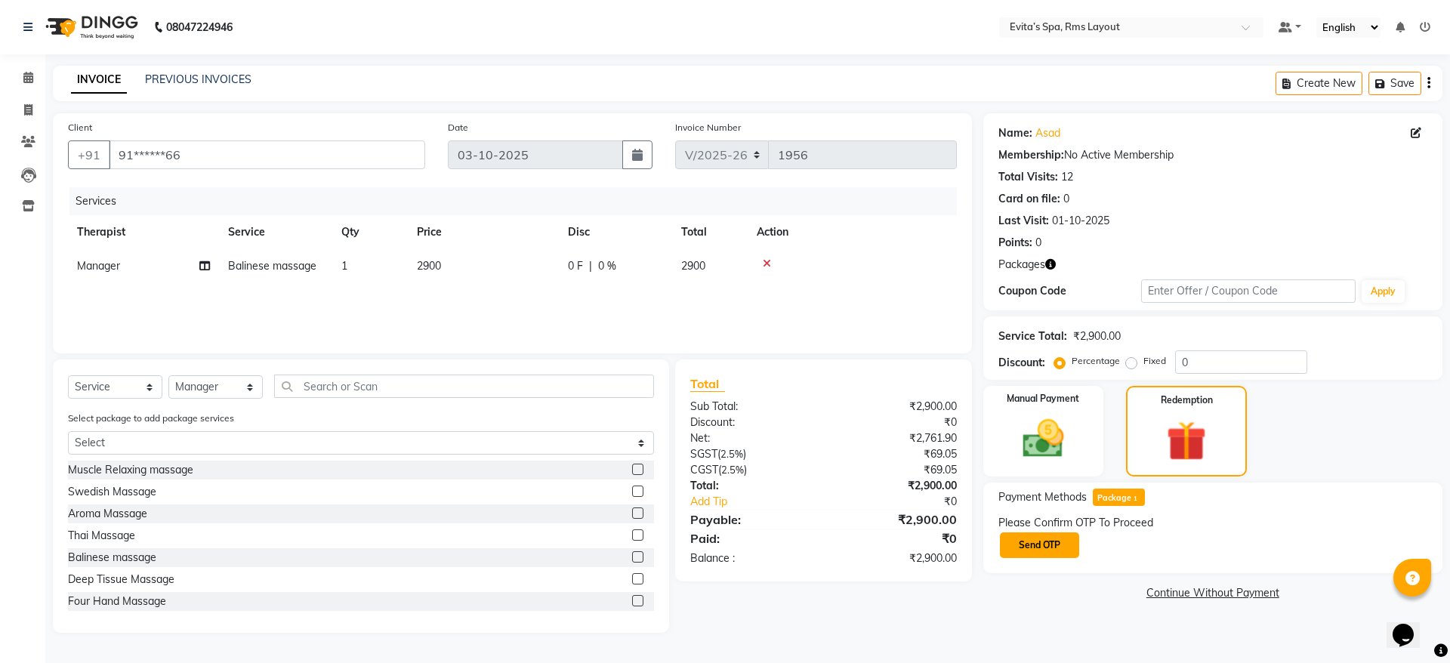
click at [1022, 557] on button "Send OTP" at bounding box center [1039, 545] width 79 height 26
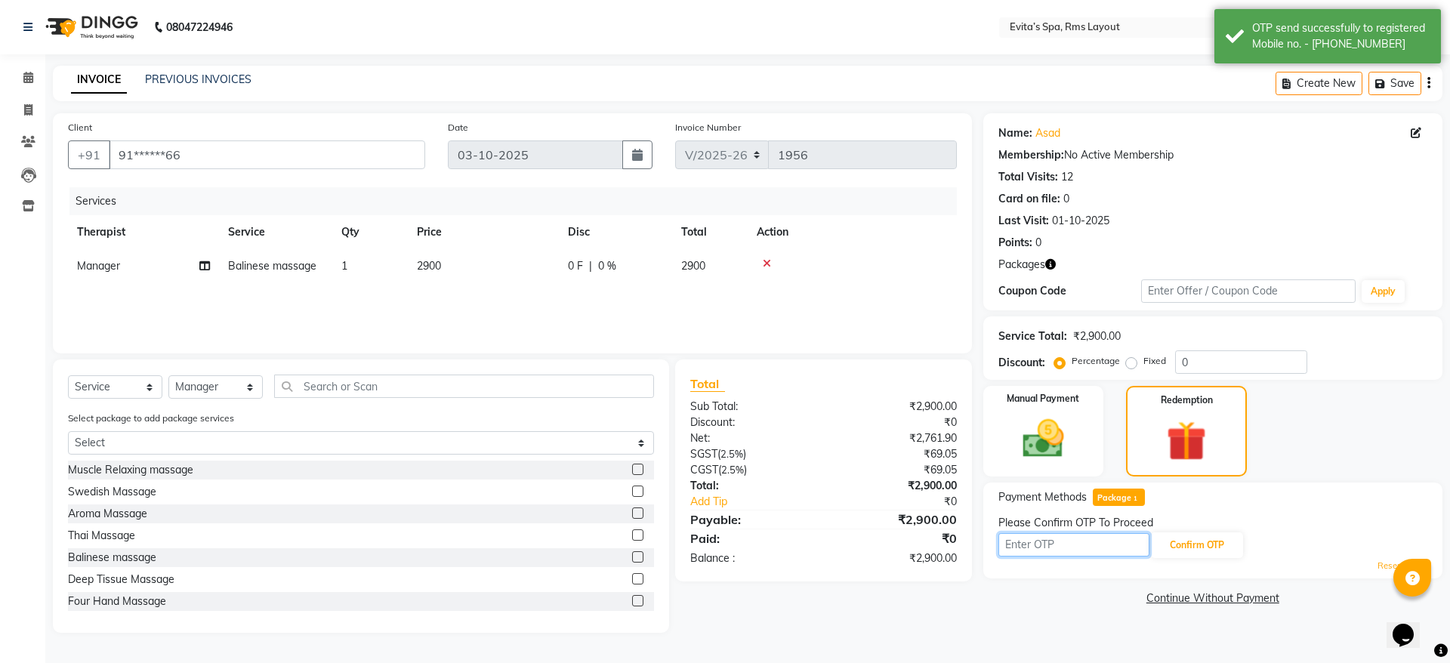
click at [1044, 546] on input "text" at bounding box center [1073, 544] width 151 height 23
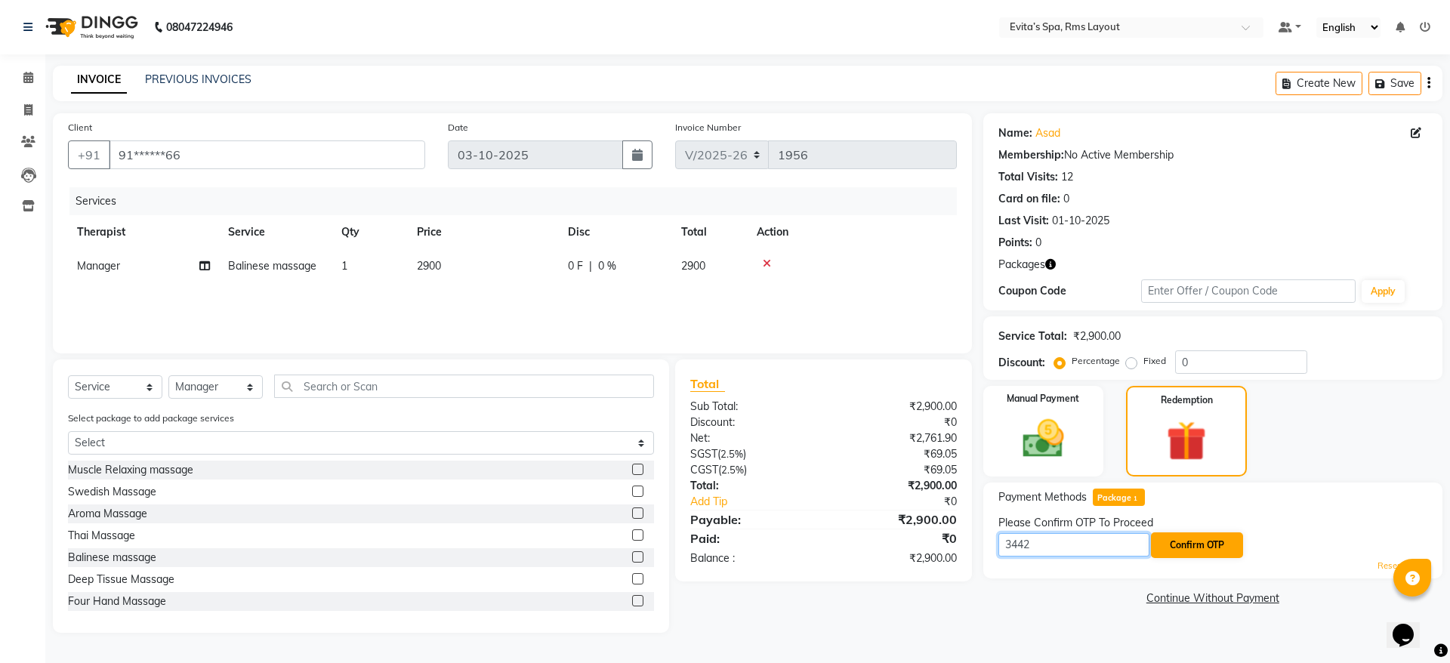
type input "3442"
click at [1208, 550] on button "Confirm OTP" at bounding box center [1197, 545] width 92 height 26
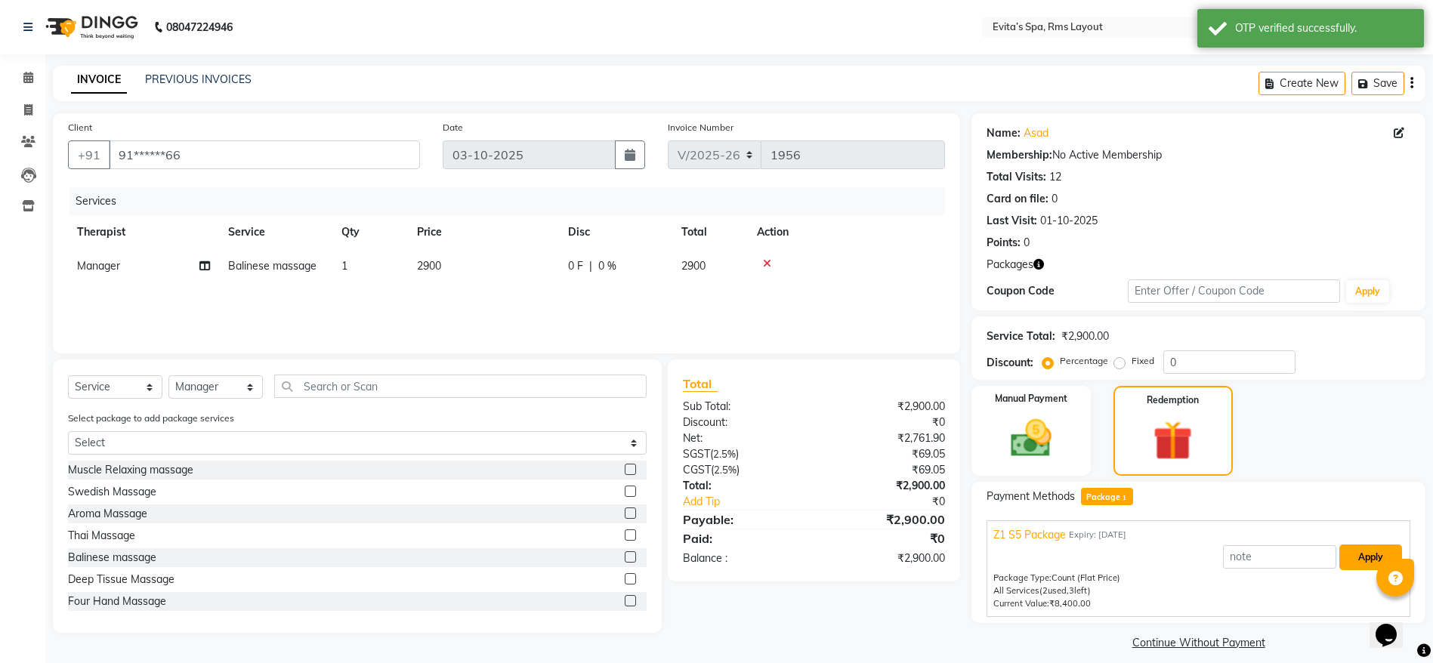
click at [1341, 566] on button "Apply" at bounding box center [1370, 557] width 63 height 26
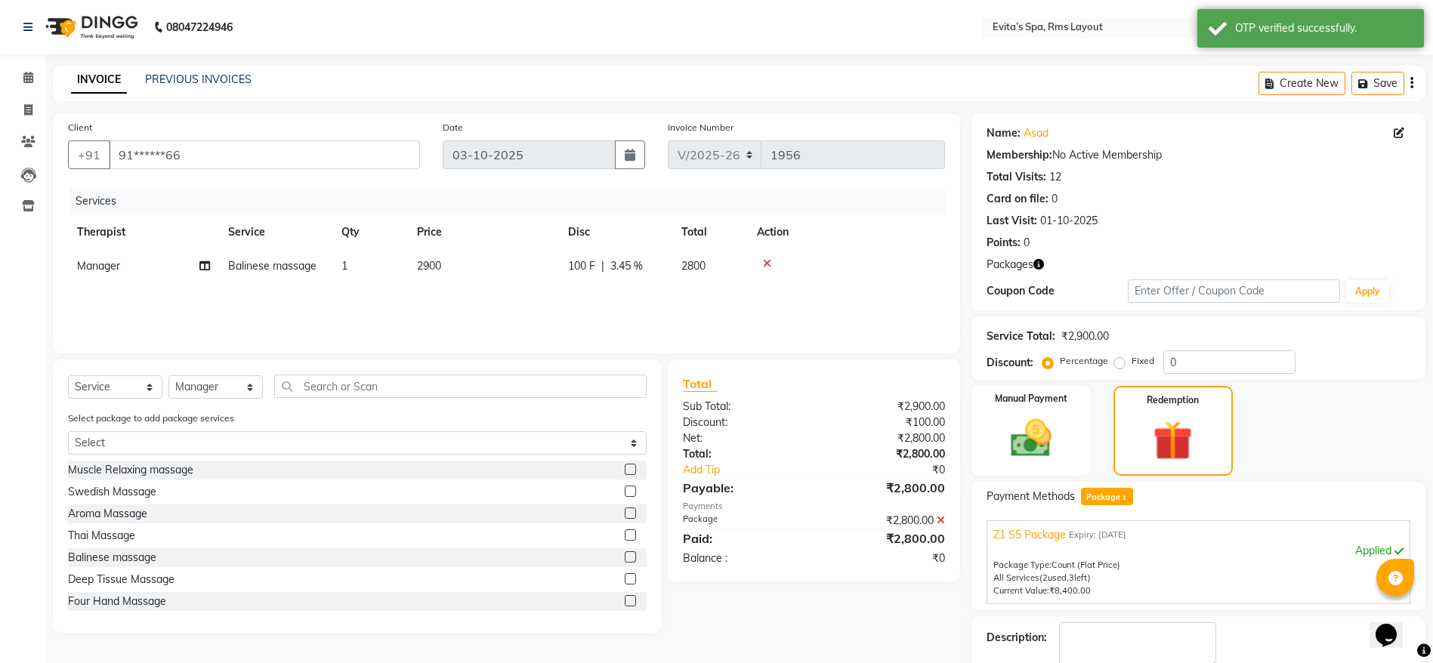
scroll to position [64, 0]
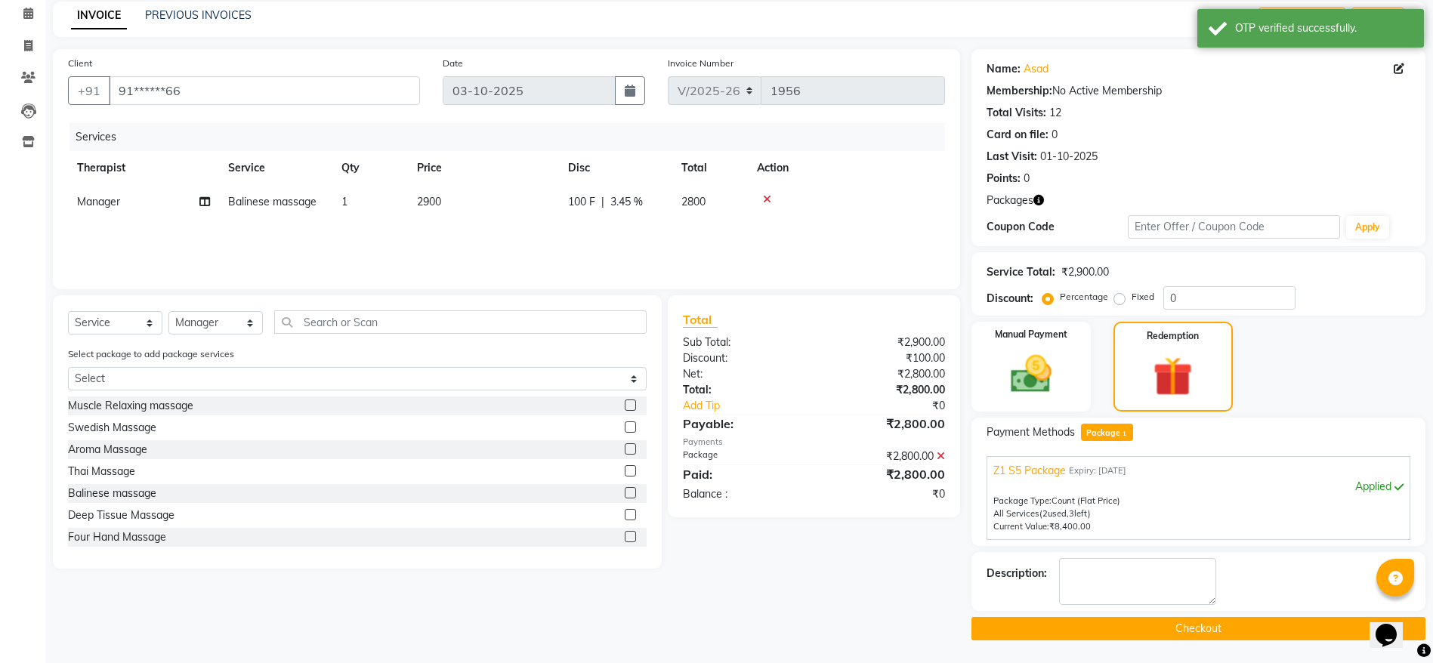
click at [1201, 632] on button "Checkout" at bounding box center [1198, 628] width 454 height 23
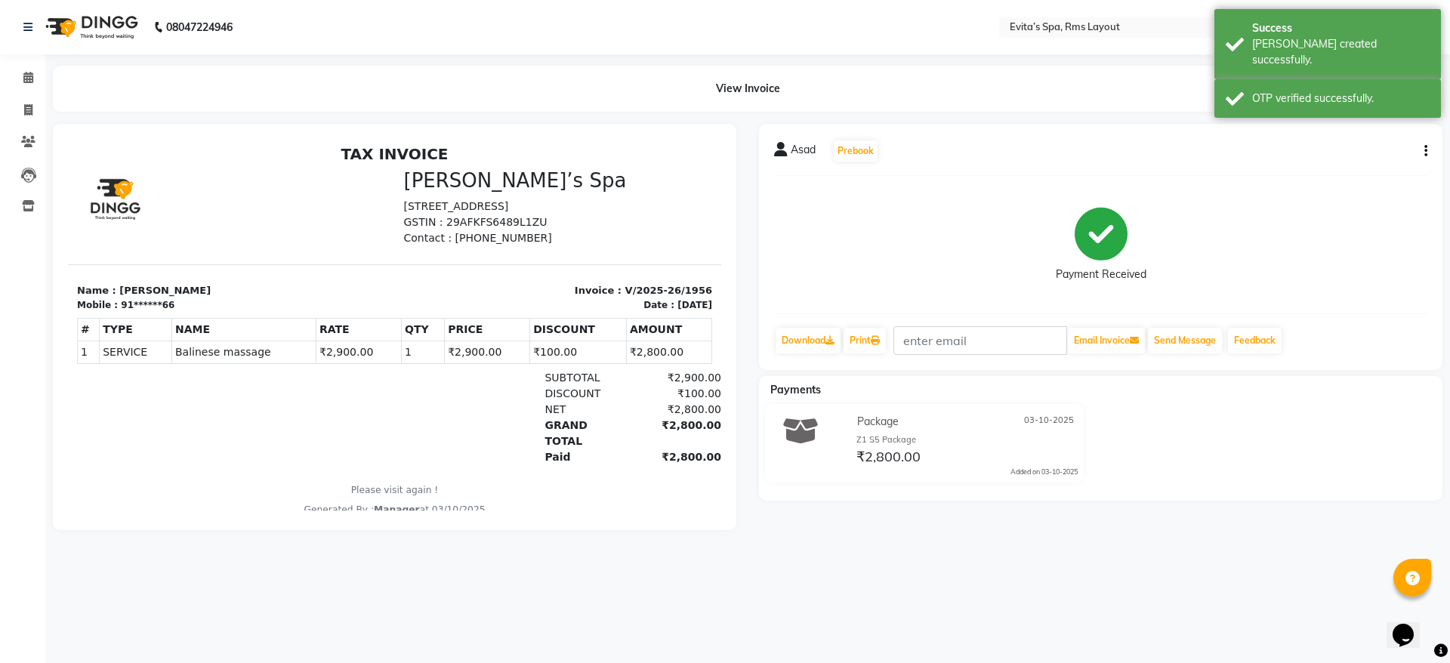
click at [108, 24] on img at bounding box center [90, 27] width 103 height 42
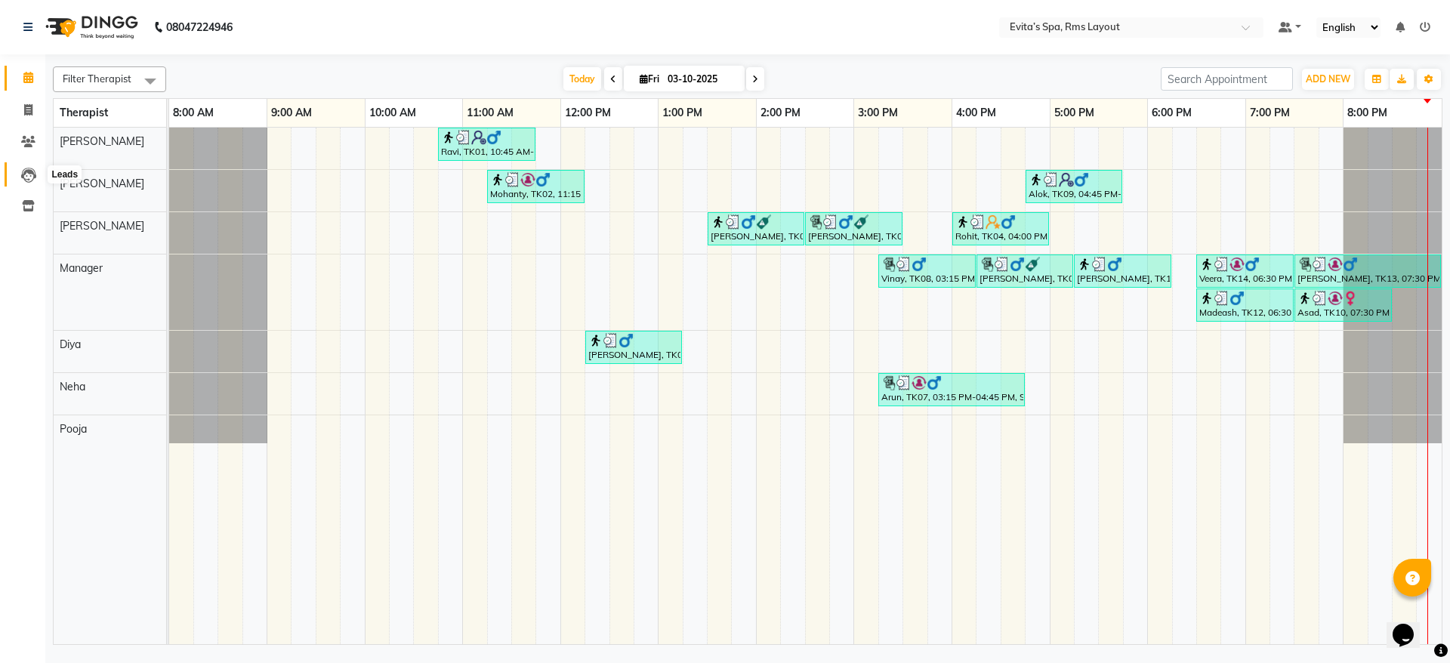
click at [30, 175] on icon at bounding box center [28, 175] width 15 height 15
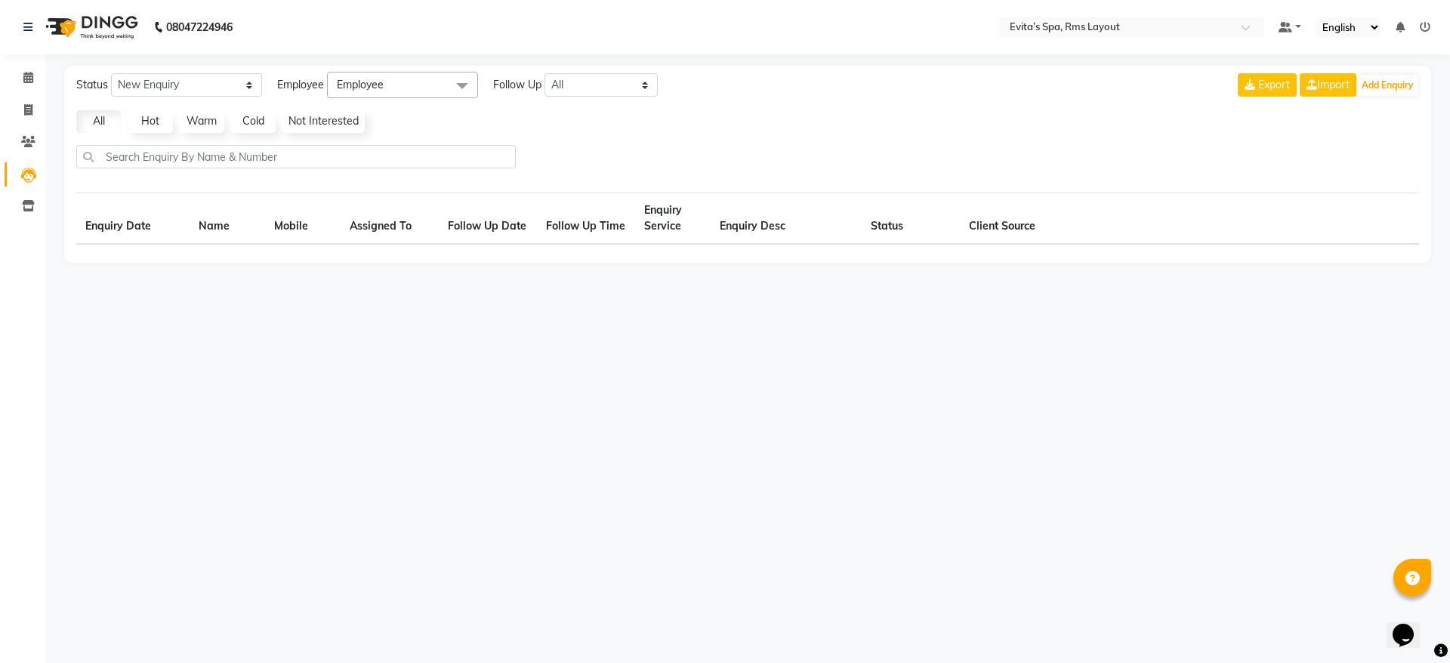
select select "10"
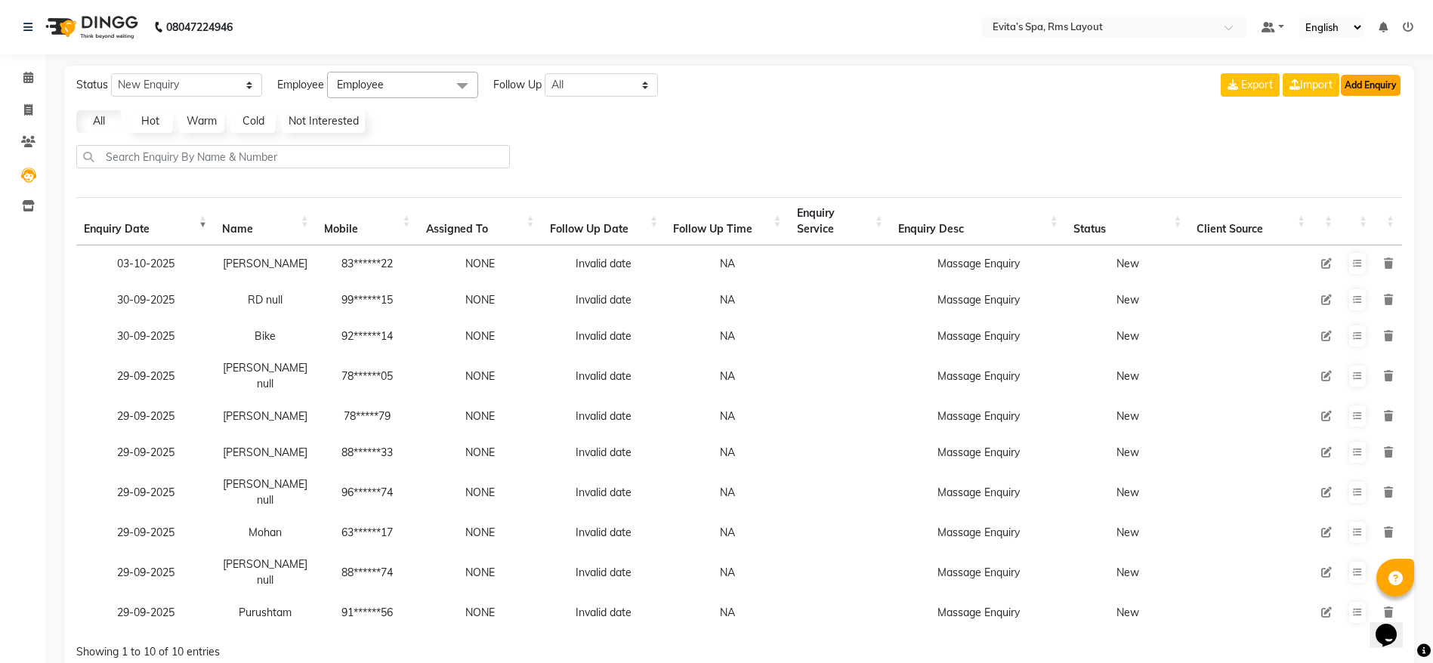
click at [1378, 91] on button "Add Enquiry" at bounding box center [1370, 85] width 60 height 21
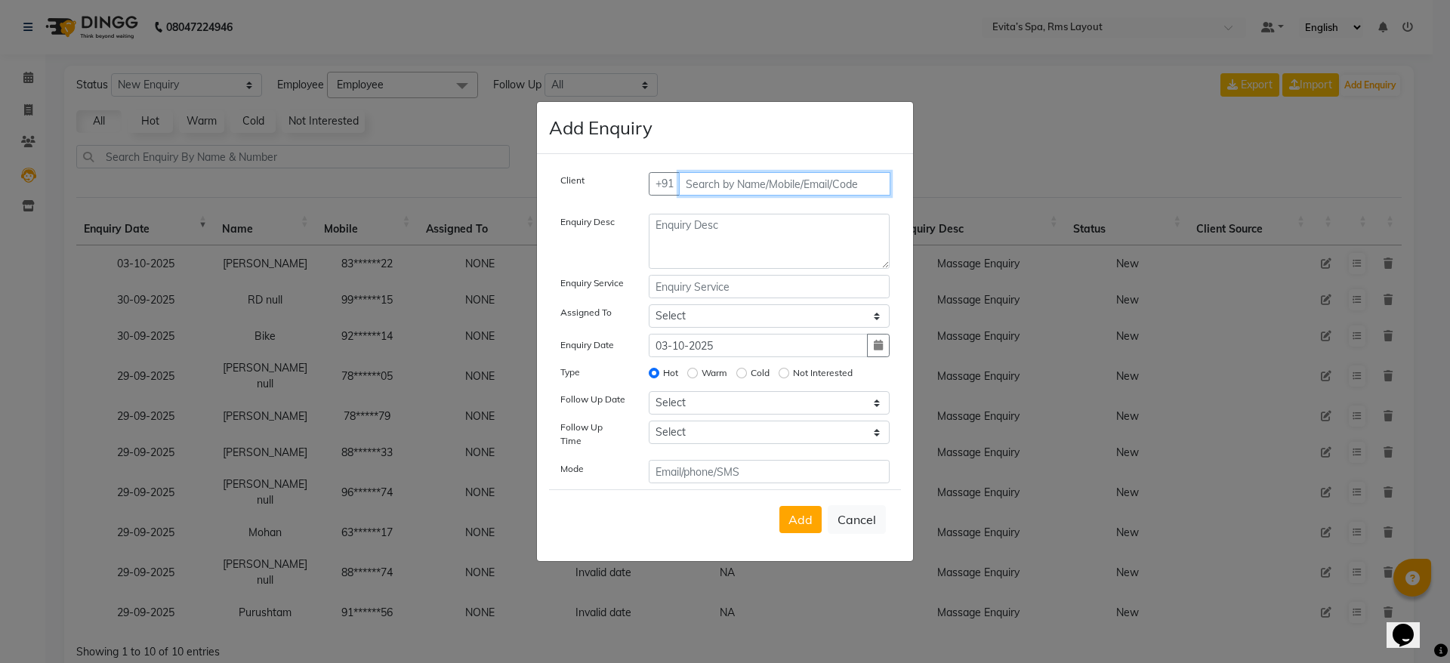
click at [786, 188] on input "text" at bounding box center [785, 183] width 212 height 23
type input "9900995529"
click at [847, 190] on span "Add Client" at bounding box center [858, 184] width 51 height 14
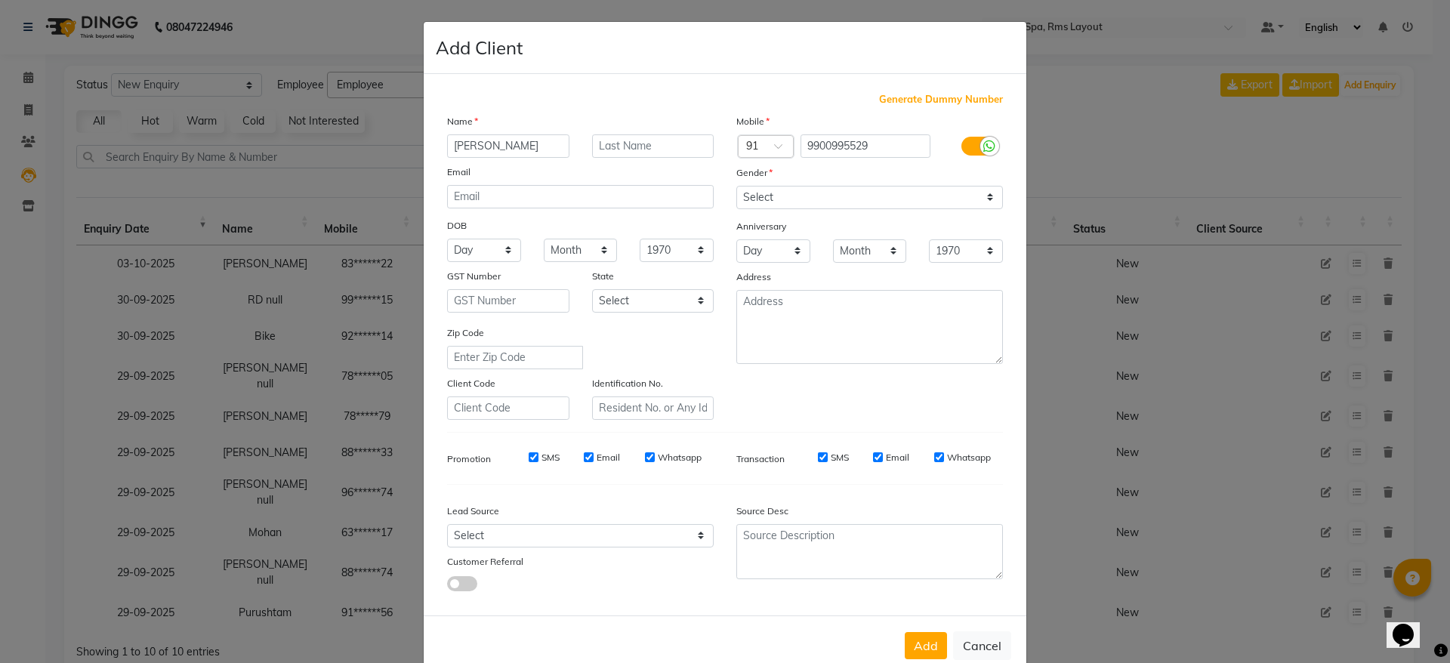
type input "[PERSON_NAME]"
click at [787, 206] on select "Select [DEMOGRAPHIC_DATA] [DEMOGRAPHIC_DATA] Other Prefer Not To Say" at bounding box center [869, 197] width 267 height 23
select select "[DEMOGRAPHIC_DATA]"
click at [736, 186] on select "Select [DEMOGRAPHIC_DATA] [DEMOGRAPHIC_DATA] Other Prefer Not To Say" at bounding box center [869, 197] width 267 height 23
click at [919, 649] on button "Add" at bounding box center [926, 645] width 42 height 27
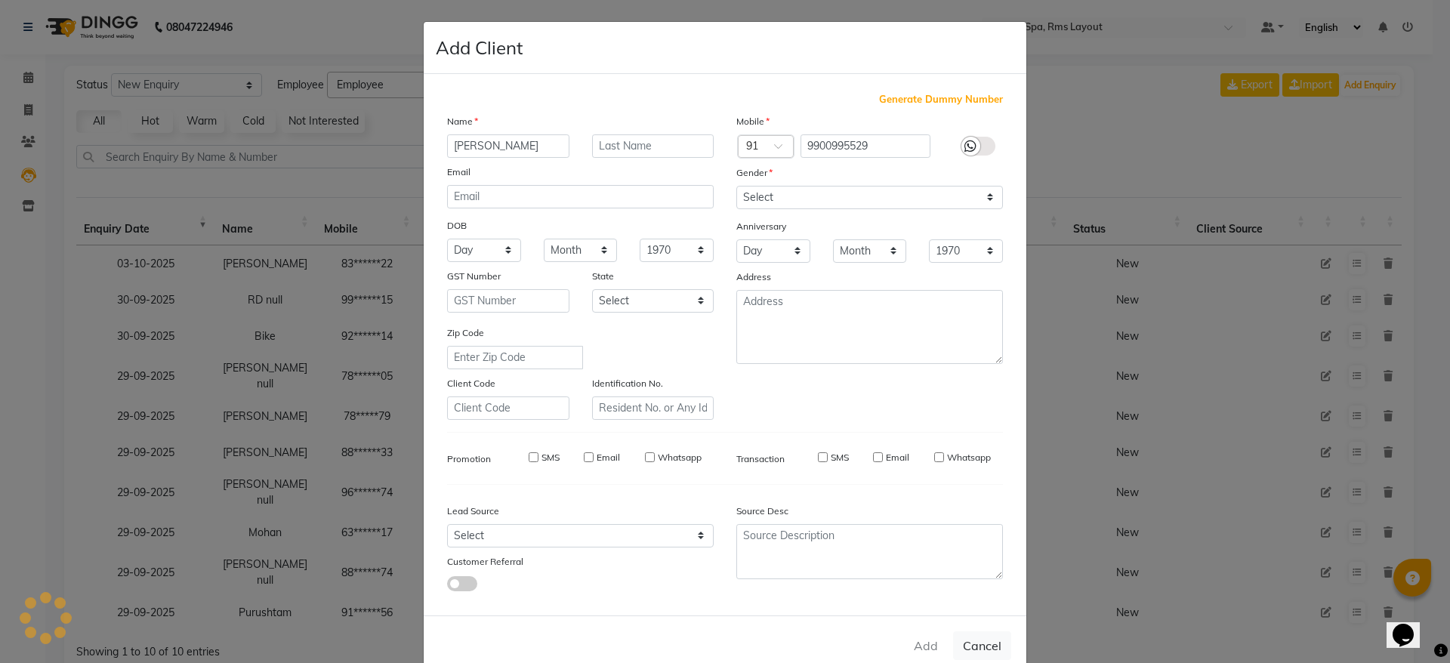
type input "99******29"
select select
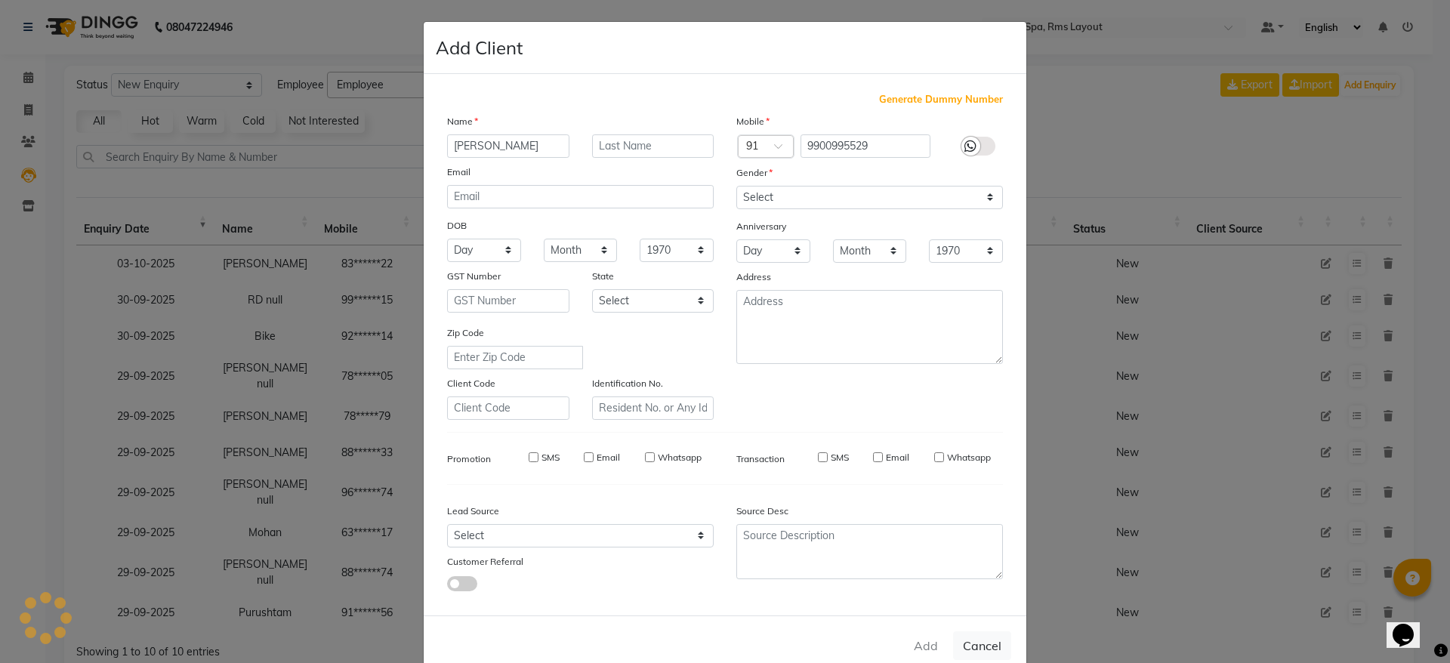
select select
checkbox input "false"
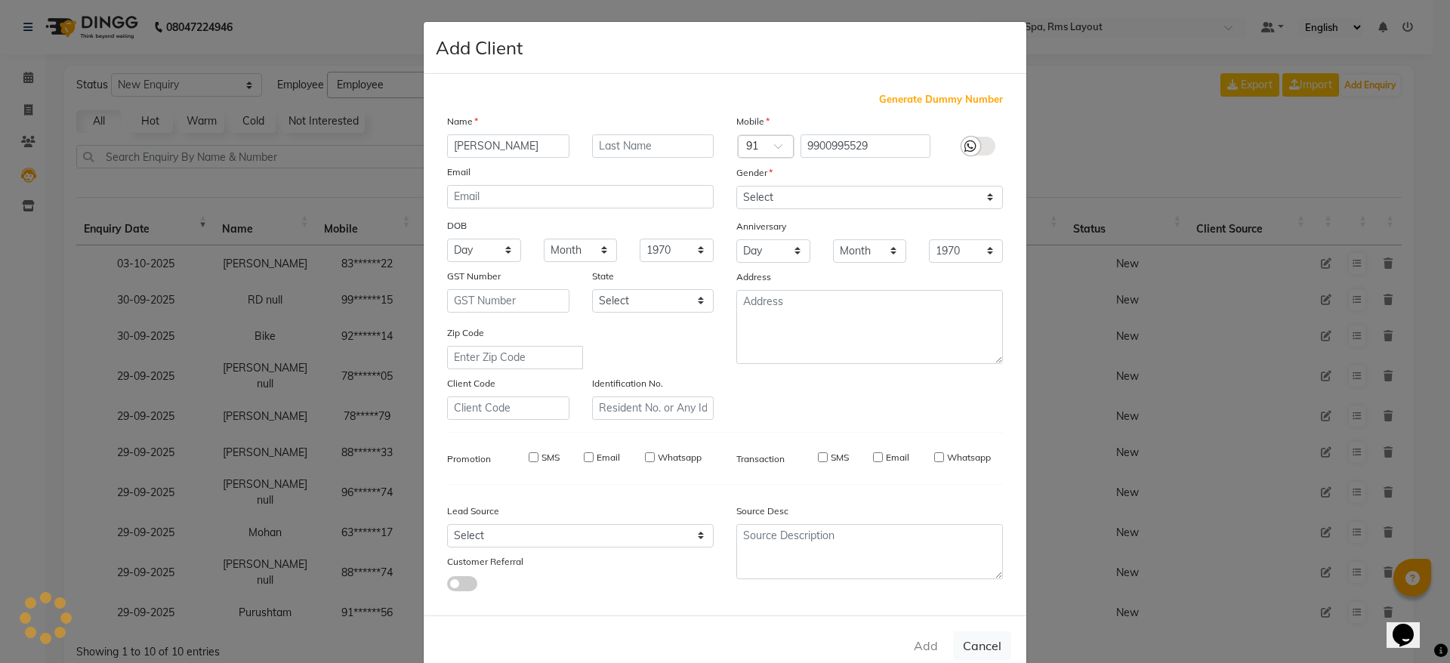
checkbox input "false"
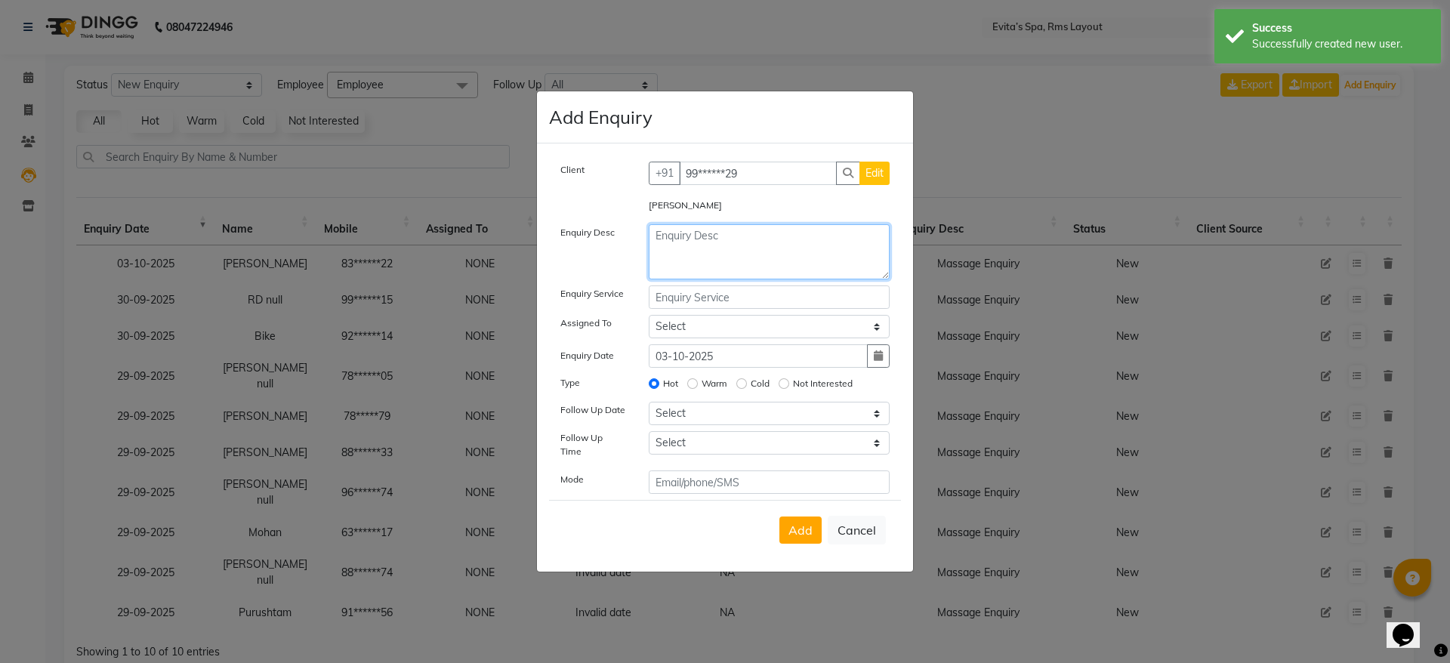
click at [729, 269] on textarea at bounding box center [770, 251] width 242 height 55
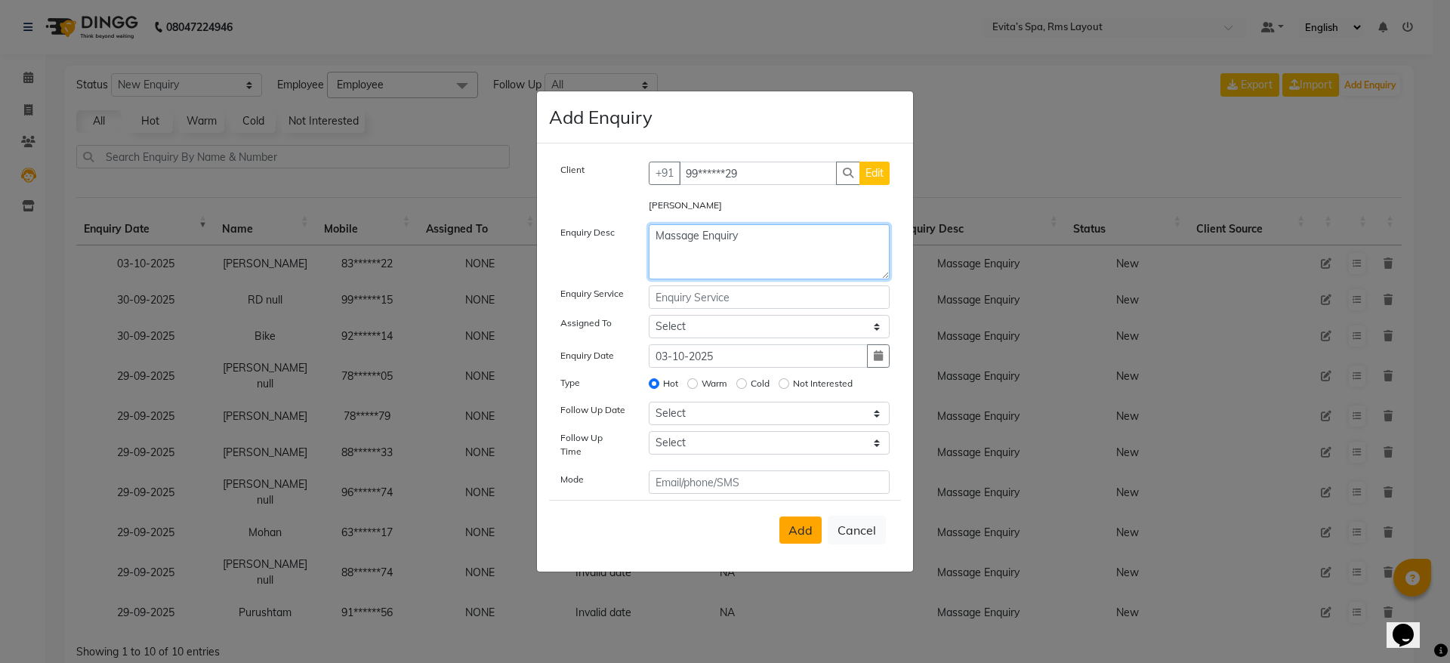
type textarea "Massage Enquiry"
click at [800, 524] on span "Add" at bounding box center [800, 530] width 24 height 15
select select
radio input "false"
select select
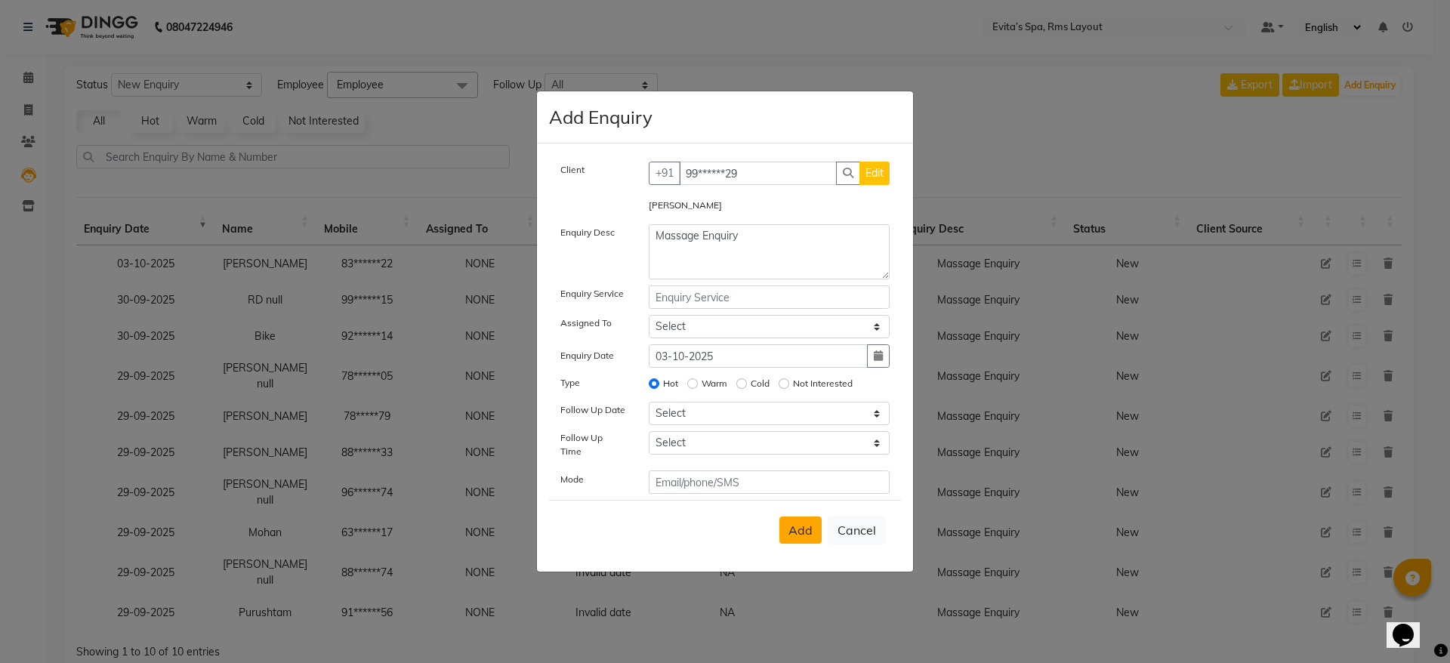
select select
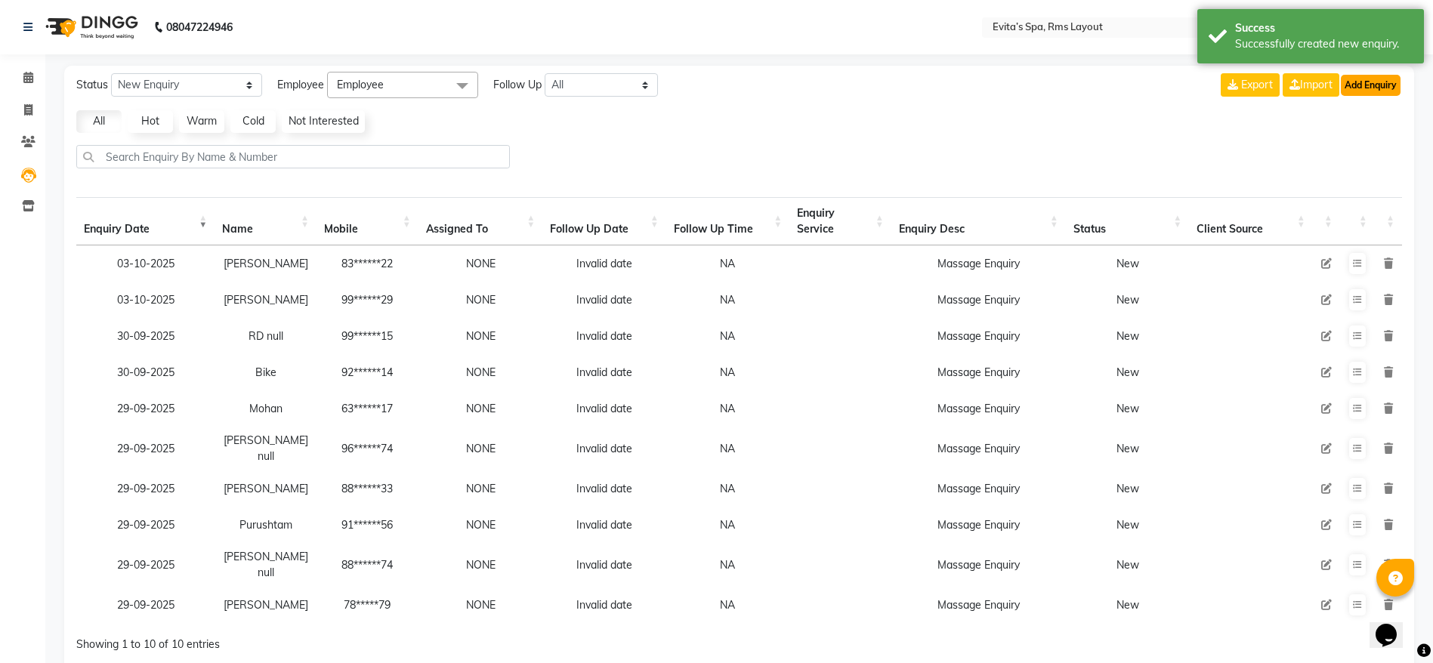
click at [1371, 87] on button "Add Enquiry" at bounding box center [1370, 85] width 60 height 21
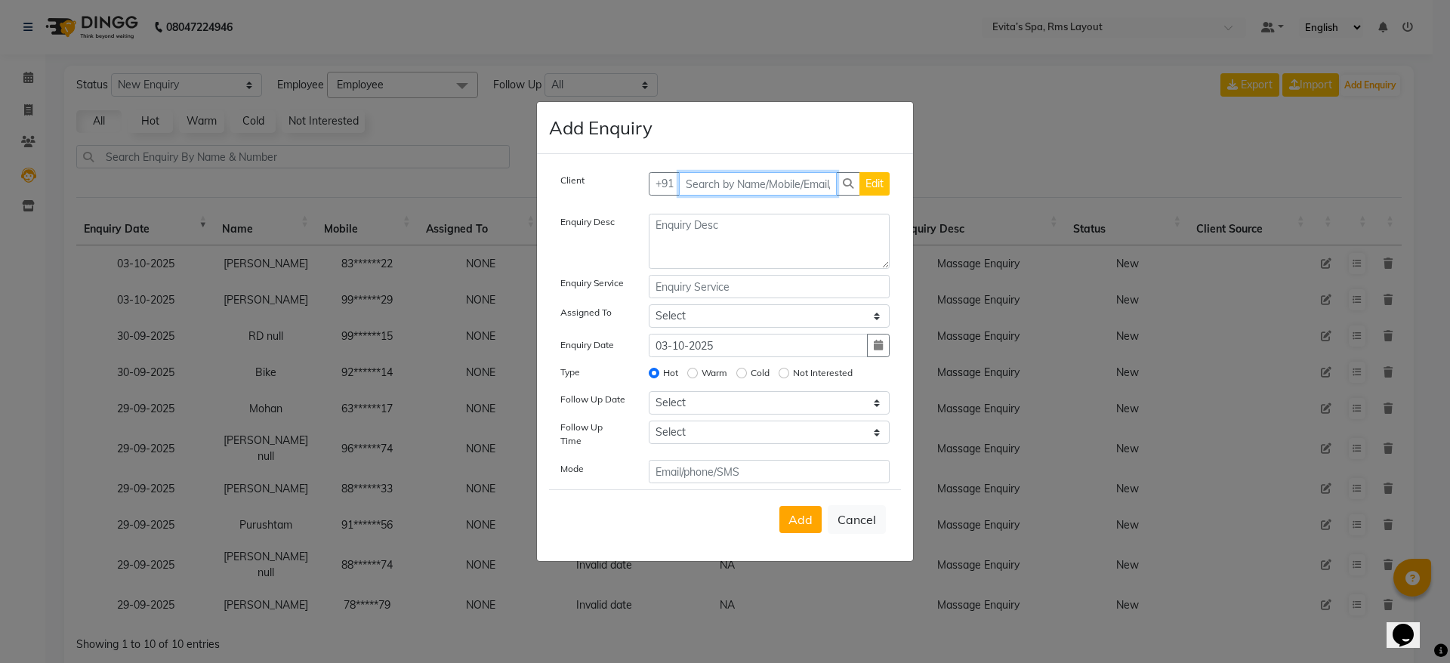
click at [812, 193] on input "text" at bounding box center [758, 183] width 159 height 23
type input "8860493810"
click at [858, 184] on span "Add Client" at bounding box center [858, 184] width 51 height 14
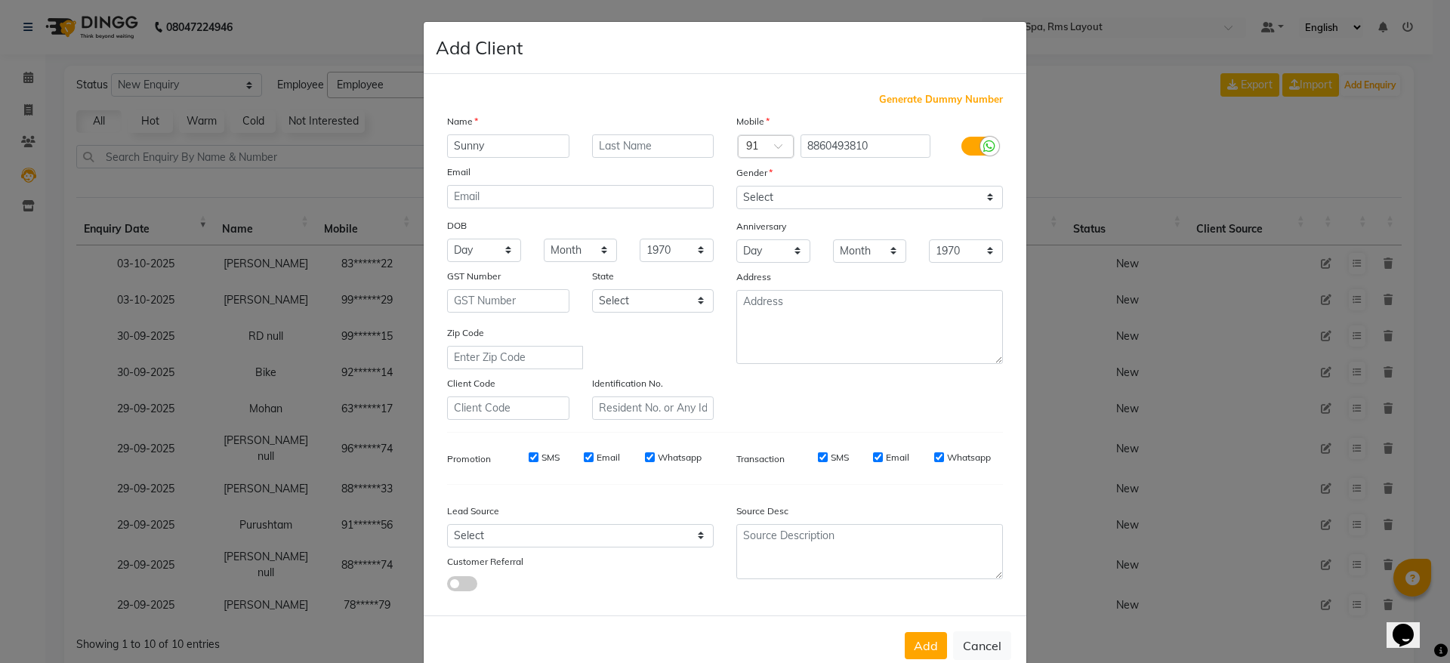
type input "Sunny"
click at [798, 198] on select "Select [DEMOGRAPHIC_DATA] [DEMOGRAPHIC_DATA] Other Prefer Not To Say" at bounding box center [869, 197] width 267 height 23
select select "[DEMOGRAPHIC_DATA]"
click at [736, 186] on select "Select [DEMOGRAPHIC_DATA] [DEMOGRAPHIC_DATA] Other Prefer Not To Say" at bounding box center [869, 197] width 267 height 23
click at [910, 649] on button "Add" at bounding box center [926, 645] width 42 height 27
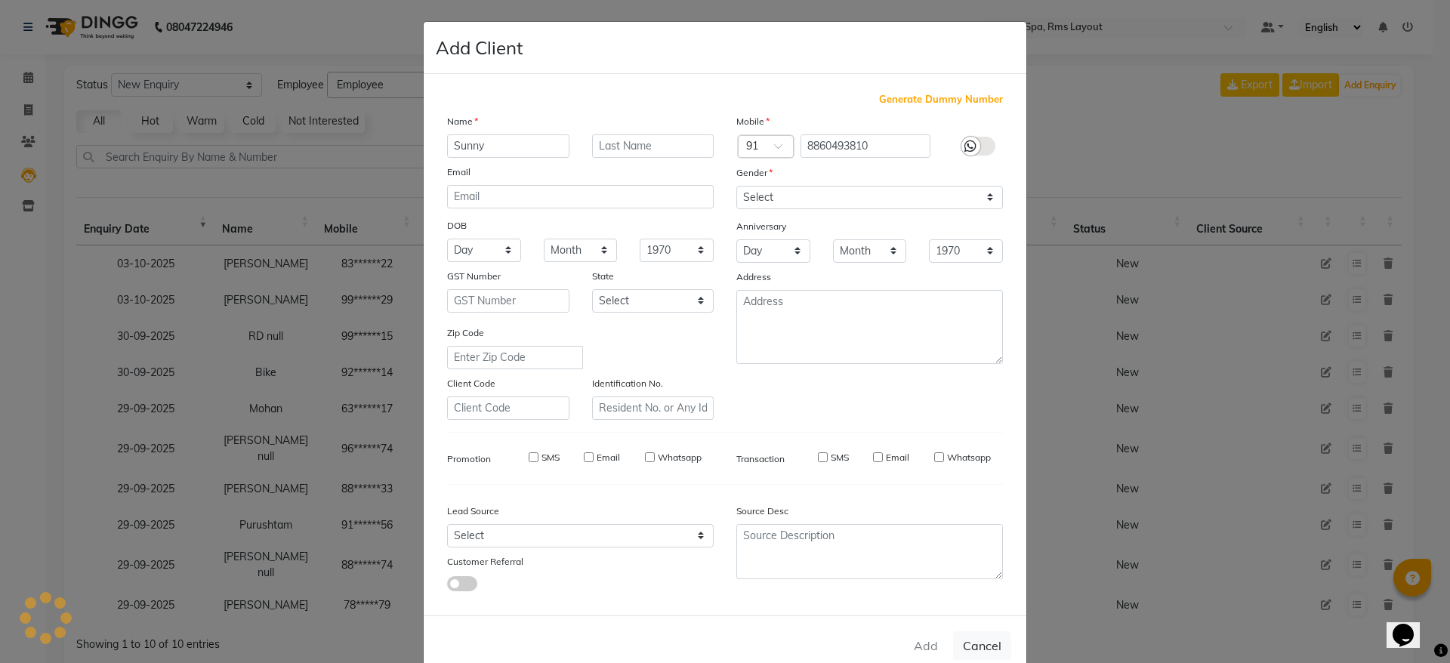
type input "88******10"
select select
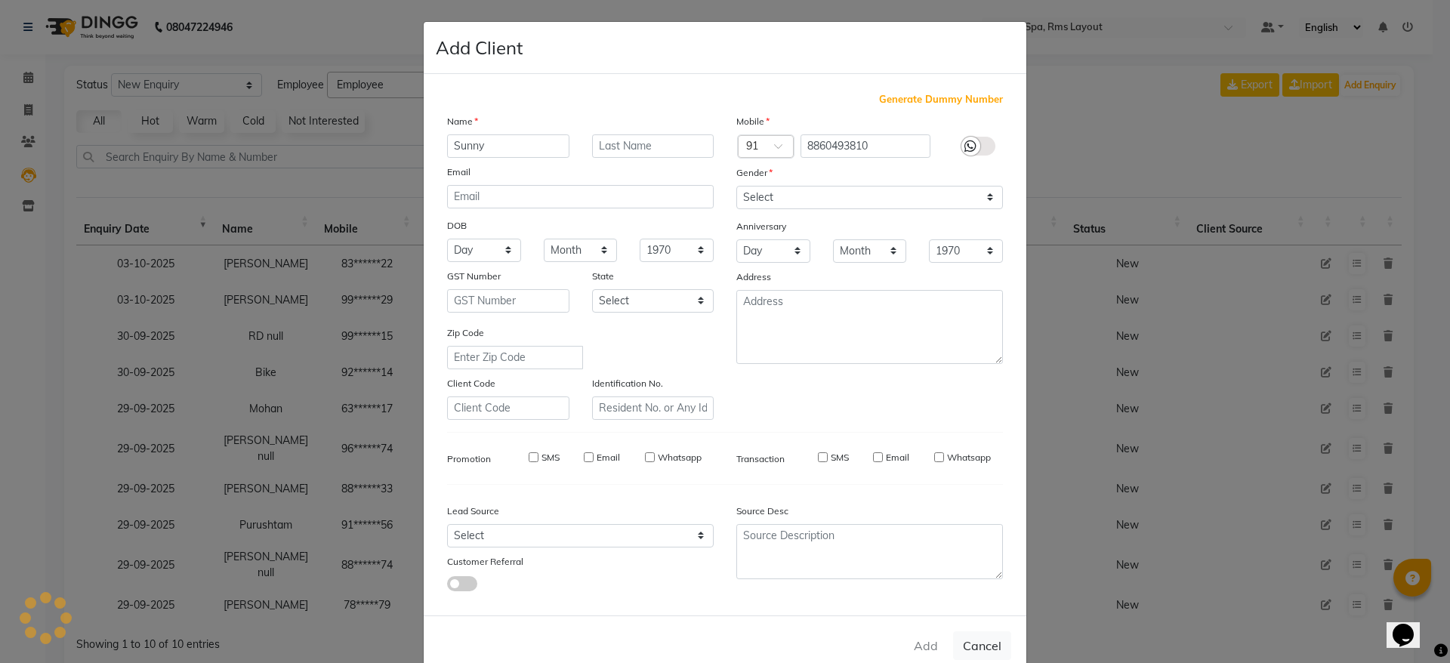
select select
checkbox input "false"
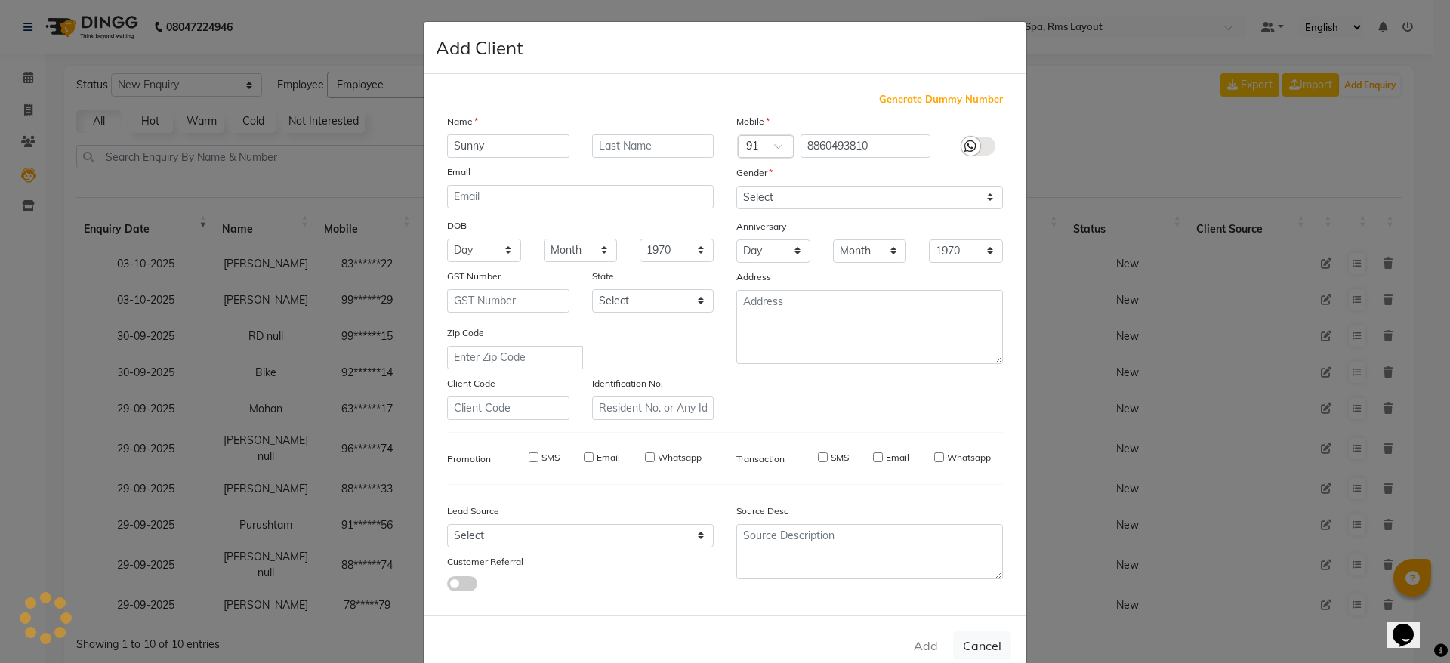
checkbox input "false"
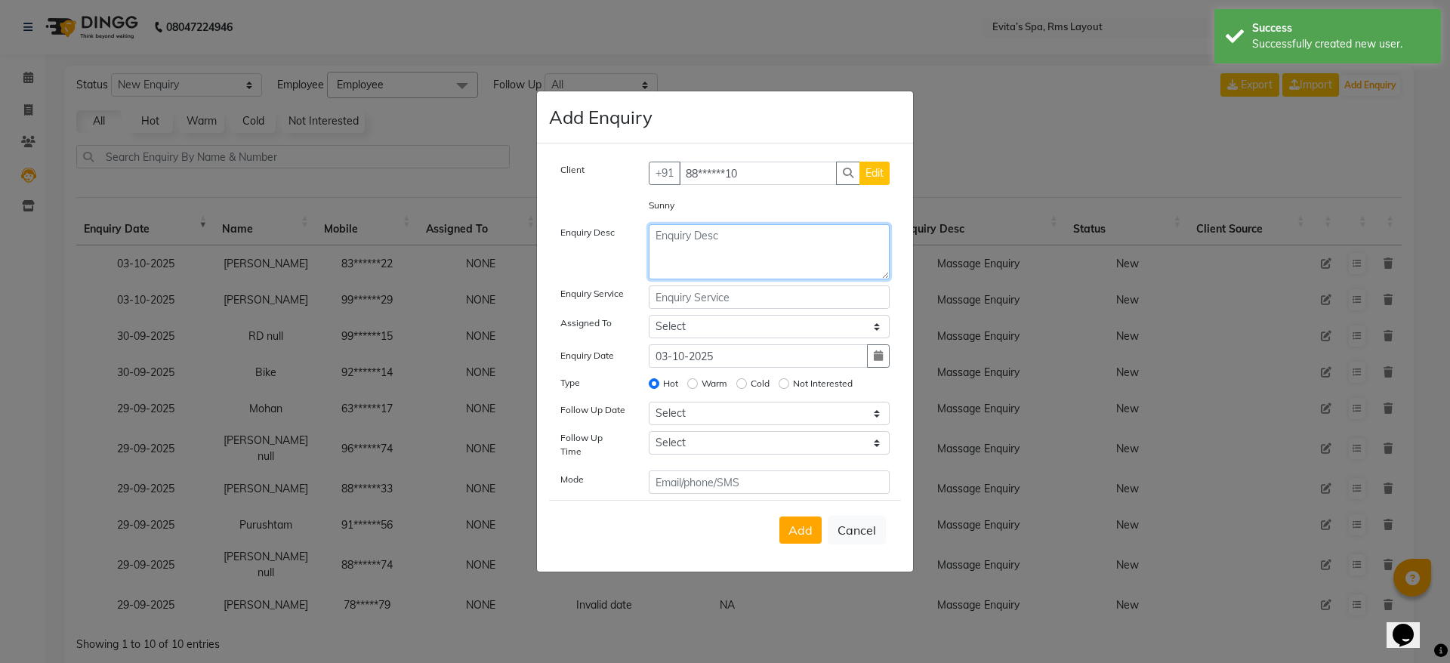
click at [701, 245] on textarea at bounding box center [770, 251] width 242 height 55
paste textarea "Massage Enquiry"
type textarea "Massage Enquiry"
click at [793, 525] on span "Add" at bounding box center [800, 530] width 24 height 15
select select
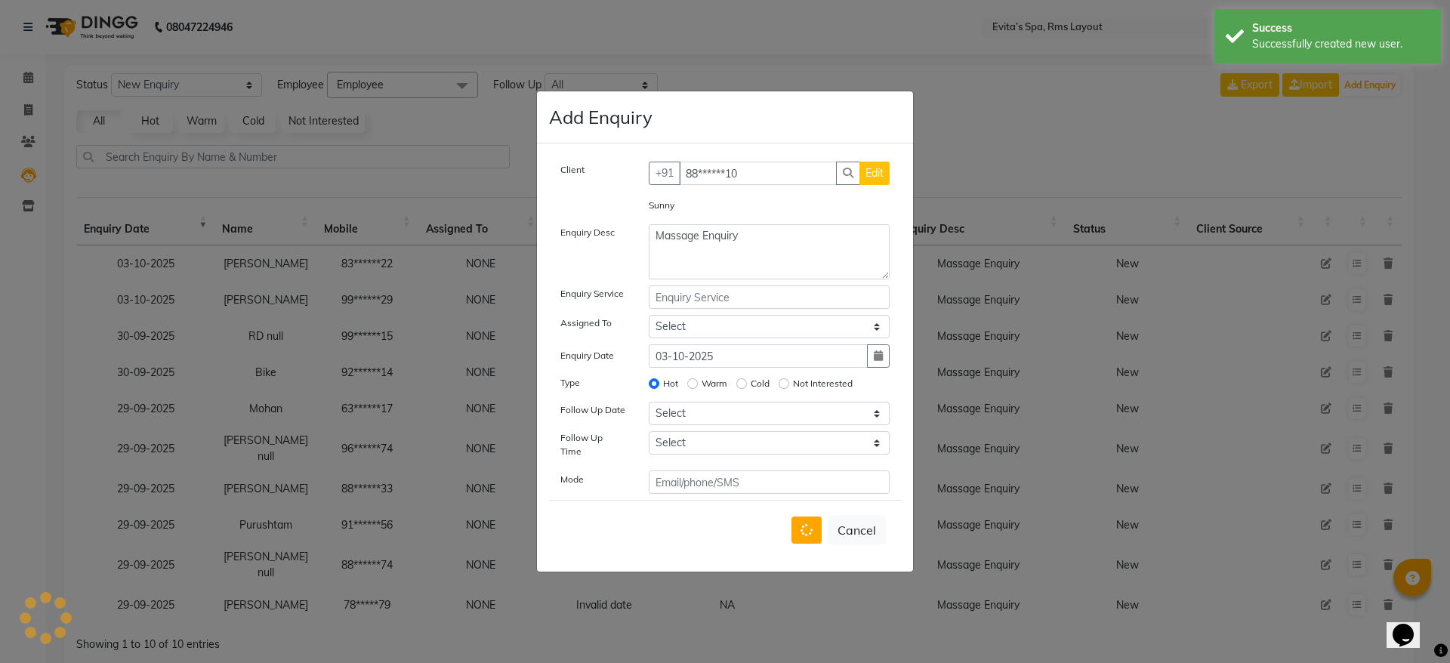
radio input "false"
select select
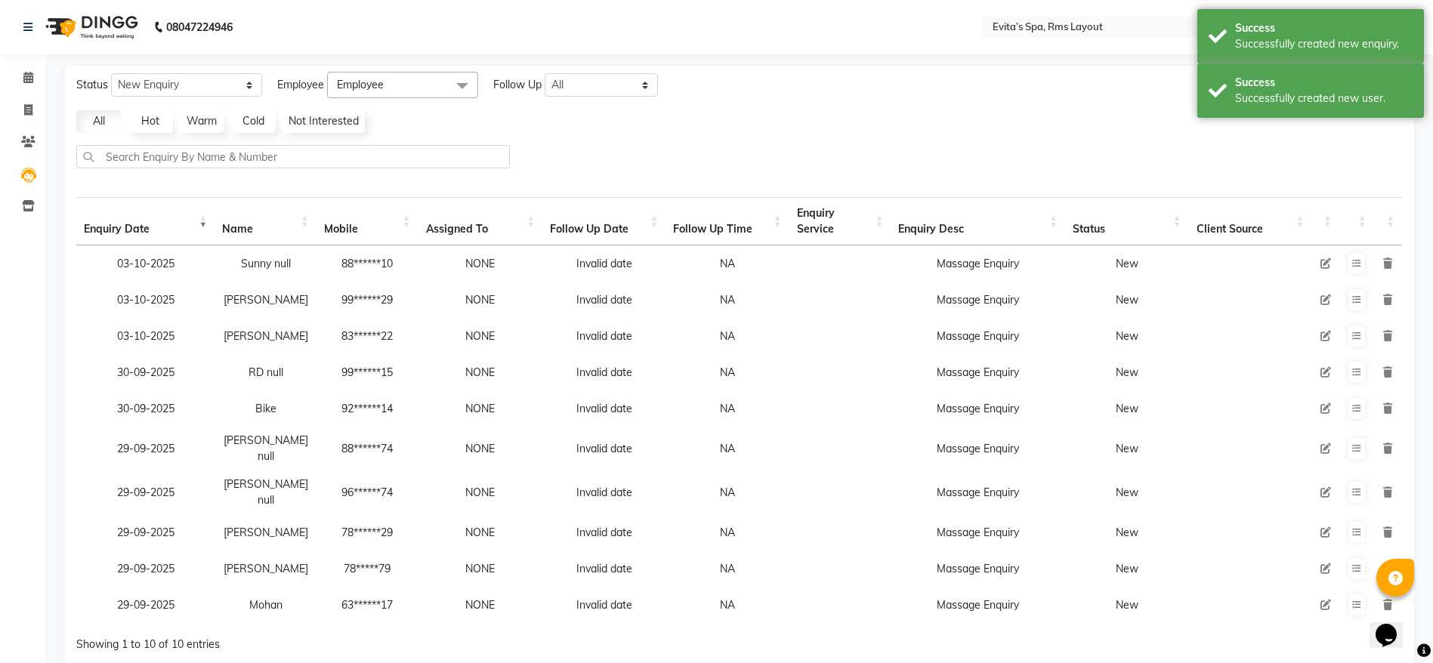
click at [1267, 164] on div at bounding box center [738, 162] width 1337 height 35
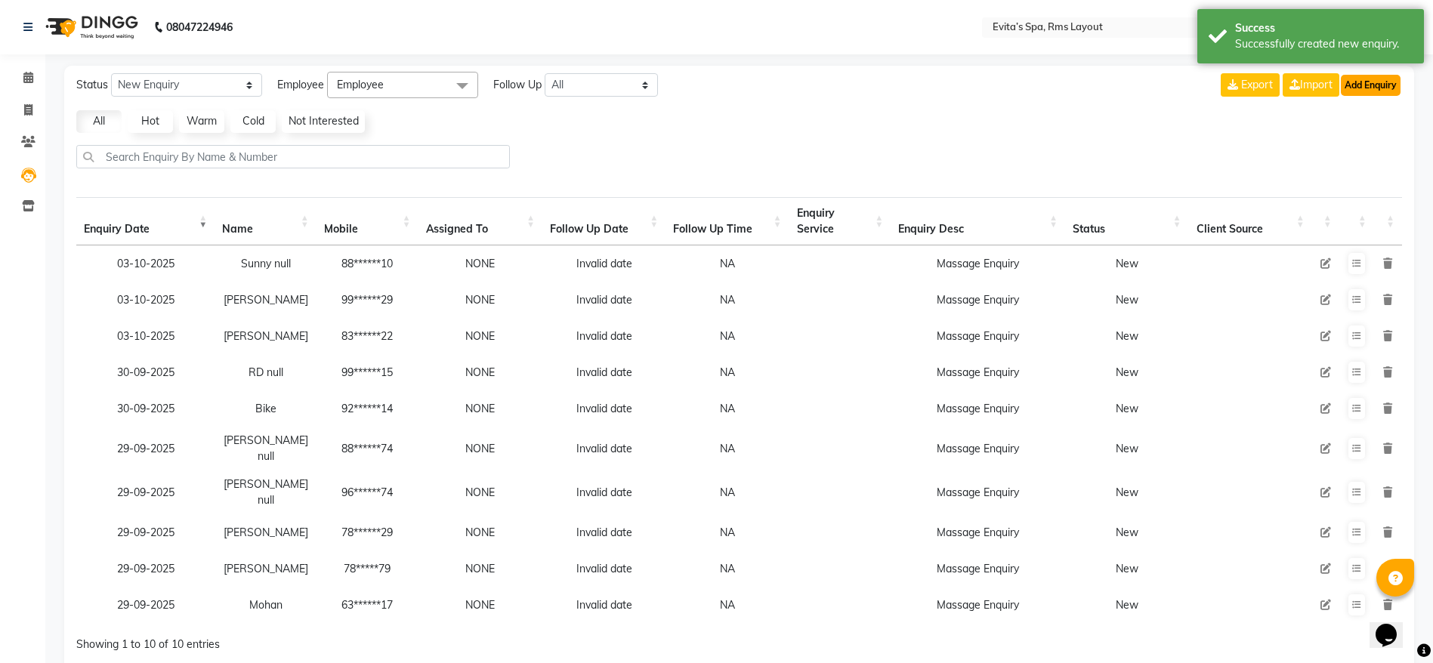
click at [1365, 83] on button "Add Enquiry" at bounding box center [1370, 85] width 60 height 21
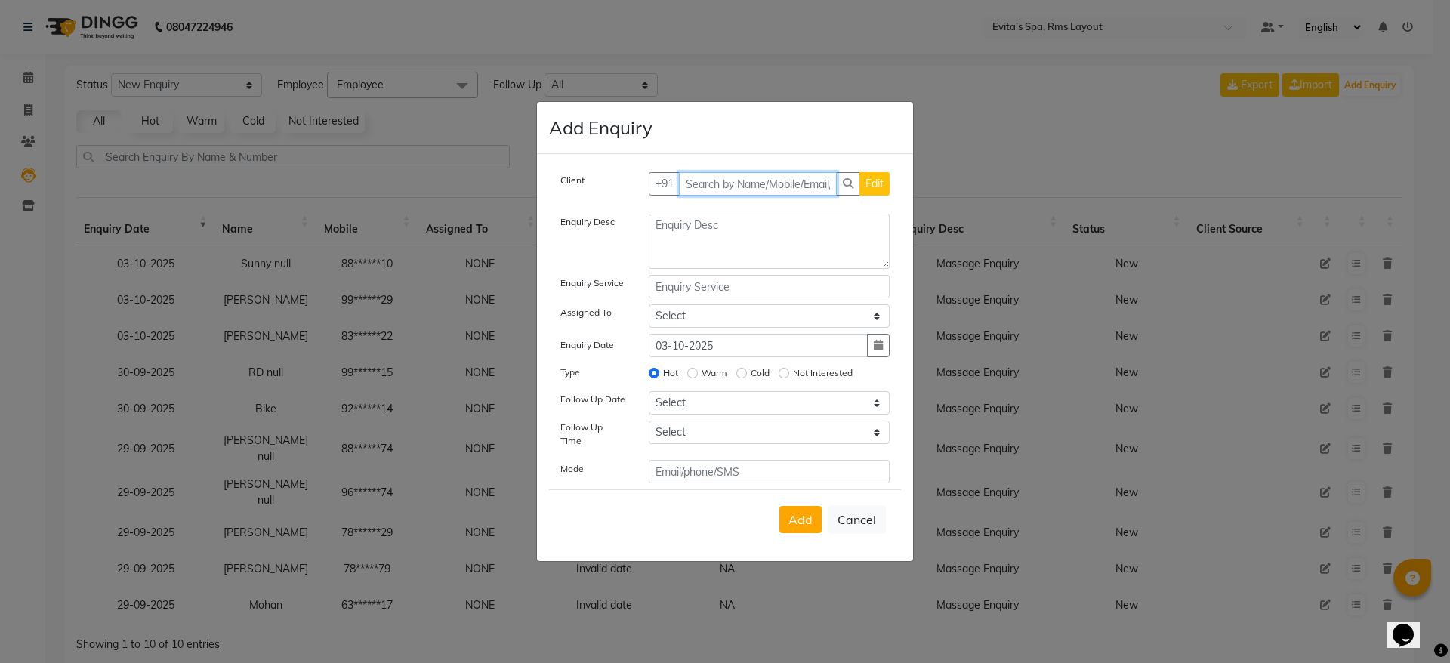
click at [769, 184] on input "text" at bounding box center [758, 183] width 159 height 23
type input "9148502100"
click at [855, 187] on span "Add Client" at bounding box center [858, 184] width 51 height 14
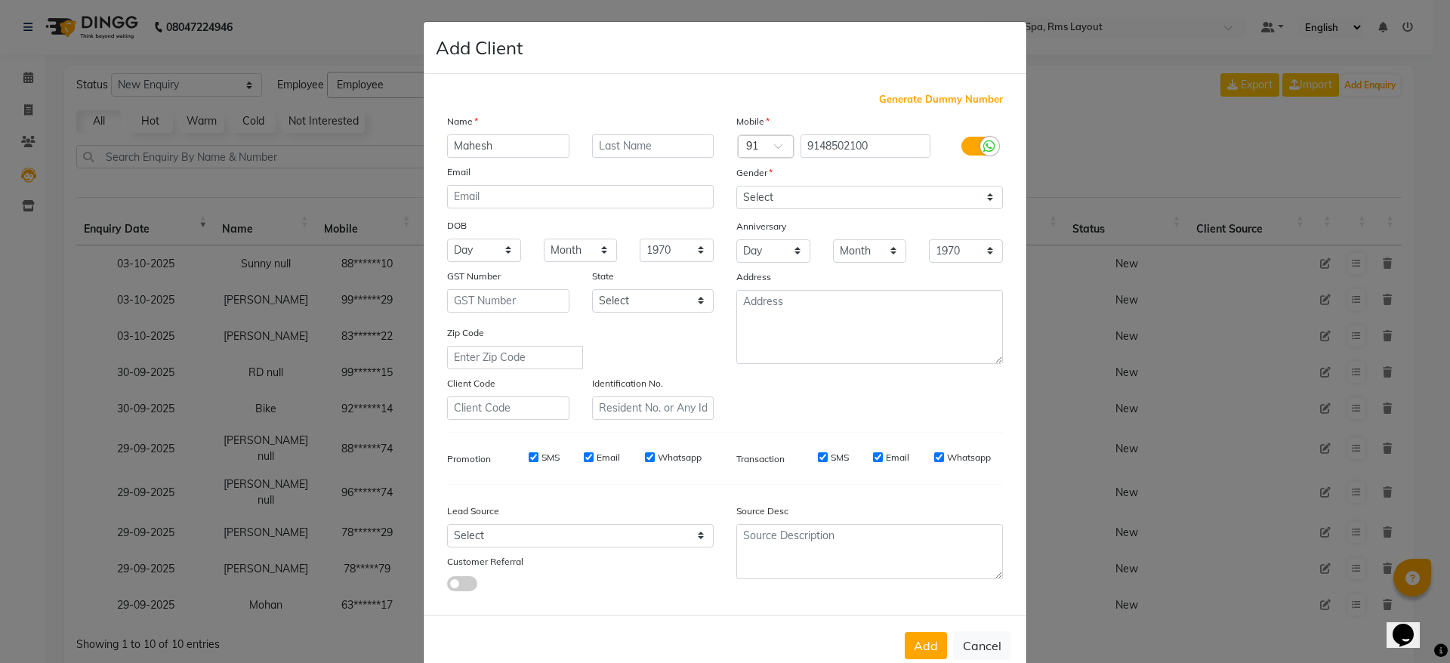
type input "Mahesh"
click at [877, 194] on select "Select [DEMOGRAPHIC_DATA] [DEMOGRAPHIC_DATA] Other Prefer Not To Say" at bounding box center [869, 197] width 267 height 23
select select "[DEMOGRAPHIC_DATA]"
click at [736, 186] on select "Select [DEMOGRAPHIC_DATA] [DEMOGRAPHIC_DATA] Other Prefer Not To Say" at bounding box center [869, 197] width 267 height 23
click at [911, 636] on button "Add" at bounding box center [926, 645] width 42 height 27
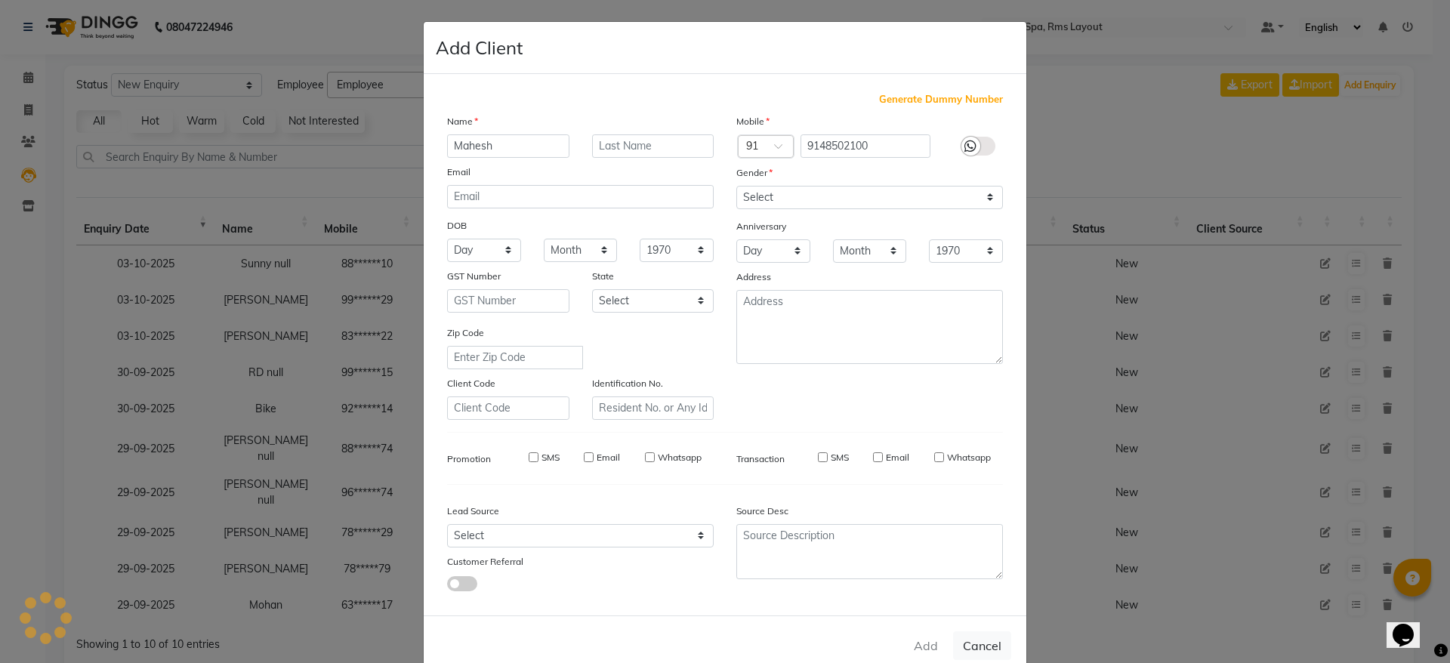
type input "91******00"
select select
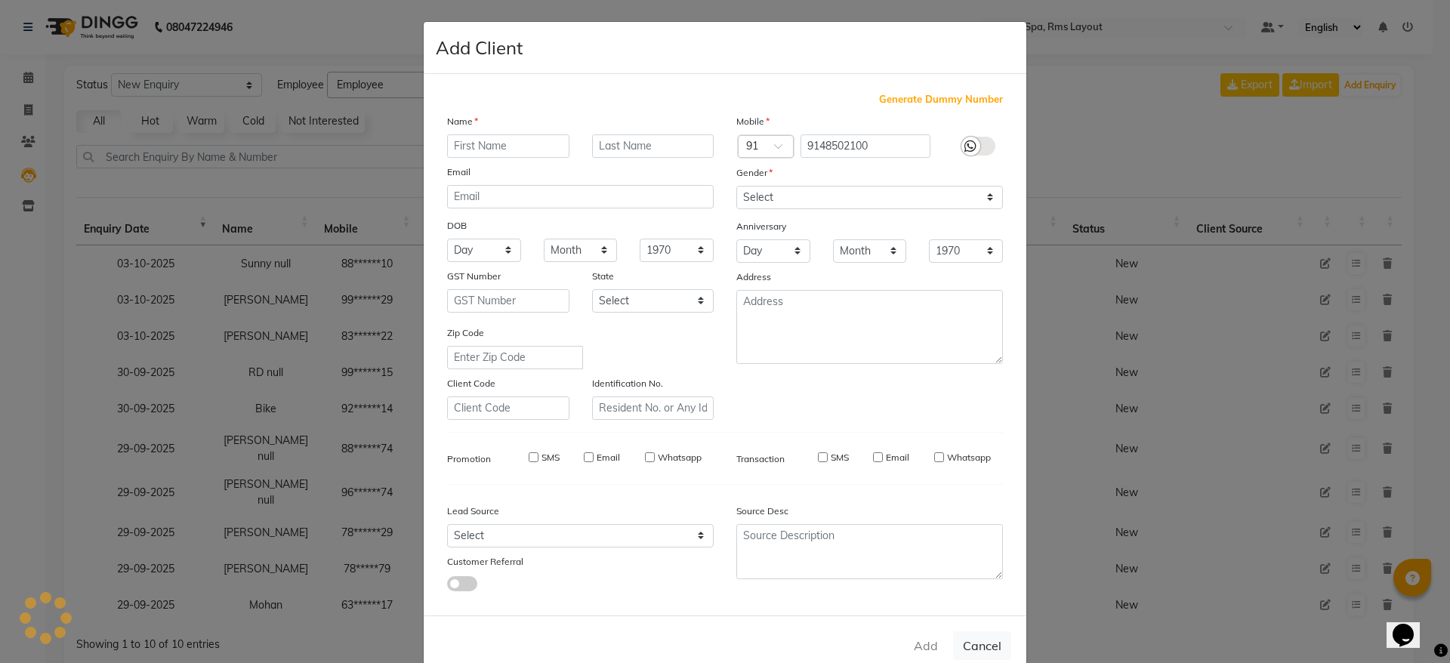
select select
checkbox input "false"
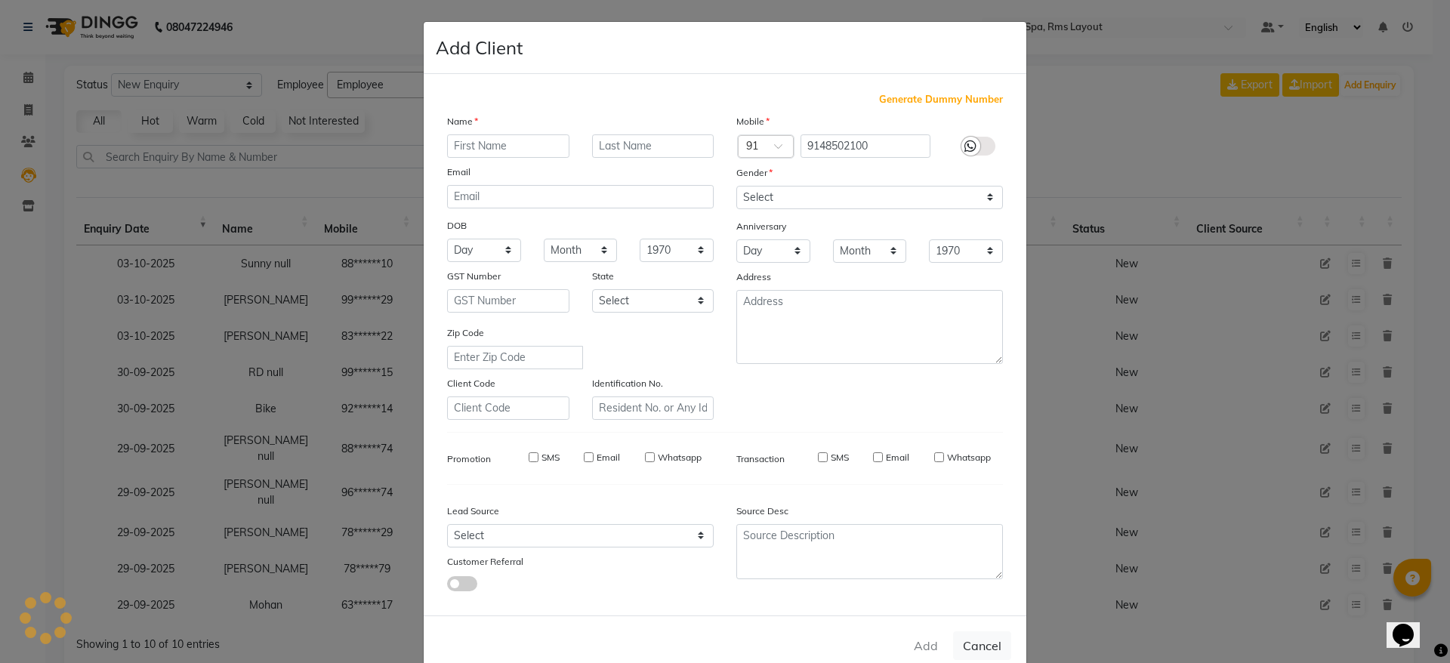
checkbox input "false"
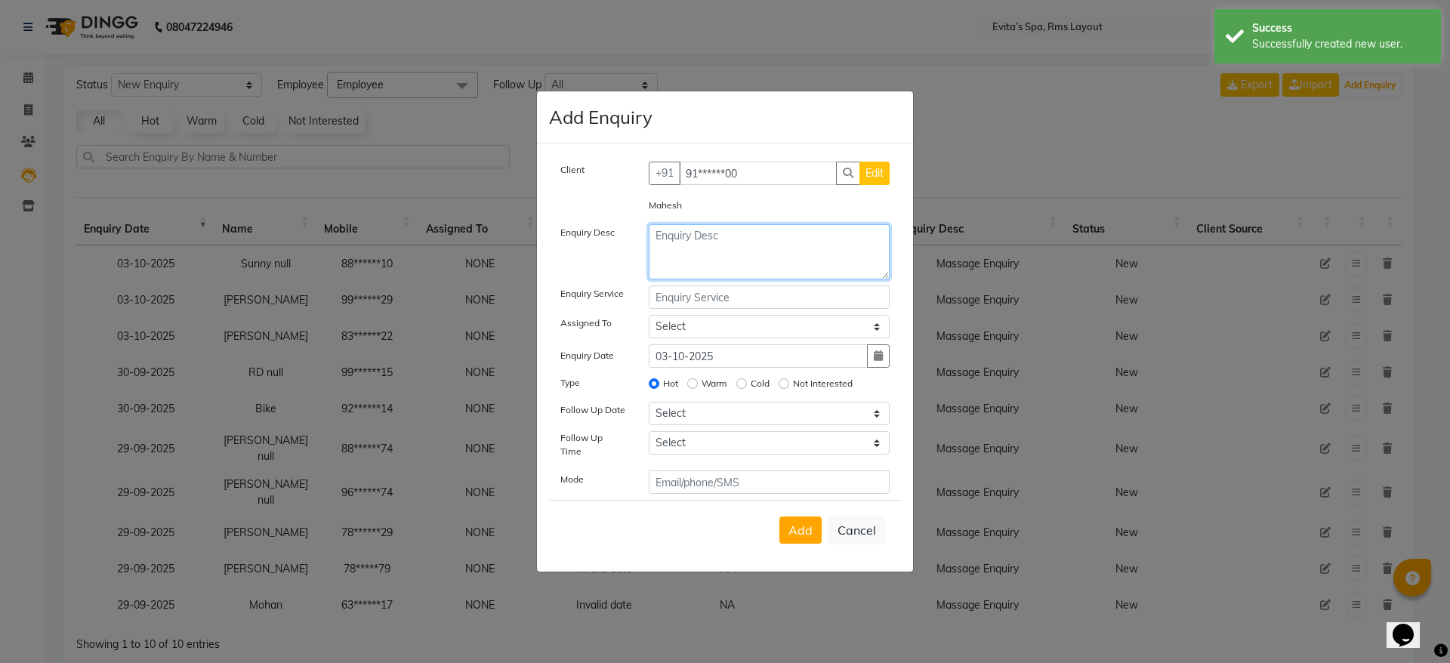
click at [747, 258] on textarea at bounding box center [770, 251] width 242 height 55
paste textarea "Massage Enquiry"
type textarea "Massage Enquiry"
click at [790, 523] on span "Add" at bounding box center [800, 530] width 24 height 15
select select
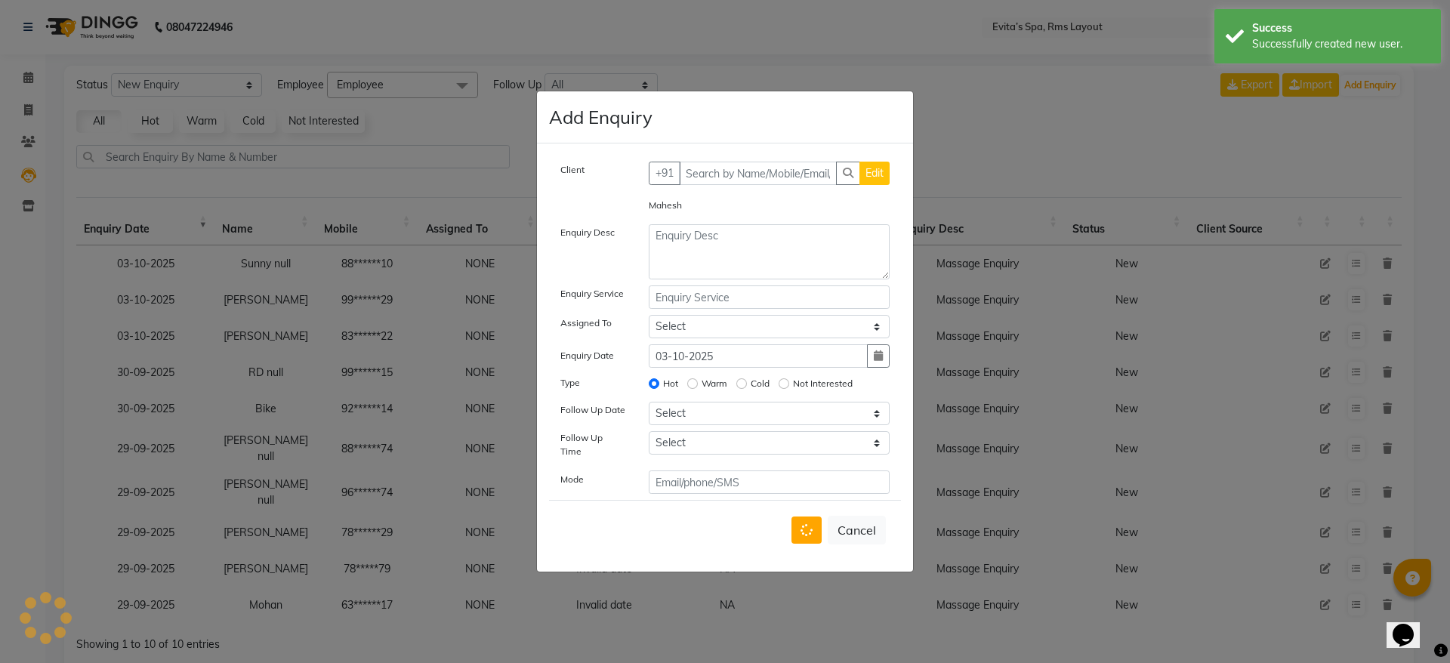
radio input "false"
select select
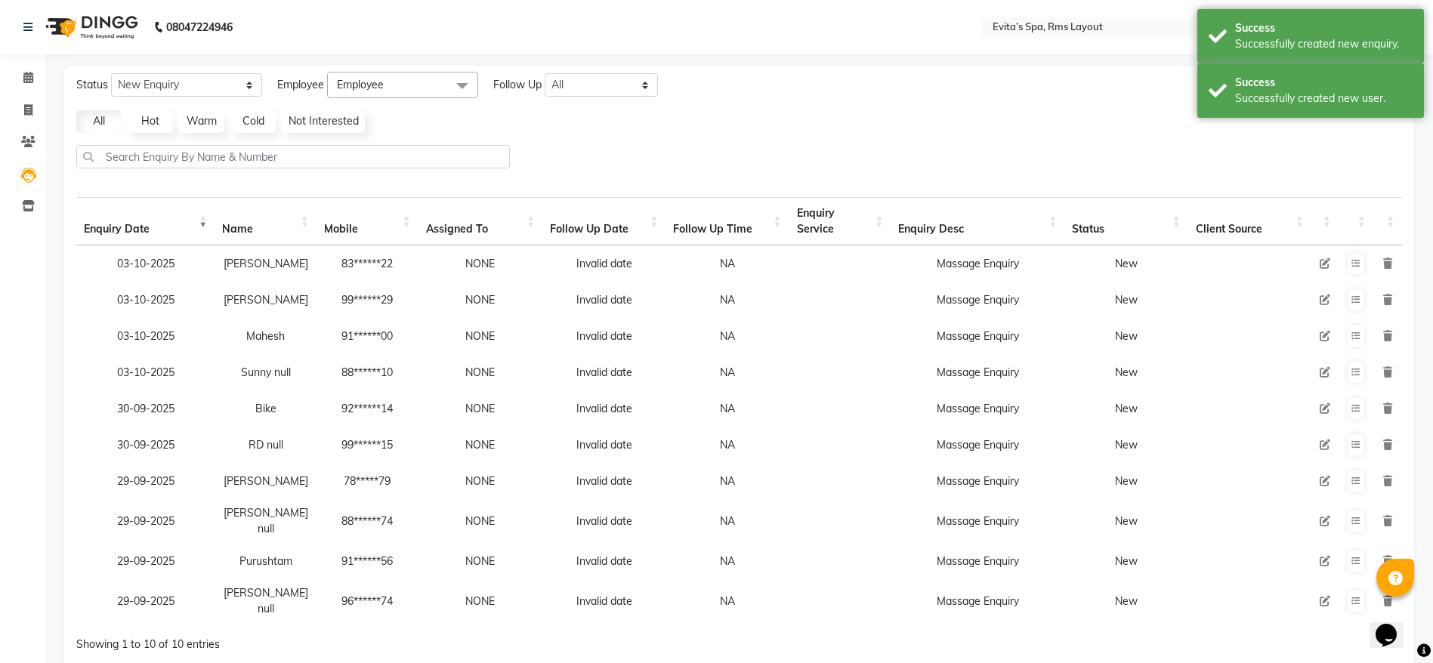
click at [1322, 150] on div at bounding box center [738, 162] width 1337 height 35
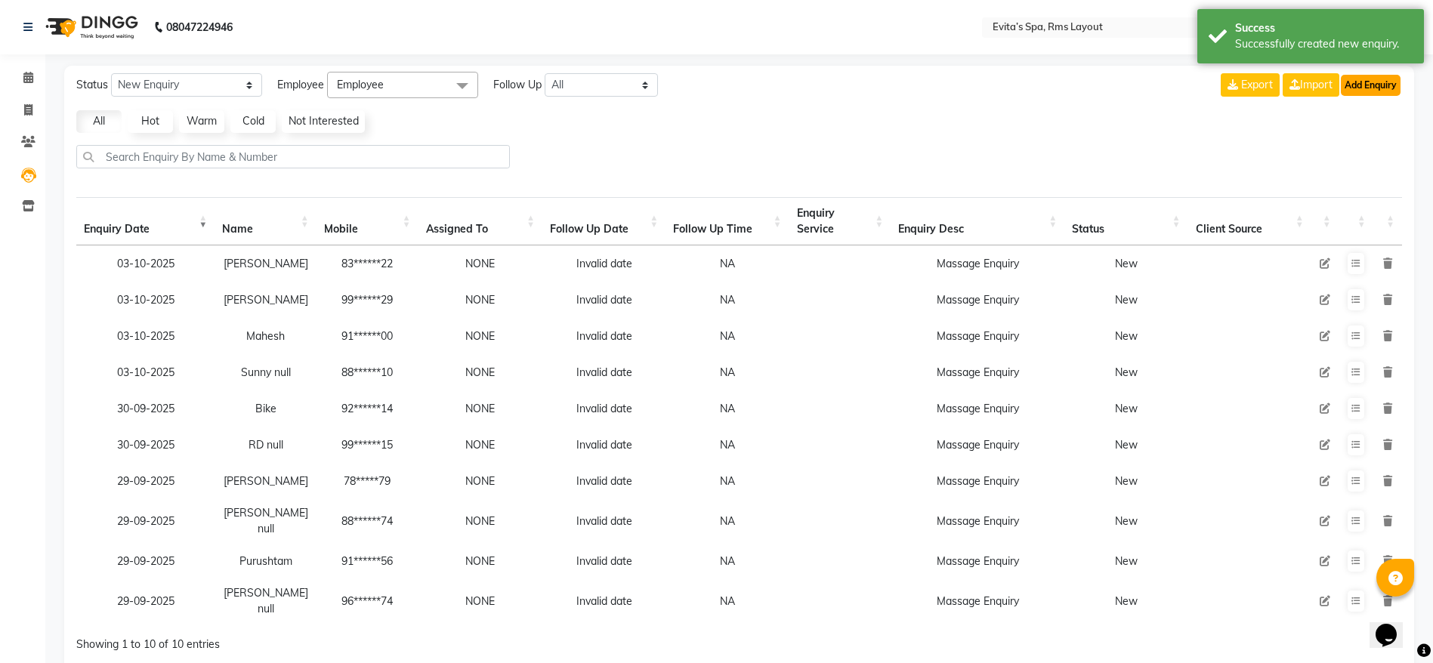
click at [1353, 89] on button "Add Enquiry" at bounding box center [1370, 85] width 60 height 21
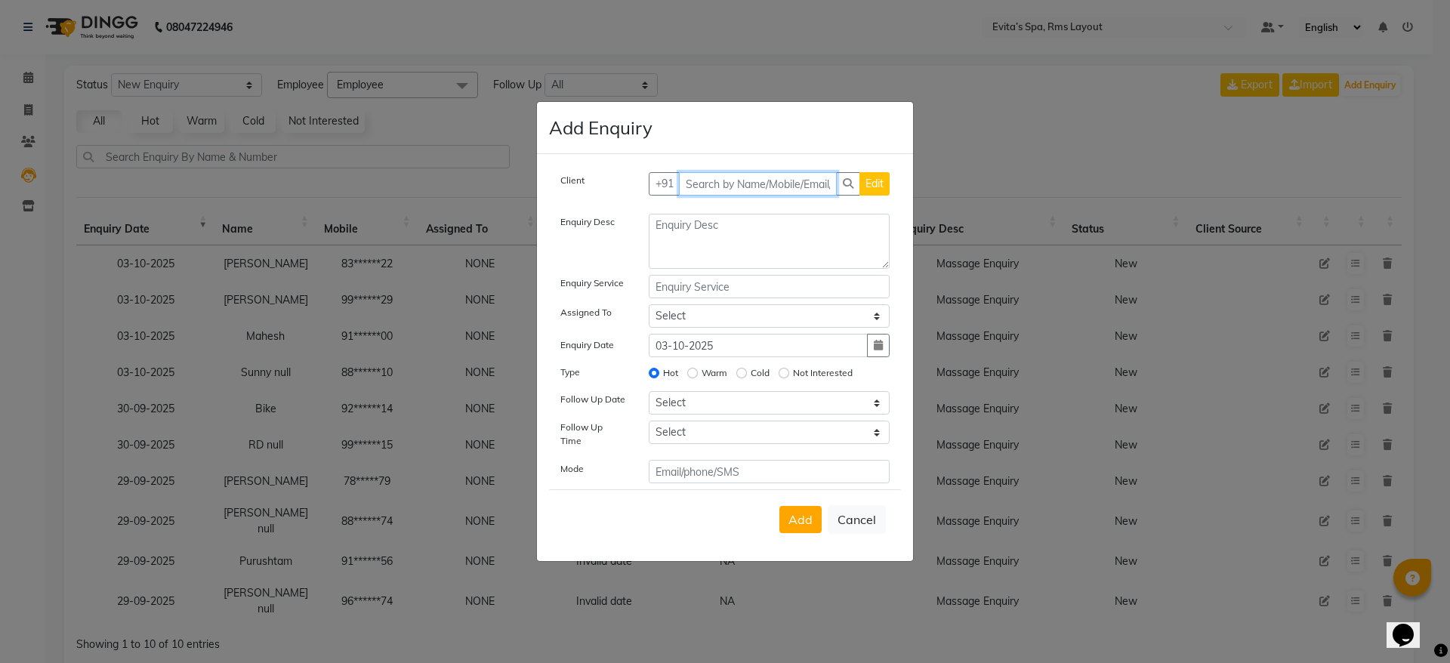
click at [793, 184] on input "text" at bounding box center [758, 183] width 159 height 23
type input "9845682332"
click at [853, 189] on span "Add Client" at bounding box center [858, 184] width 51 height 14
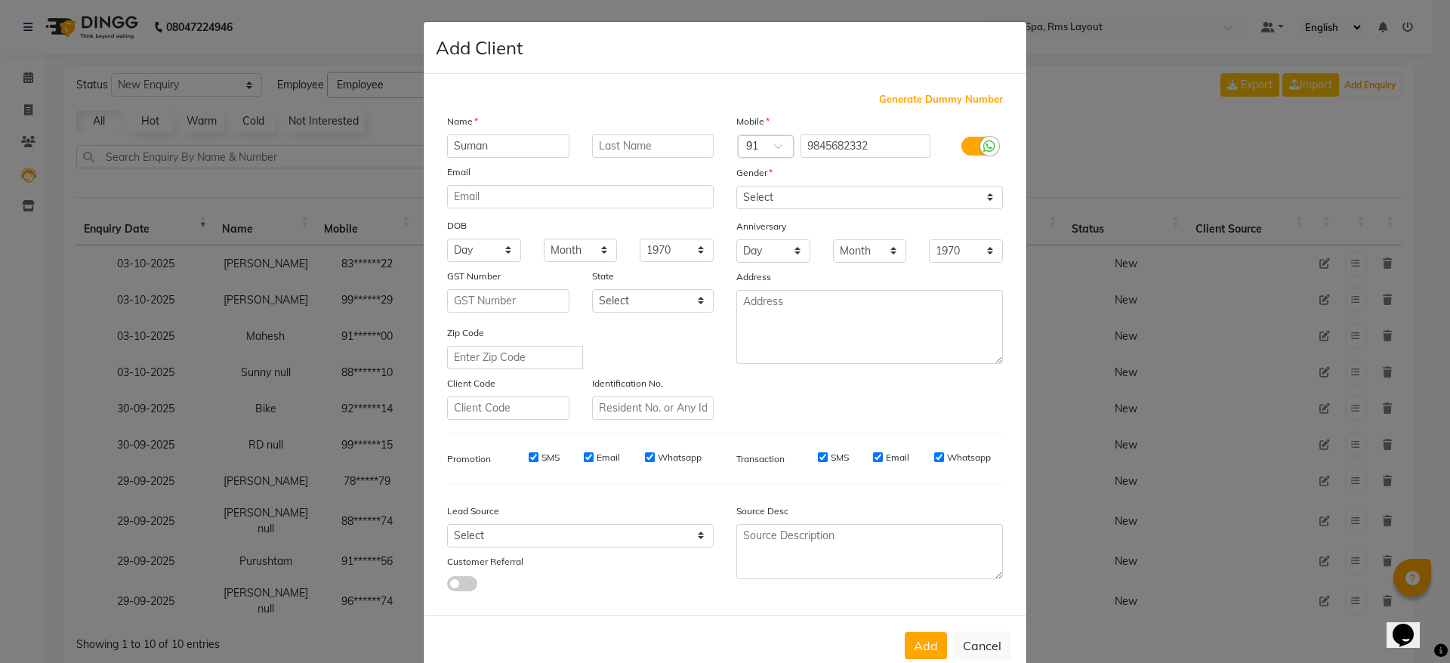
type input "Suman"
click at [853, 189] on select "Select [DEMOGRAPHIC_DATA] [DEMOGRAPHIC_DATA] Other Prefer Not To Say" at bounding box center [869, 197] width 267 height 23
select select "[DEMOGRAPHIC_DATA]"
click at [736, 186] on select "Select [DEMOGRAPHIC_DATA] [DEMOGRAPHIC_DATA] Other Prefer Not To Say" at bounding box center [869, 197] width 267 height 23
click at [927, 653] on button "Add" at bounding box center [926, 645] width 42 height 27
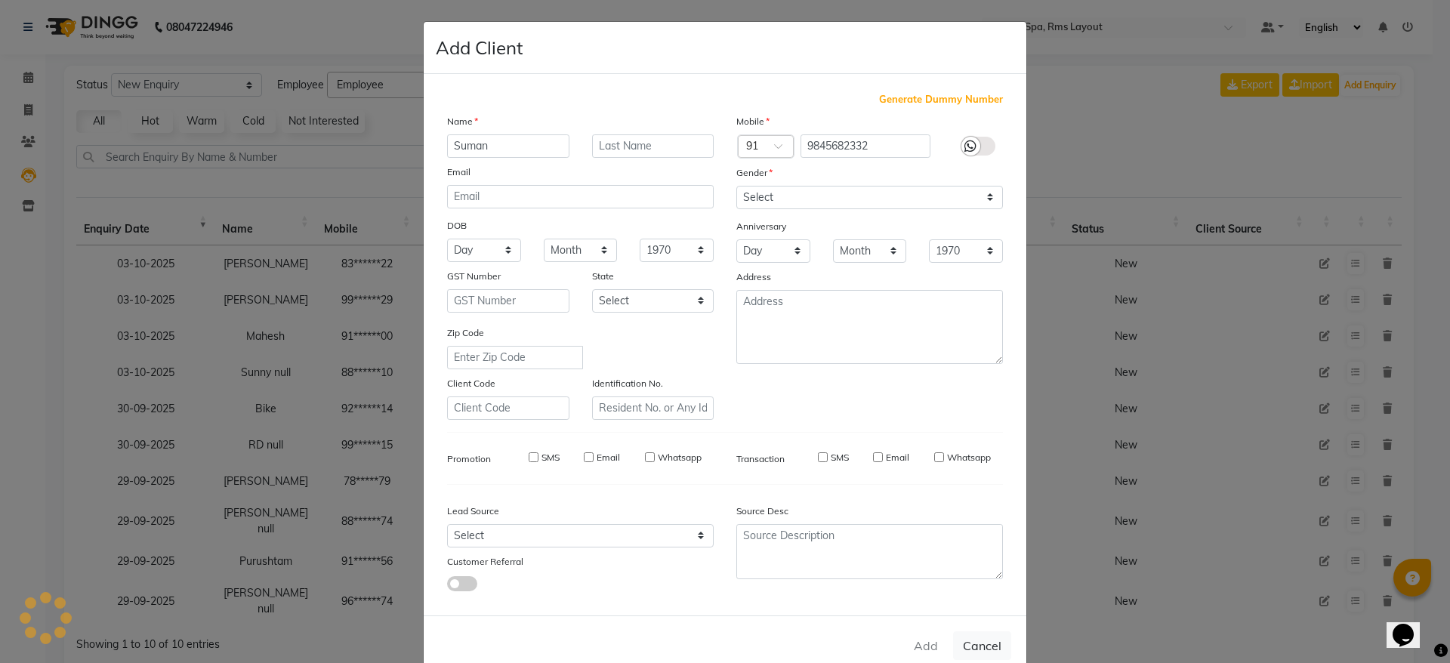
type input "98******32"
select select
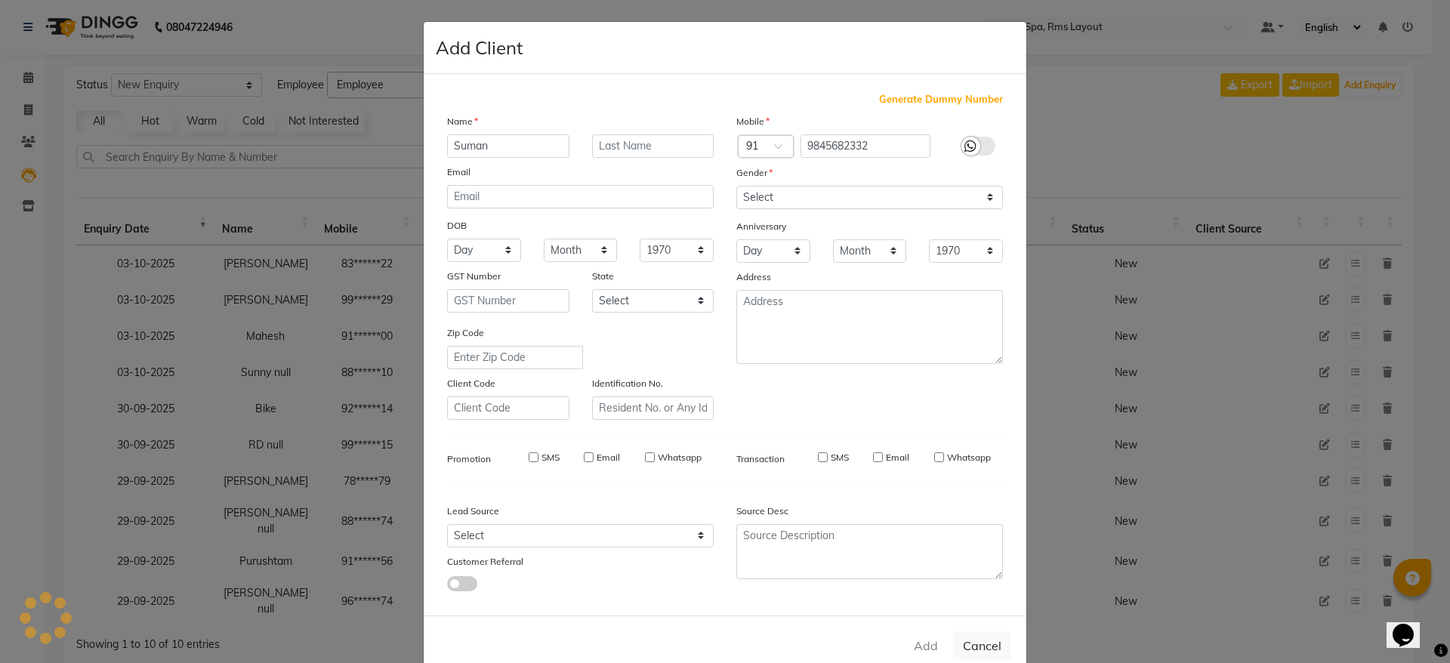
select select
checkbox input "false"
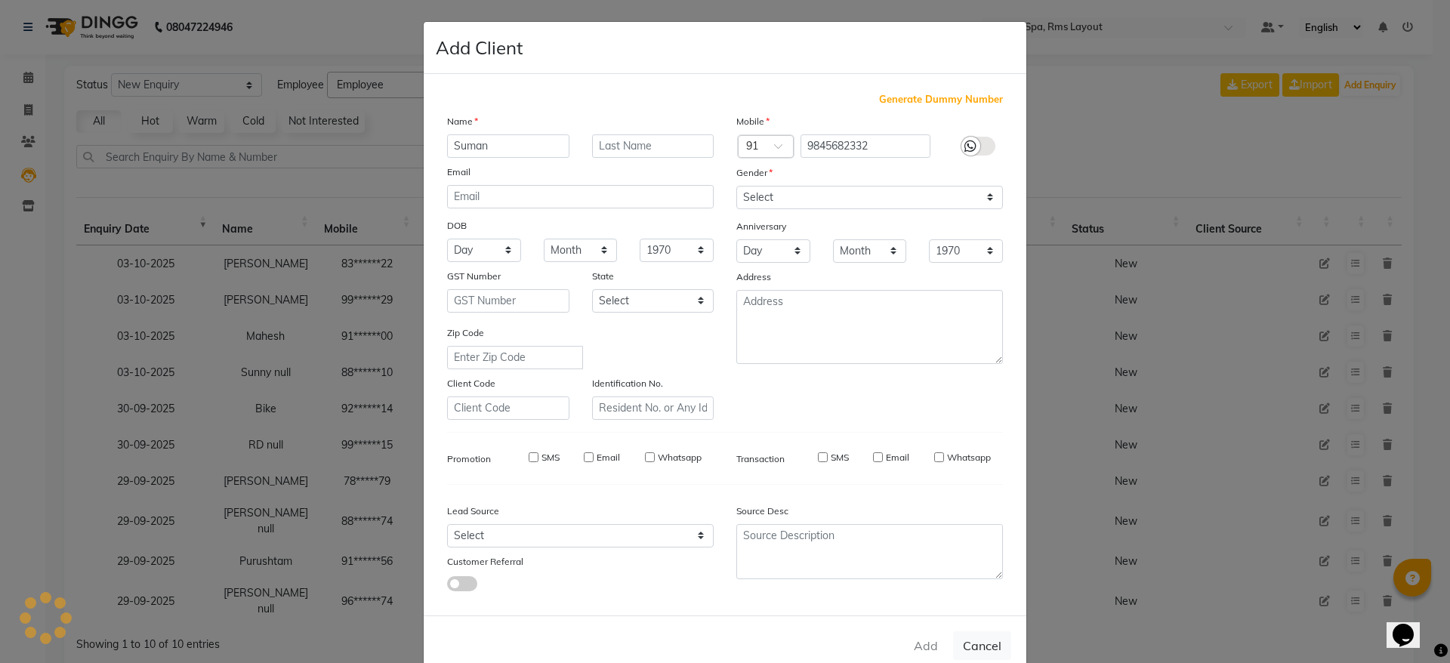
checkbox input "false"
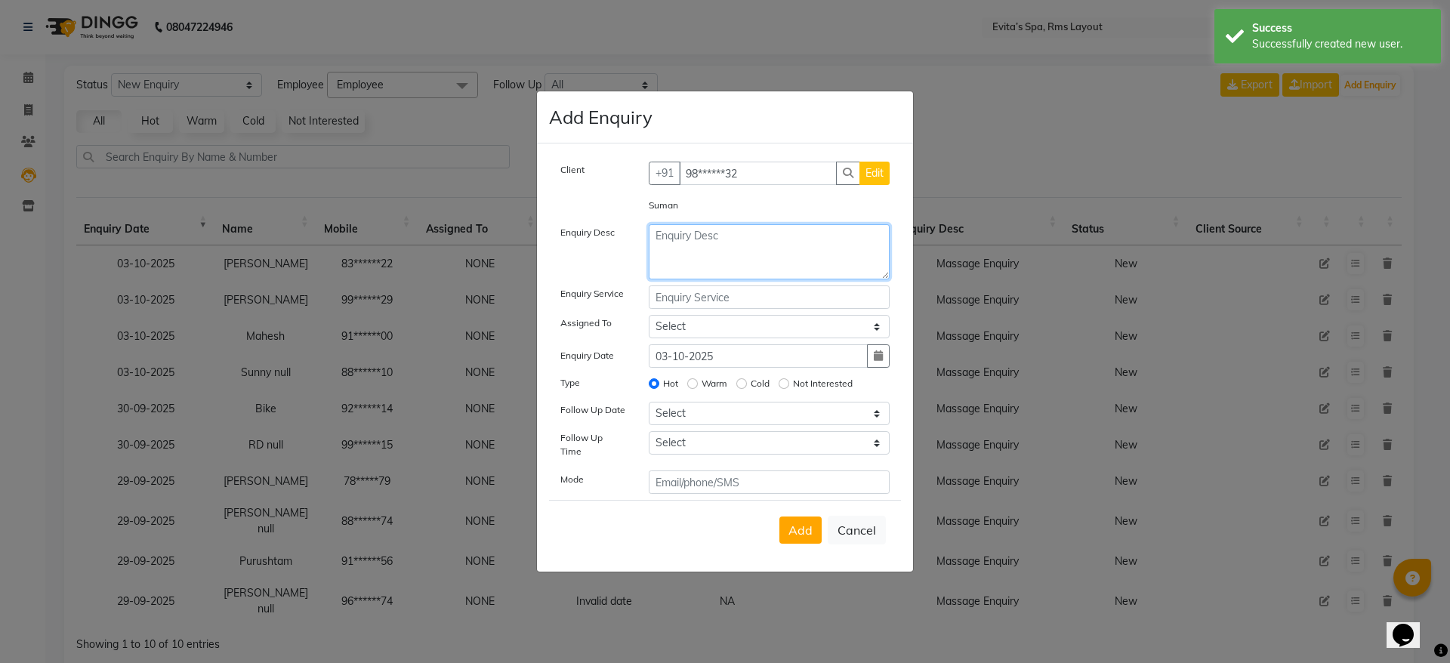
click at [729, 267] on textarea at bounding box center [770, 251] width 242 height 55
paste textarea "Massage Enquiry"
type textarea "Massage Enquiry"
click at [809, 523] on span "Add" at bounding box center [800, 530] width 24 height 15
select select
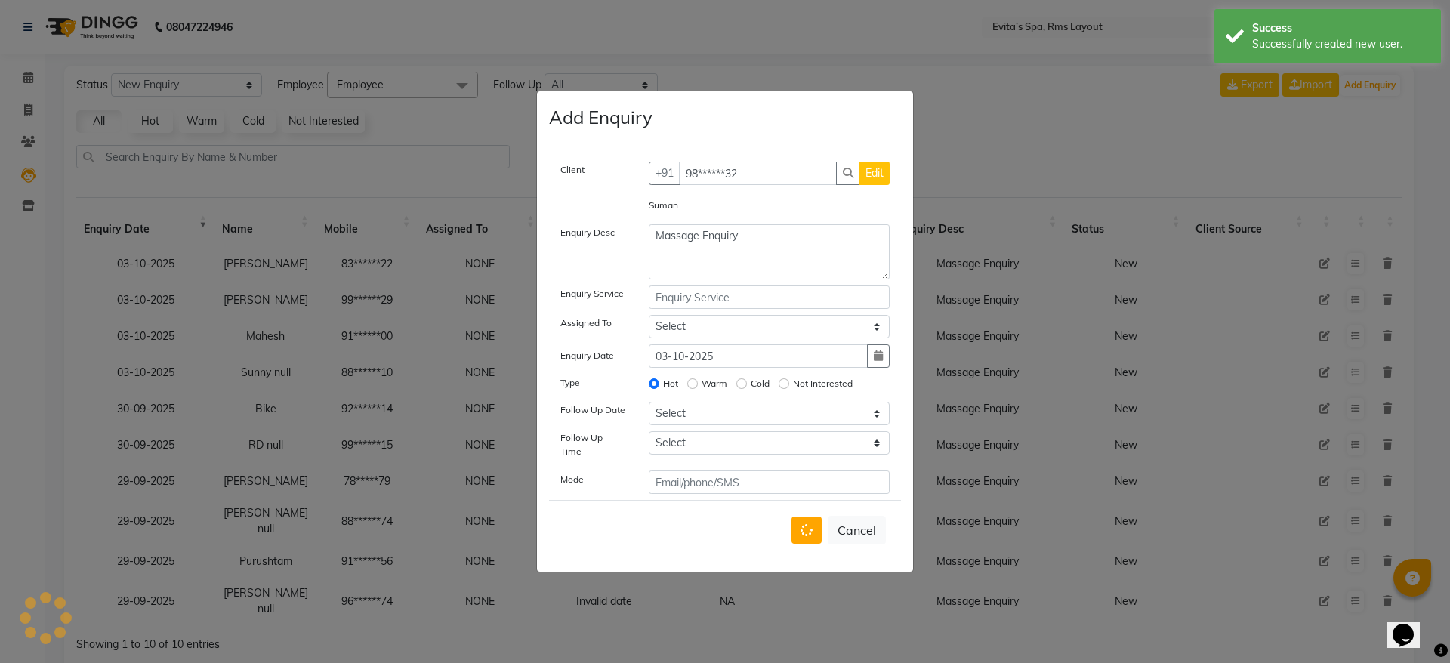
radio input "false"
select select
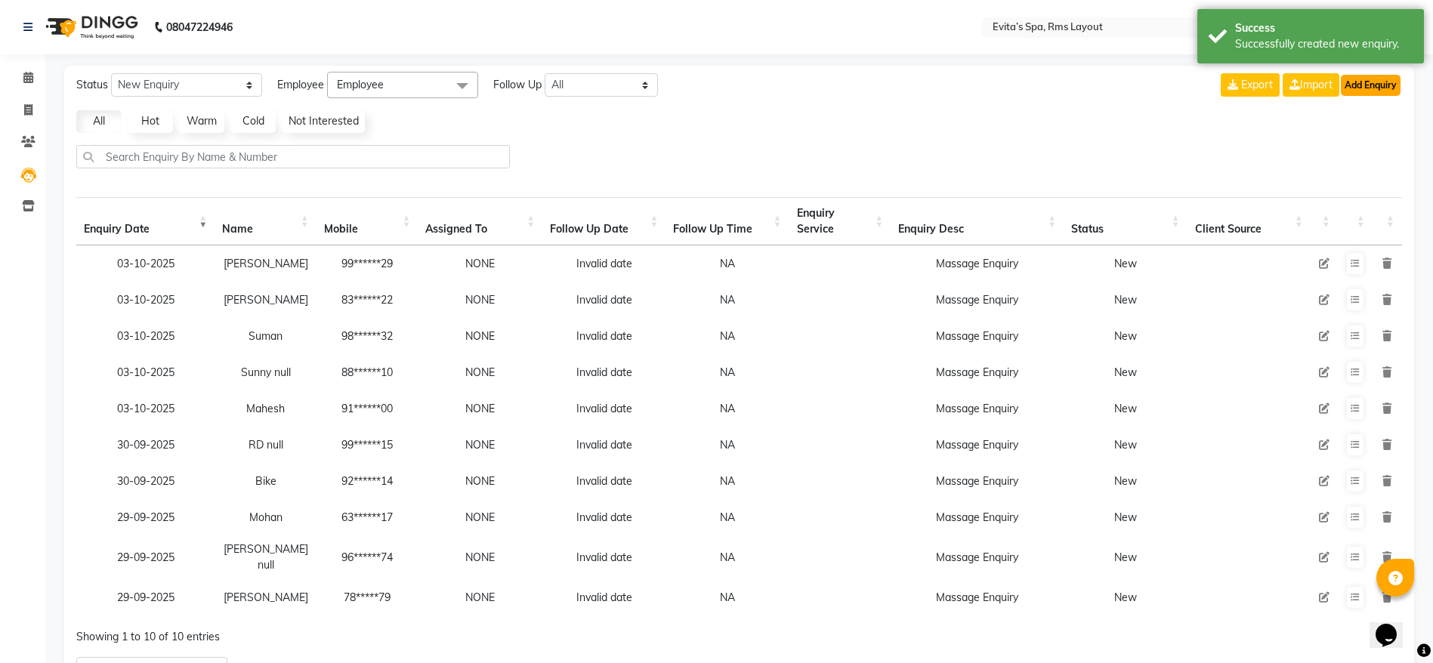
click at [1341, 94] on button "Add Enquiry" at bounding box center [1370, 85] width 60 height 21
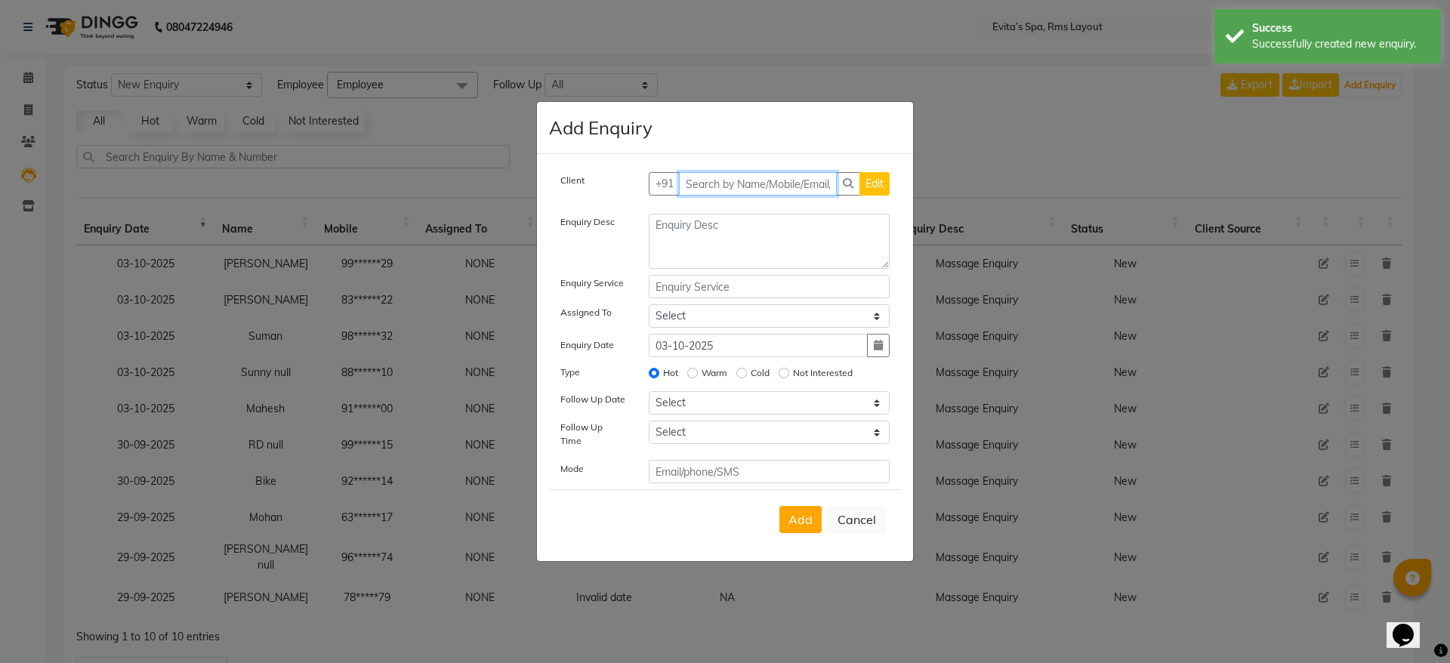
click at [813, 183] on input "text" at bounding box center [758, 183] width 159 height 23
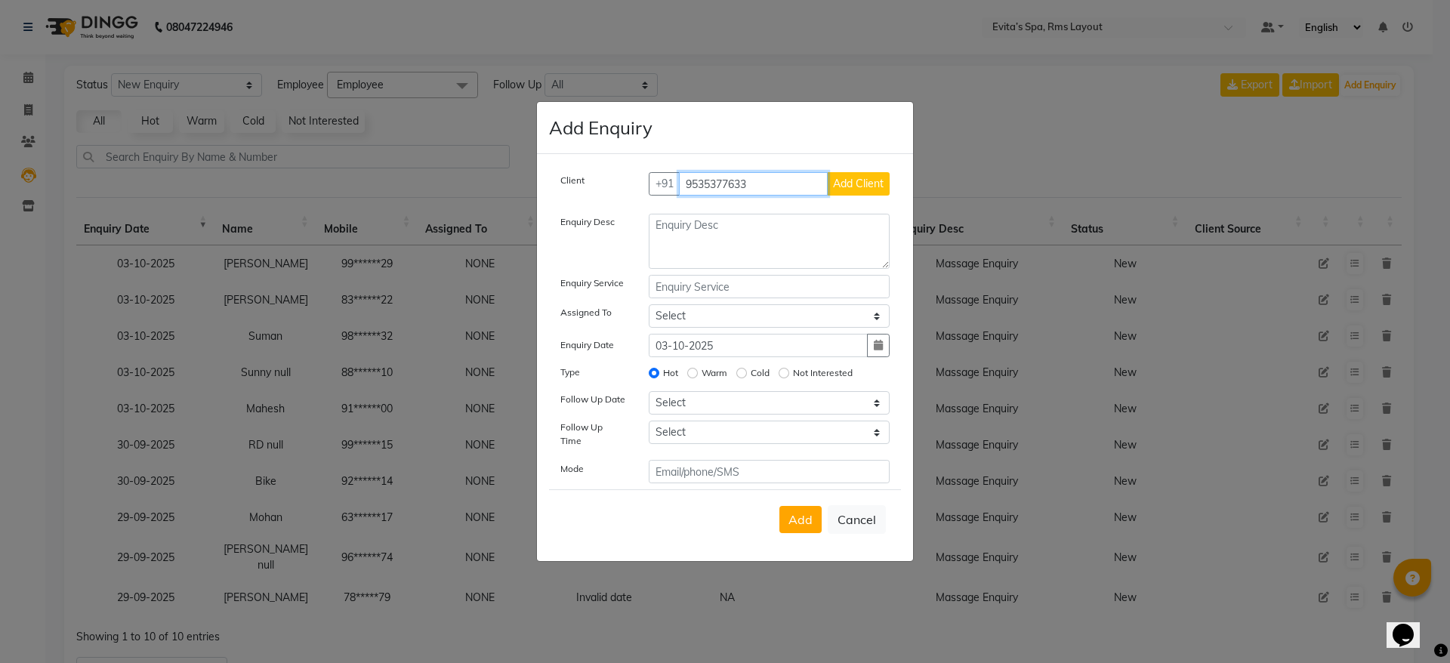
type input "9535377633"
click at [853, 184] on span "Add Client" at bounding box center [858, 184] width 51 height 14
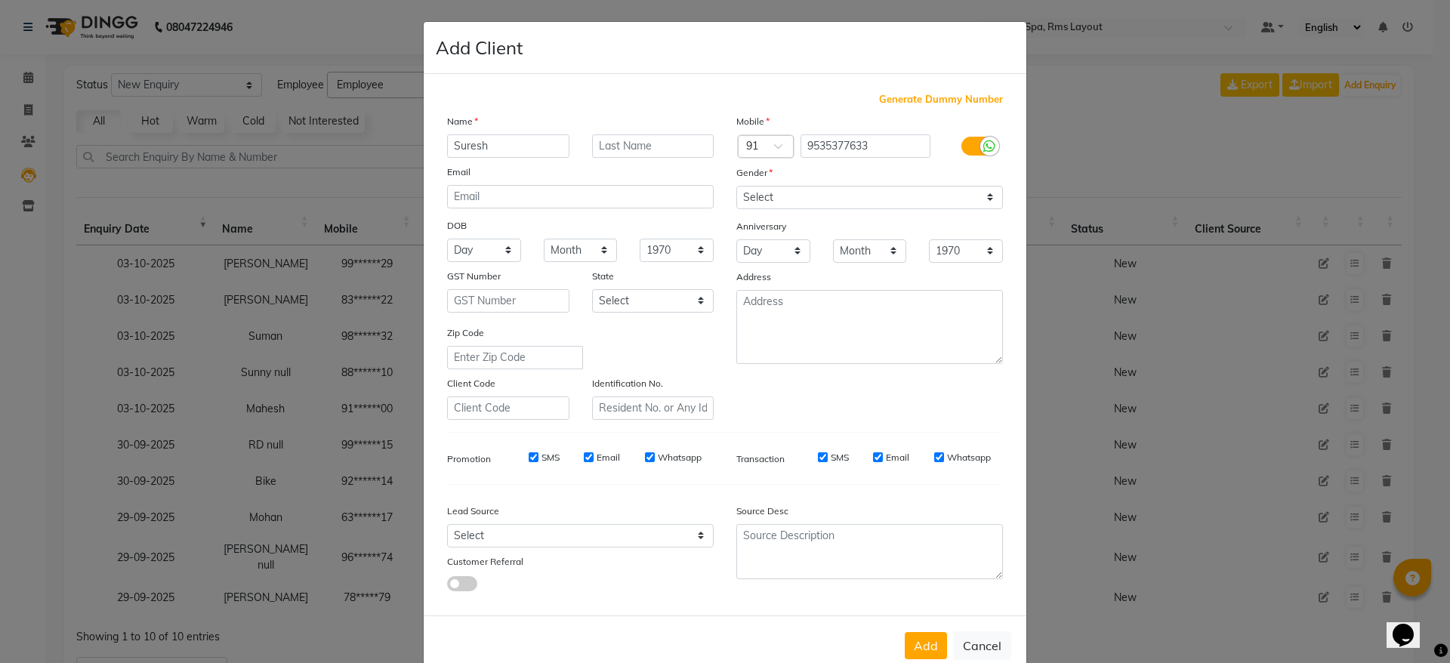
type input "Suresh"
click at [847, 192] on select "Select [DEMOGRAPHIC_DATA] [DEMOGRAPHIC_DATA] Other Prefer Not To Say" at bounding box center [869, 197] width 267 height 23
select select "[DEMOGRAPHIC_DATA]"
click at [736, 186] on select "Select [DEMOGRAPHIC_DATA] [DEMOGRAPHIC_DATA] Other Prefer Not To Say" at bounding box center [869, 197] width 267 height 23
click at [905, 648] on button "Add" at bounding box center [926, 645] width 42 height 27
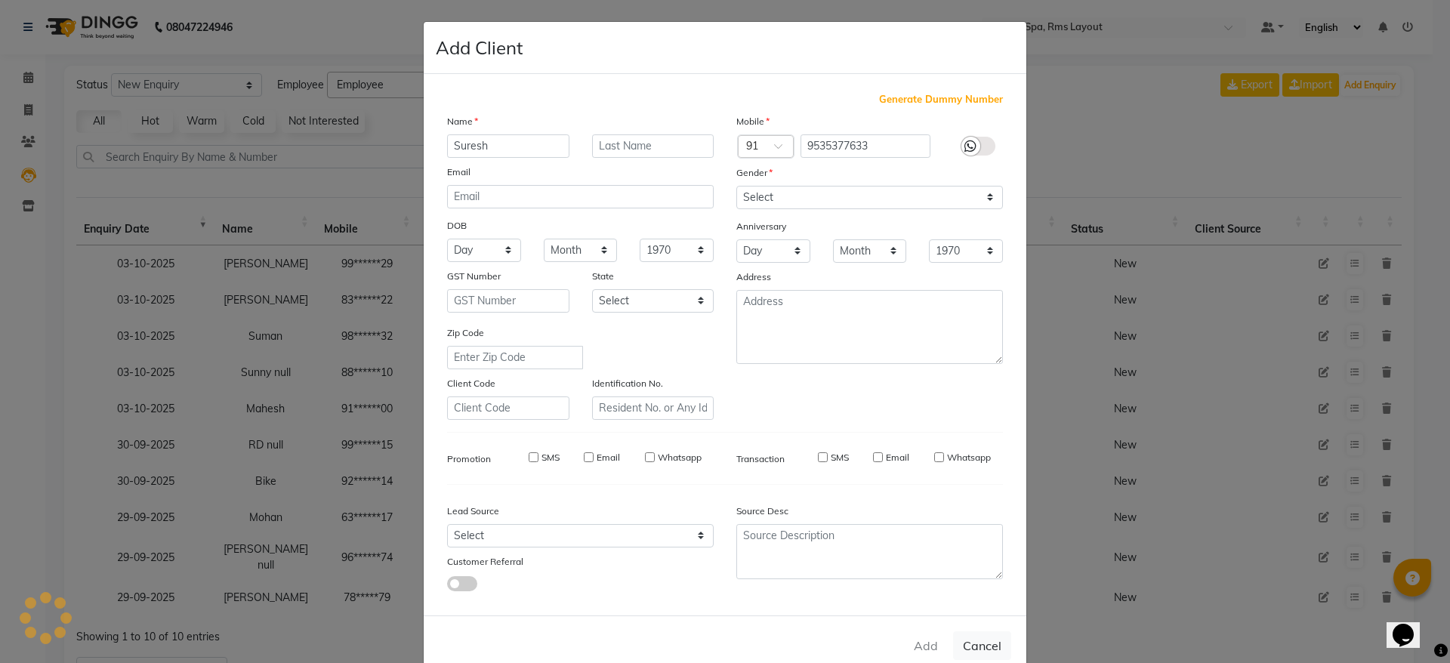
type input "95******33"
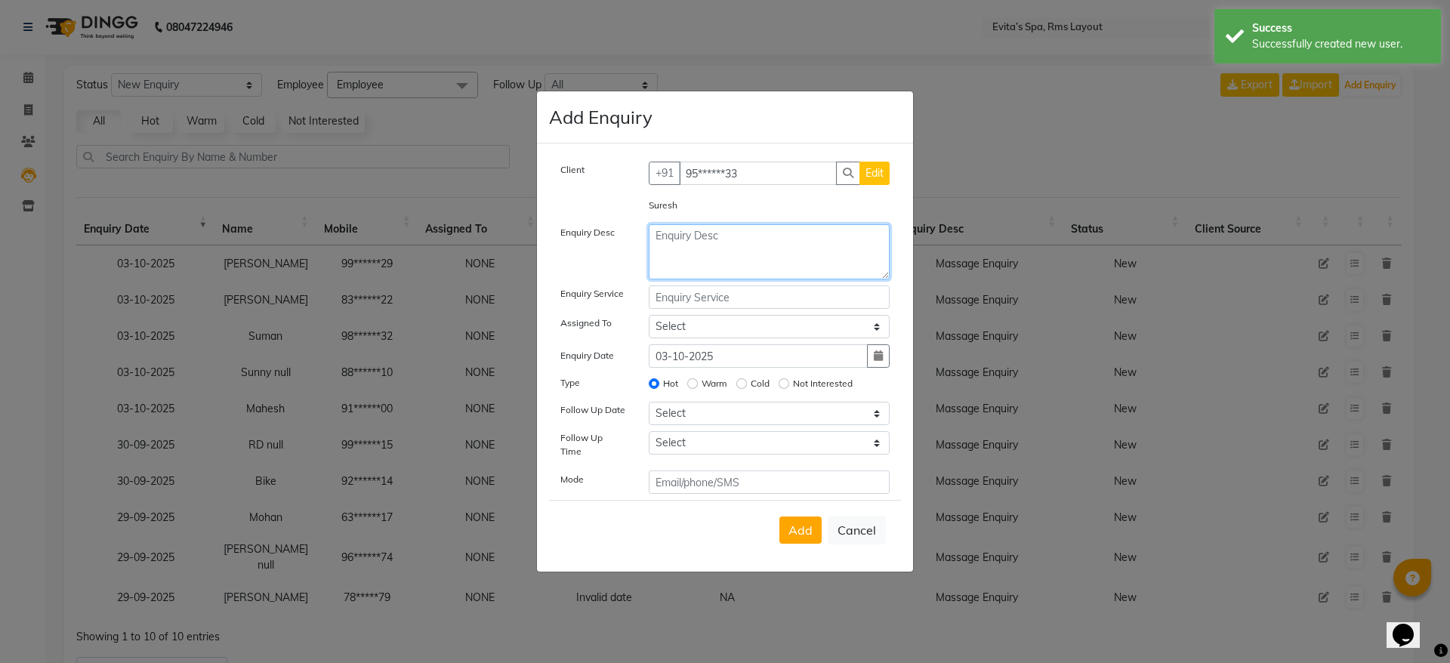
click at [751, 268] on textarea at bounding box center [770, 251] width 242 height 55
paste textarea "Massage Enquiry"
click at [801, 523] on span "Add" at bounding box center [800, 530] width 24 height 15
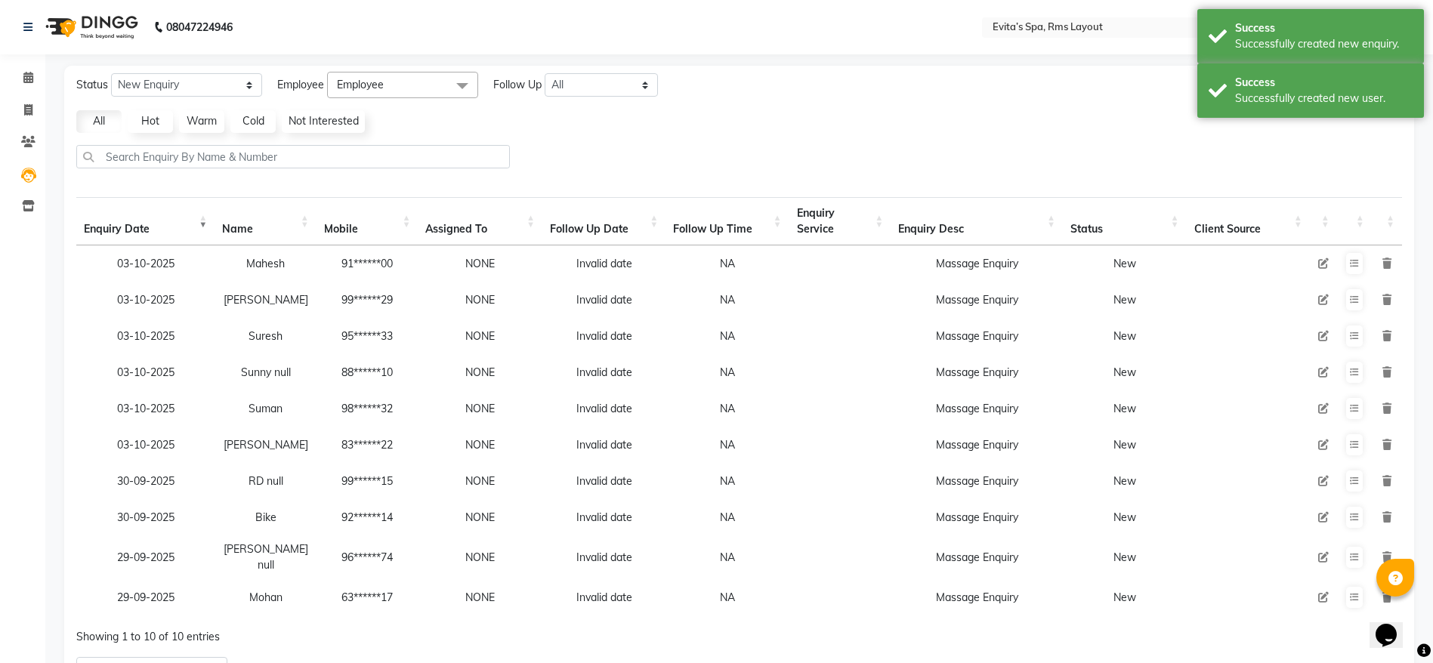
click at [1314, 162] on div at bounding box center [738, 162] width 1337 height 35
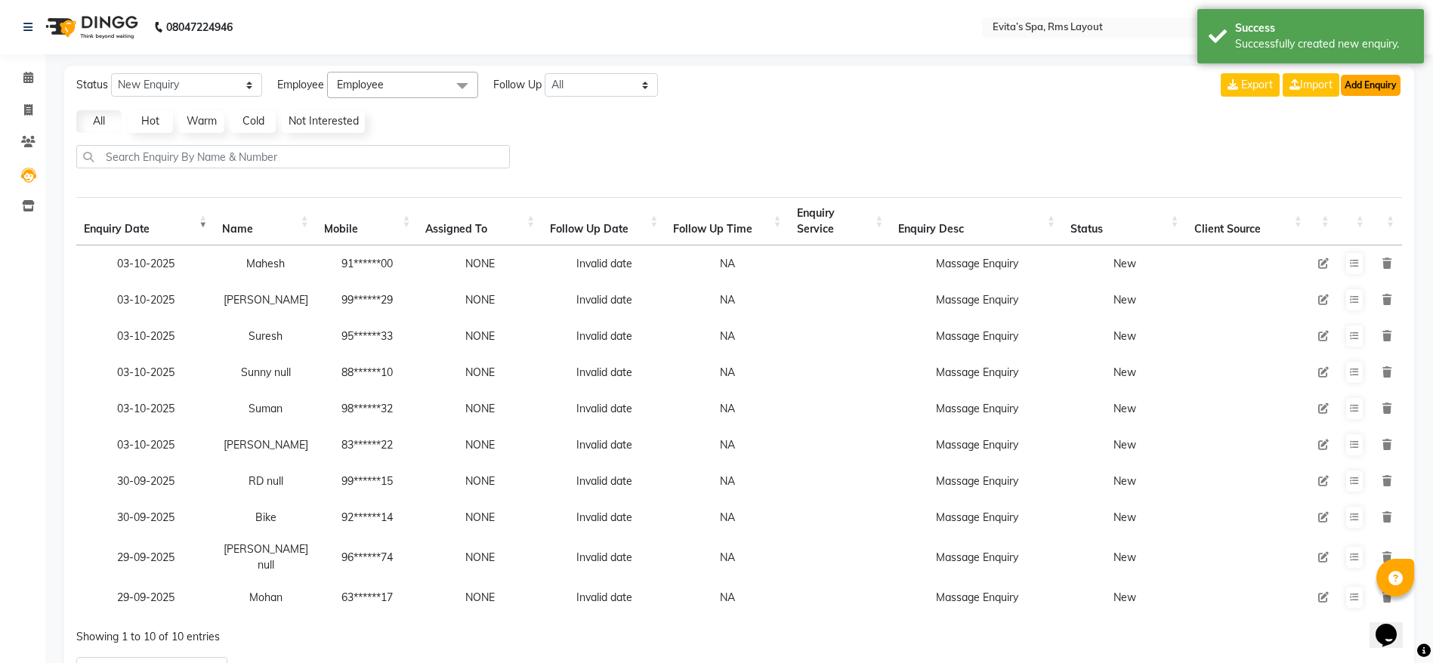
click at [1380, 81] on button "Add Enquiry" at bounding box center [1370, 85] width 60 height 21
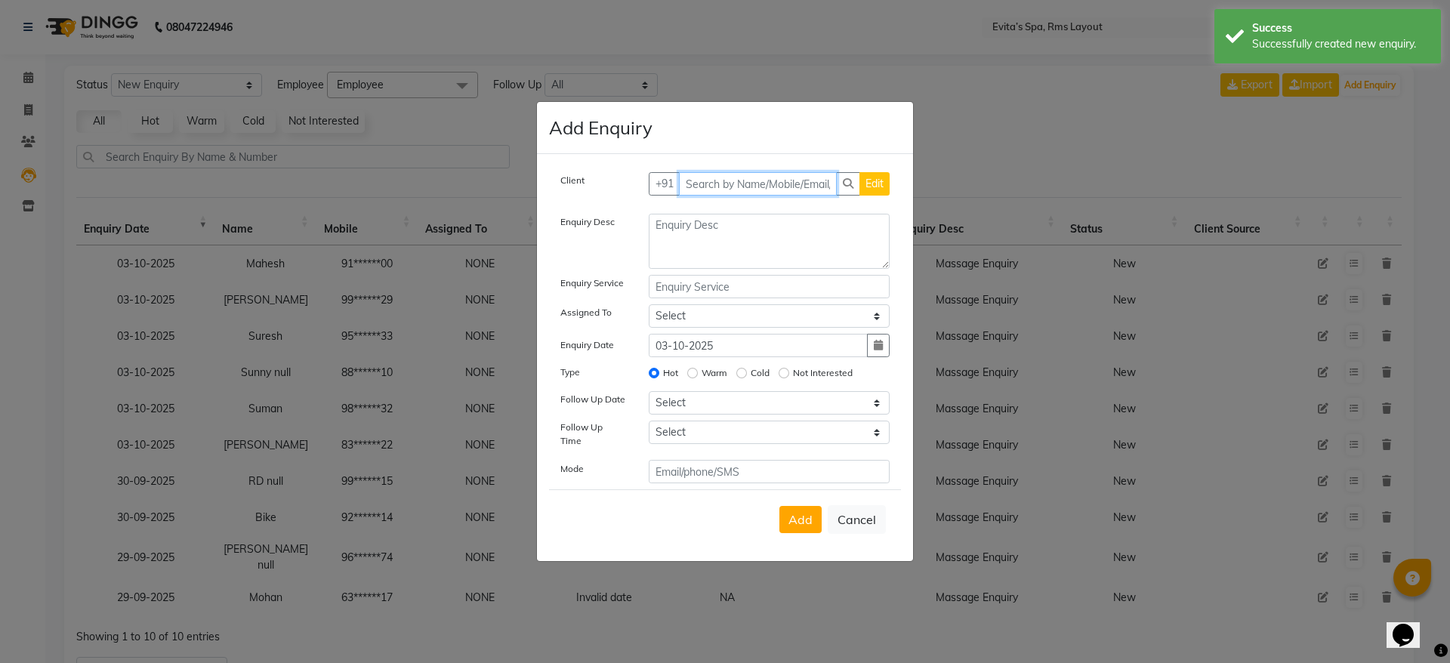
click at [815, 183] on input "text" at bounding box center [758, 183] width 159 height 23
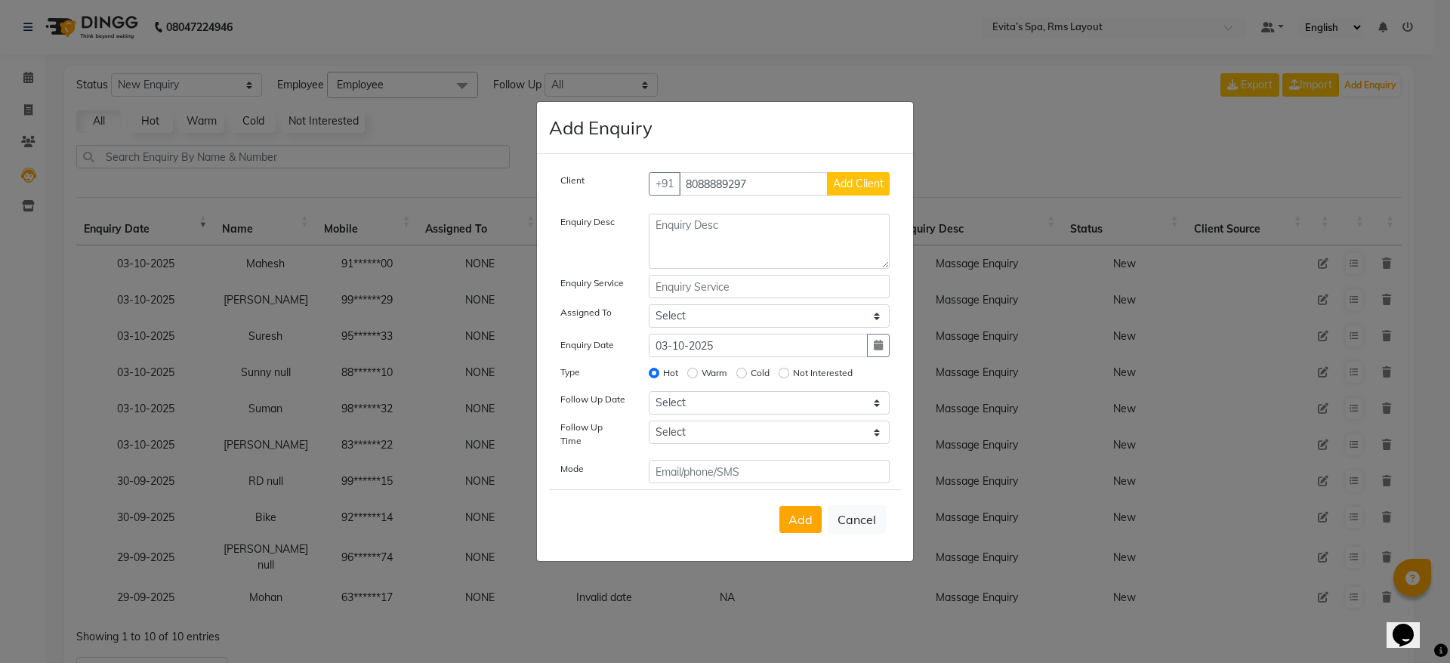
click at [848, 186] on span "Add Client" at bounding box center [858, 184] width 51 height 14
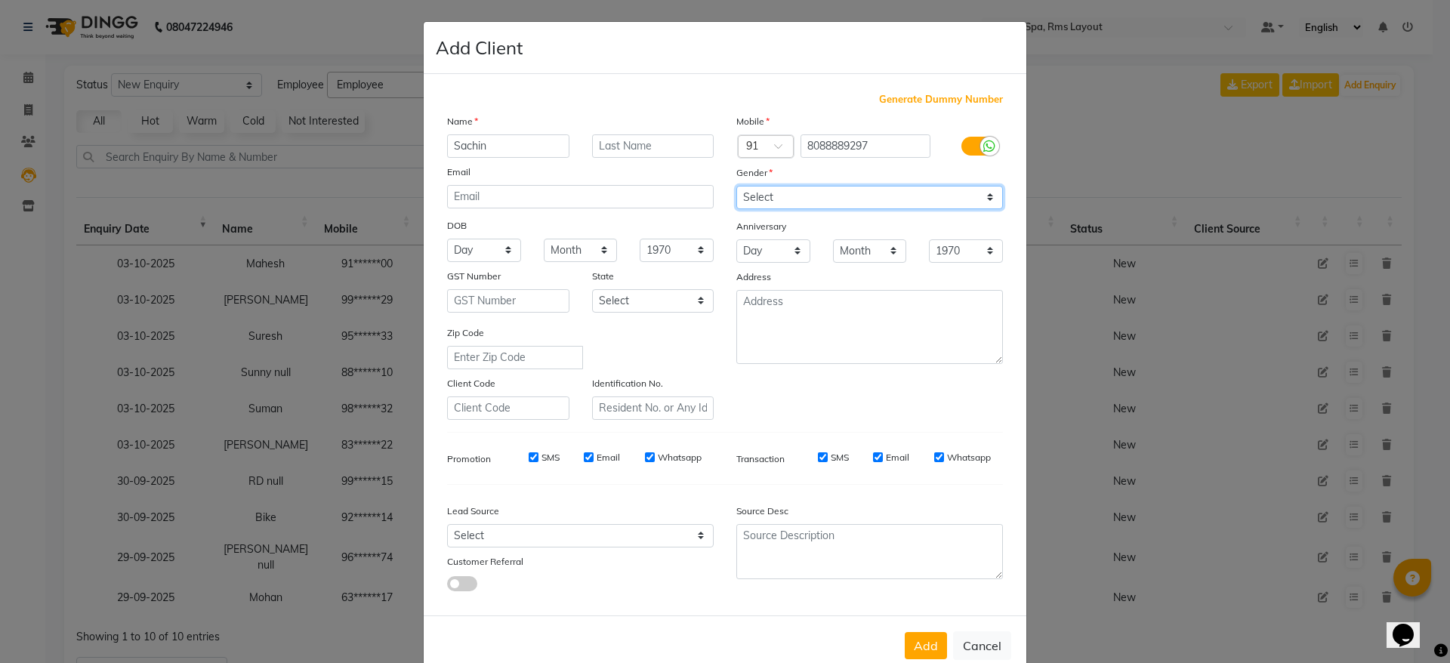
click at [831, 199] on select "Select [DEMOGRAPHIC_DATA] [DEMOGRAPHIC_DATA] Other Prefer Not To Say" at bounding box center [869, 197] width 267 height 23
click at [736, 186] on select "Select [DEMOGRAPHIC_DATA] [DEMOGRAPHIC_DATA] Other Prefer Not To Say" at bounding box center [869, 197] width 267 height 23
click at [927, 639] on button "Add" at bounding box center [926, 645] width 42 height 27
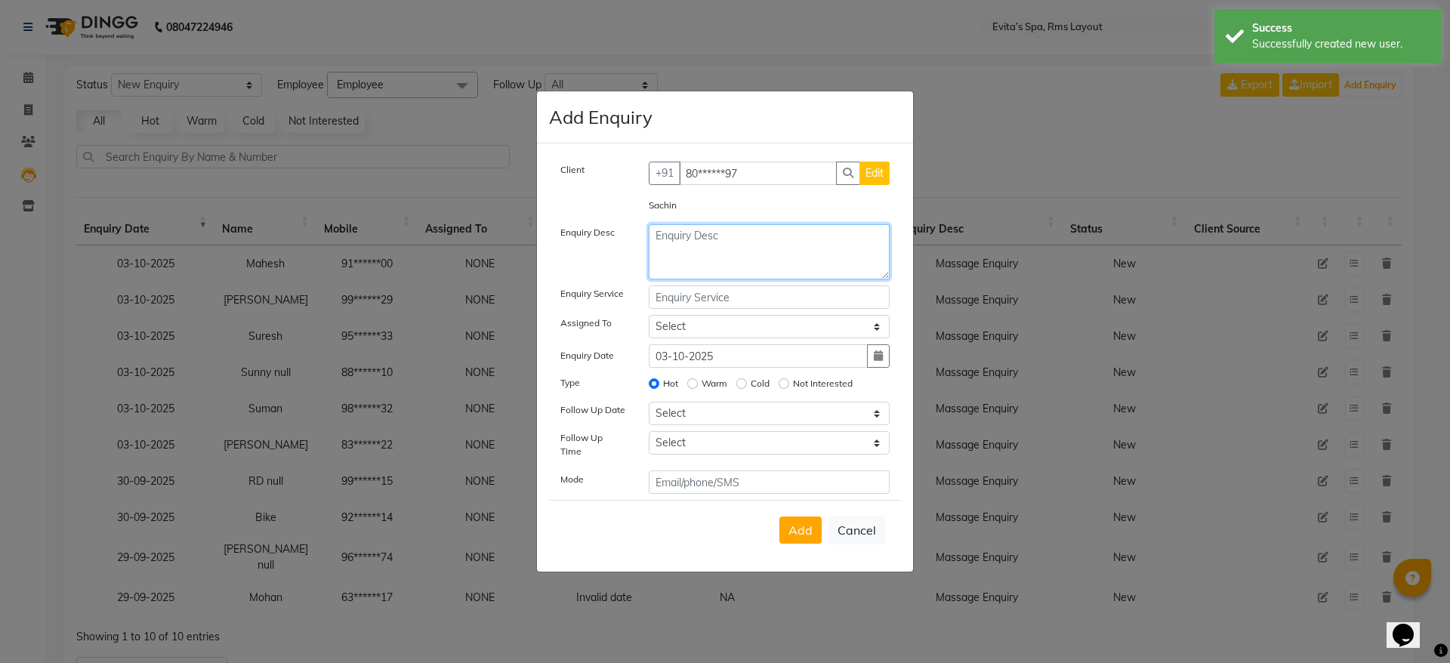
click at [781, 274] on textarea at bounding box center [770, 251] width 242 height 55
paste textarea "Massage Enquiry"
click at [794, 523] on span "Add" at bounding box center [800, 530] width 24 height 15
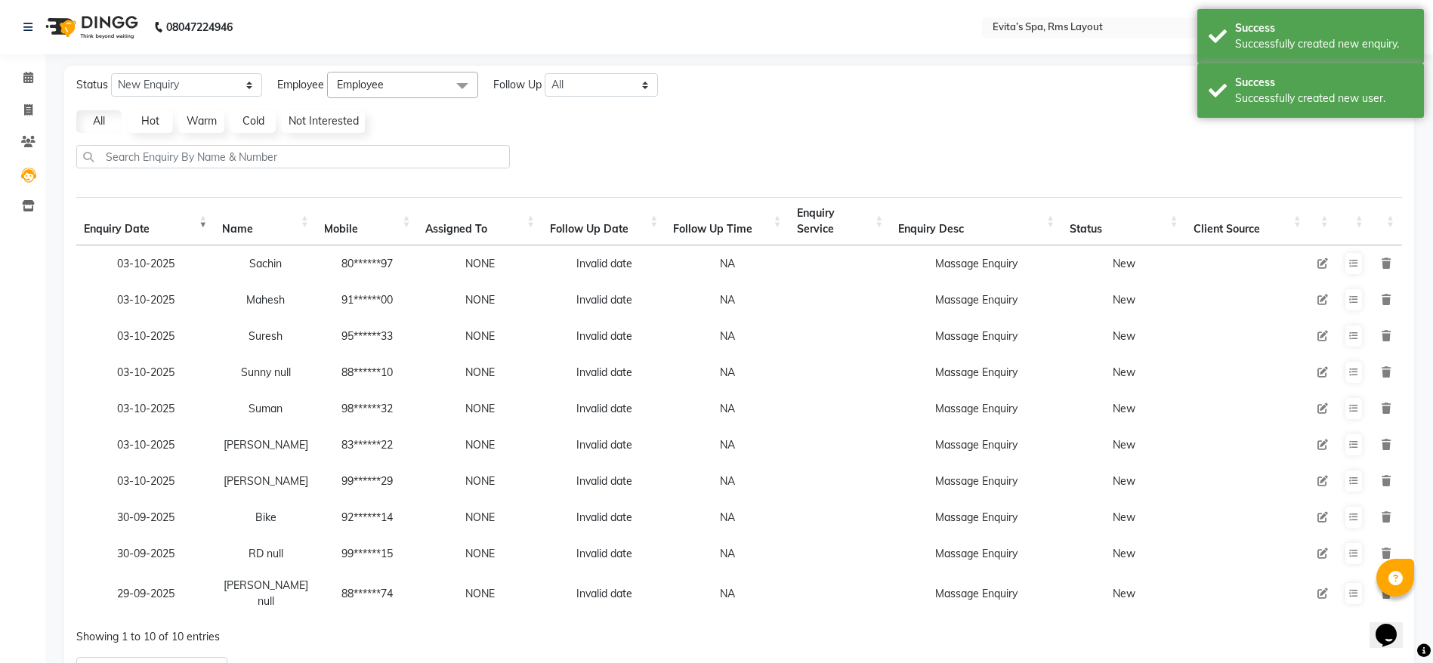
click at [1305, 166] on div at bounding box center [738, 162] width 1337 height 35
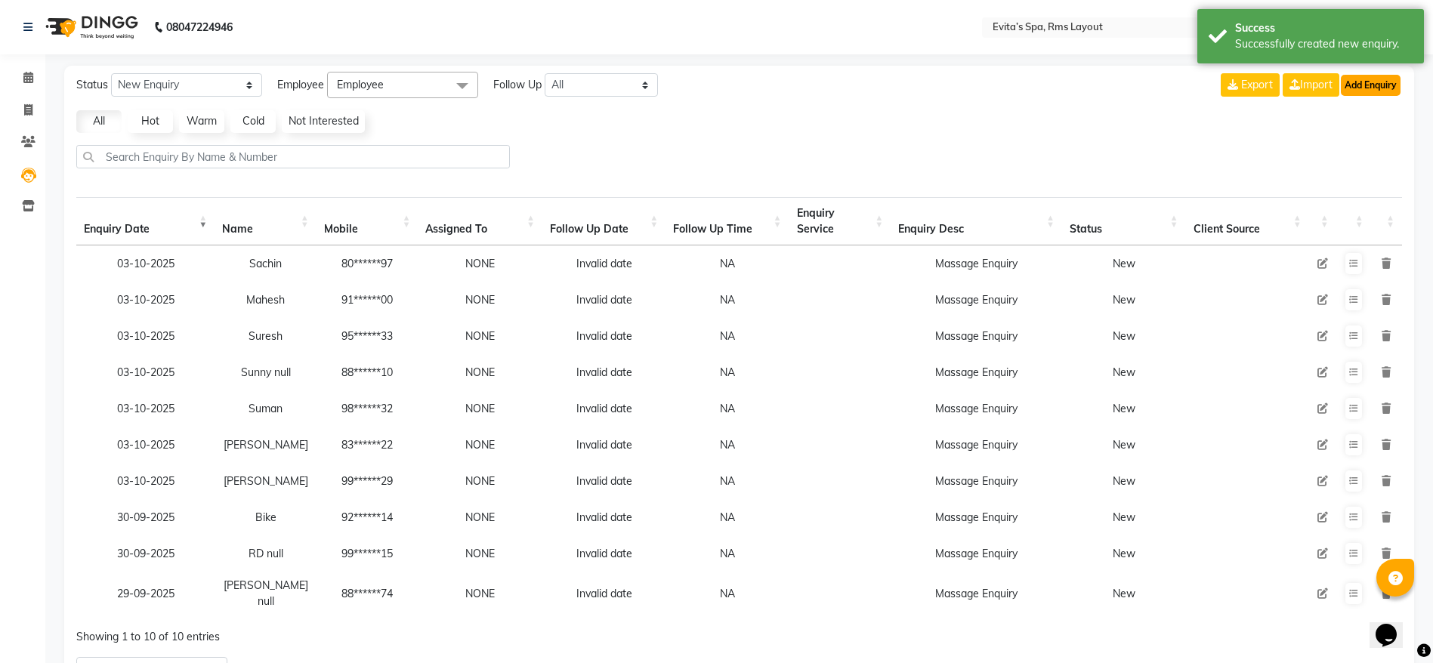
click at [1361, 88] on button "Add Enquiry" at bounding box center [1370, 85] width 60 height 21
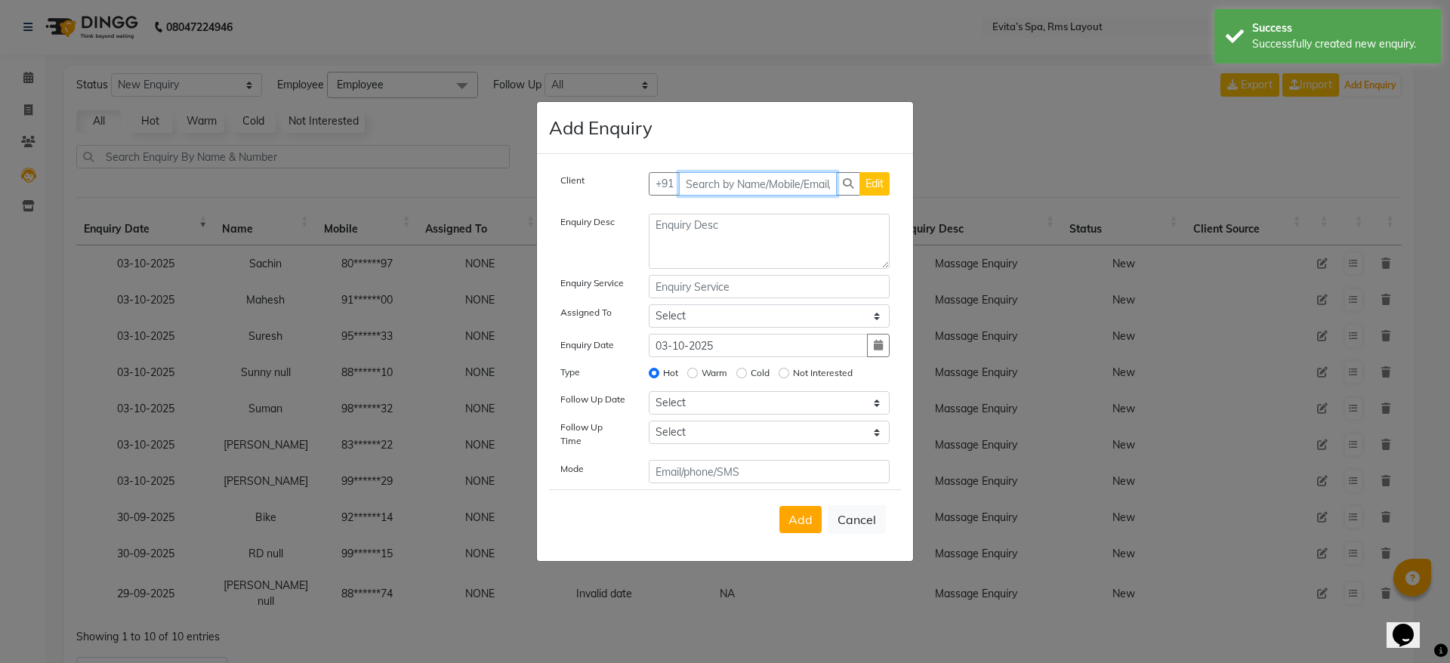
click at [802, 184] on input "text" at bounding box center [758, 183] width 159 height 23
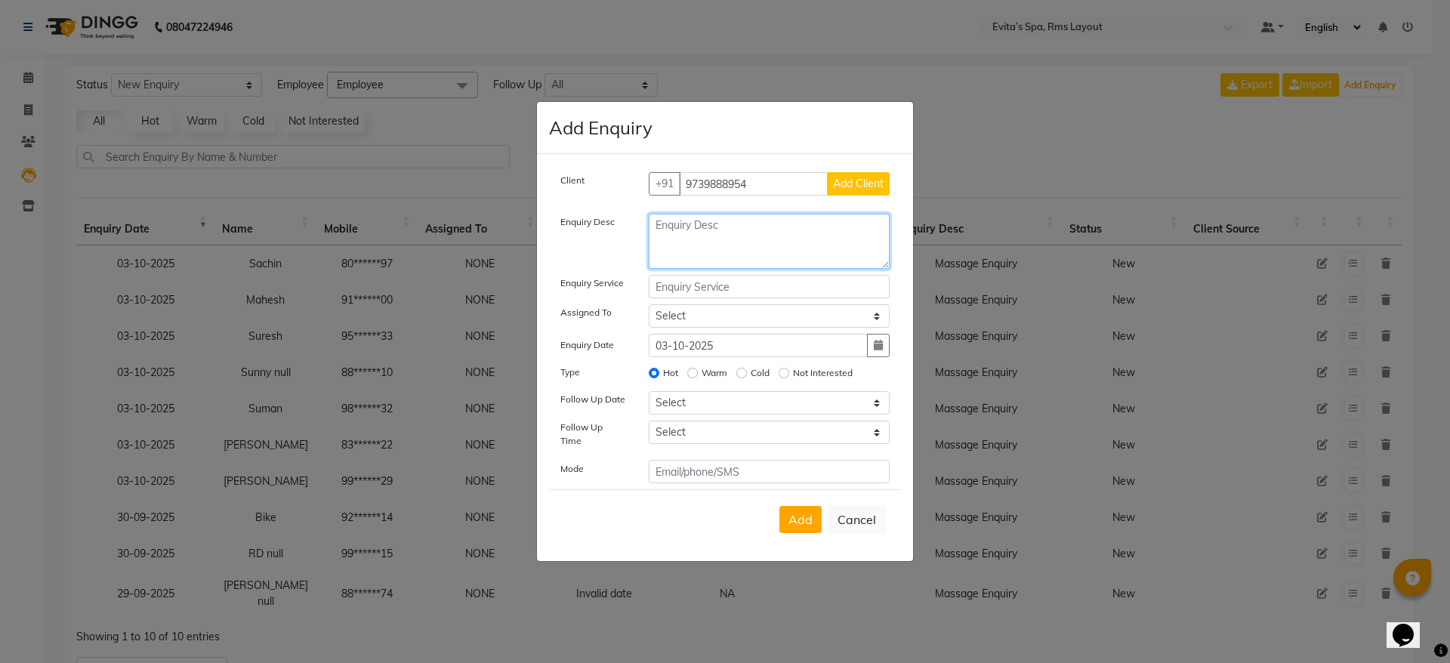
click at [748, 267] on textarea at bounding box center [770, 241] width 242 height 55
paste textarea "Massage Enquiry"
click at [847, 189] on span "Add Client" at bounding box center [858, 184] width 51 height 14
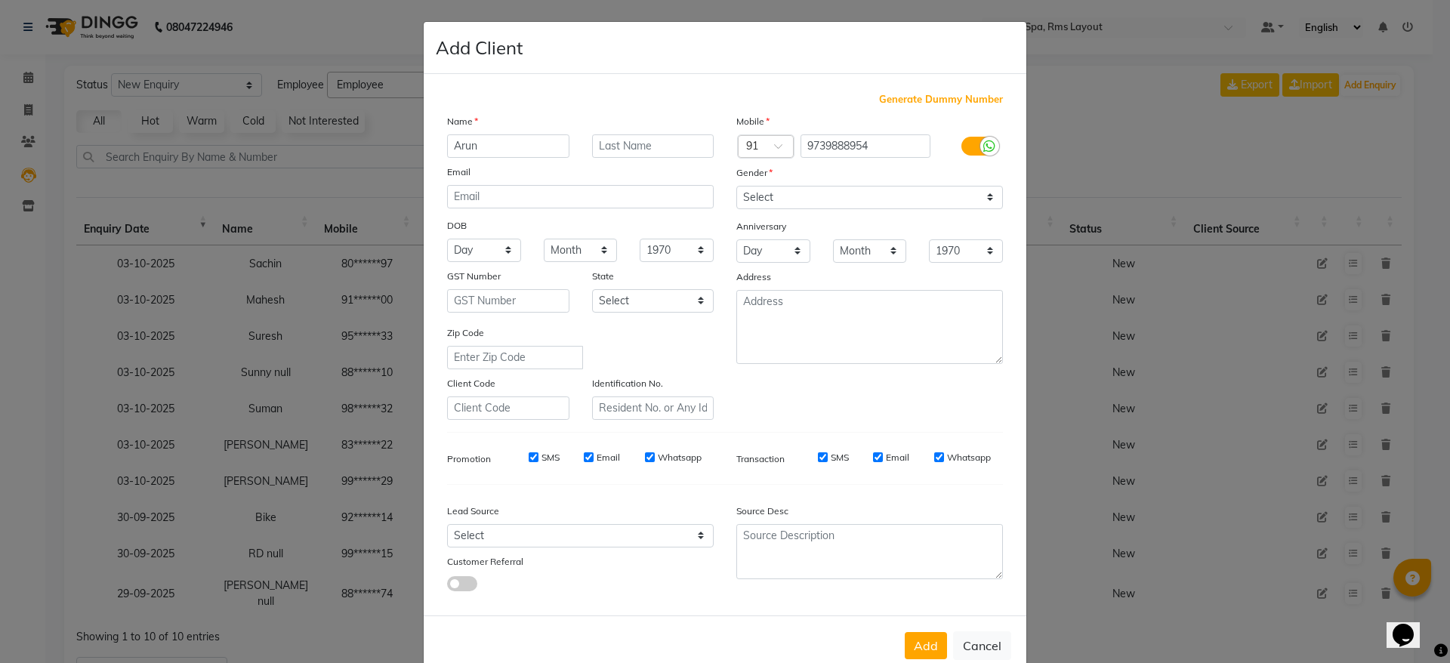
click at [799, 215] on div "Anniversary" at bounding box center [869, 227] width 289 height 24
click at [793, 205] on select "Select [DEMOGRAPHIC_DATA] [DEMOGRAPHIC_DATA] Other Prefer Not To Say" at bounding box center [869, 197] width 267 height 23
click at [736, 186] on select "Select [DEMOGRAPHIC_DATA] [DEMOGRAPHIC_DATA] Other Prefer Not To Say" at bounding box center [869, 197] width 267 height 23
click at [912, 643] on button "Add" at bounding box center [926, 645] width 42 height 27
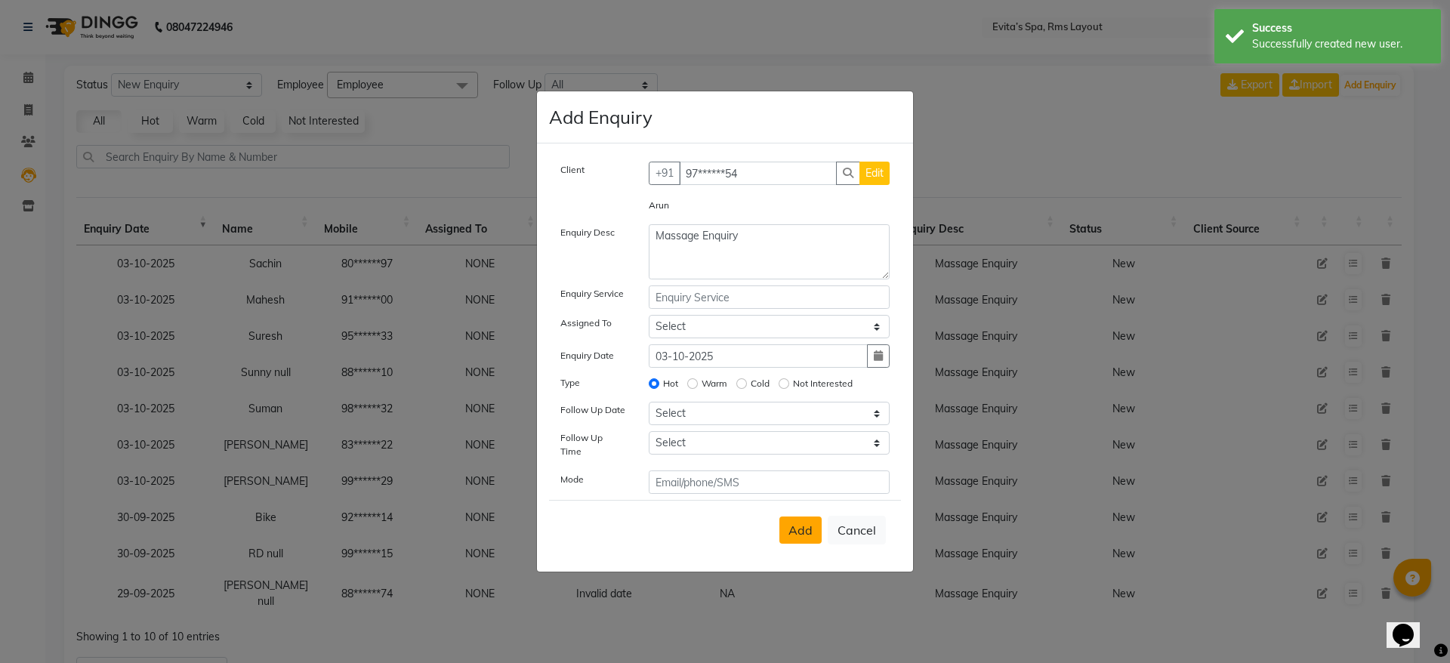
click at [797, 523] on span "Add" at bounding box center [800, 530] width 24 height 15
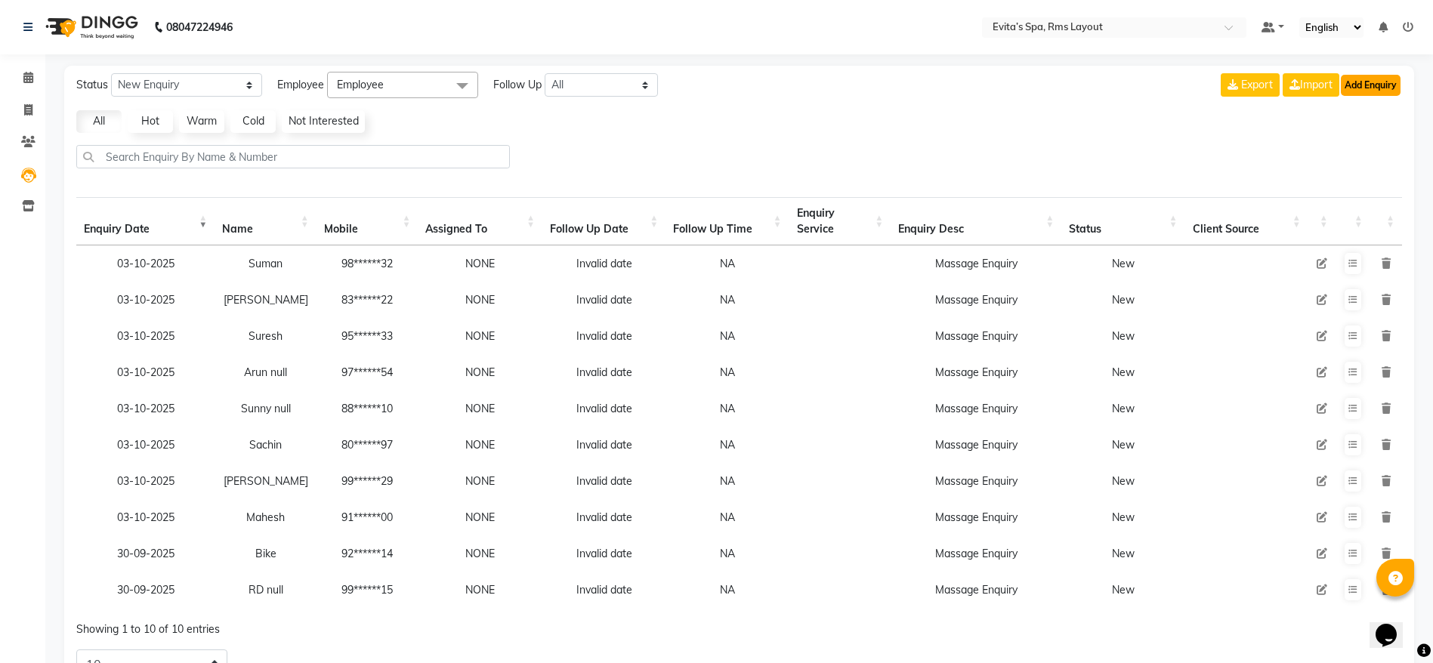
click at [1371, 88] on button "Add Enquiry" at bounding box center [1370, 85] width 60 height 21
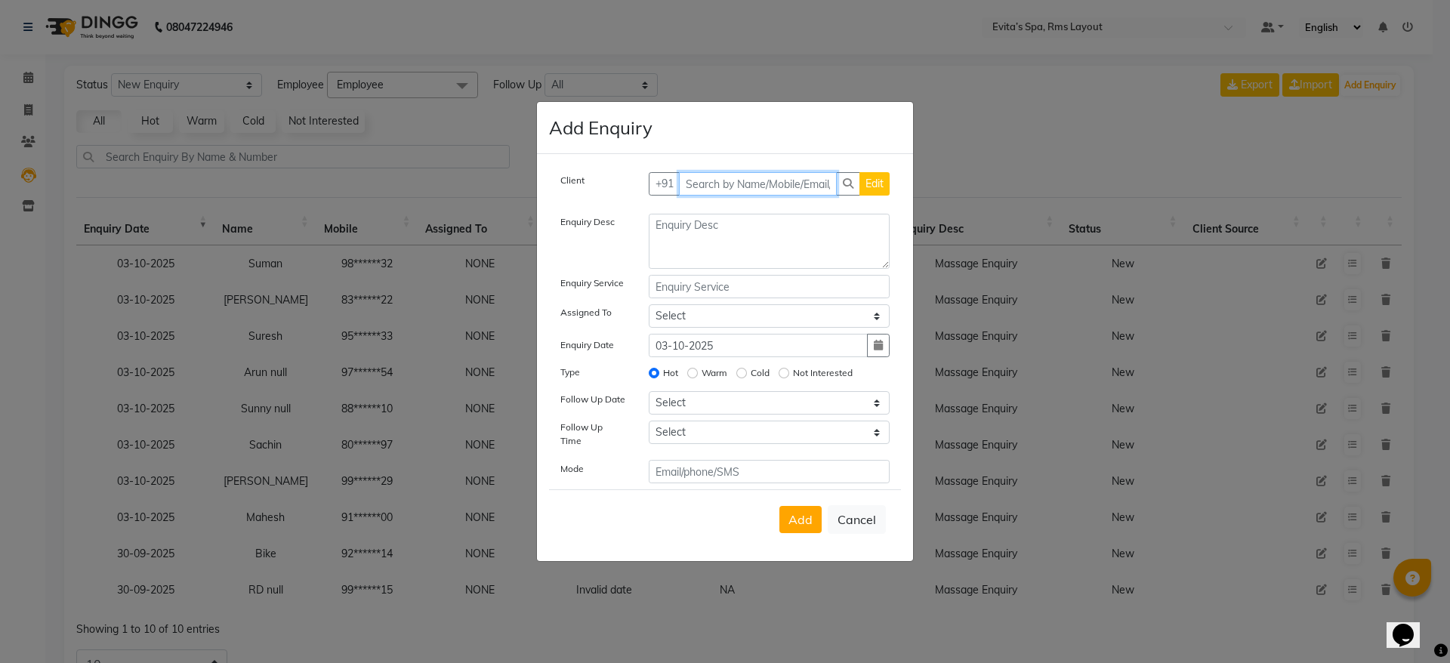
click at [776, 192] on input "text" at bounding box center [758, 183] width 159 height 23
click at [870, 186] on span "Add Client" at bounding box center [858, 184] width 51 height 14
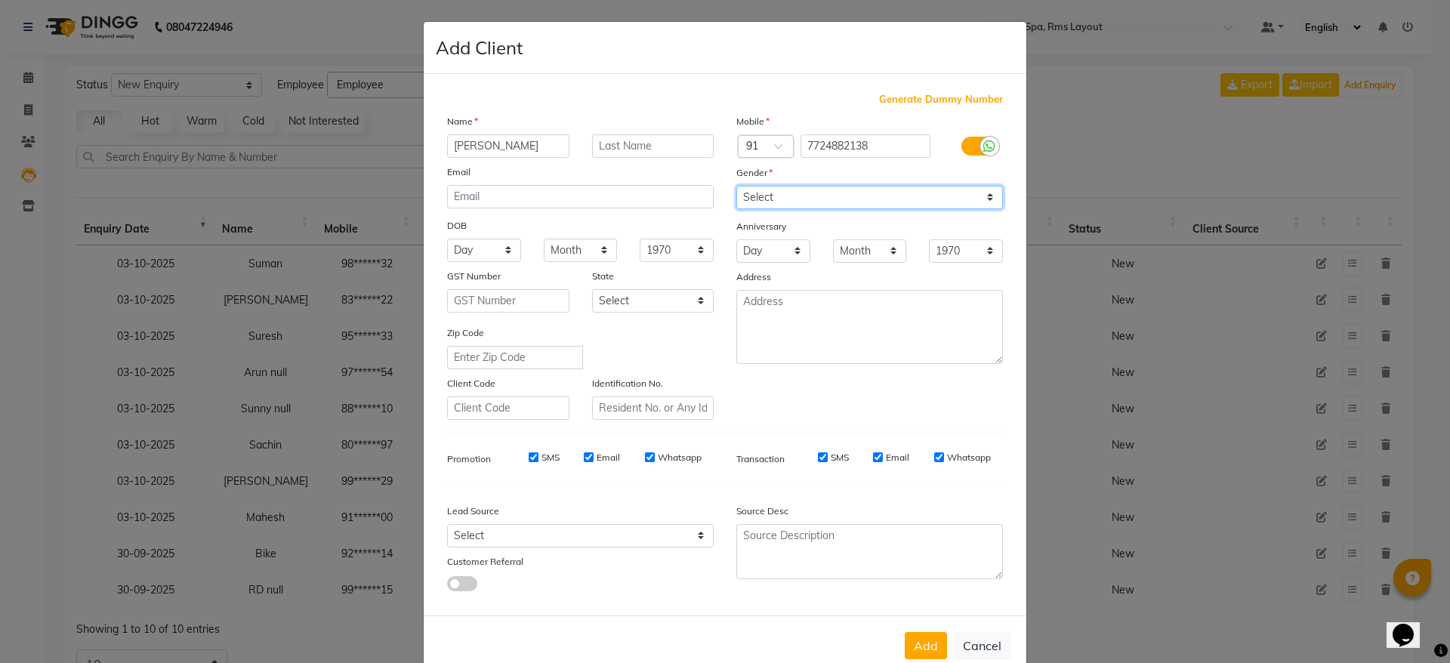
click at [896, 186] on select "Select [DEMOGRAPHIC_DATA] [DEMOGRAPHIC_DATA] Other Prefer Not To Say" at bounding box center [869, 197] width 267 height 23
click at [736, 186] on select "Select [DEMOGRAPHIC_DATA] [DEMOGRAPHIC_DATA] Other Prefer Not To Say" at bounding box center [869, 197] width 267 height 23
drag, startPoint x: 874, startPoint y: 199, endPoint x: 752, endPoint y: 248, distance: 131.4
click at [752, 248] on div "Mobile Country Code × 91 7724882138 Gender Select [DEMOGRAPHIC_DATA] [DEMOGRAPH…" at bounding box center [869, 266] width 289 height 307
click at [736, 186] on select "Select [DEMOGRAPHIC_DATA] [DEMOGRAPHIC_DATA] Other Prefer Not To Say" at bounding box center [869, 197] width 267 height 23
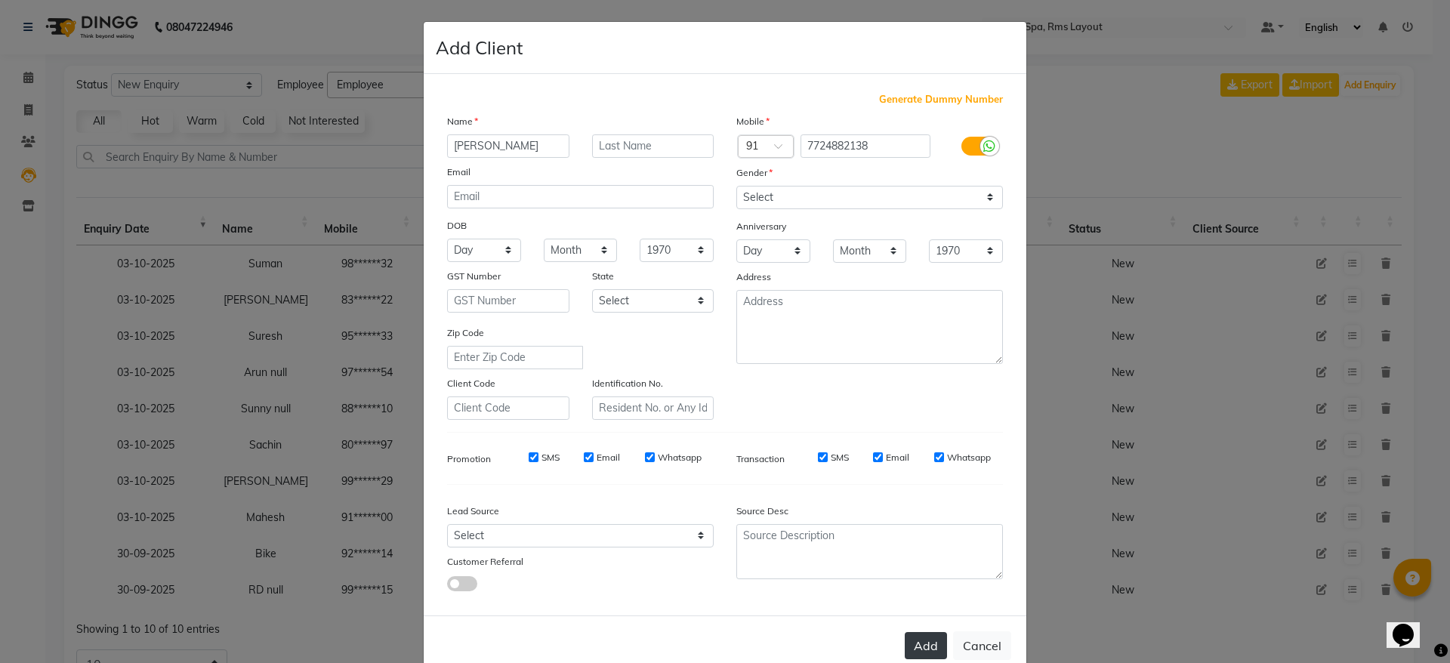
click at [924, 644] on button "Add" at bounding box center [926, 645] width 42 height 27
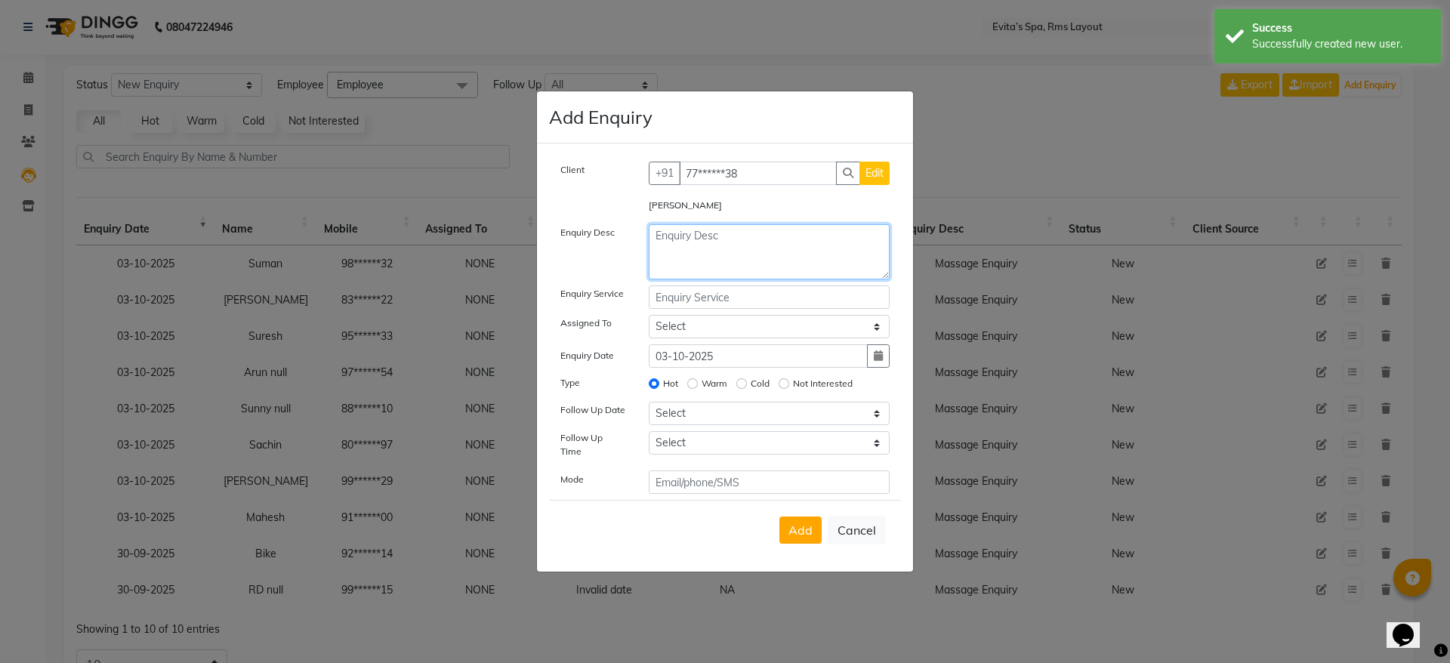
click at [760, 260] on textarea at bounding box center [770, 251] width 242 height 55
paste textarea "Massage Enquiry"
click at [800, 526] on span "Add" at bounding box center [800, 530] width 24 height 15
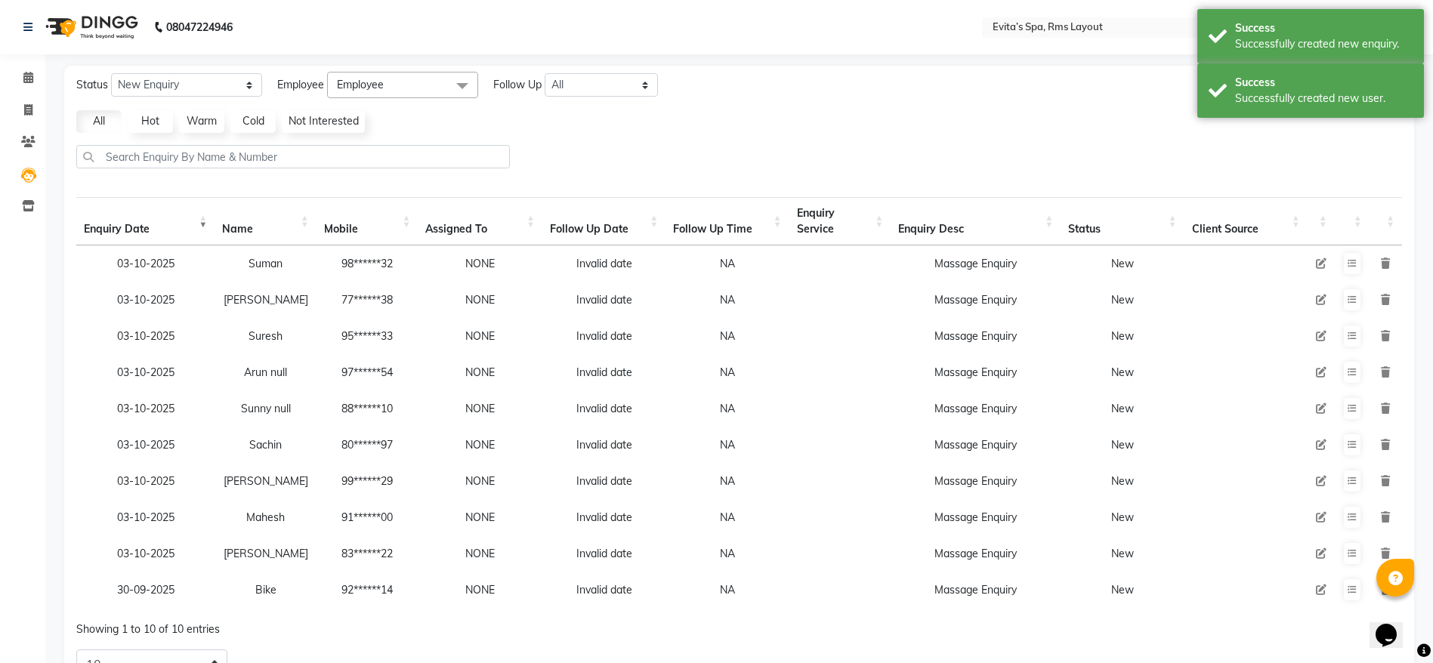
click at [1355, 158] on div at bounding box center [738, 162] width 1337 height 35
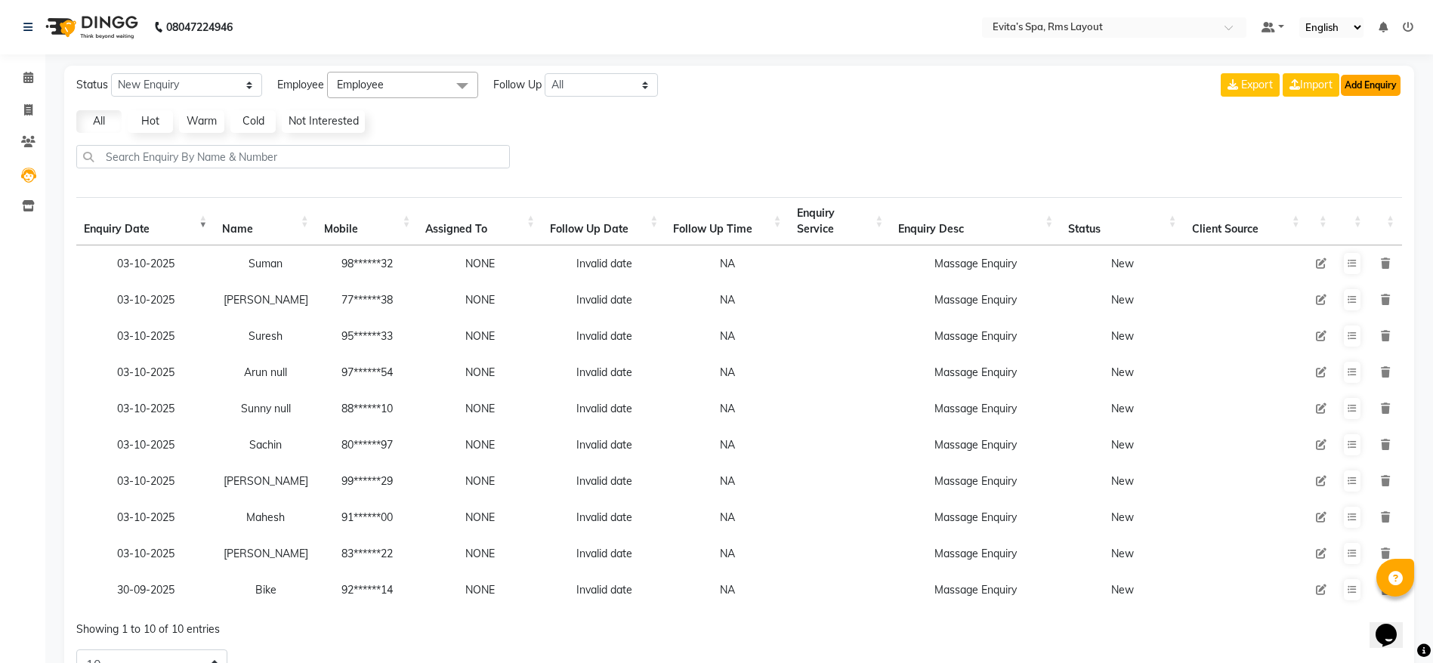
click at [1375, 75] on button "Add Enquiry" at bounding box center [1370, 85] width 60 height 21
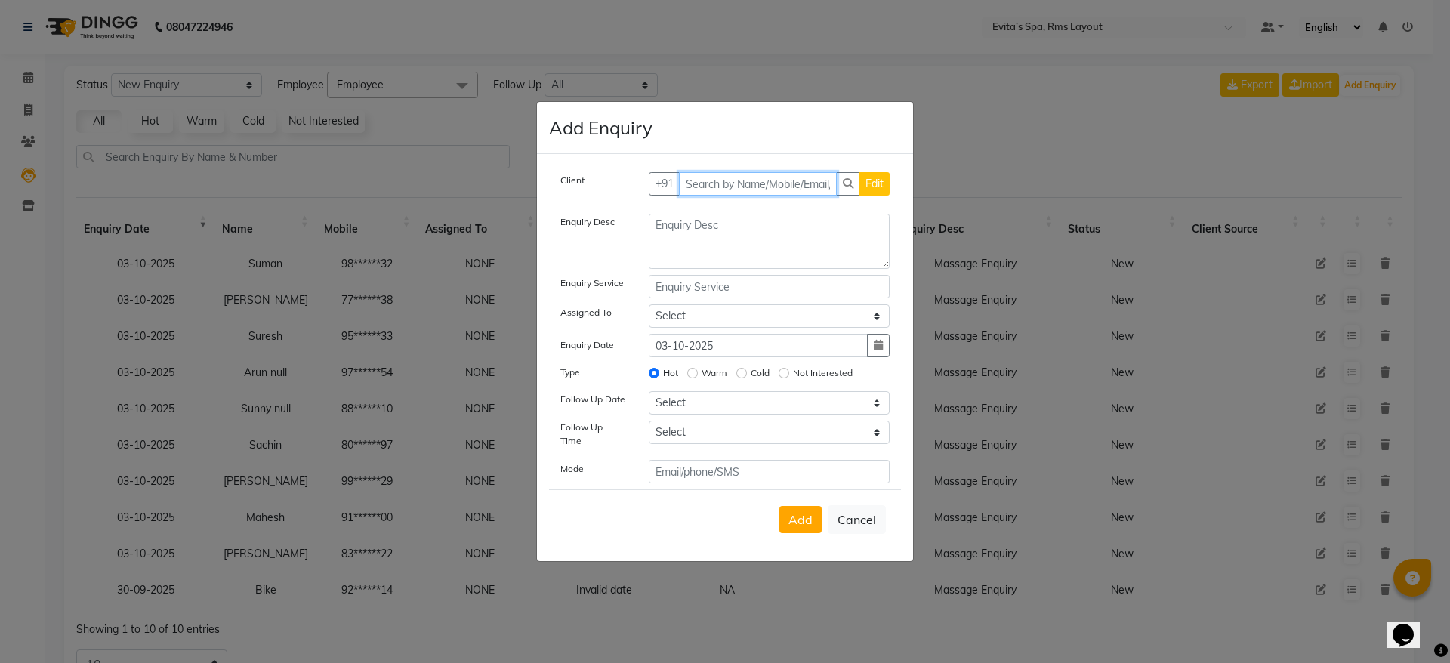
click at [814, 191] on input "text" at bounding box center [758, 183] width 159 height 23
click at [816, 190] on input "text" at bounding box center [785, 183] width 212 height 23
click at [858, 190] on span "Add Client" at bounding box center [858, 184] width 51 height 14
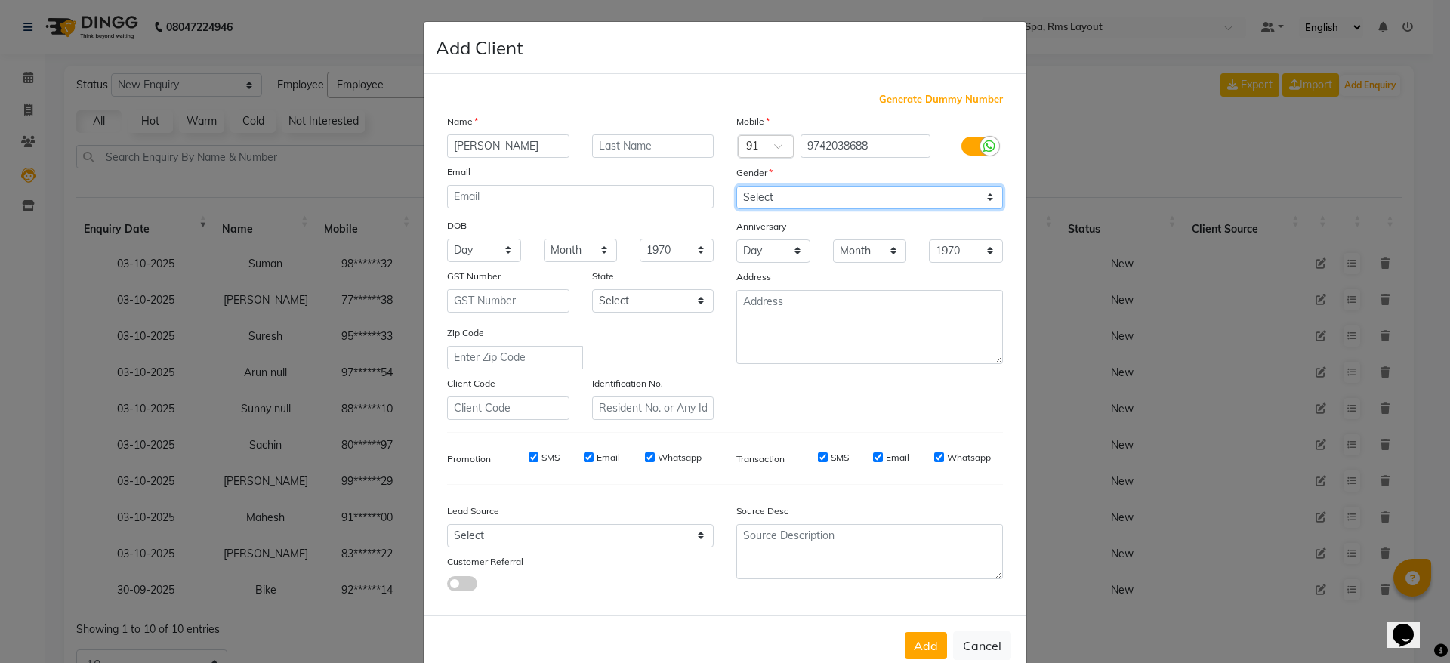
click at [831, 193] on select "Select [DEMOGRAPHIC_DATA] [DEMOGRAPHIC_DATA] Other Prefer Not To Say" at bounding box center [869, 197] width 267 height 23
click at [736, 186] on select "Select [DEMOGRAPHIC_DATA] [DEMOGRAPHIC_DATA] Other Prefer Not To Say" at bounding box center [869, 197] width 267 height 23
click at [905, 639] on button "Add" at bounding box center [926, 645] width 42 height 27
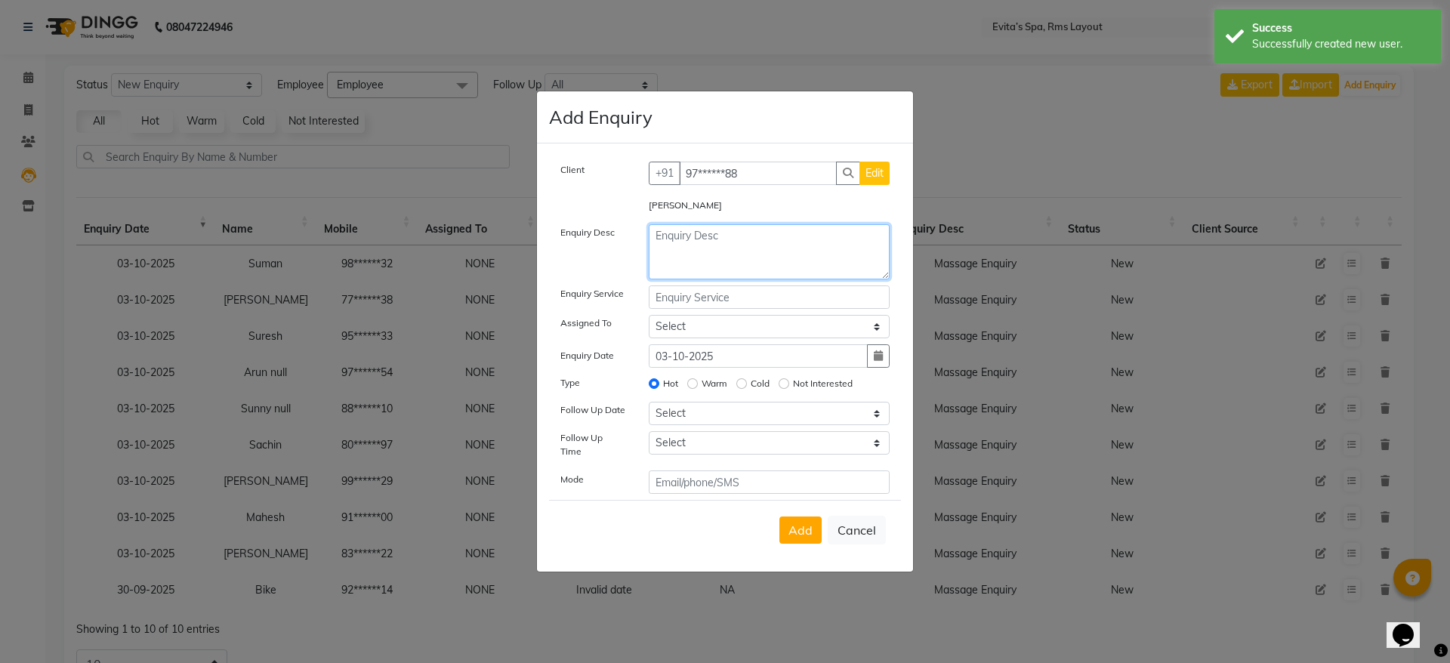
click at [769, 279] on textarea at bounding box center [770, 251] width 242 height 55
paste textarea "Massage Enquiry"
click at [803, 532] on span "Add" at bounding box center [800, 530] width 24 height 15
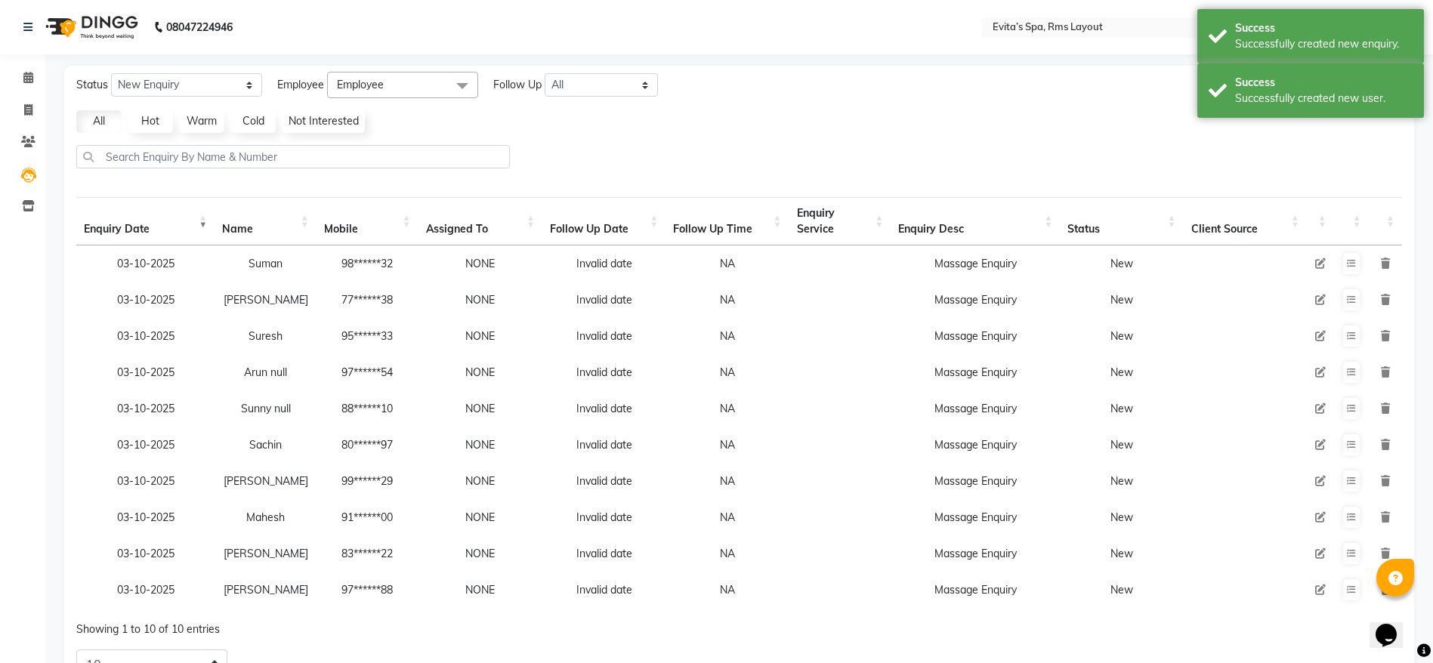
click at [1282, 156] on div at bounding box center [738, 162] width 1337 height 35
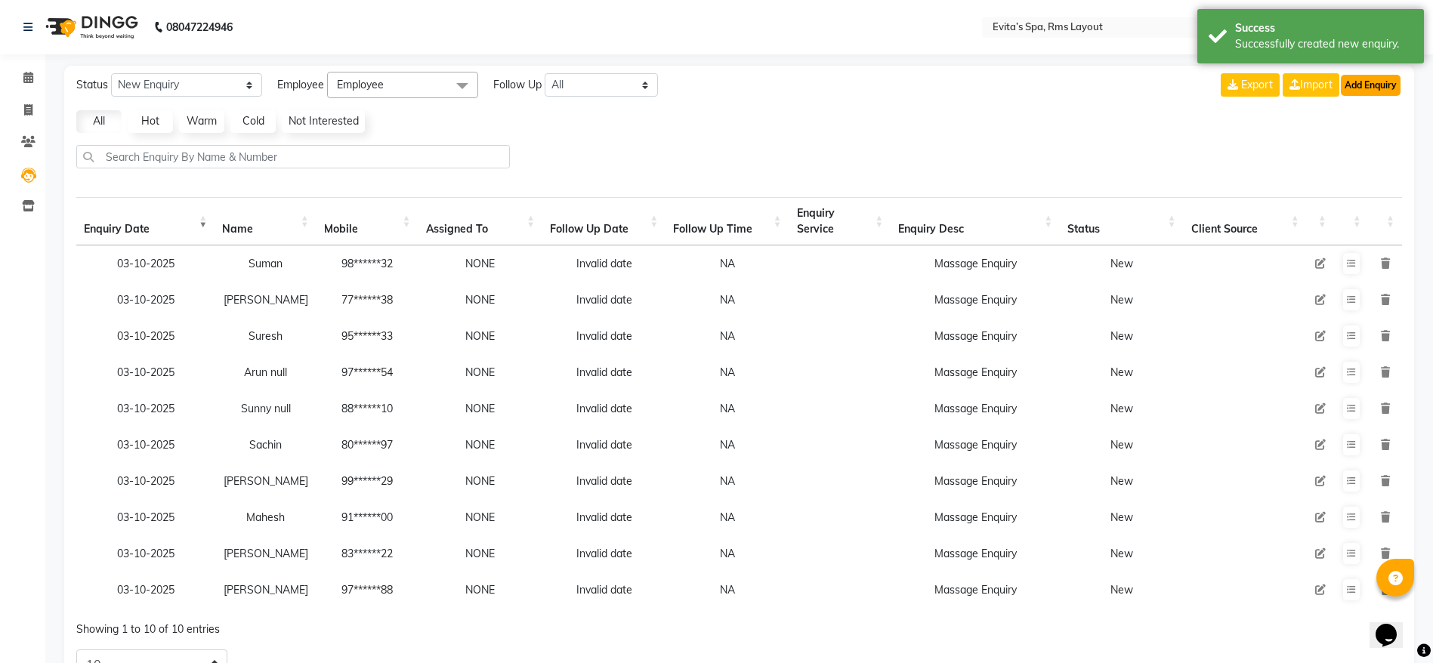
click at [1368, 91] on button "Add Enquiry" at bounding box center [1370, 85] width 60 height 21
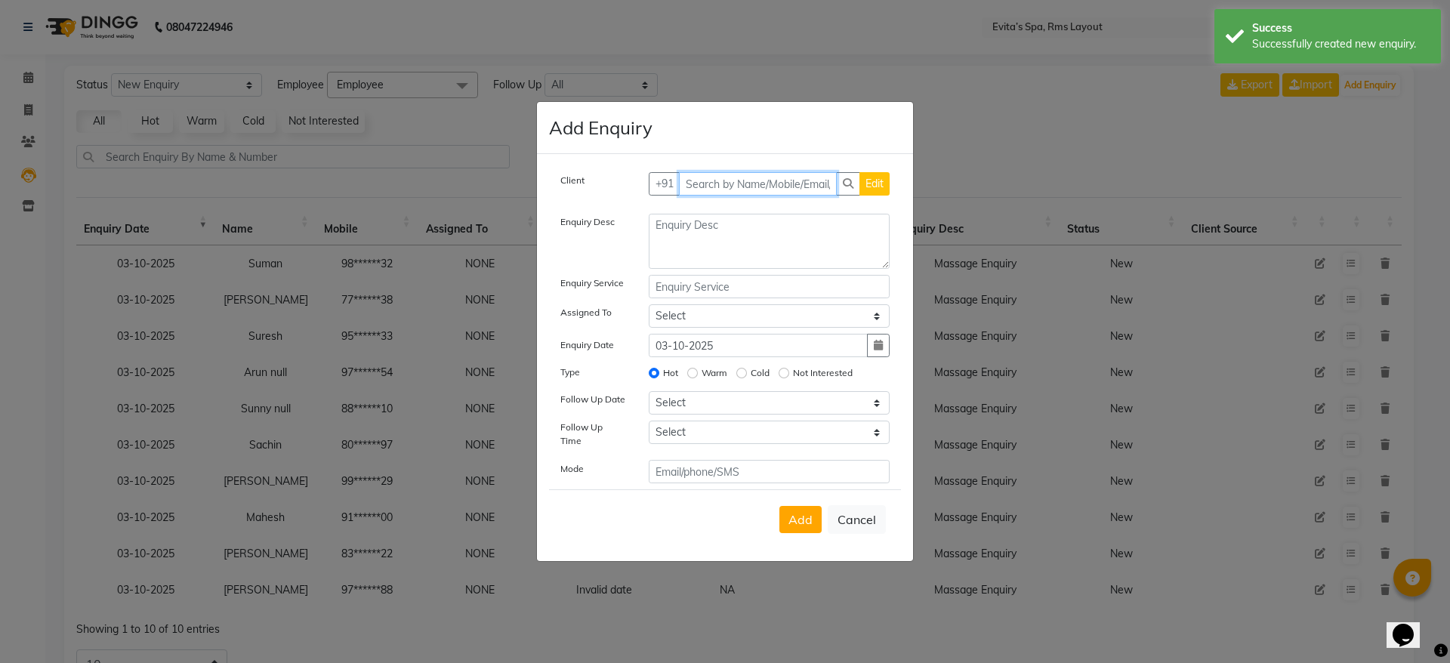
click at [816, 187] on input "text" at bounding box center [758, 183] width 159 height 23
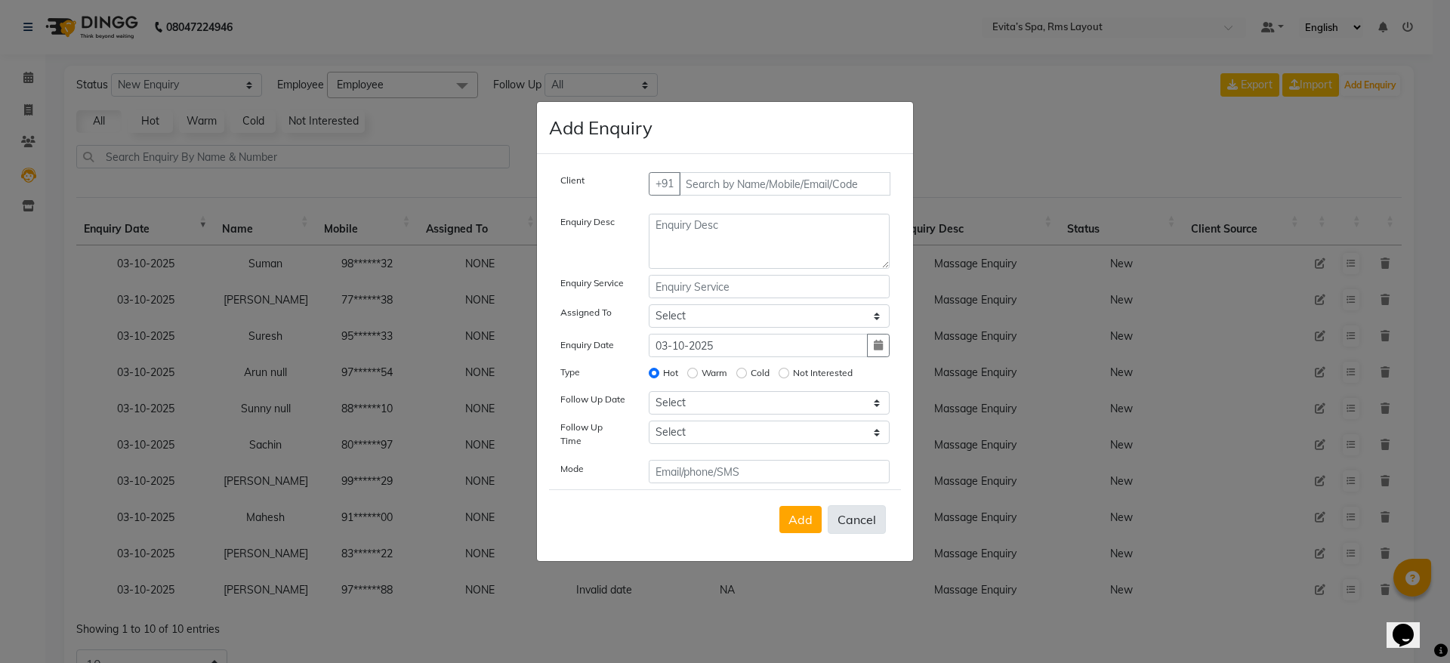
click at [849, 505] on button "Cancel" at bounding box center [857, 519] width 58 height 29
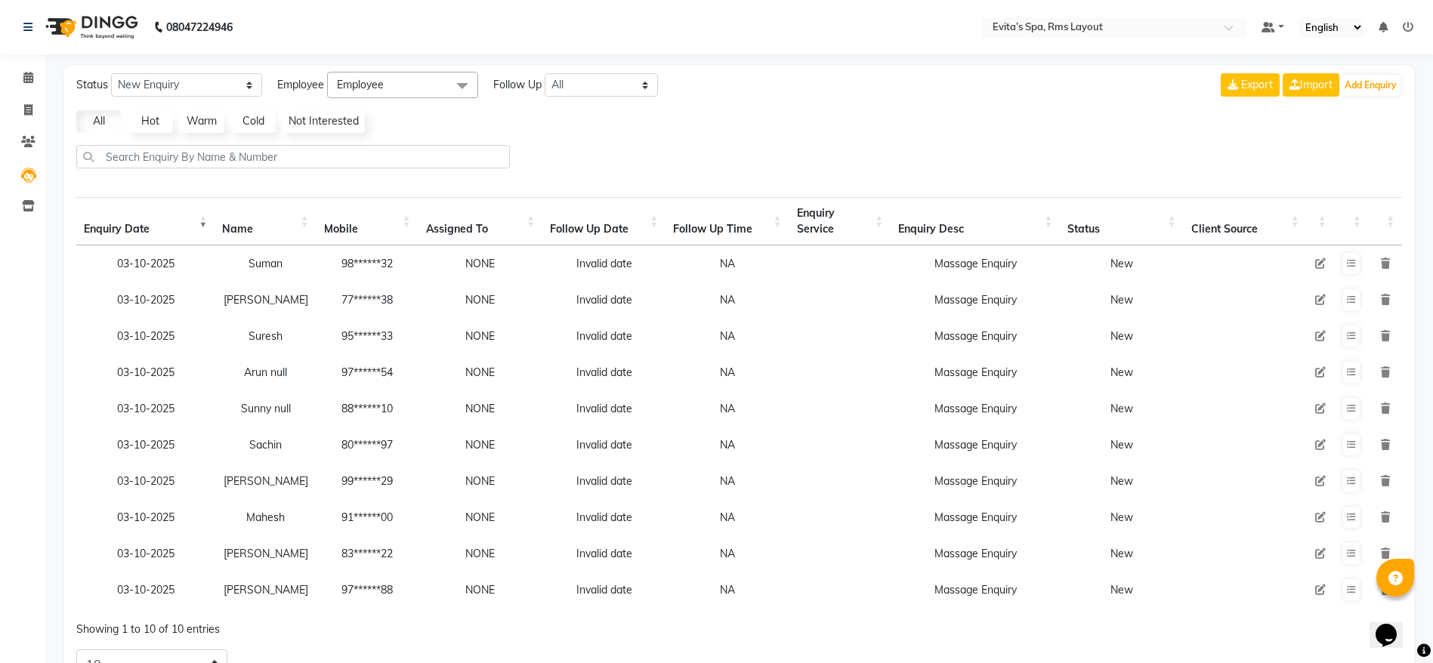
click at [112, 35] on img at bounding box center [90, 27] width 103 height 42
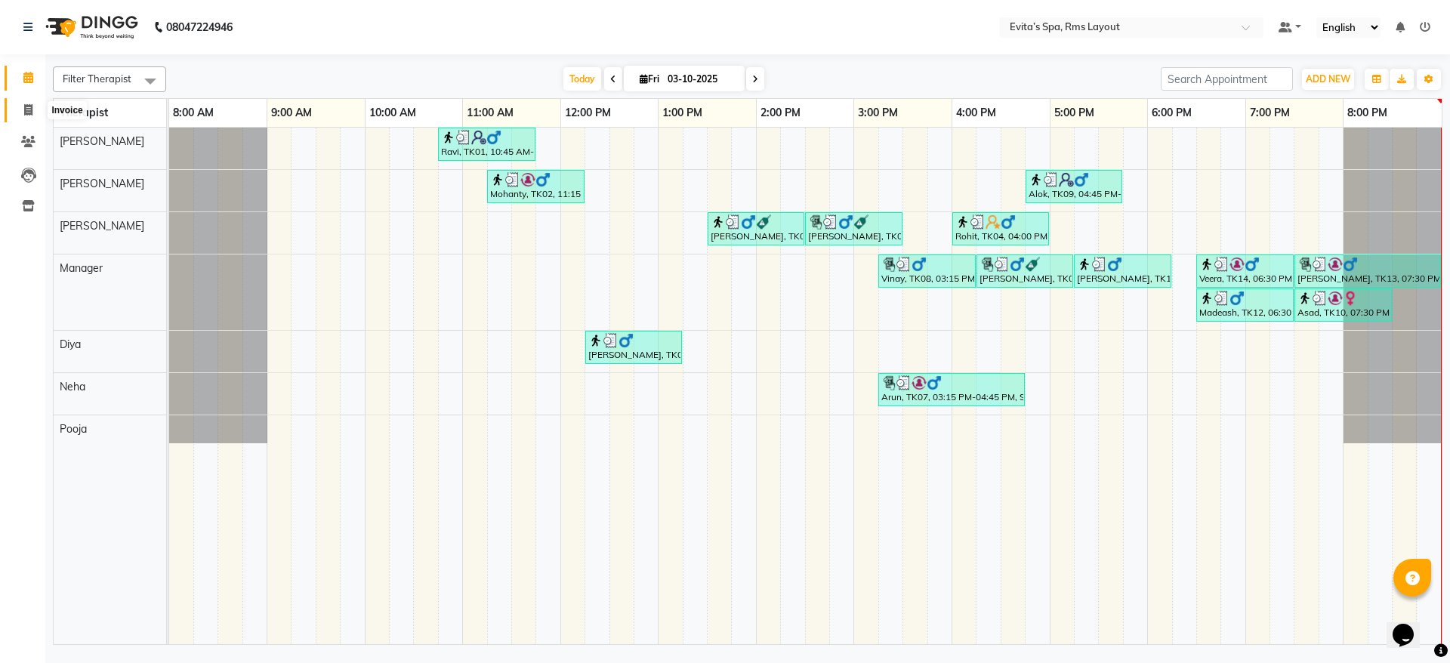
click at [26, 114] on icon at bounding box center [28, 109] width 8 height 11
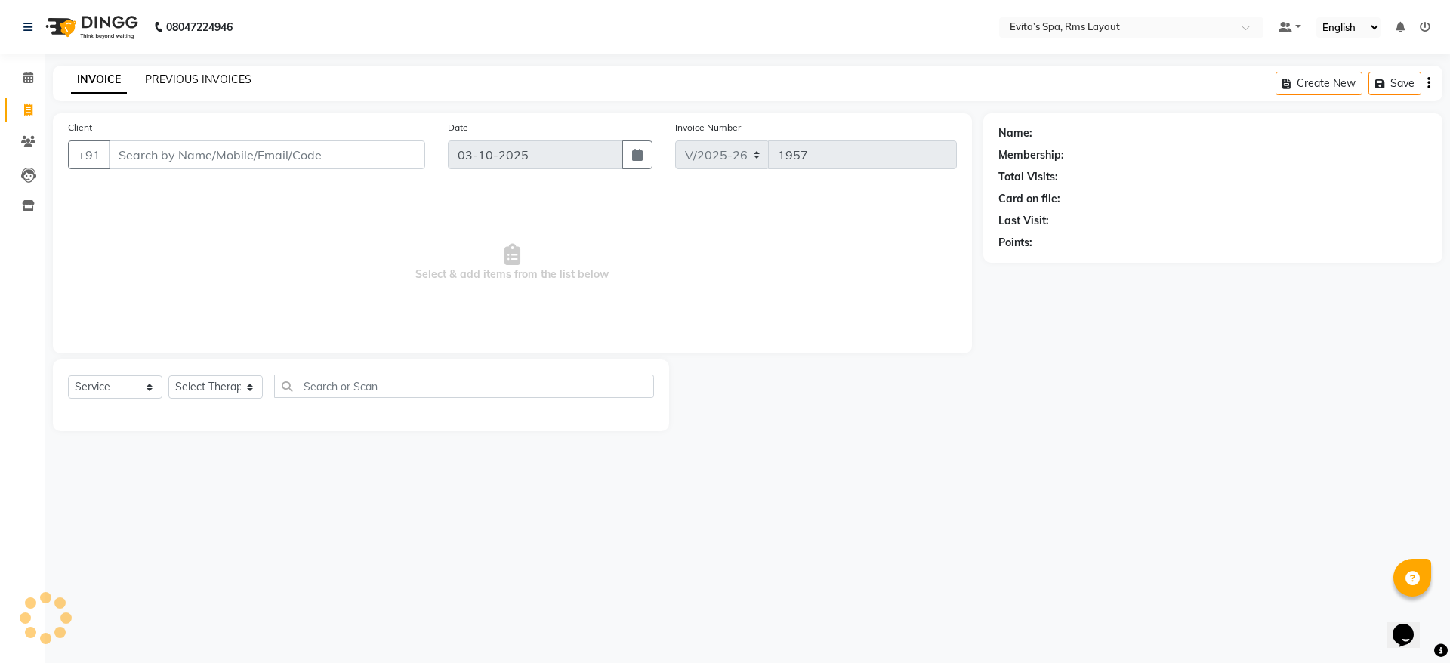
click at [187, 83] on link "PREVIOUS INVOICES" at bounding box center [198, 79] width 106 height 14
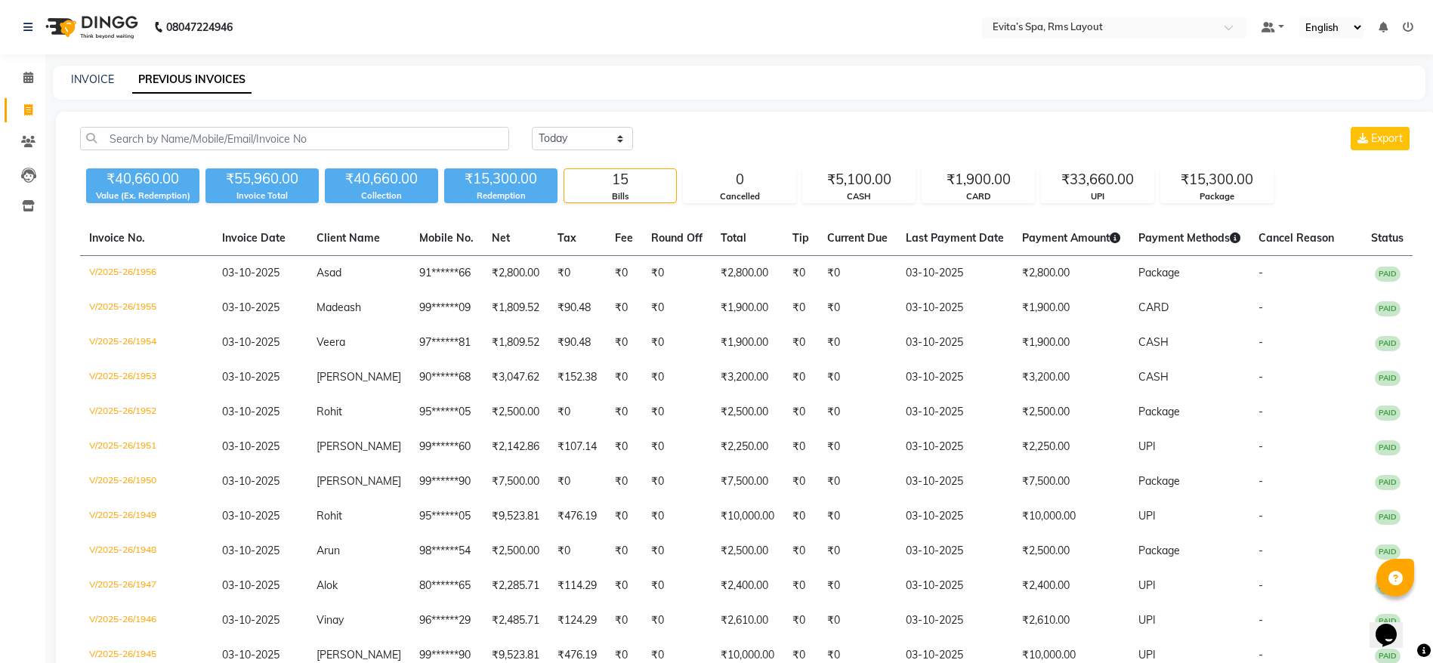
click at [116, 23] on img at bounding box center [90, 27] width 103 height 42
